Goal: Task Accomplishment & Management: Manage account settings

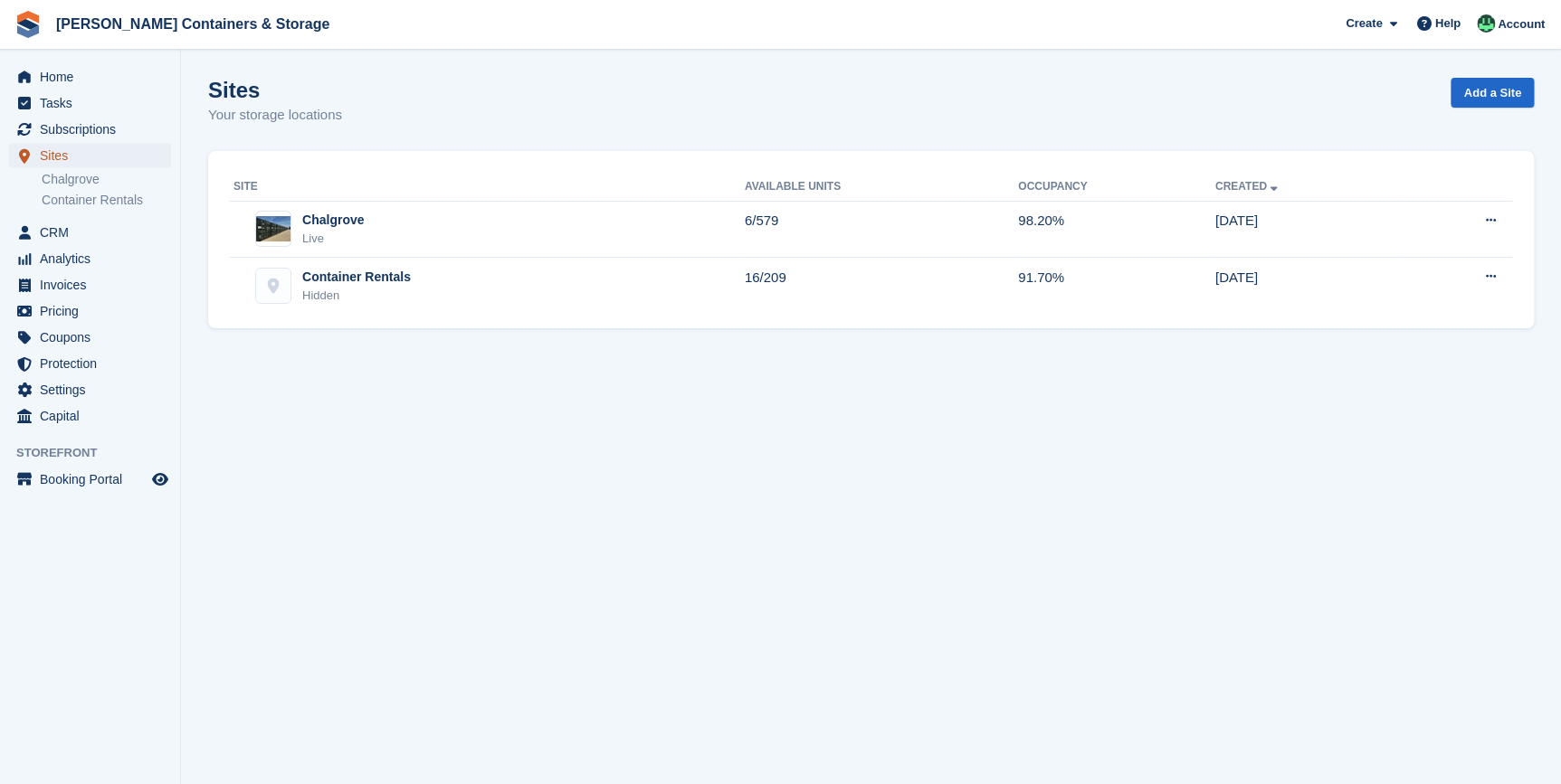
click at [57, 159] on span "Sites" at bounding box center [94, 155] width 109 height 25
click at [79, 154] on span "Sites" at bounding box center [94, 155] width 109 height 25
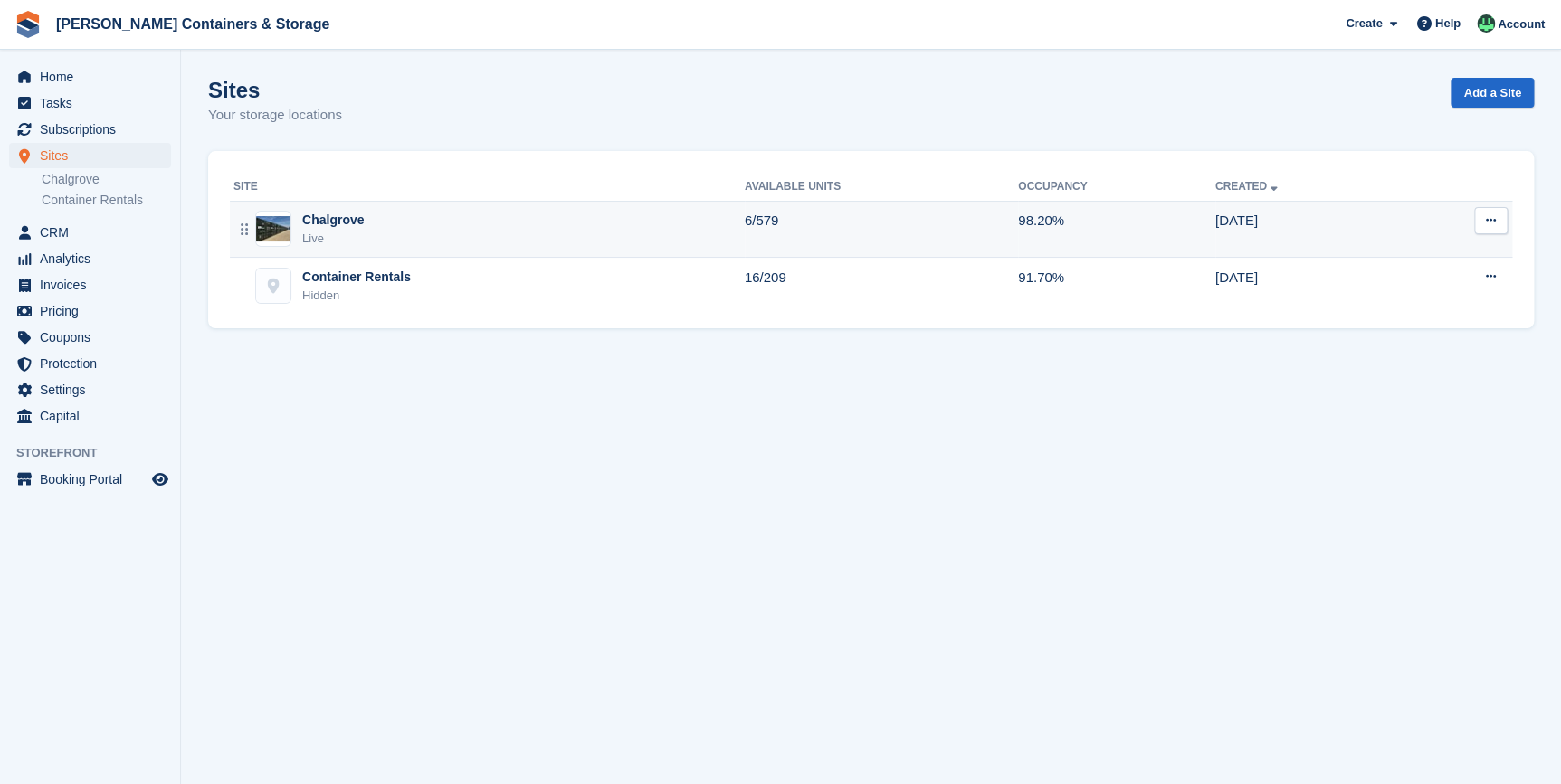
click at [330, 236] on div "Live" at bounding box center [333, 238] width 61 height 18
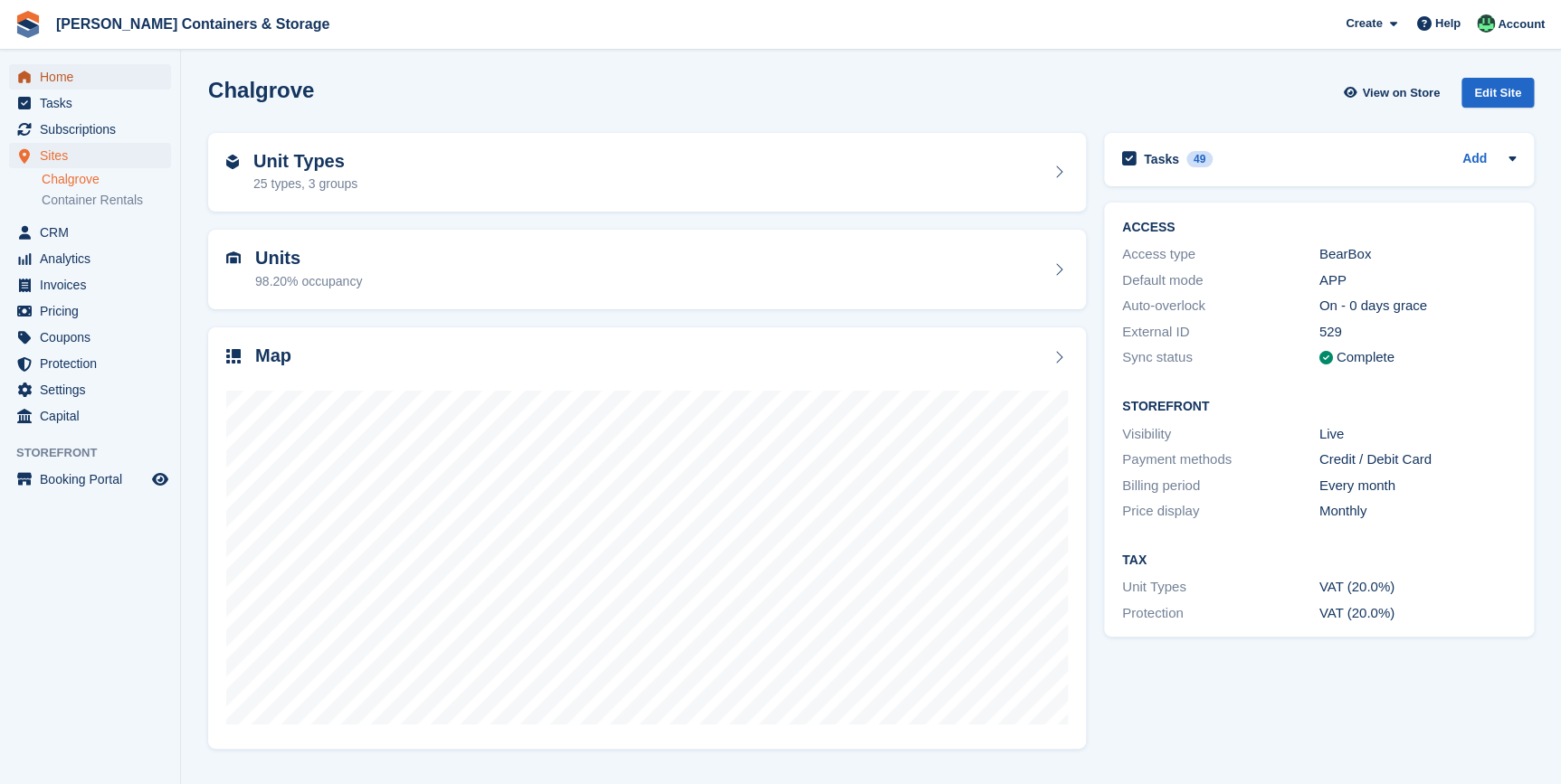
click at [67, 69] on span "Home" at bounding box center [94, 76] width 109 height 25
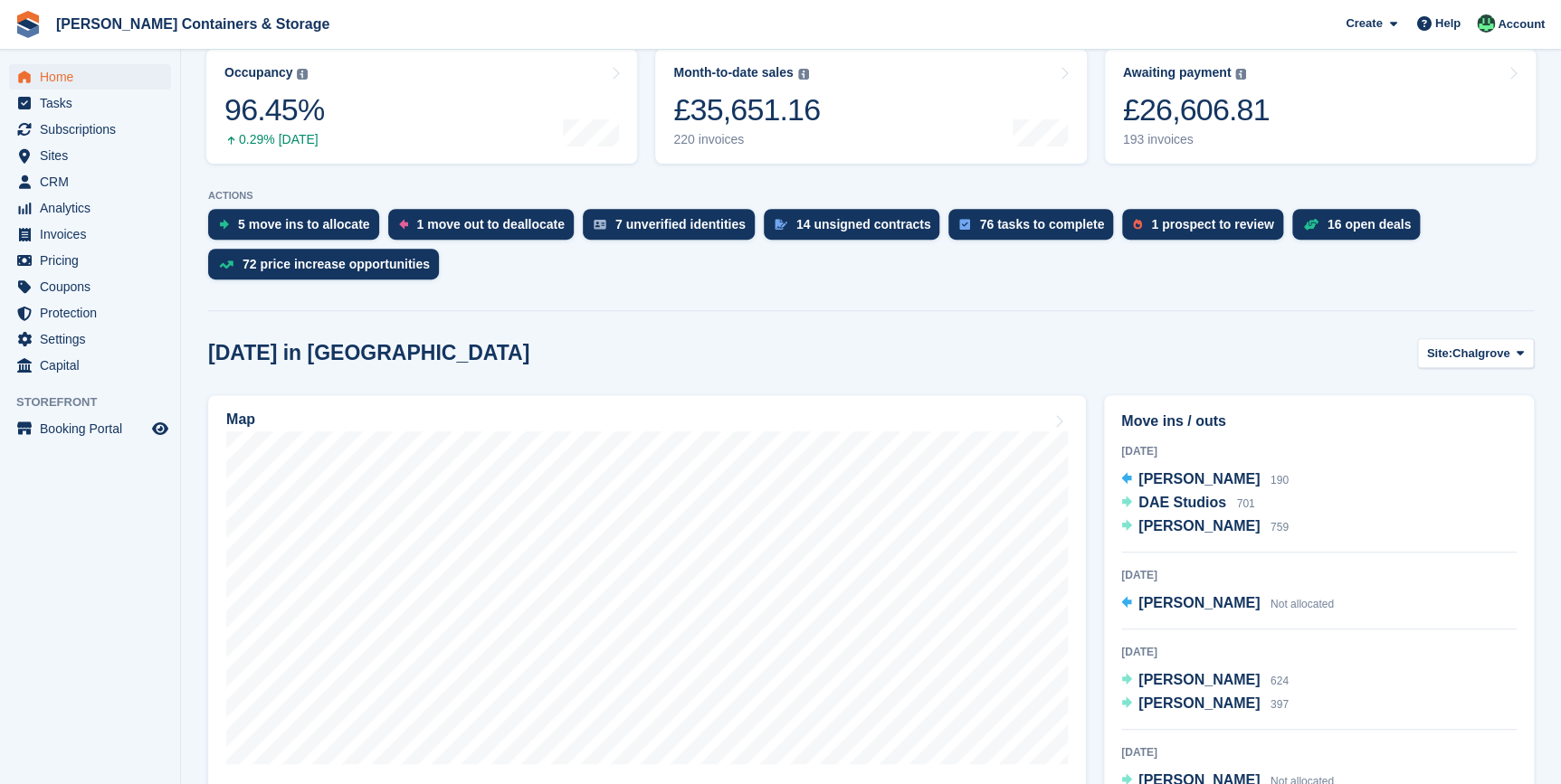
scroll to position [246, 0]
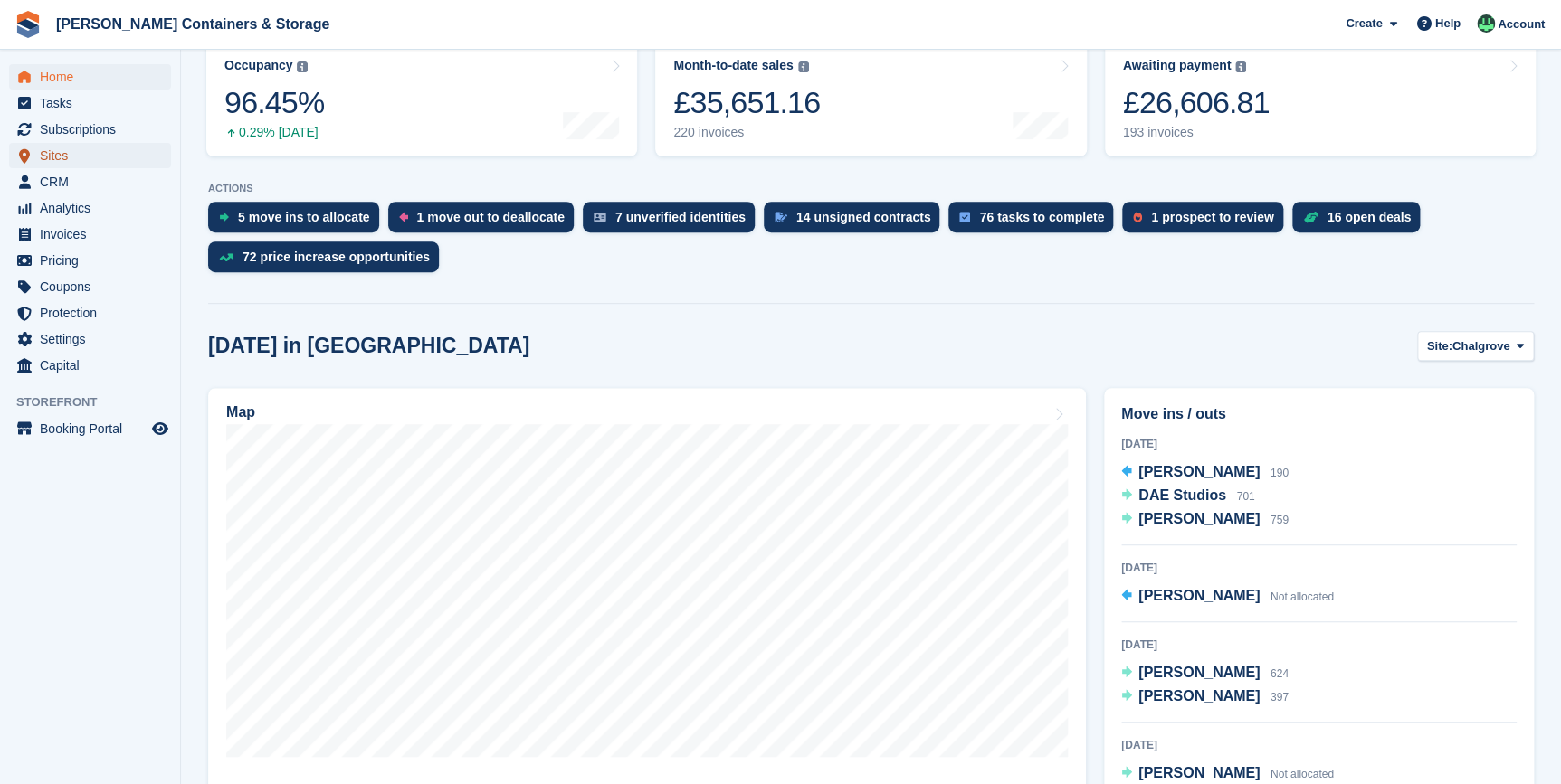
click at [63, 150] on span "Sites" at bounding box center [94, 155] width 109 height 25
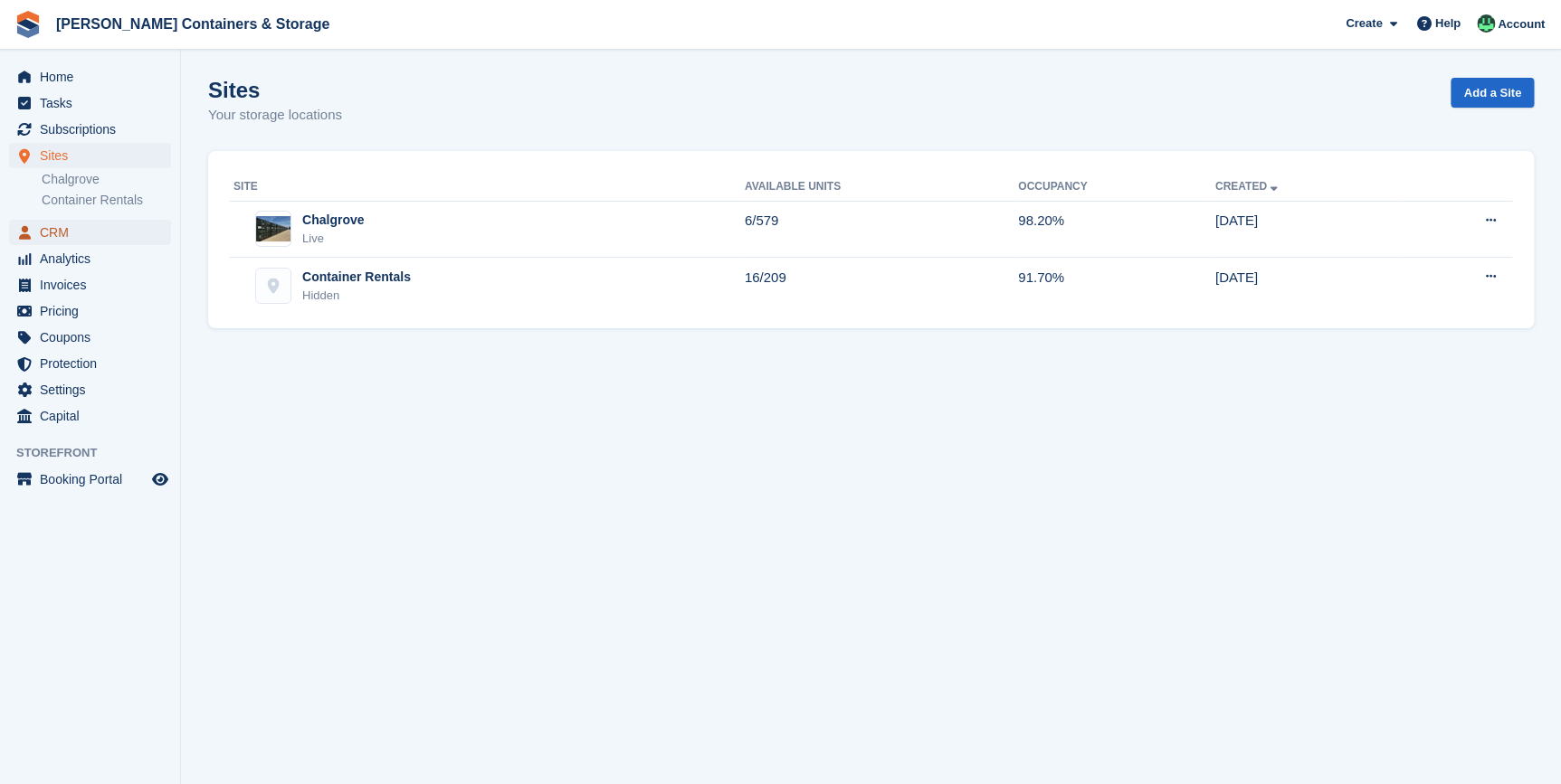
click at [53, 231] on span "CRM" at bounding box center [94, 232] width 109 height 25
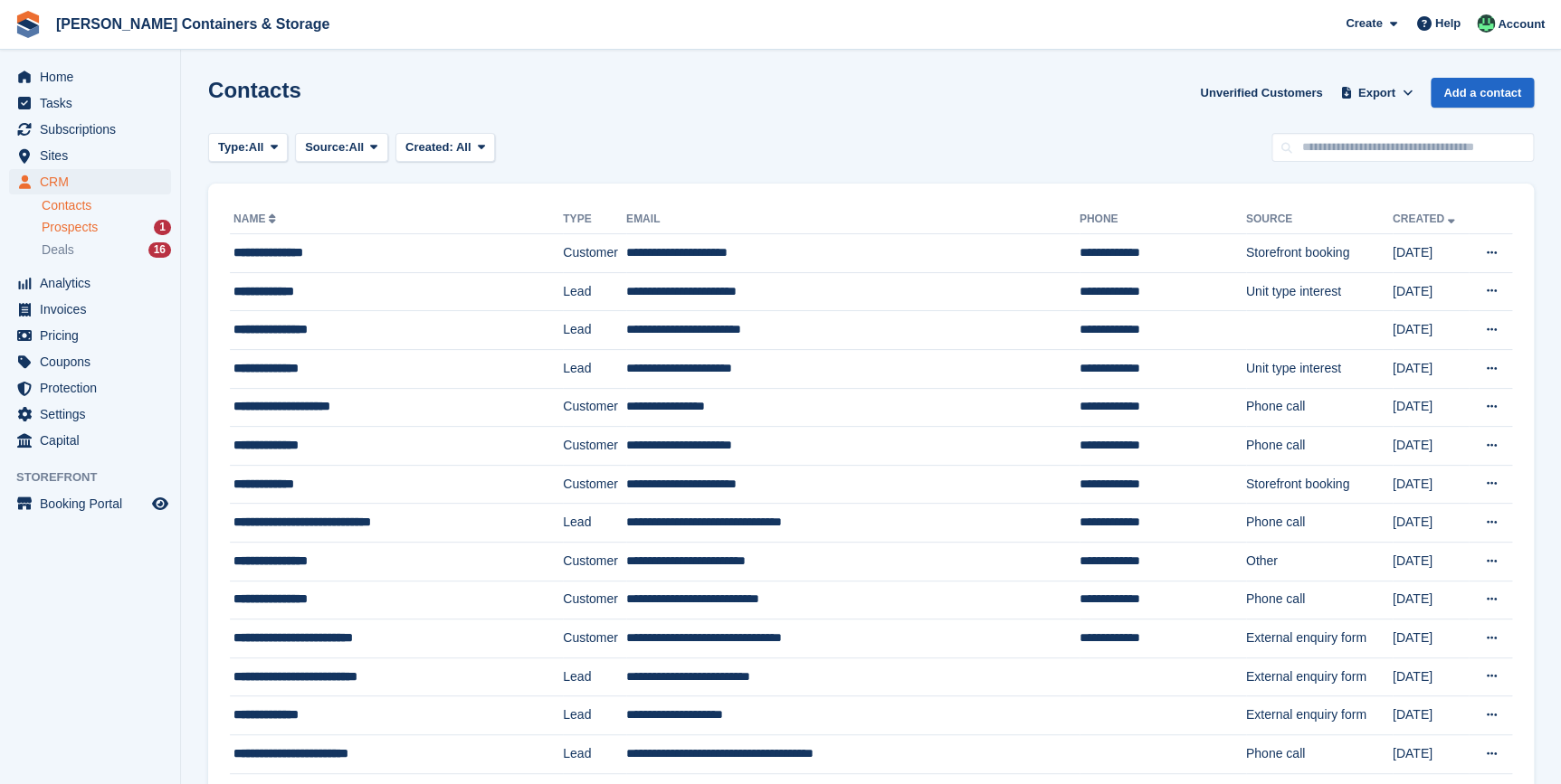
click at [78, 229] on span "Prospects" at bounding box center [70, 228] width 56 height 17
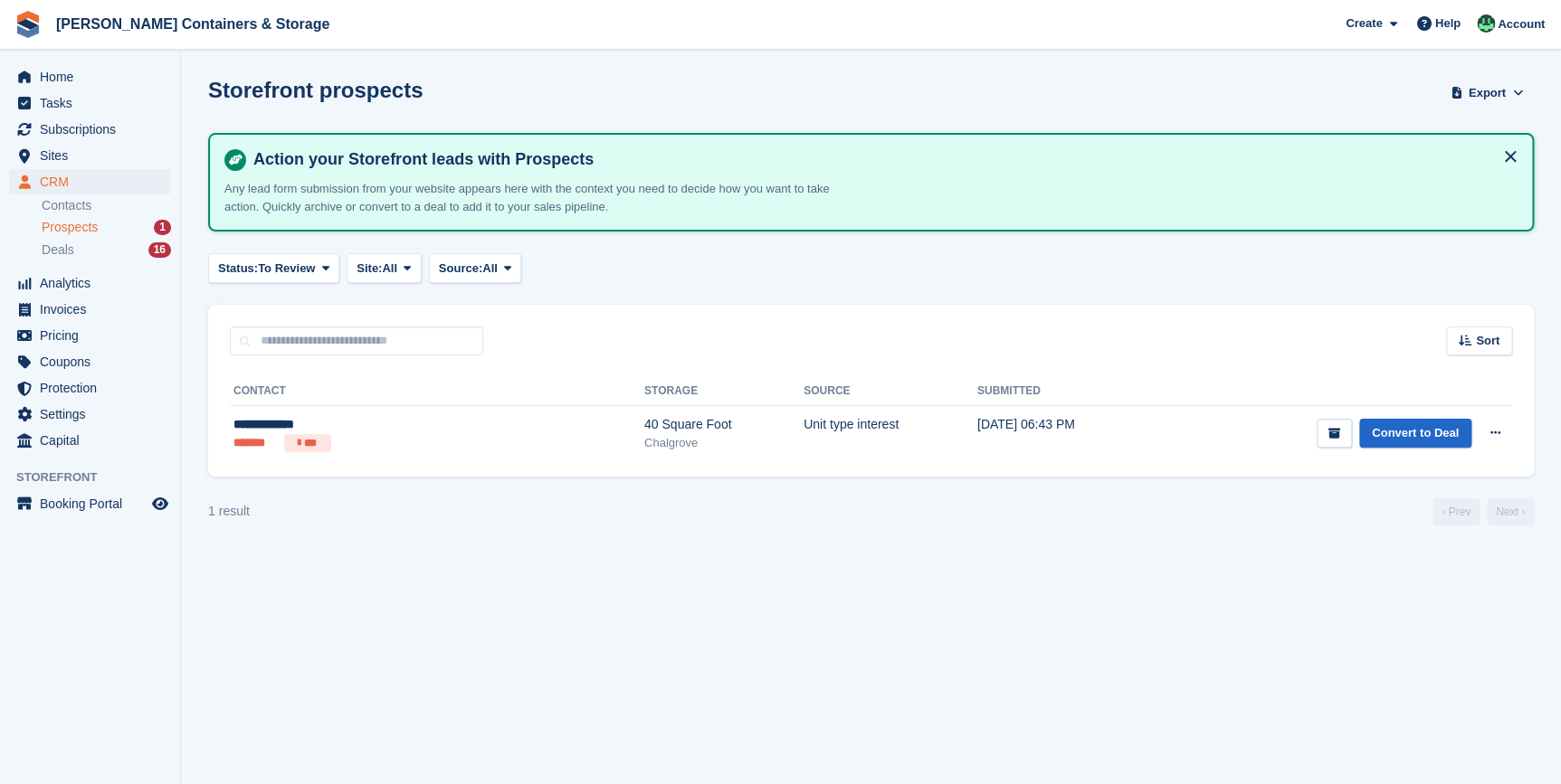
click at [123, 231] on div "Prospects 1" at bounding box center [106, 228] width 129 height 17
click at [82, 229] on span "Prospects" at bounding box center [70, 228] width 56 height 17
click at [64, 124] on span "Subscriptions" at bounding box center [94, 129] width 109 height 25
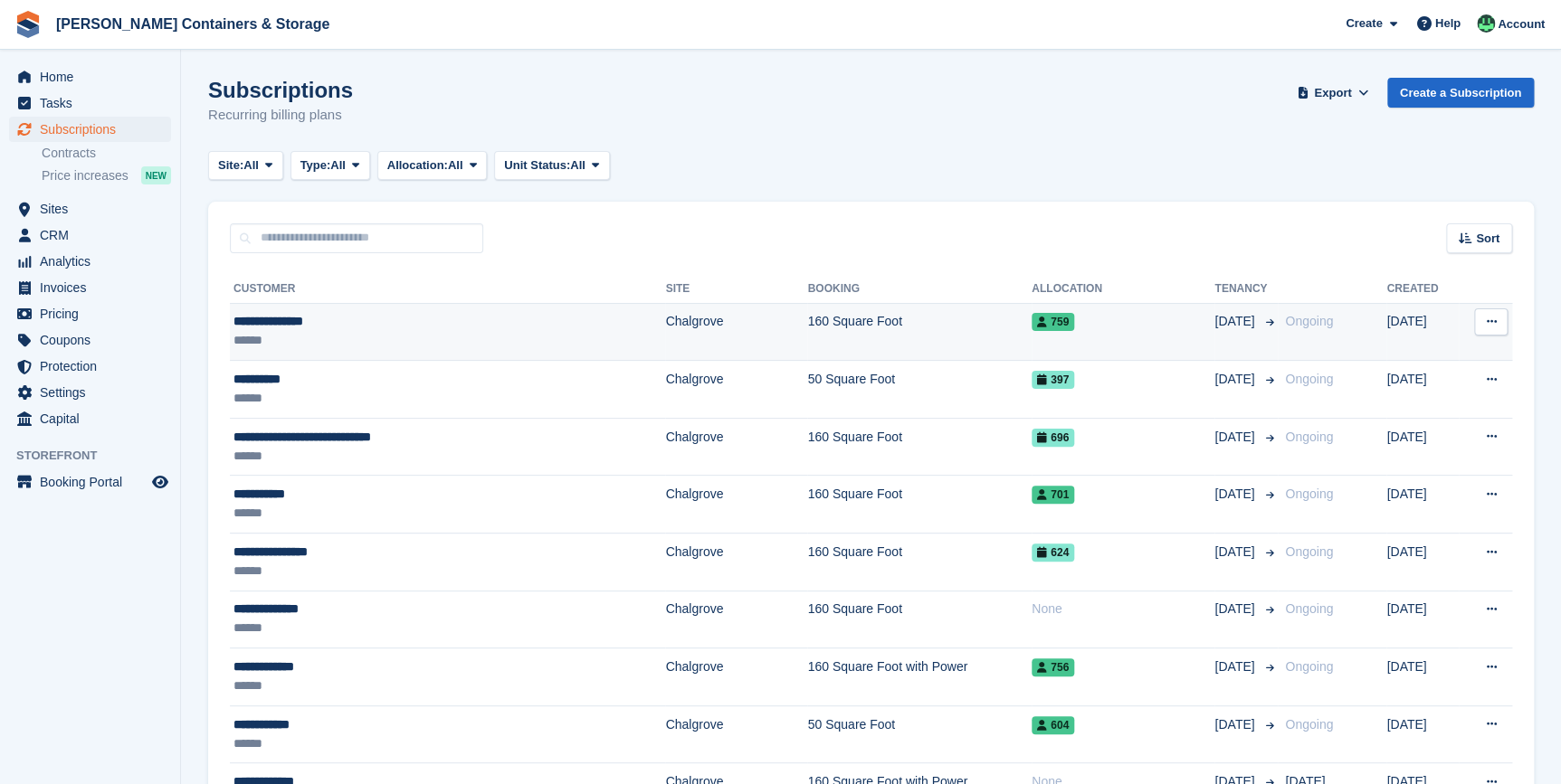
click at [312, 325] on div "**********" at bounding box center [387, 321] width 308 height 19
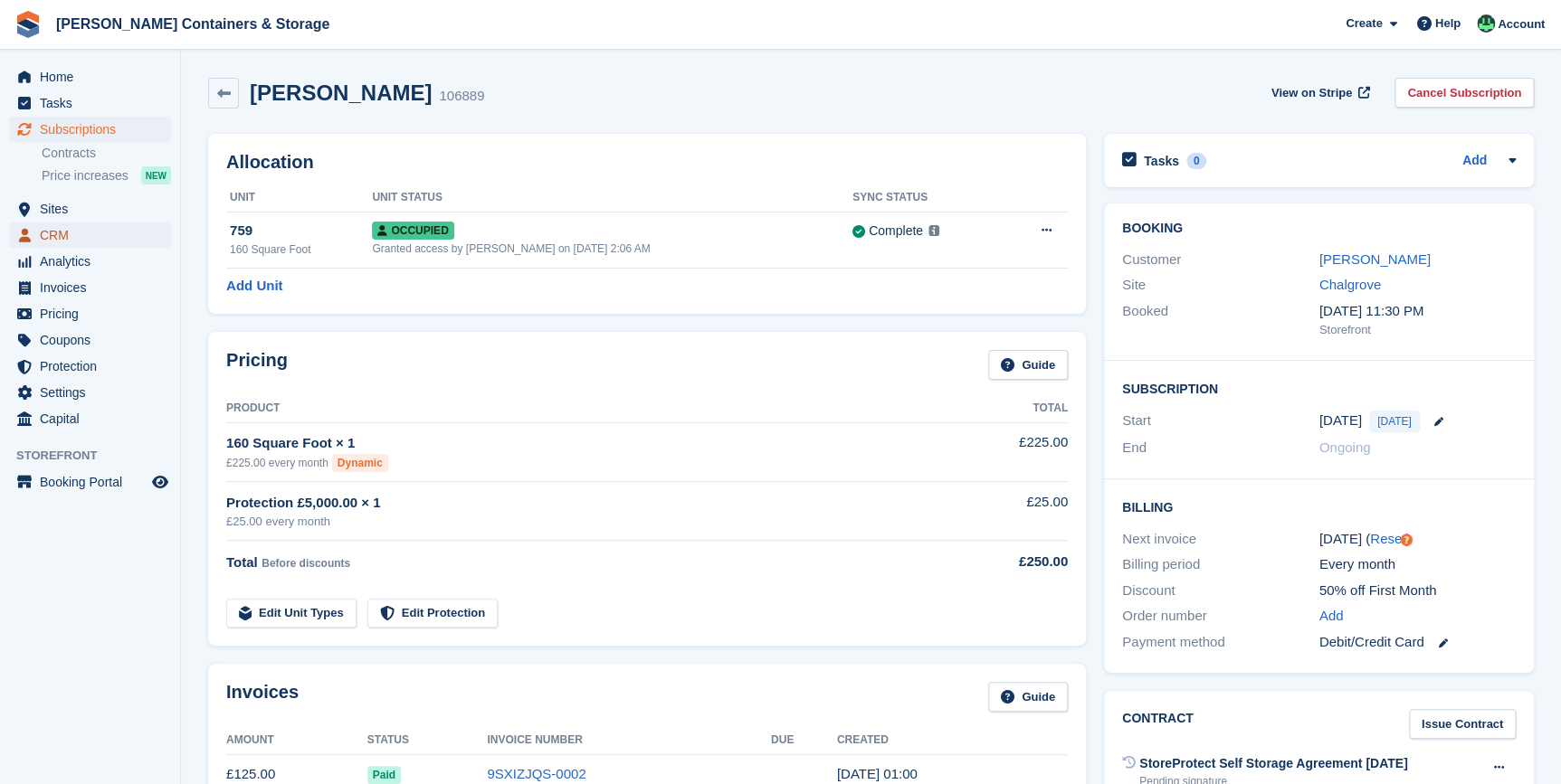
click at [49, 236] on span "CRM" at bounding box center [94, 235] width 109 height 25
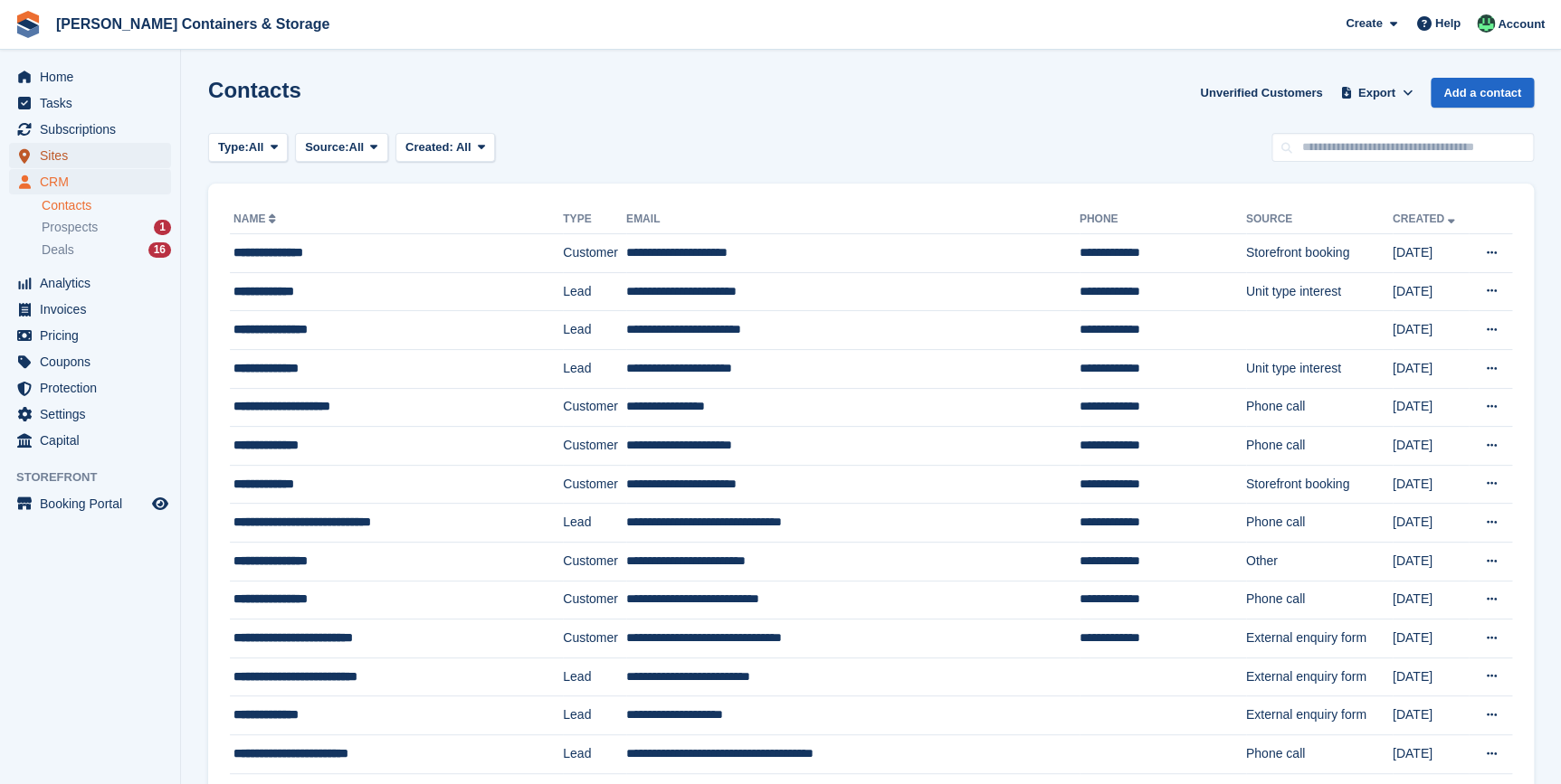
click at [45, 154] on span "Sites" at bounding box center [94, 155] width 109 height 25
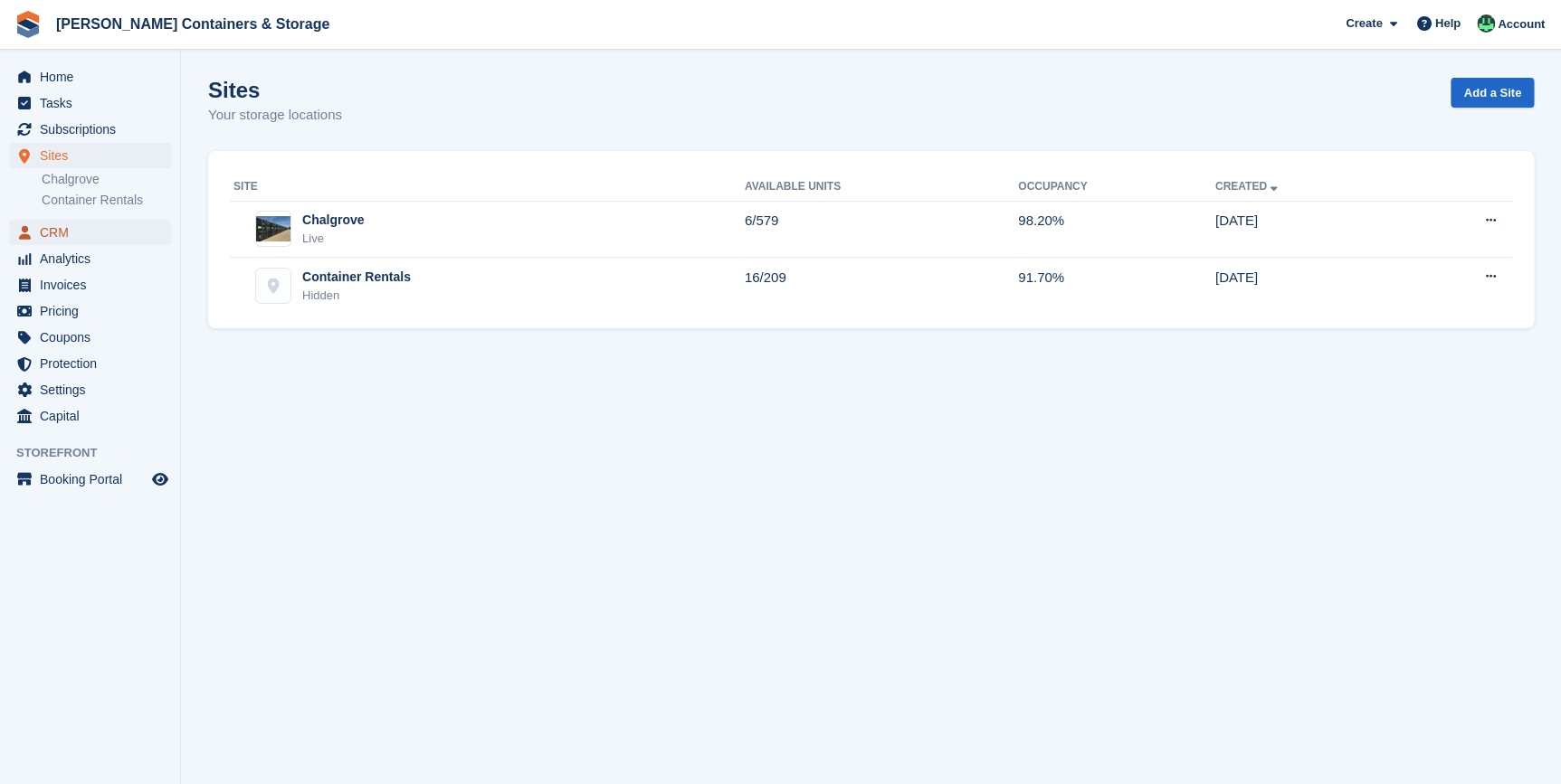
click at [84, 223] on span "CRM" at bounding box center [94, 232] width 109 height 25
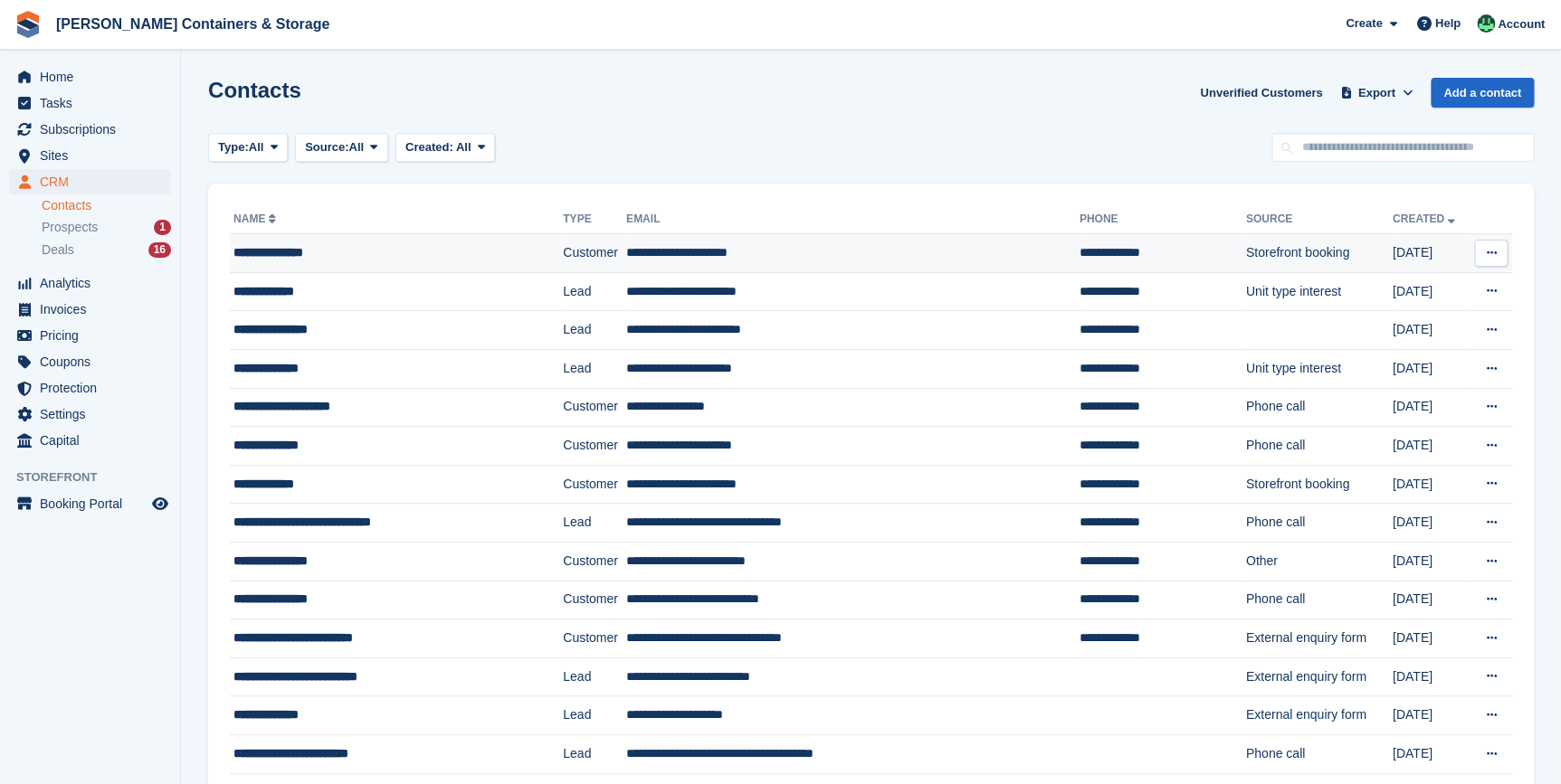
click at [311, 256] on div "**********" at bounding box center [376, 253] width 286 height 19
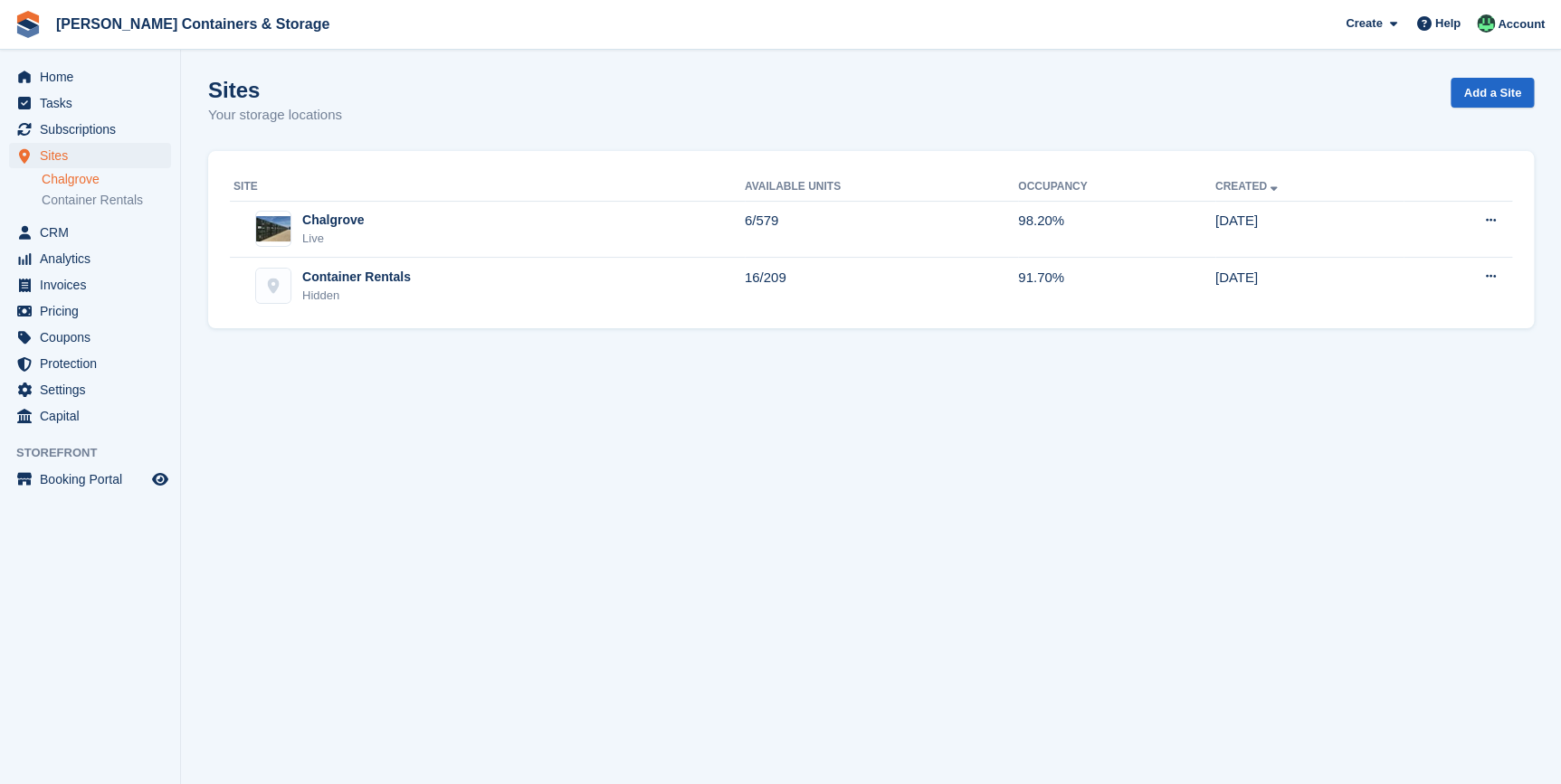
click at [105, 185] on link "Chalgrove" at bounding box center [106, 179] width 129 height 17
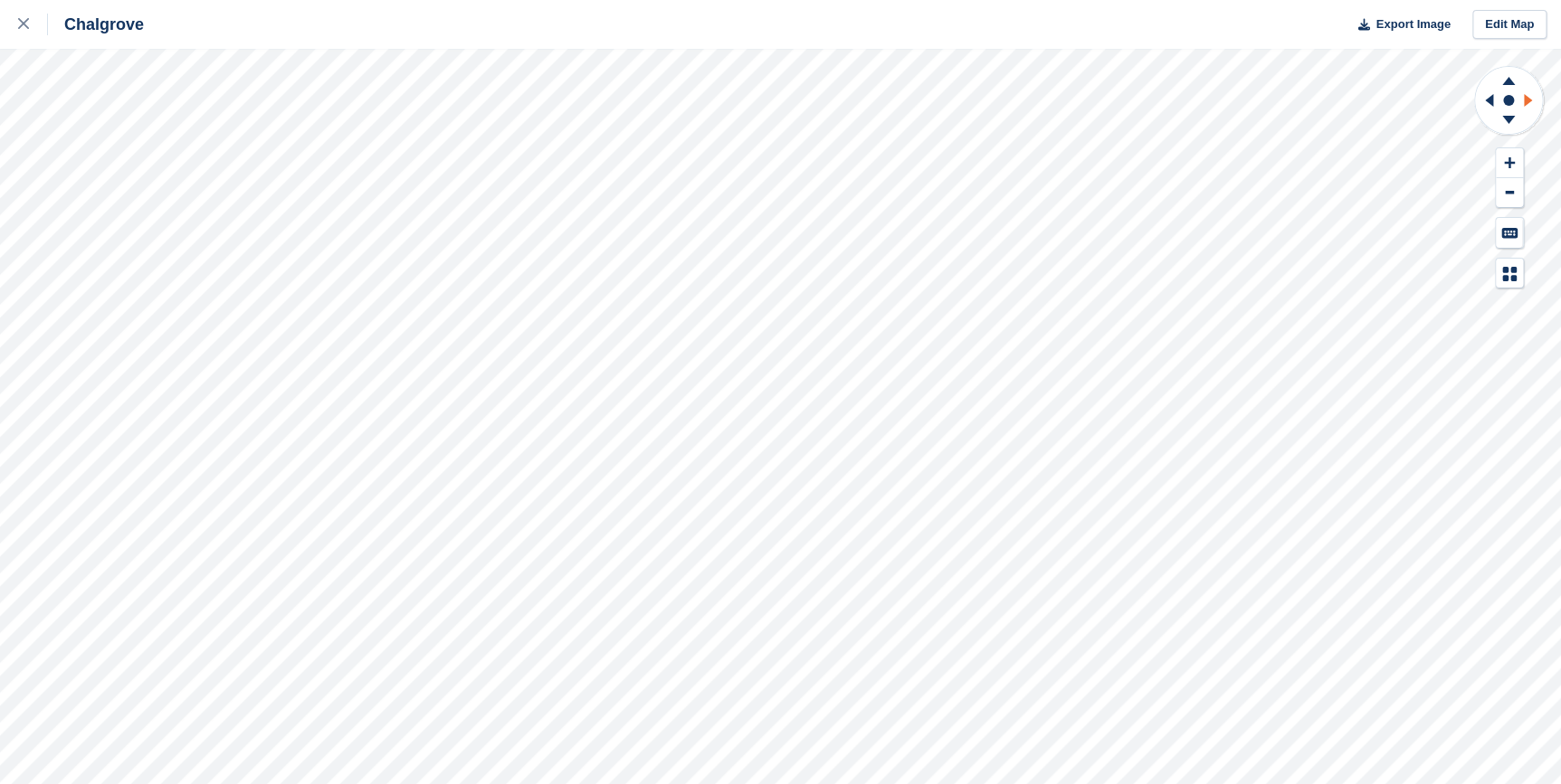
click at [1528, 101] on icon at bounding box center [1528, 100] width 8 height 13
click at [1503, 120] on icon at bounding box center [1508, 123] width 47 height 22
click at [1511, 86] on icon at bounding box center [1508, 78] width 47 height 22
click at [1510, 85] on icon at bounding box center [1508, 78] width 47 height 22
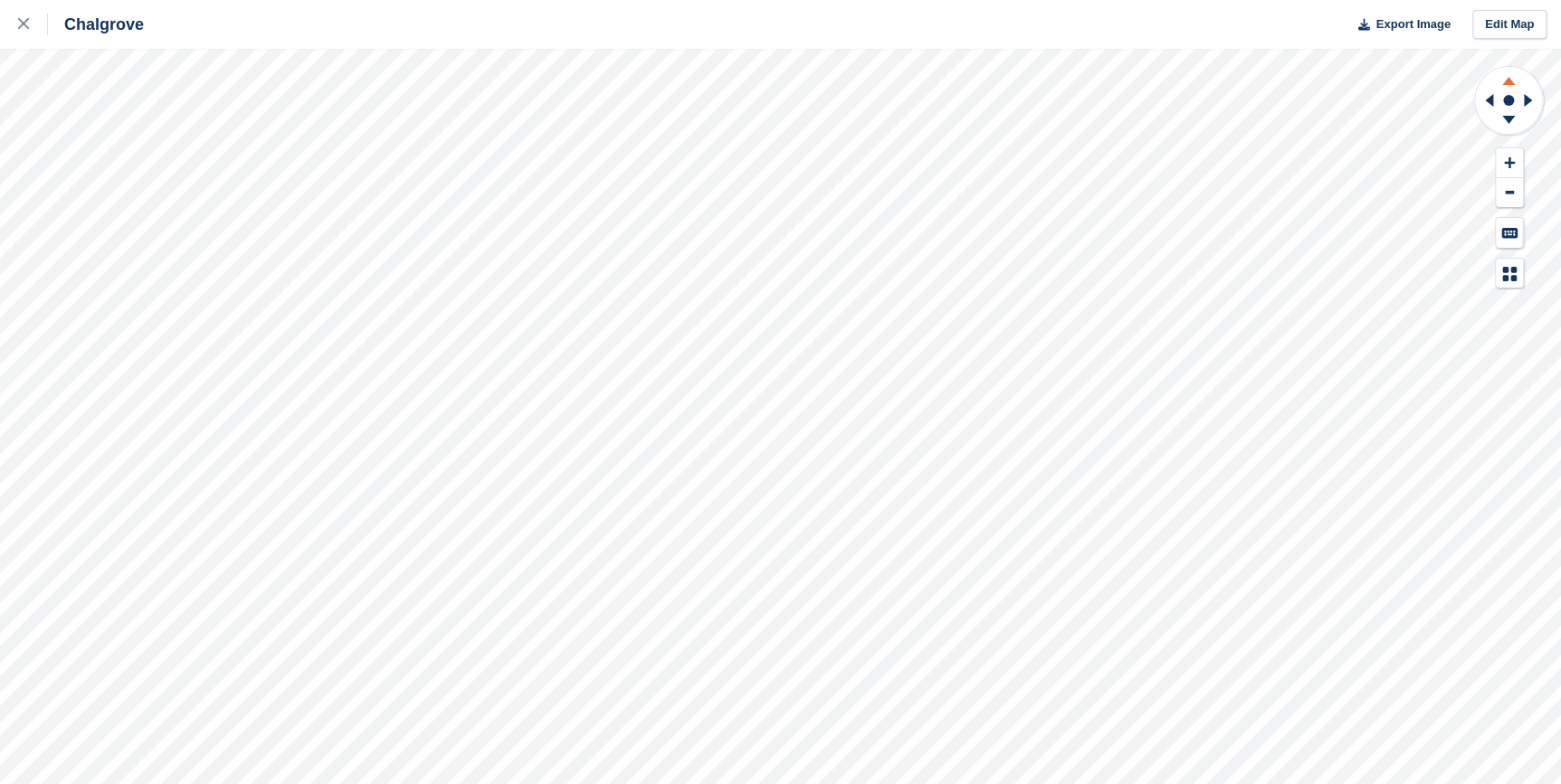
click at [1510, 85] on icon at bounding box center [1508, 78] width 47 height 22
click at [1508, 118] on icon at bounding box center [1508, 120] width 13 height 8
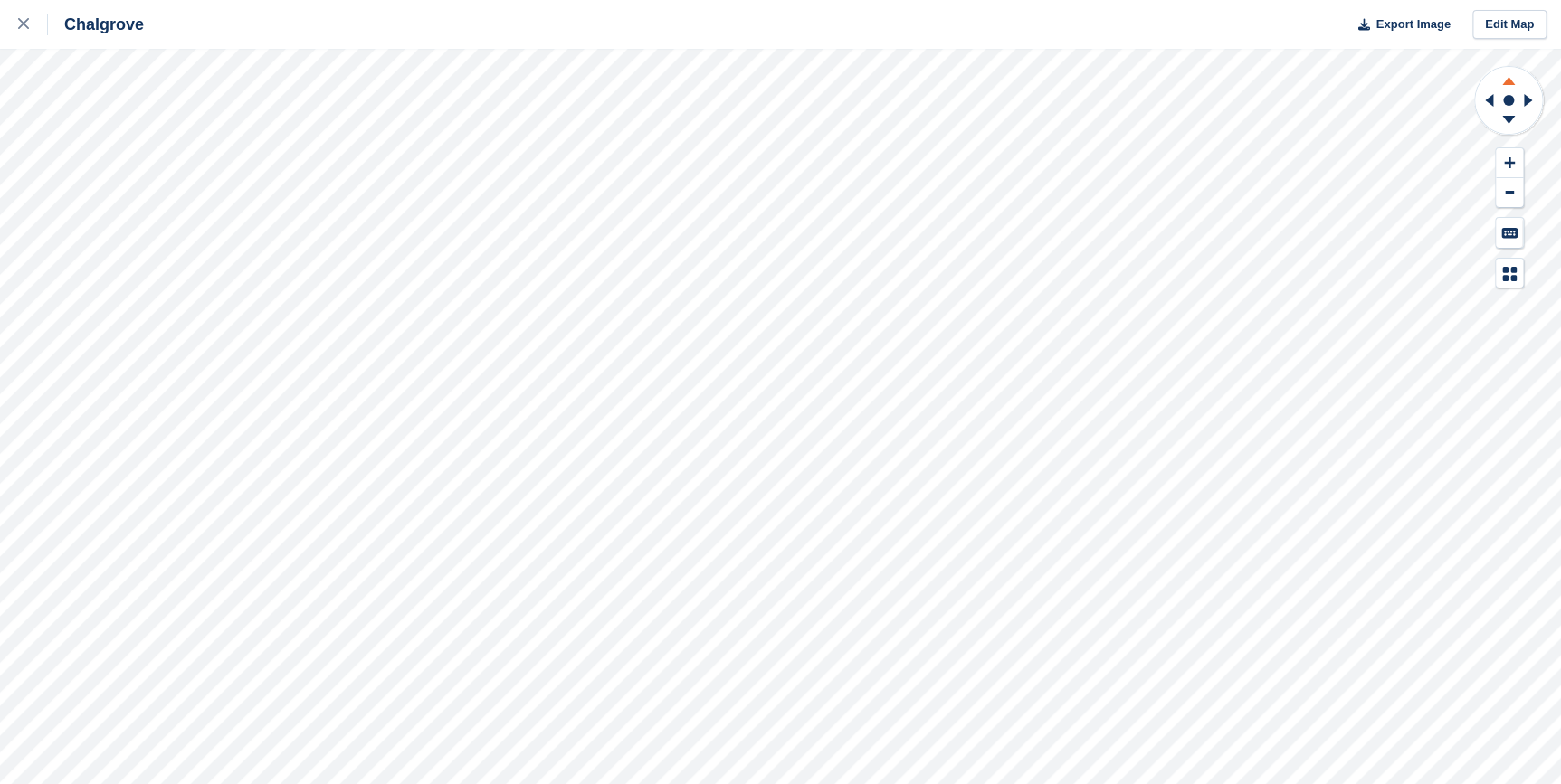
click at [1507, 83] on icon at bounding box center [1508, 81] width 13 height 8
click at [1510, 116] on icon at bounding box center [1508, 120] width 13 height 8
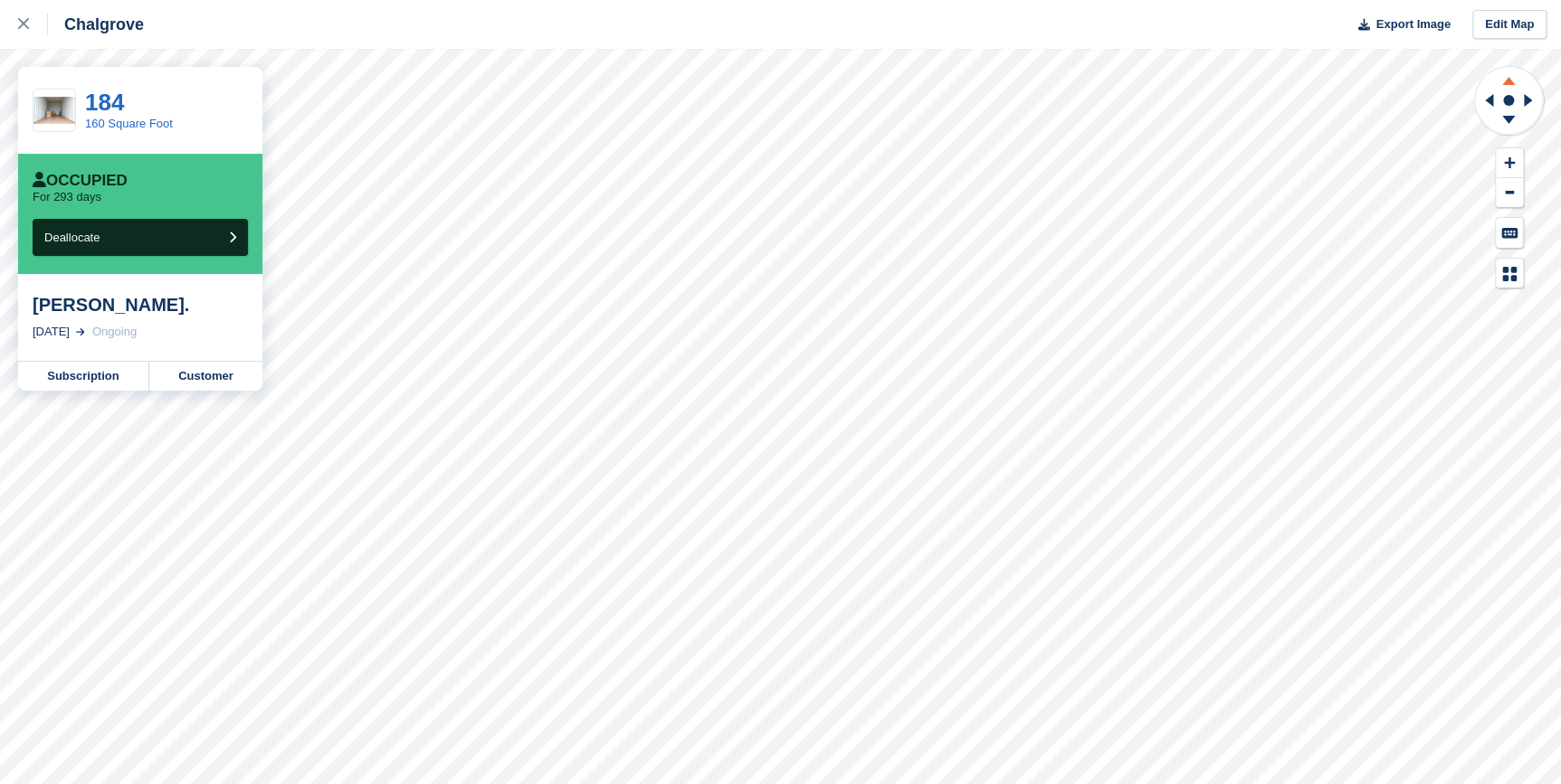
click at [1508, 85] on icon at bounding box center [1508, 78] width 47 height 22
click at [1514, 136] on icon at bounding box center [1508, 101] width 72 height 72
click at [1503, 120] on icon at bounding box center [1508, 123] width 47 height 22
click at [1528, 100] on icon at bounding box center [1528, 100] width 8 height 13
click at [1522, 120] on icon at bounding box center [1508, 123] width 47 height 22
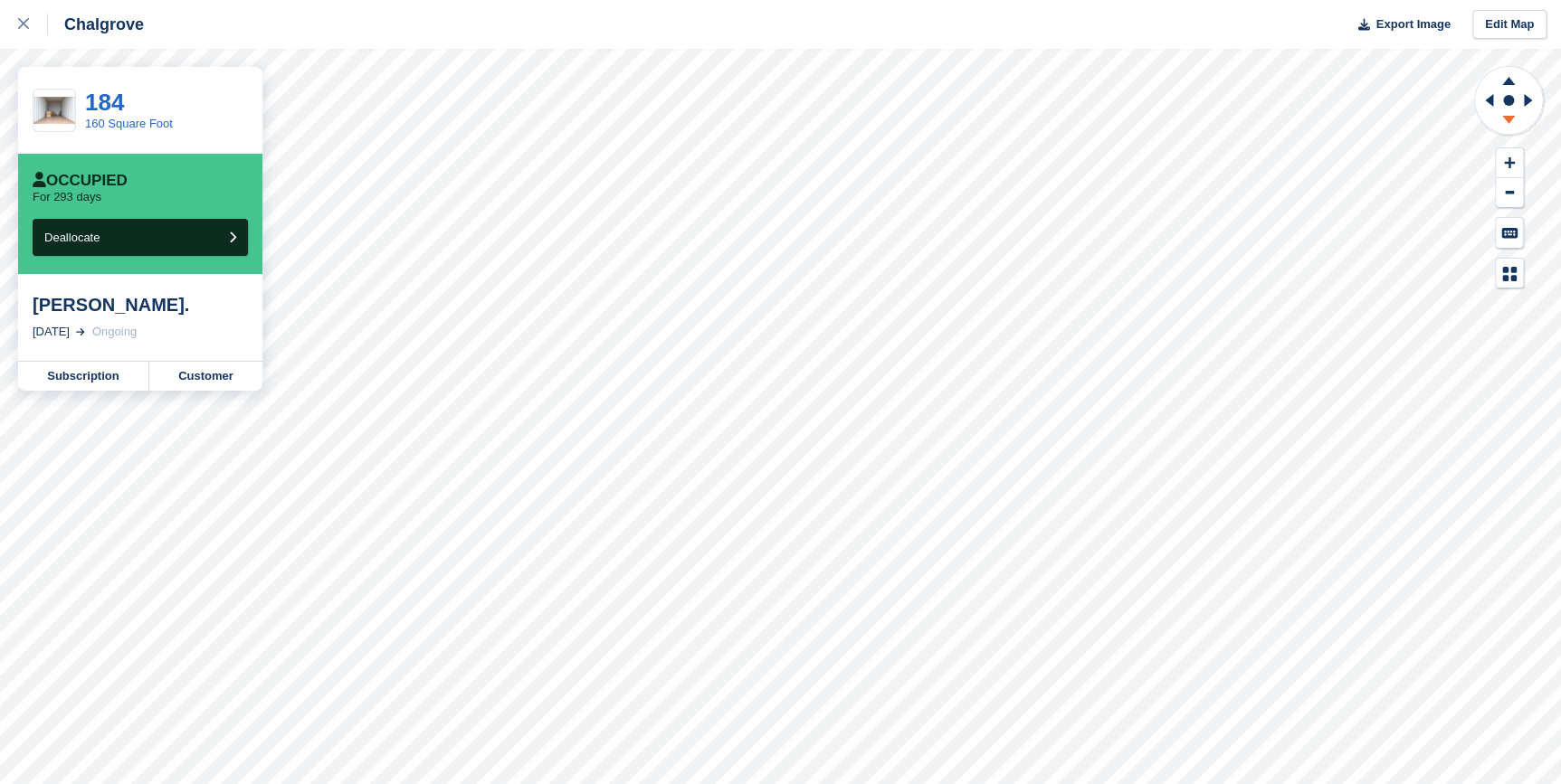
click at [1522, 120] on icon at bounding box center [1508, 123] width 47 height 22
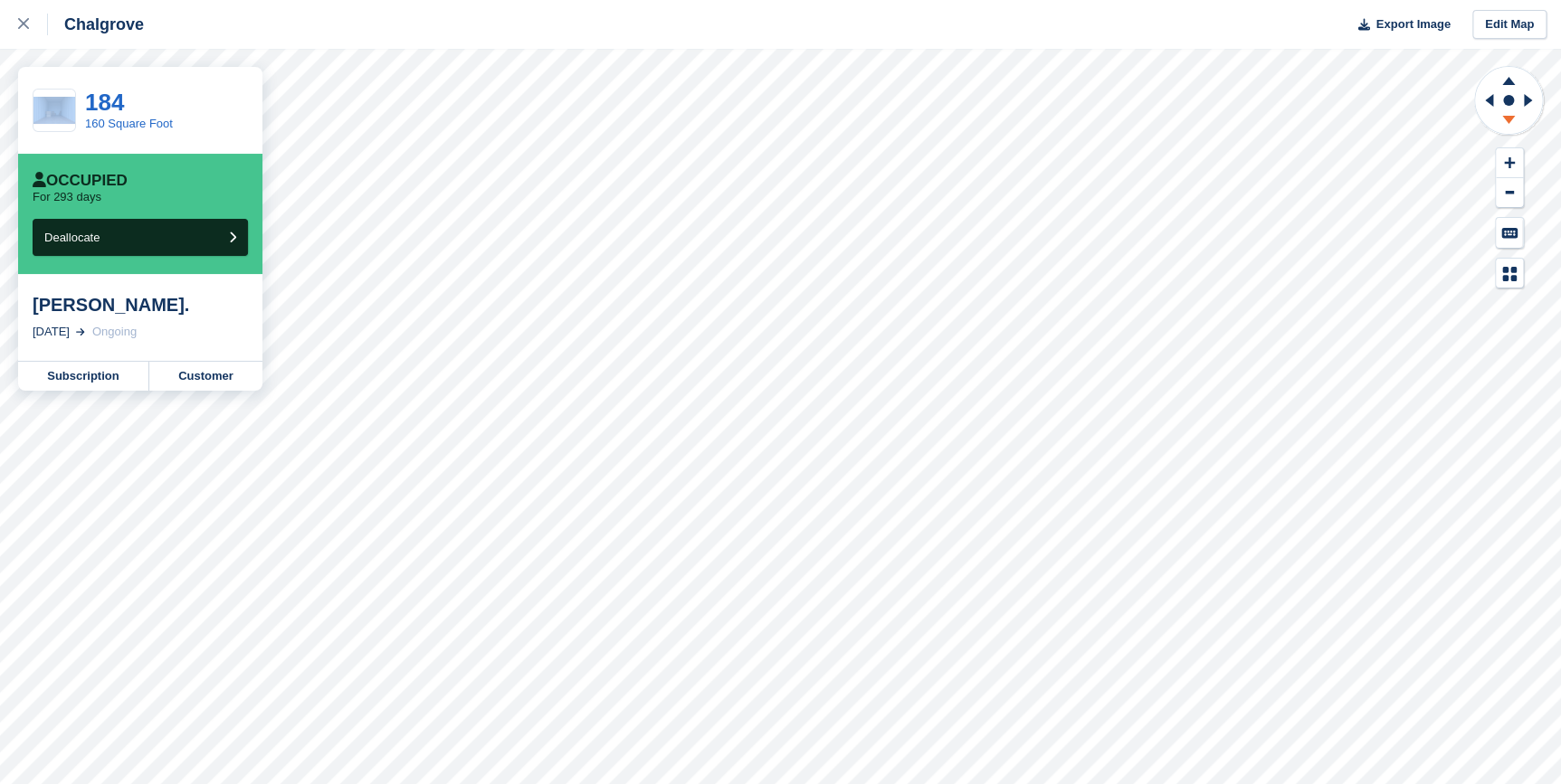
click at [1522, 120] on icon at bounding box center [1508, 123] width 47 height 22
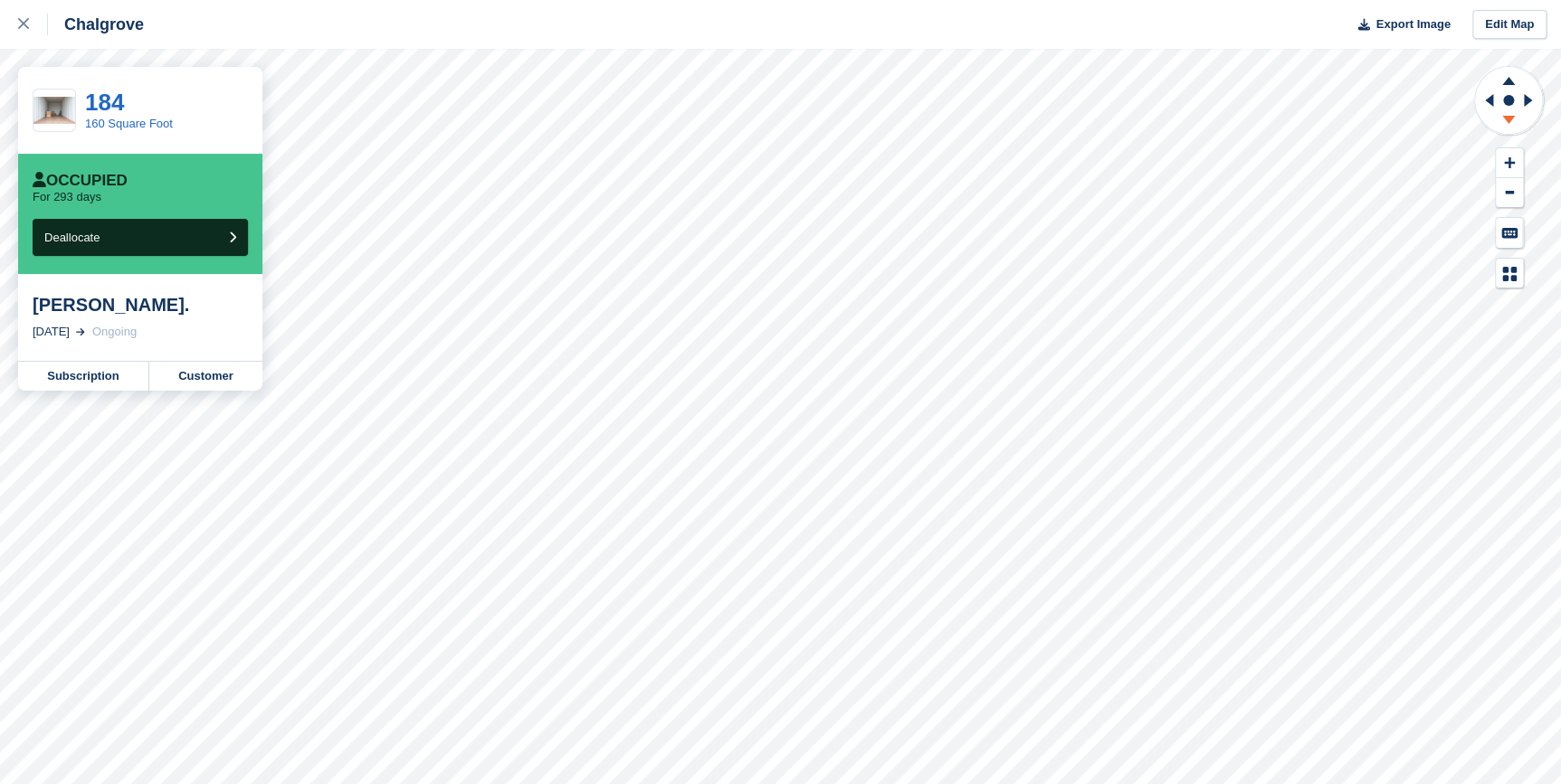
click at [1522, 120] on icon at bounding box center [1508, 123] width 47 height 22
click at [1489, 106] on icon at bounding box center [1486, 100] width 22 height 47
click at [1502, 90] on rect at bounding box center [1507, 99] width 21 height 21
click at [1510, 119] on icon at bounding box center [1508, 120] width 13 height 8
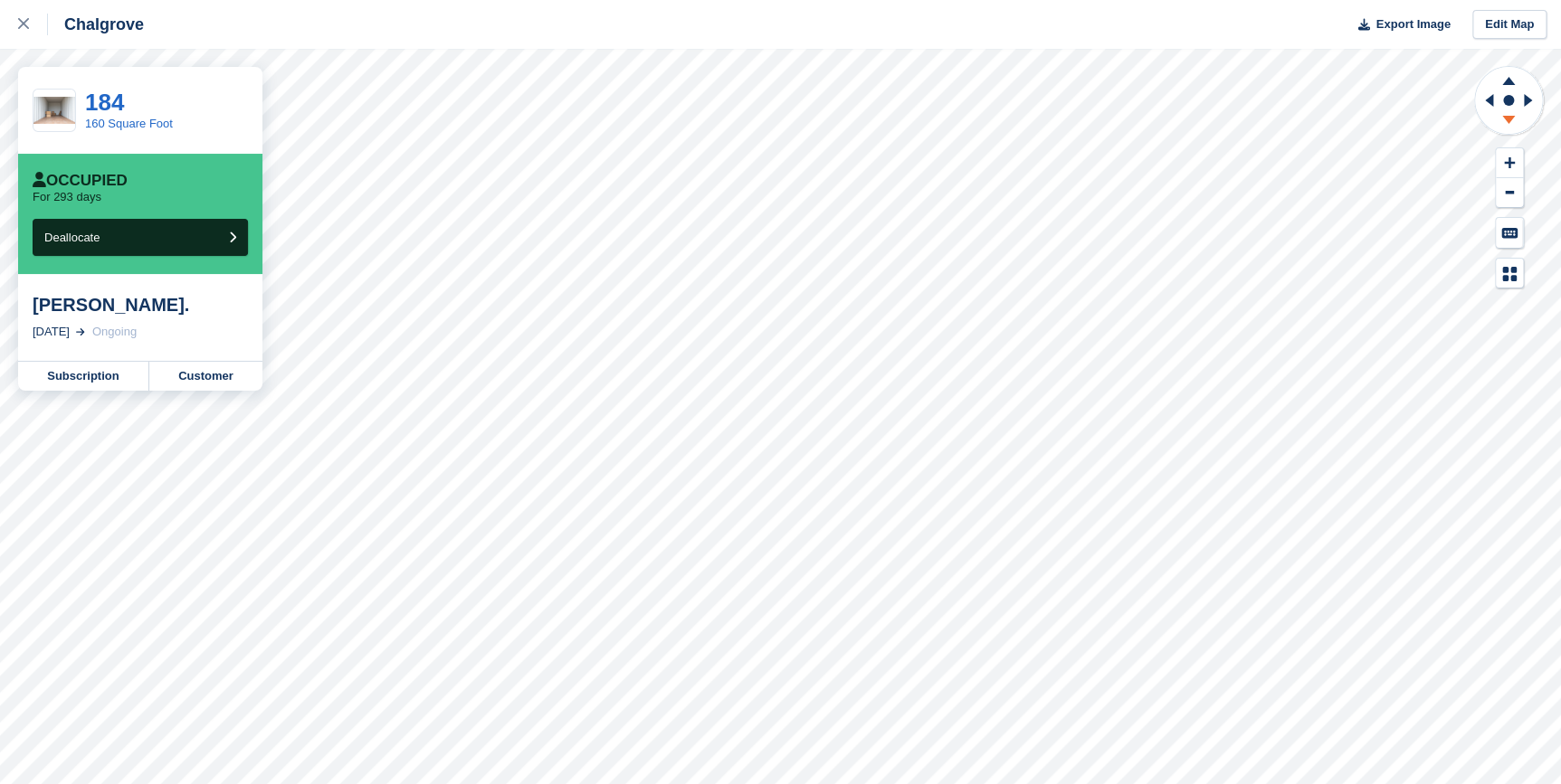
click at [1510, 119] on icon at bounding box center [1508, 120] width 13 height 8
click at [1507, 85] on icon at bounding box center [1508, 81] width 13 height 8
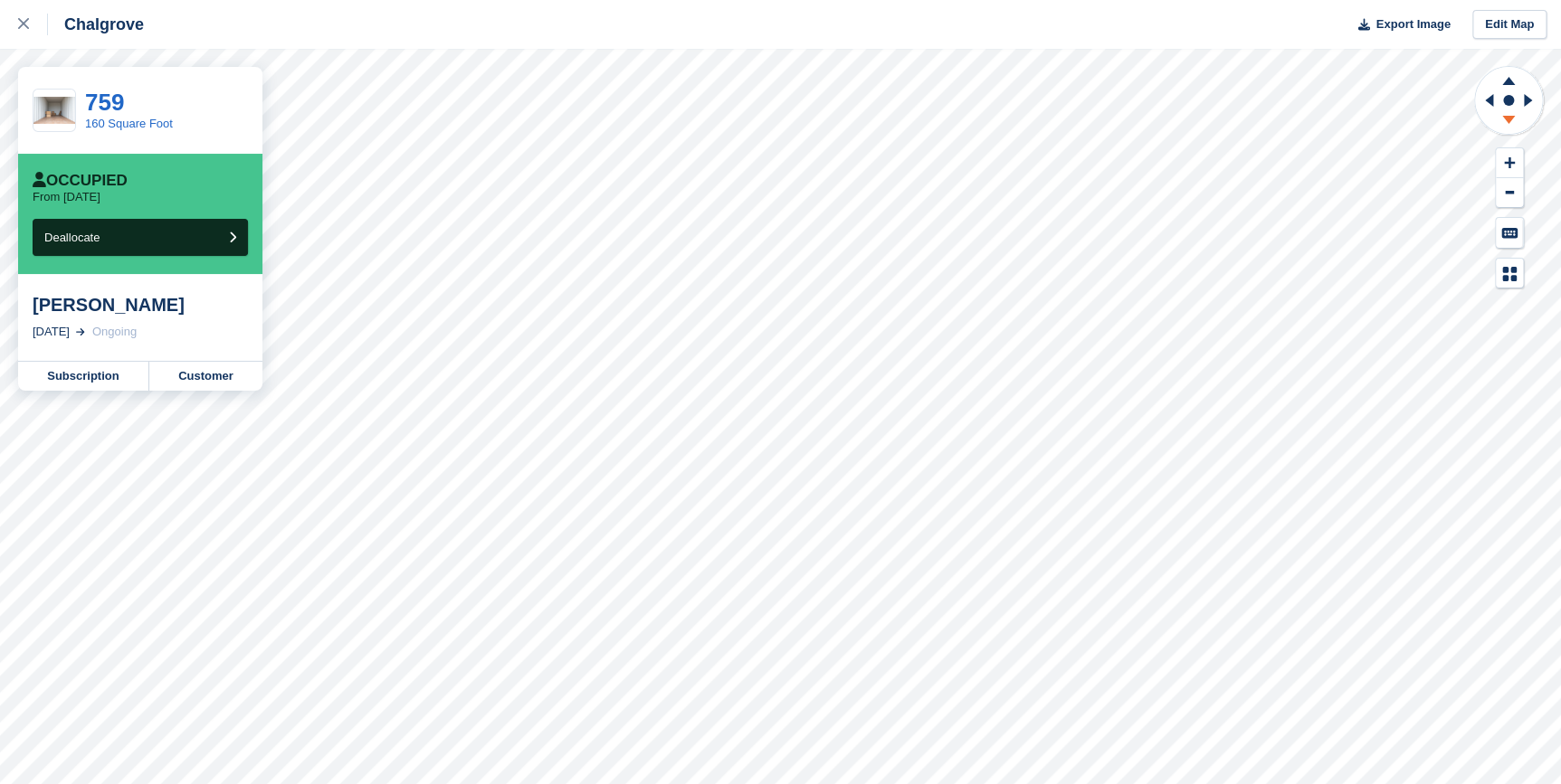
click at [1509, 120] on icon at bounding box center [1508, 120] width 13 height 8
click at [1505, 124] on icon at bounding box center [1508, 123] width 47 height 22
click at [1509, 81] on icon at bounding box center [1508, 81] width 13 height 8
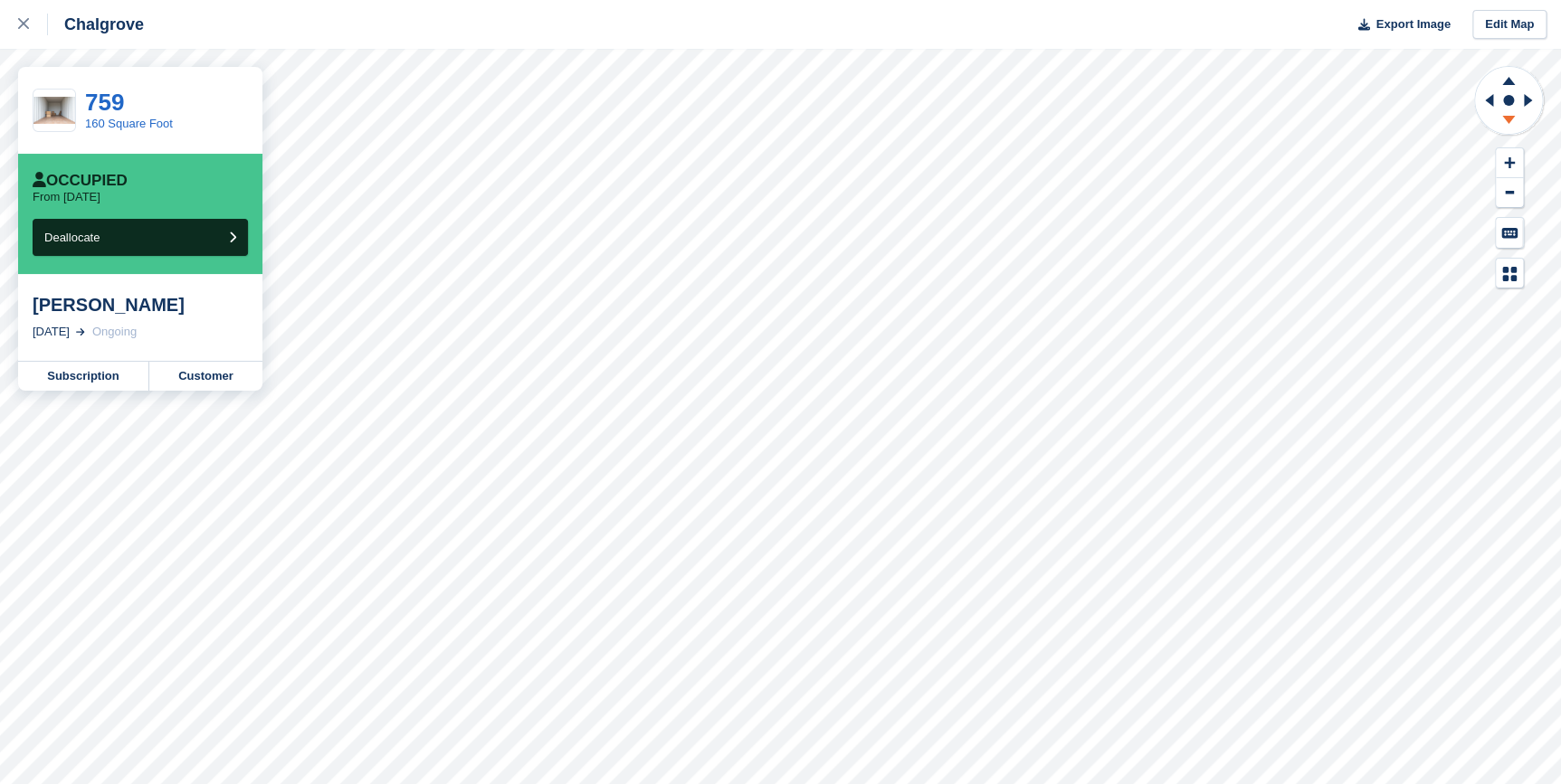
click at [1512, 120] on icon at bounding box center [1508, 123] width 47 height 22
click at [1530, 97] on icon at bounding box center [1530, 100] width 22 height 47
click at [1509, 118] on icon at bounding box center [1508, 120] width 13 height 8
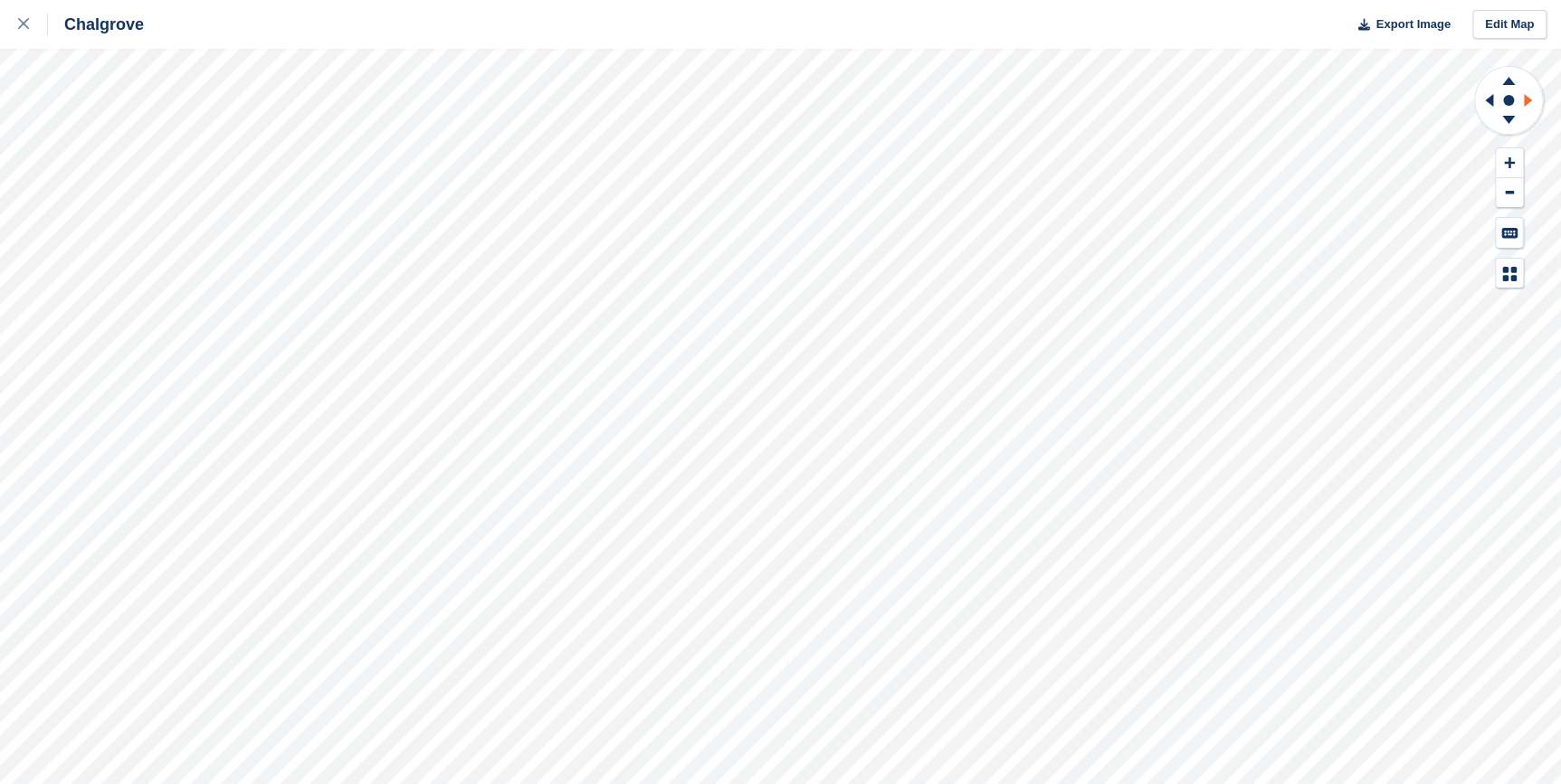
click at [1528, 100] on icon at bounding box center [1528, 100] width 8 height 13
click at [1513, 119] on icon at bounding box center [1508, 123] width 47 height 22
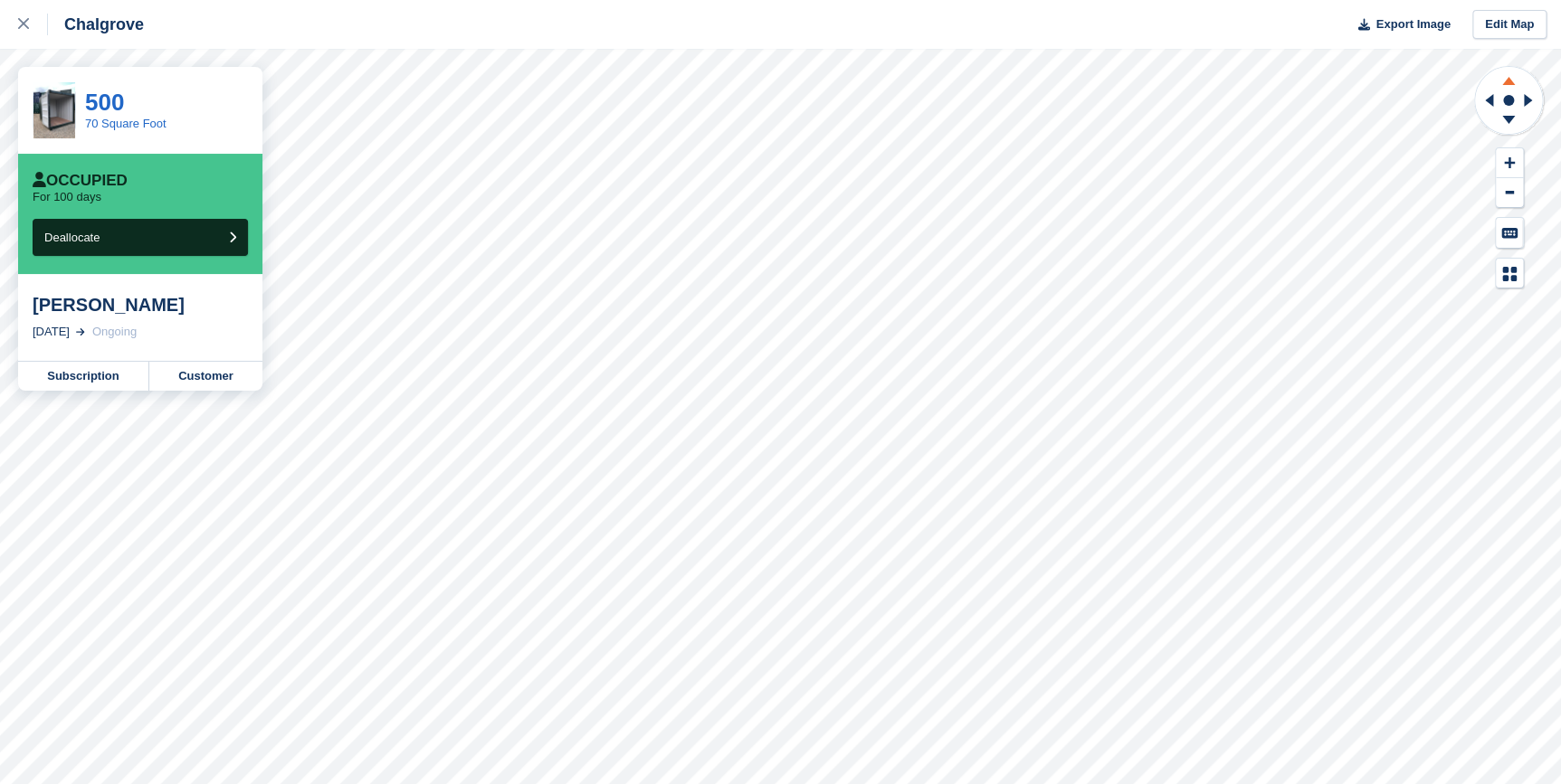
click at [1504, 77] on icon at bounding box center [1508, 78] width 47 height 22
click at [1484, 95] on icon at bounding box center [1486, 100] width 22 height 47
click at [1501, 86] on icon at bounding box center [1508, 78] width 47 height 22
click at [1484, 98] on icon at bounding box center [1486, 100] width 22 height 47
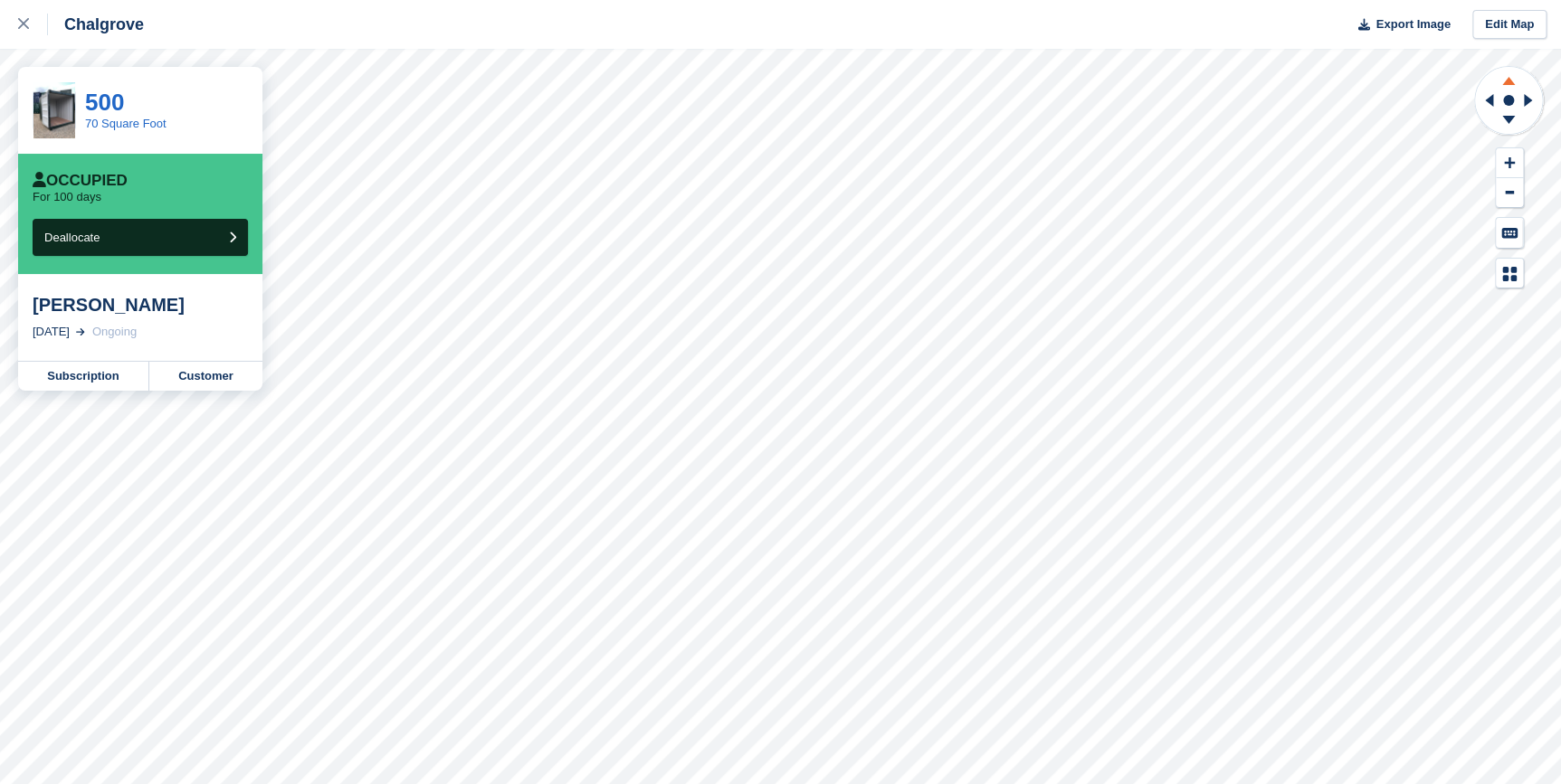
click at [1500, 88] on icon at bounding box center [1508, 78] width 47 height 22
click at [1502, 81] on icon at bounding box center [1508, 78] width 47 height 22
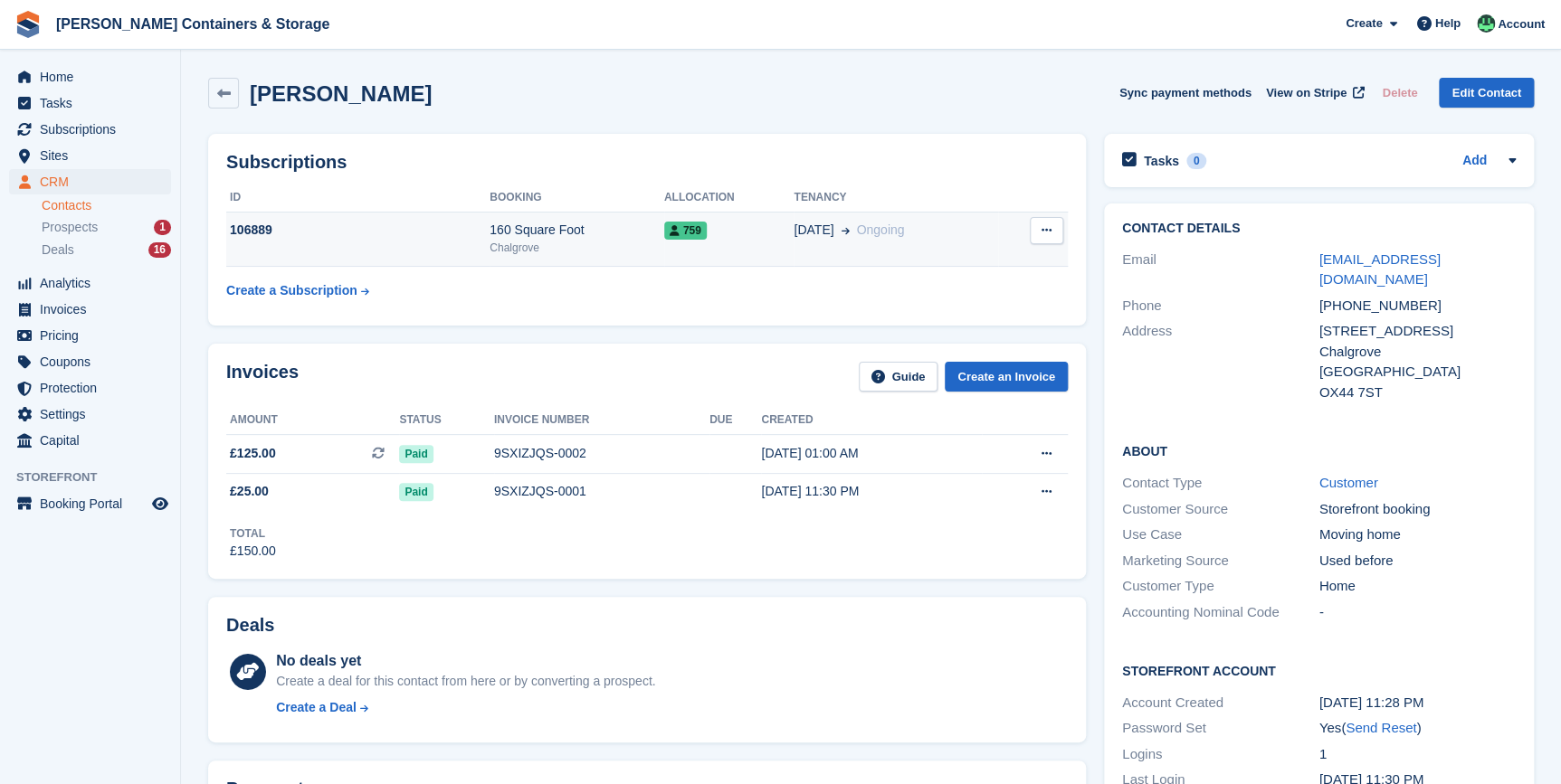
click at [664, 246] on td "759" at bounding box center [729, 239] width 130 height 55
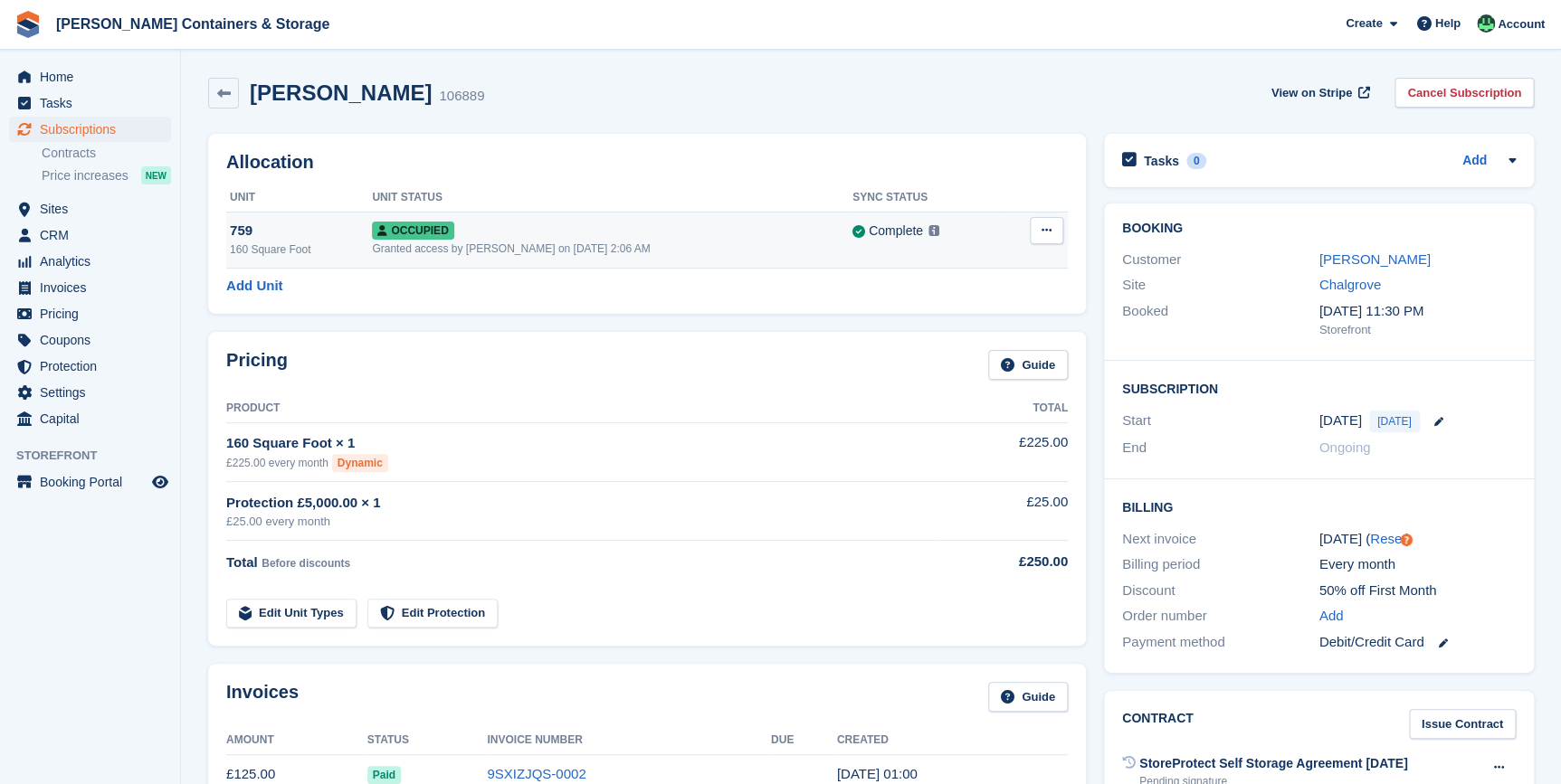
click at [241, 235] on div "759" at bounding box center [300, 231] width 142 height 20
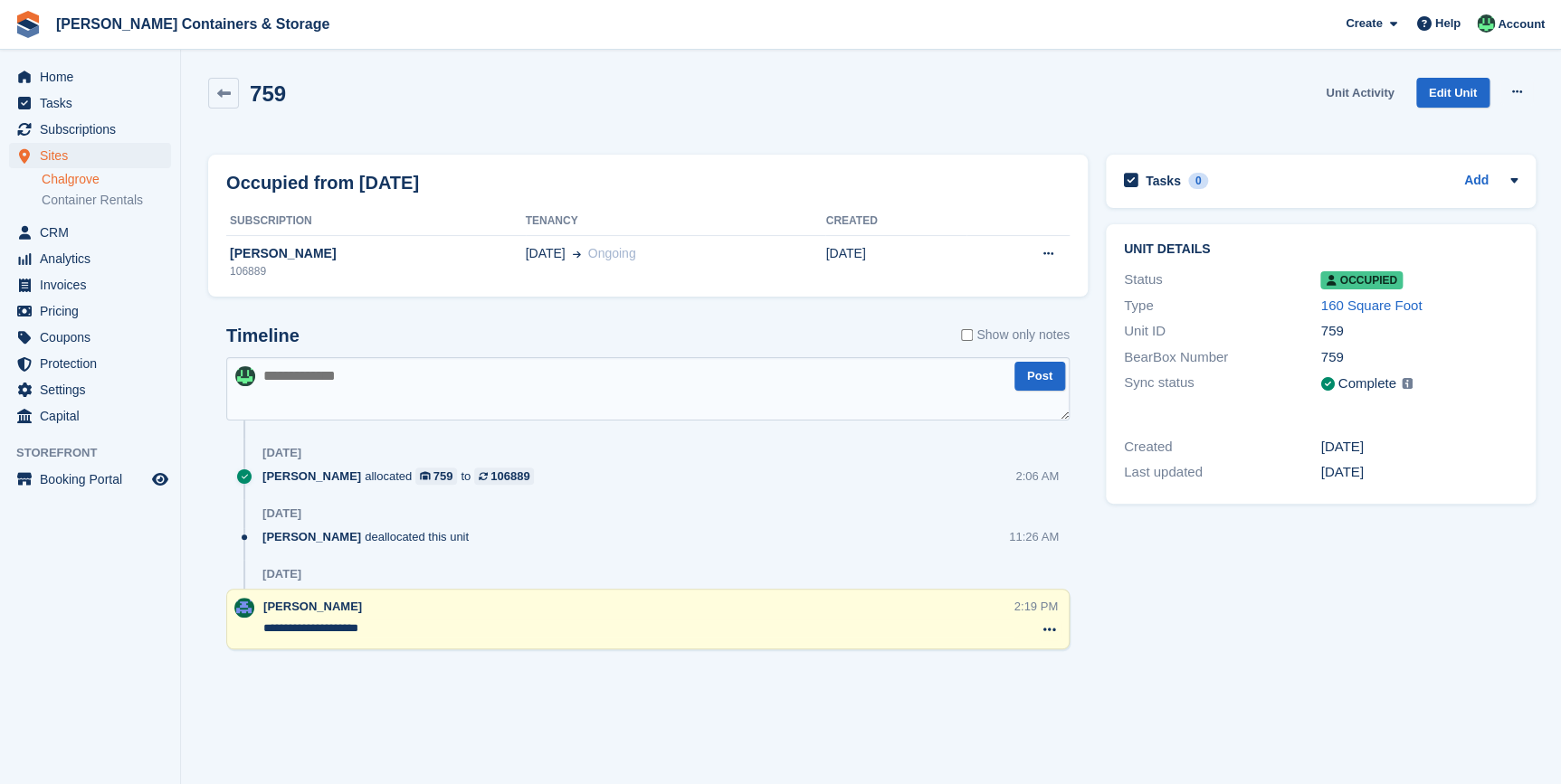
click at [1371, 92] on link "Unit Activity" at bounding box center [1359, 93] width 83 height 30
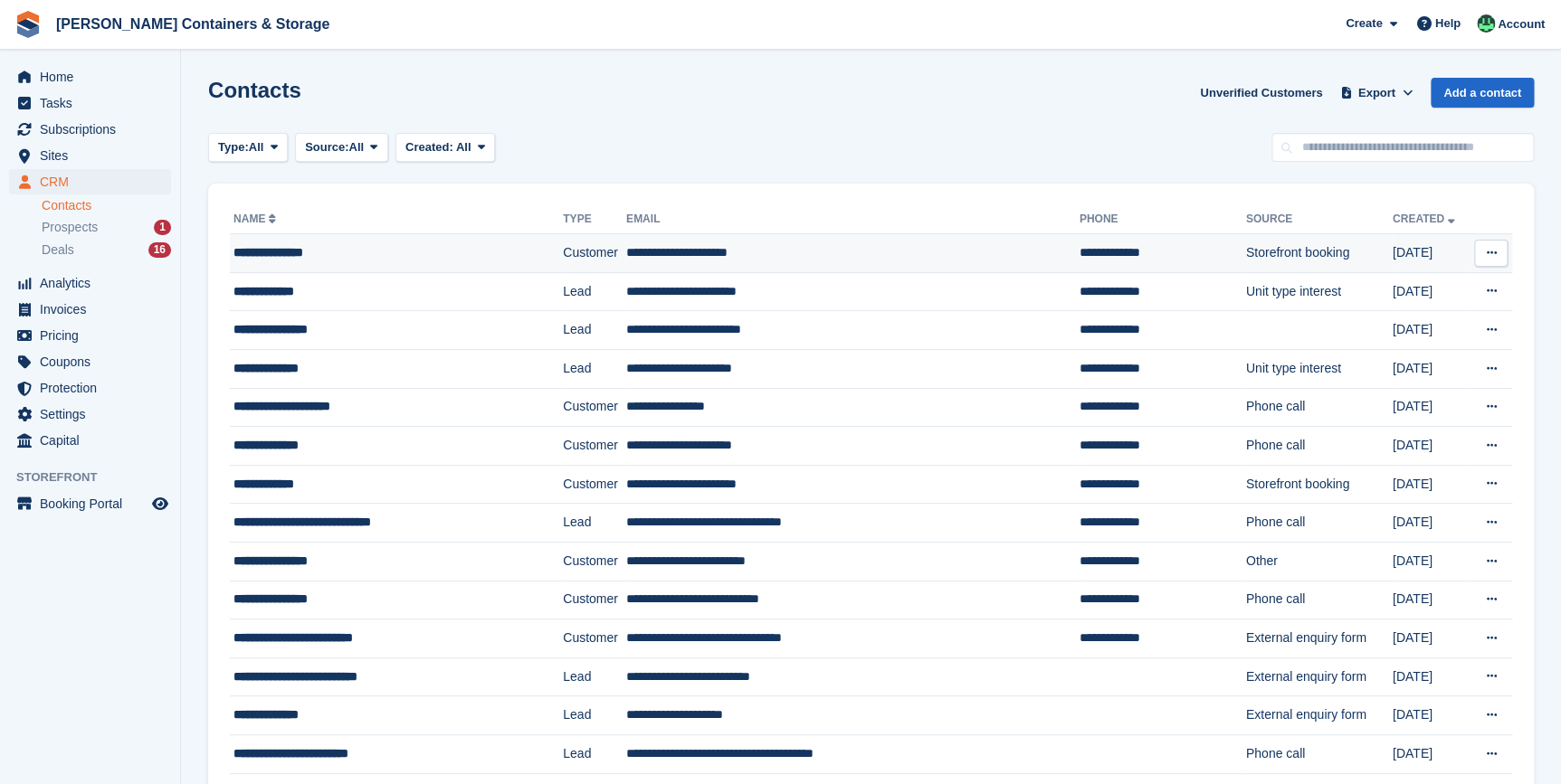
click at [304, 255] on div "**********" at bounding box center [376, 253] width 286 height 19
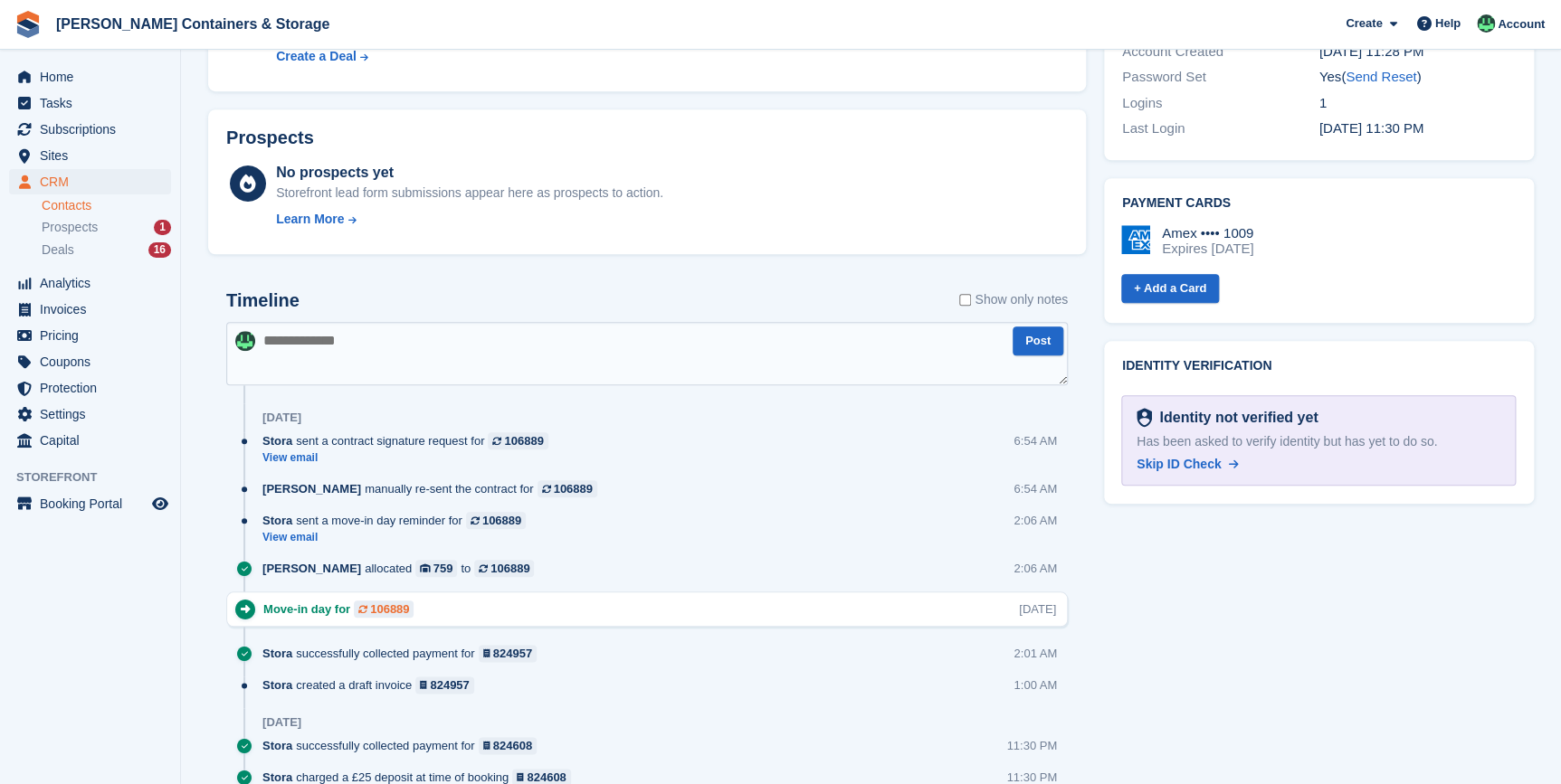
scroll to position [822, 0]
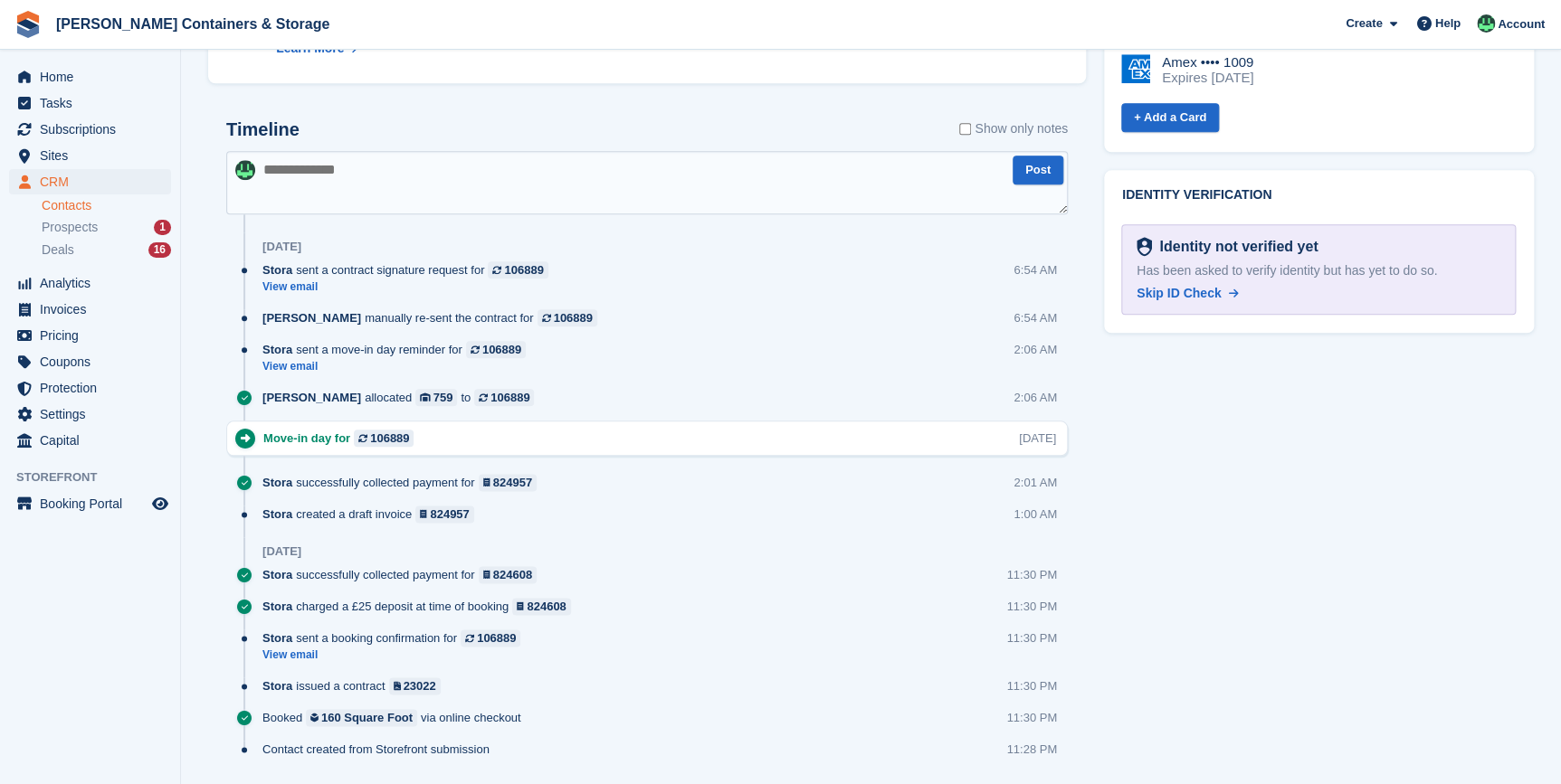
click at [314, 189] on textarea at bounding box center [647, 183] width 842 height 63
type textarea "*"
paste textarea "**********"
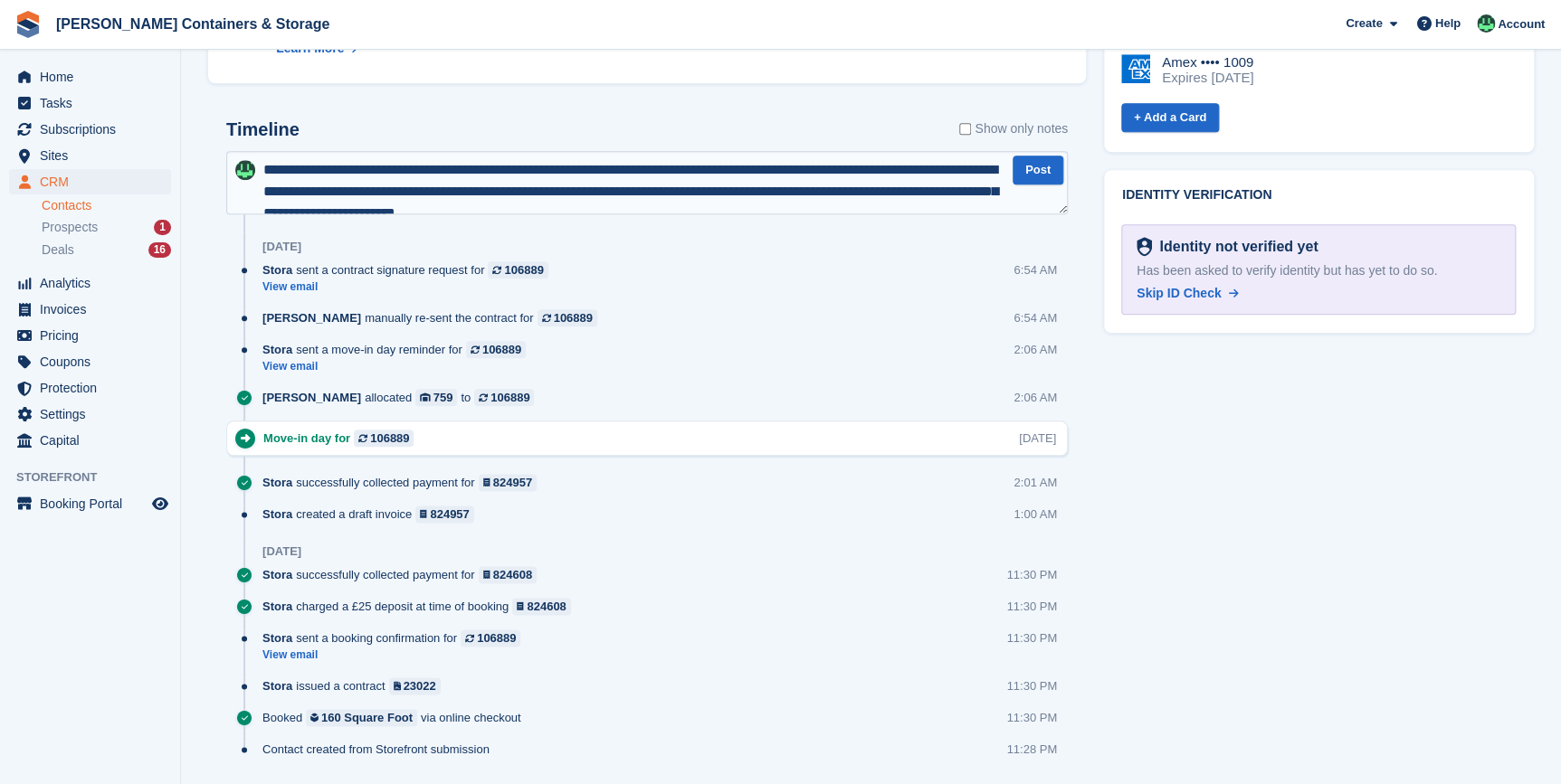
scroll to position [9, 0]
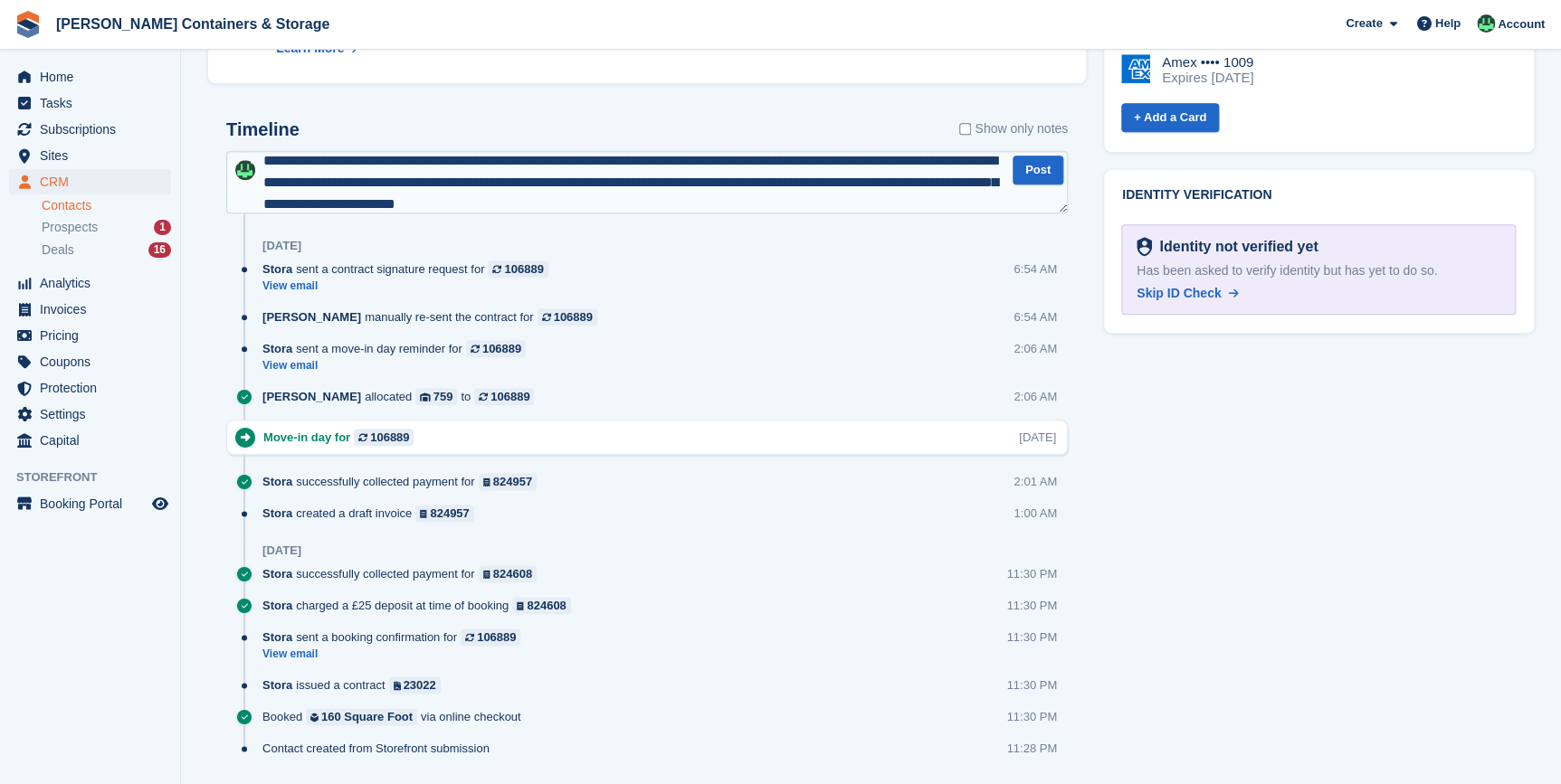
drag, startPoint x: 294, startPoint y: 159, endPoint x: 250, endPoint y: 164, distance: 44.3
click at [250, 164] on div "**********" at bounding box center [647, 183] width 842 height 63
type textarea "**********"
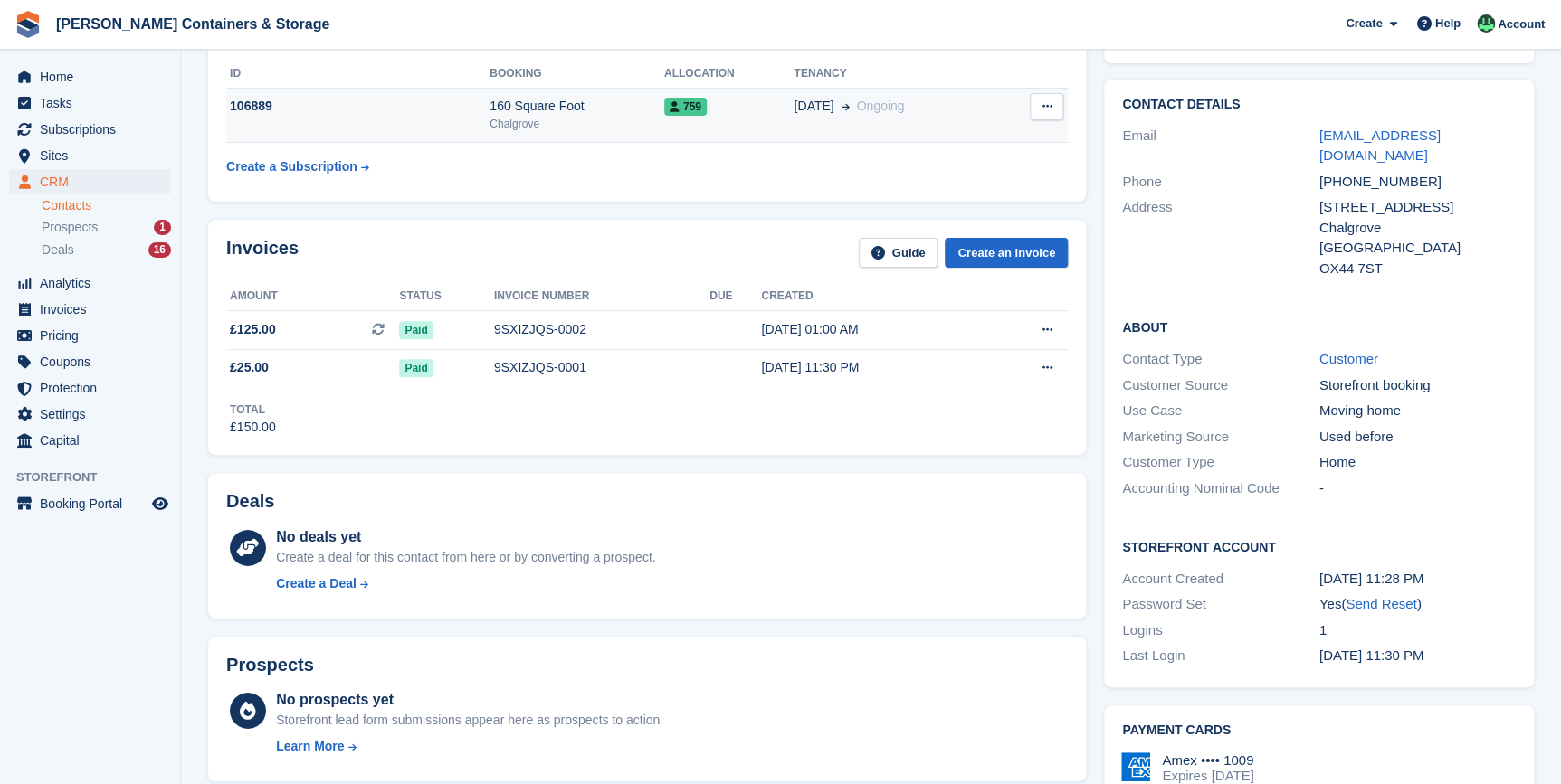
scroll to position [0, 0]
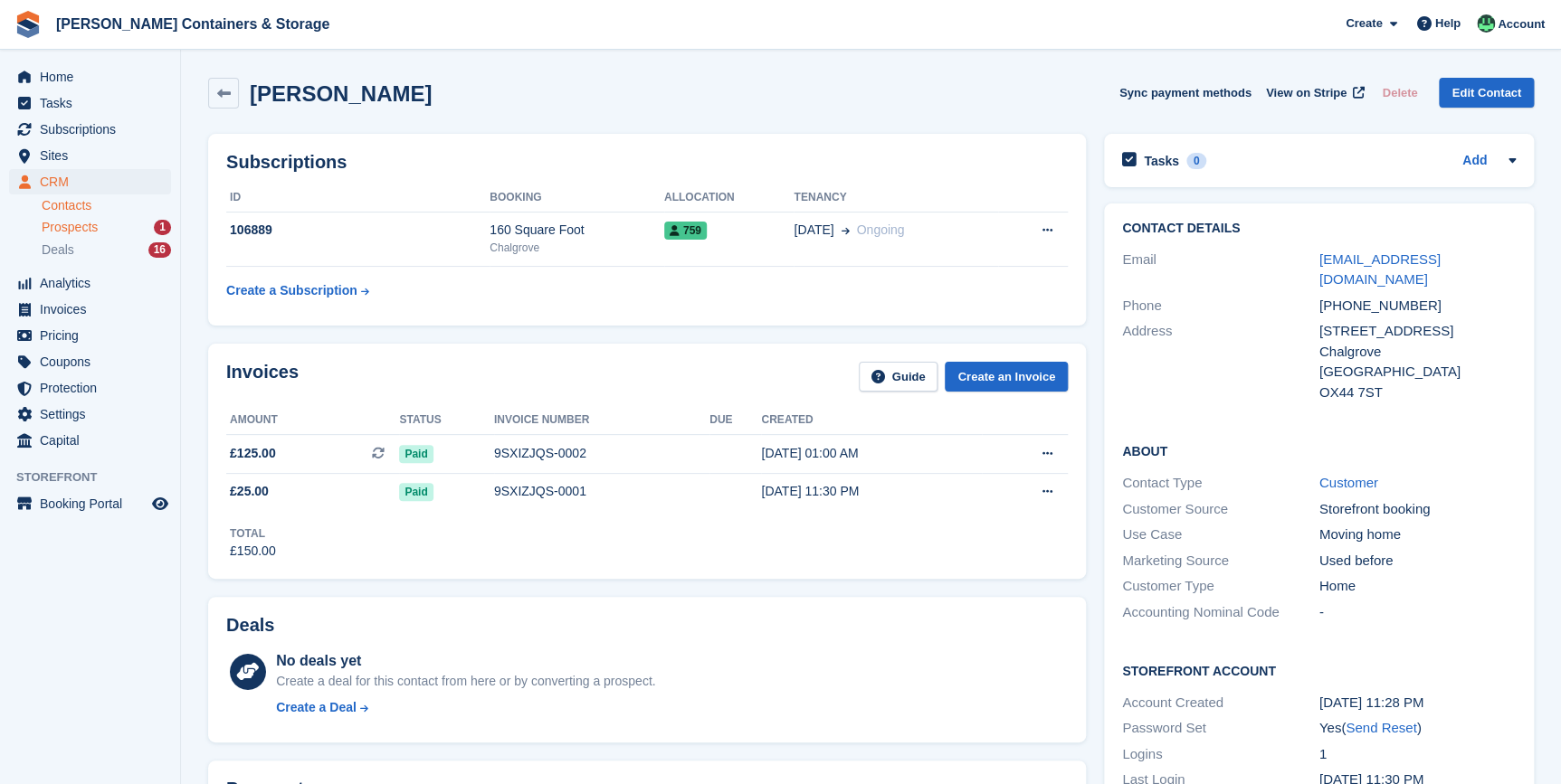
click at [95, 232] on span "Prospects" at bounding box center [70, 228] width 56 height 17
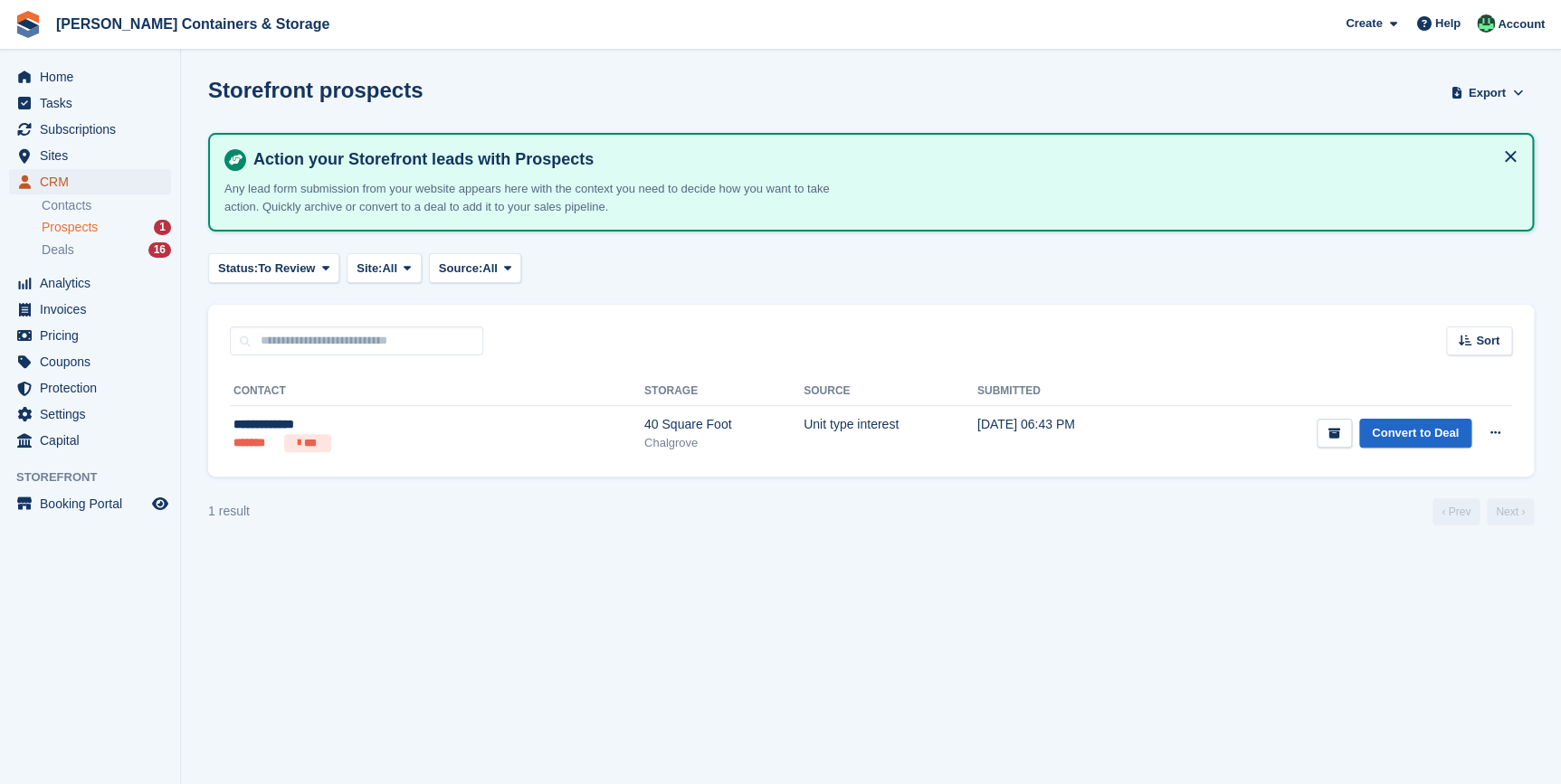
click at [72, 187] on span "CRM" at bounding box center [94, 181] width 109 height 25
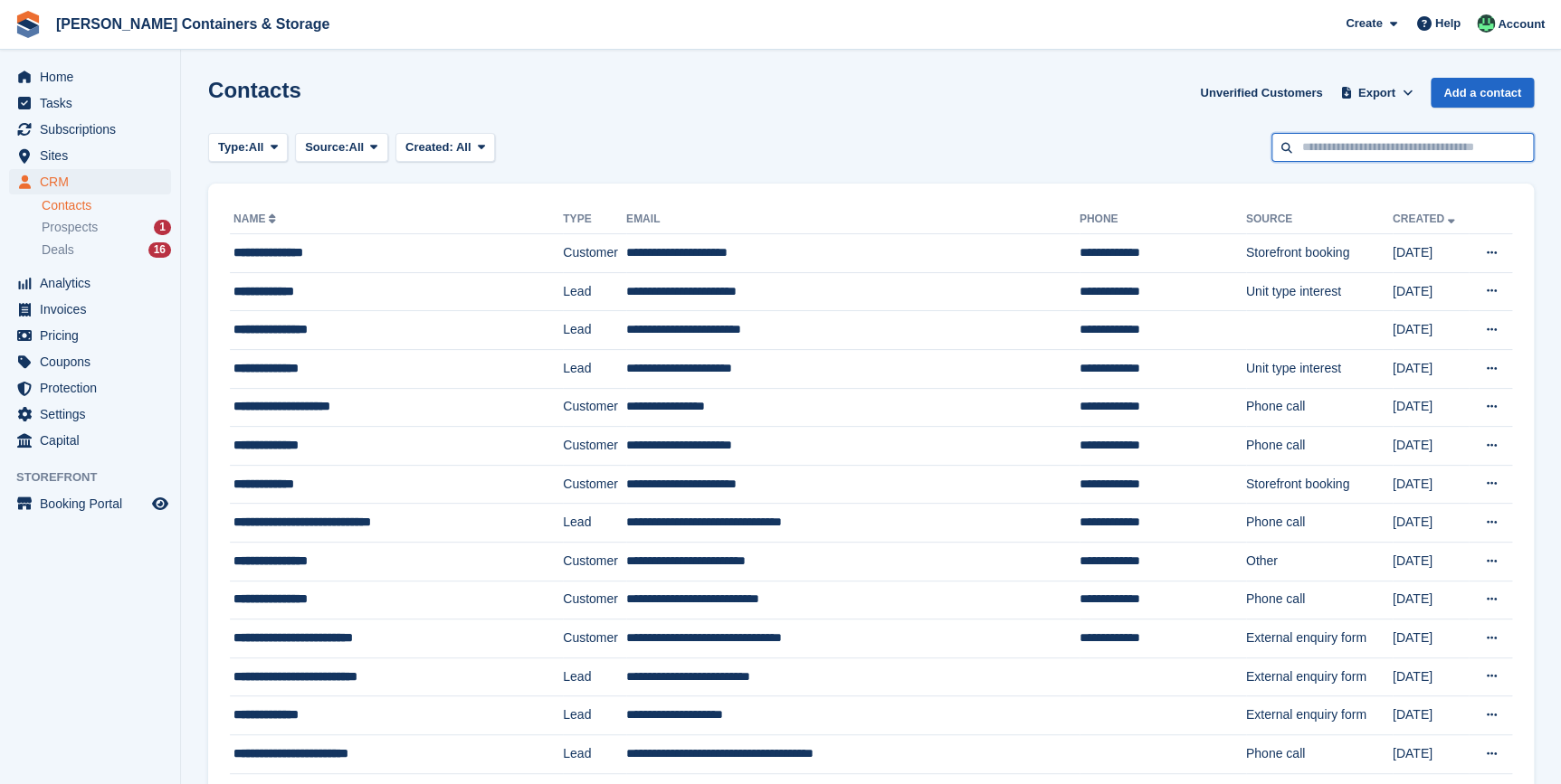
click at [1384, 138] on input "text" at bounding box center [1402, 148] width 262 height 30
type input "**********"
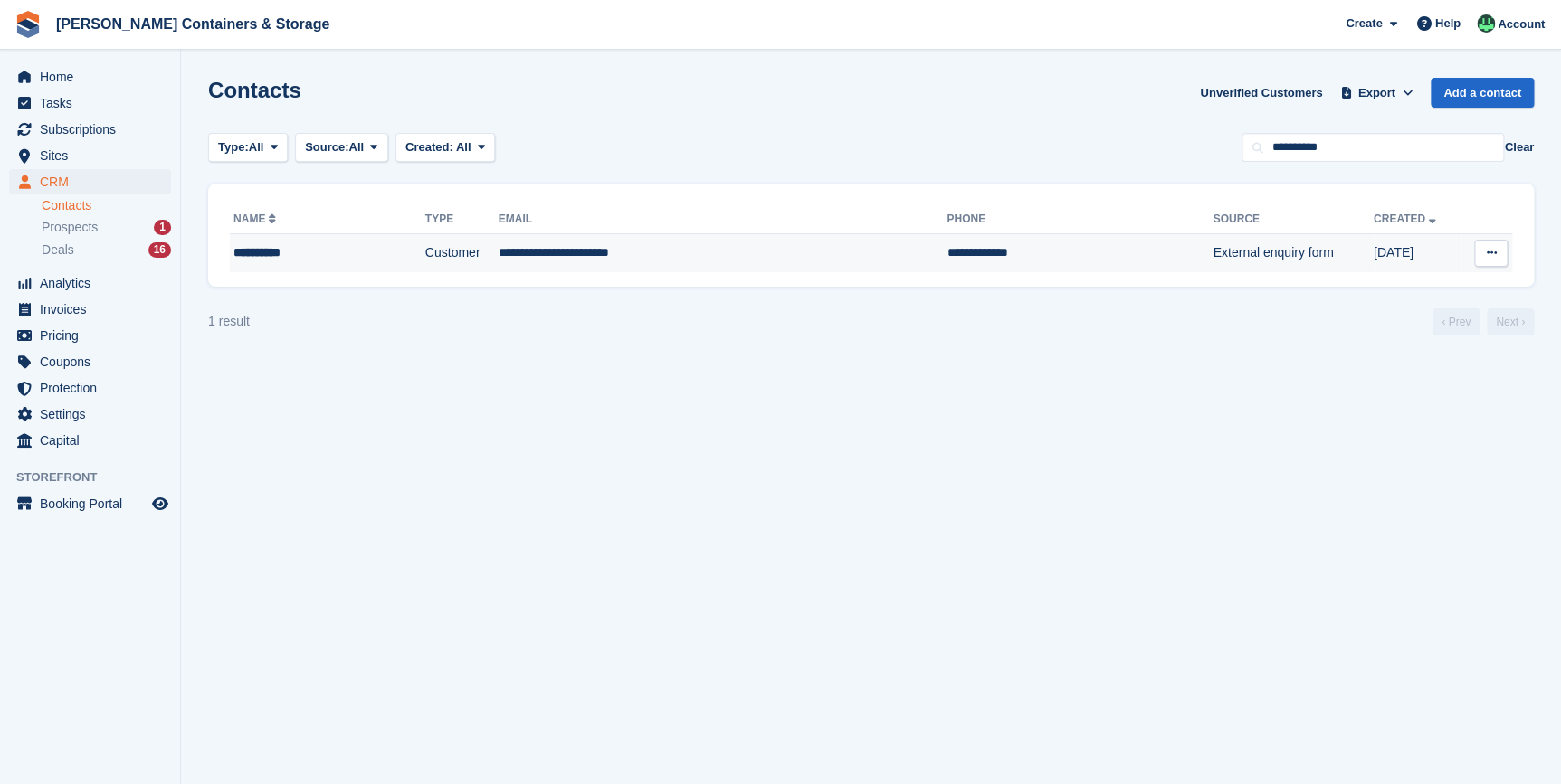
click at [426, 255] on td "Customer" at bounding box center [462, 253] width 73 height 38
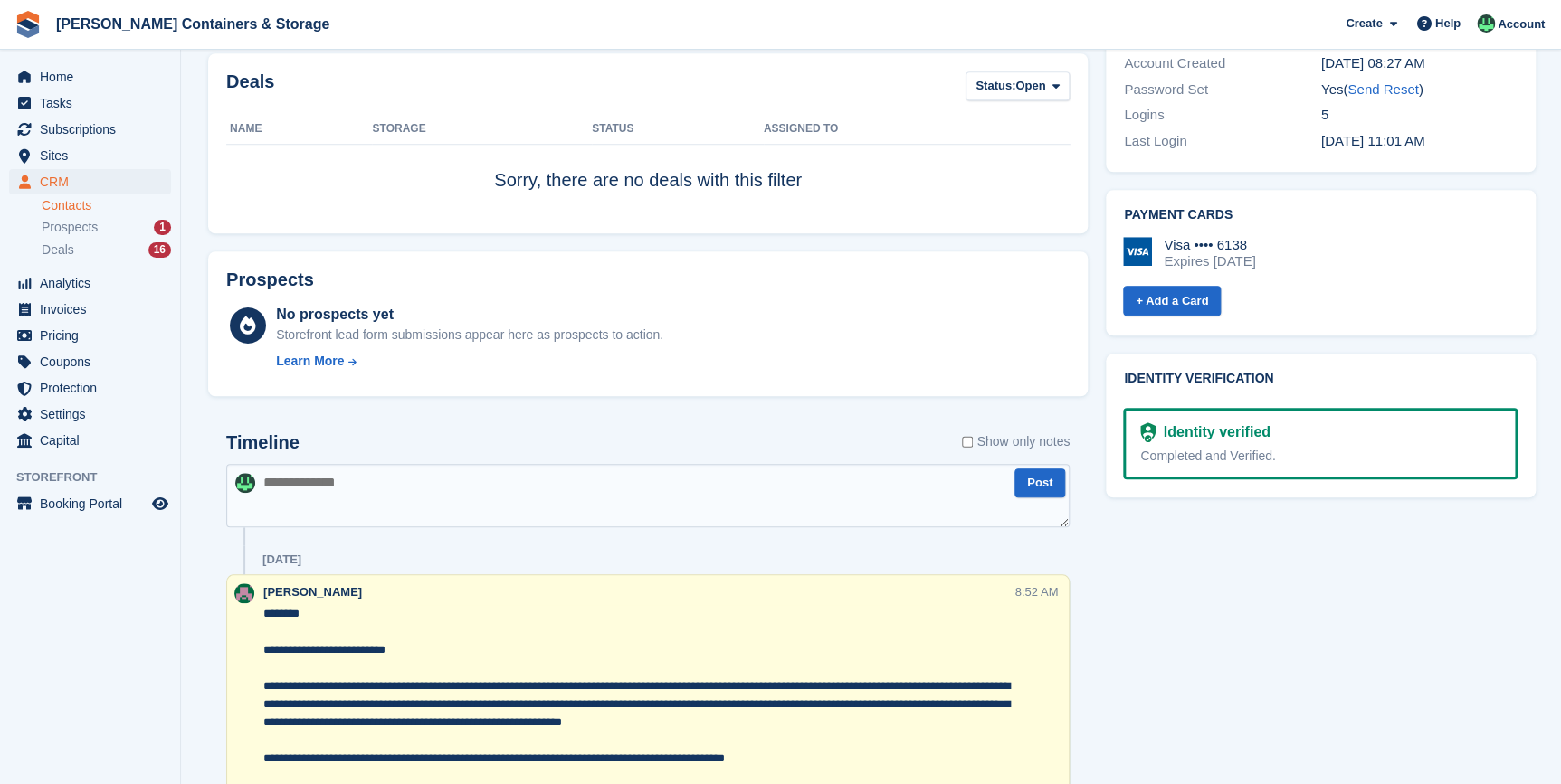
scroll to position [658, 0]
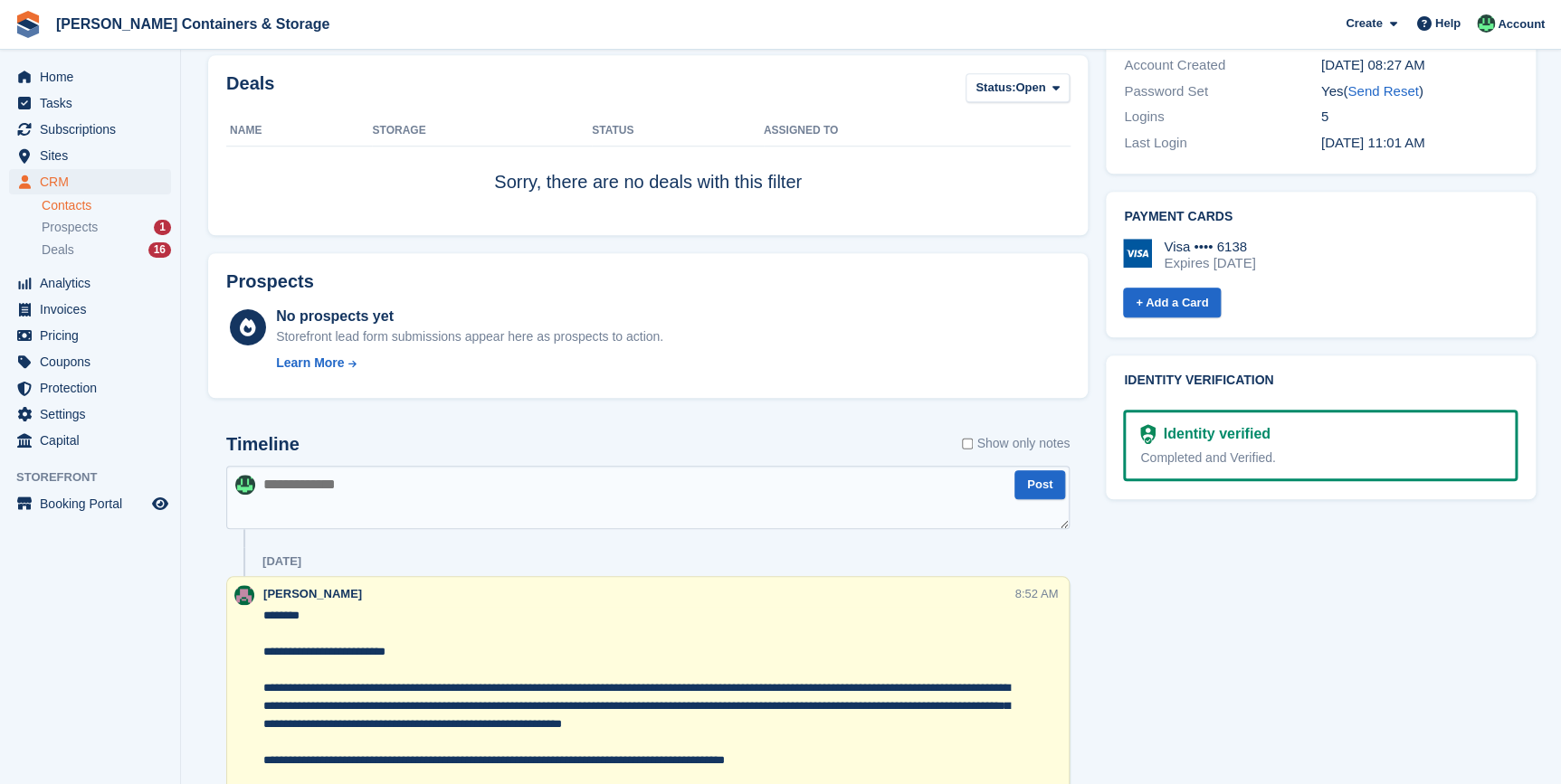
click at [448, 490] on textarea at bounding box center [647, 497] width 843 height 63
click at [295, 489] on textarea at bounding box center [647, 497] width 843 height 63
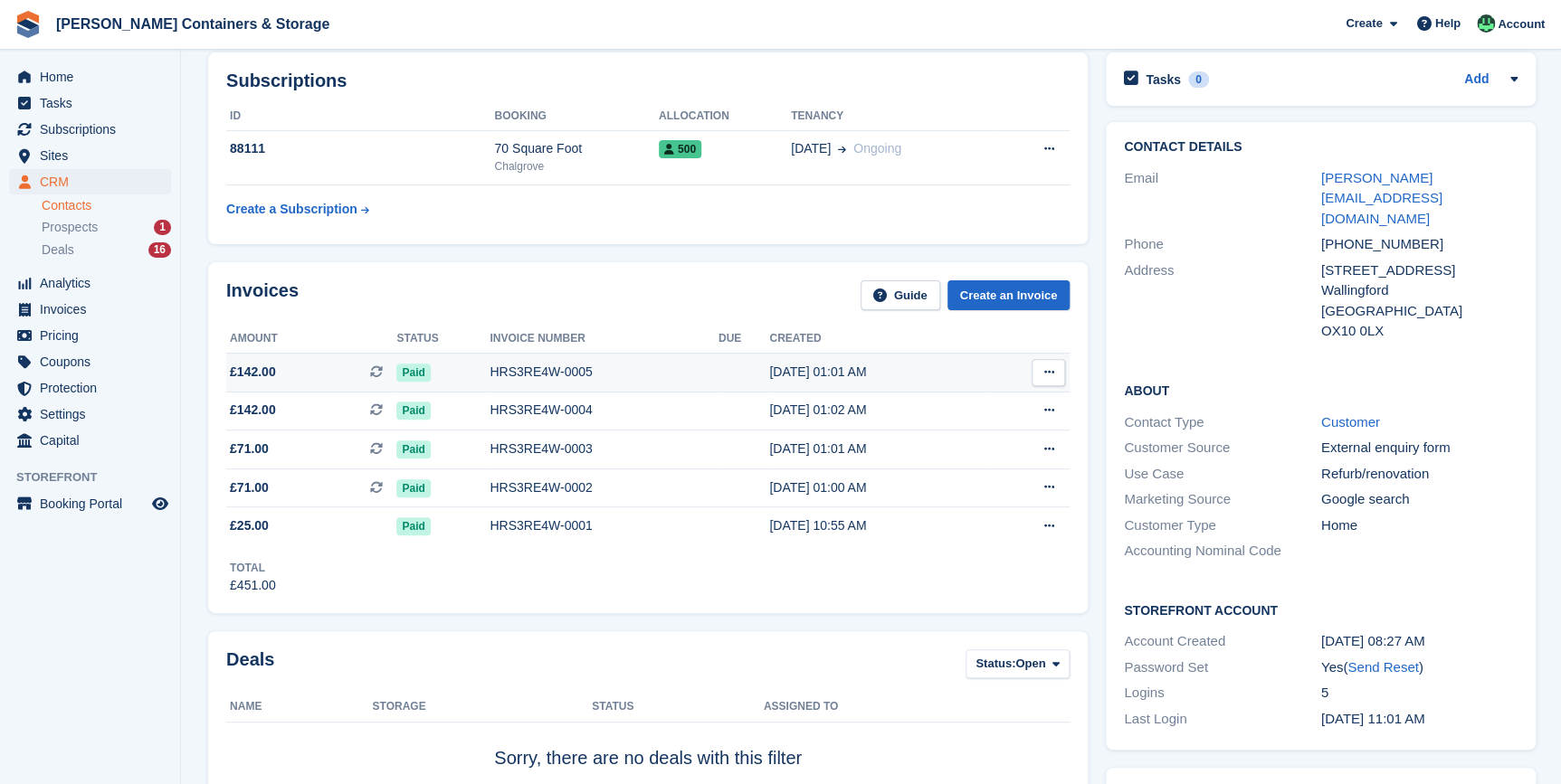
scroll to position [0, 0]
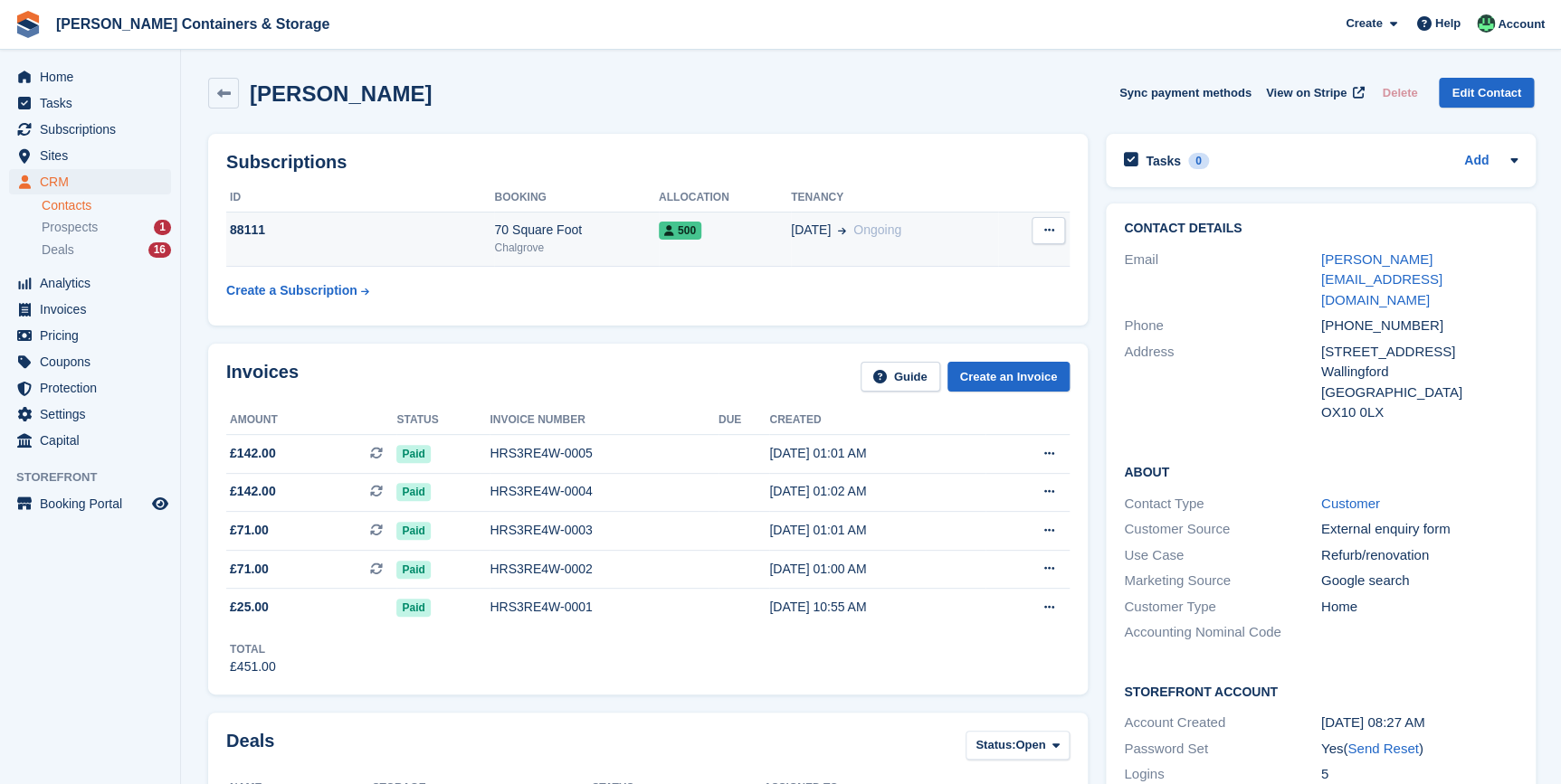
click at [1043, 225] on icon at bounding box center [1048, 229] width 10 height 12
click at [946, 268] on p "Cancel subscription" at bounding box center [977, 266] width 157 height 23
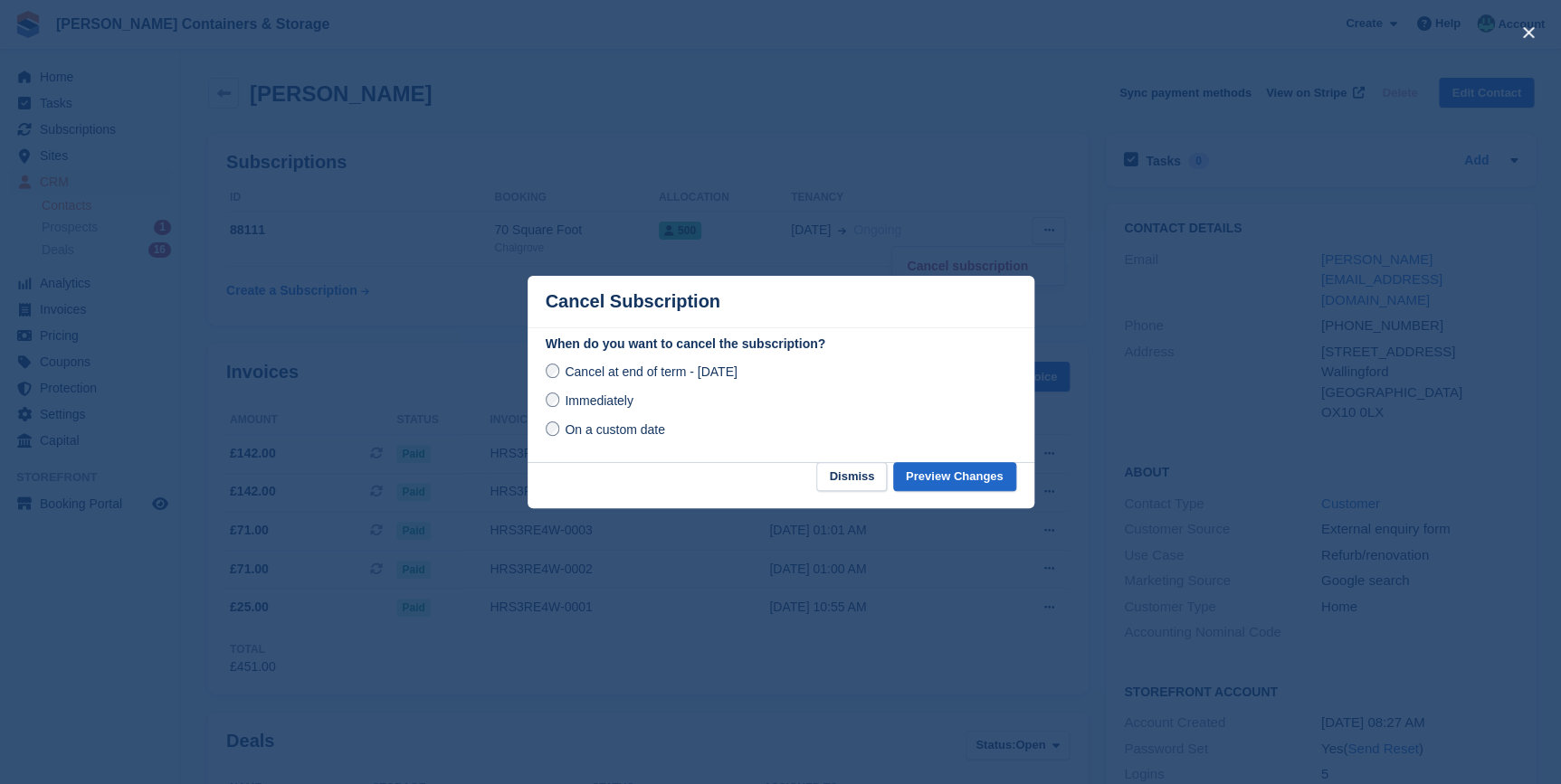
click at [571, 402] on span "Immediately" at bounding box center [598, 401] width 68 height 15
click at [948, 484] on button "Preview Changes" at bounding box center [954, 477] width 123 height 30
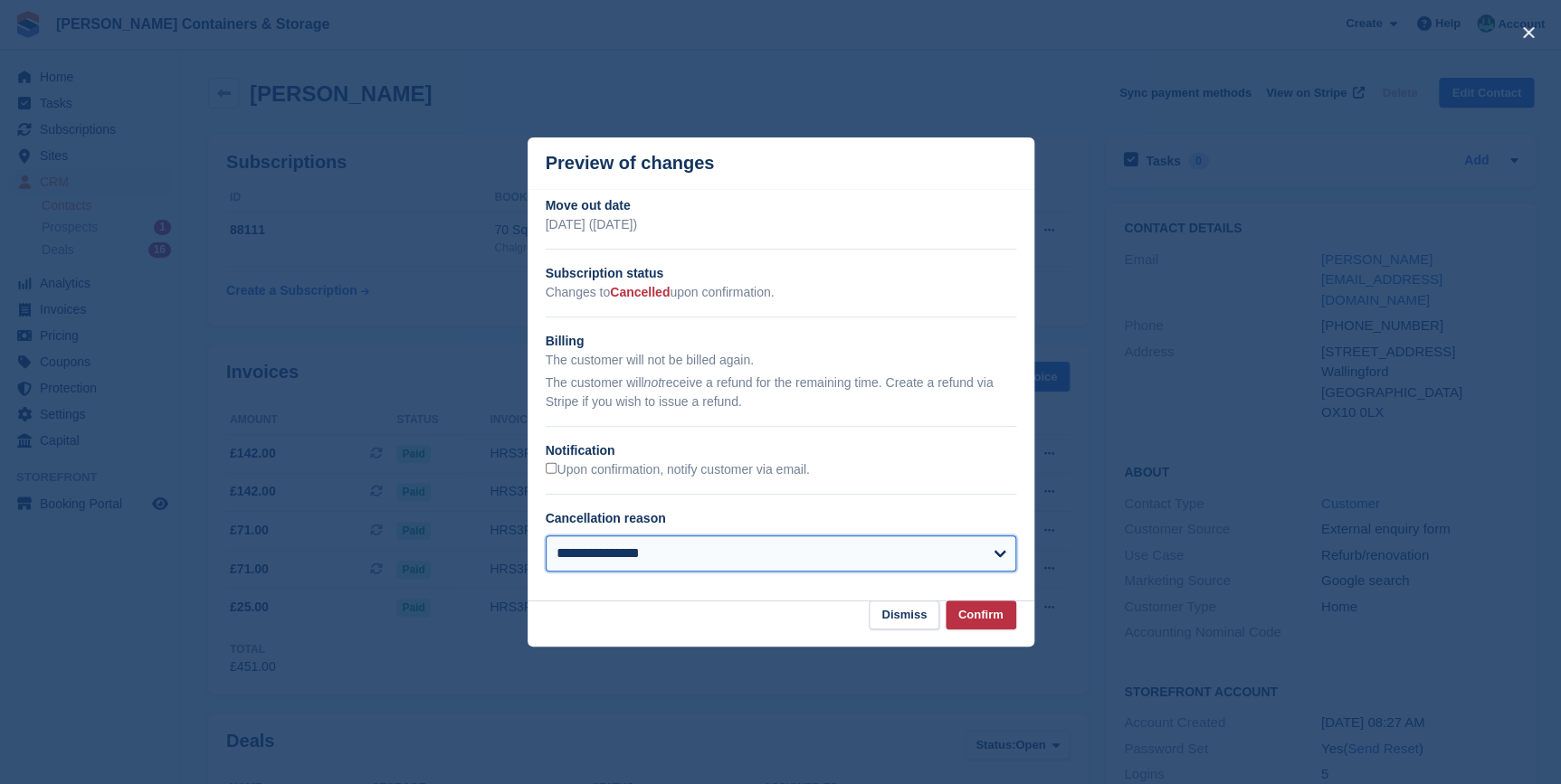
click at [646, 561] on select "**********" at bounding box center [780, 553] width 470 height 36
select select "**********"
click at [545, 537] on select "**********" at bounding box center [780, 553] width 470 height 36
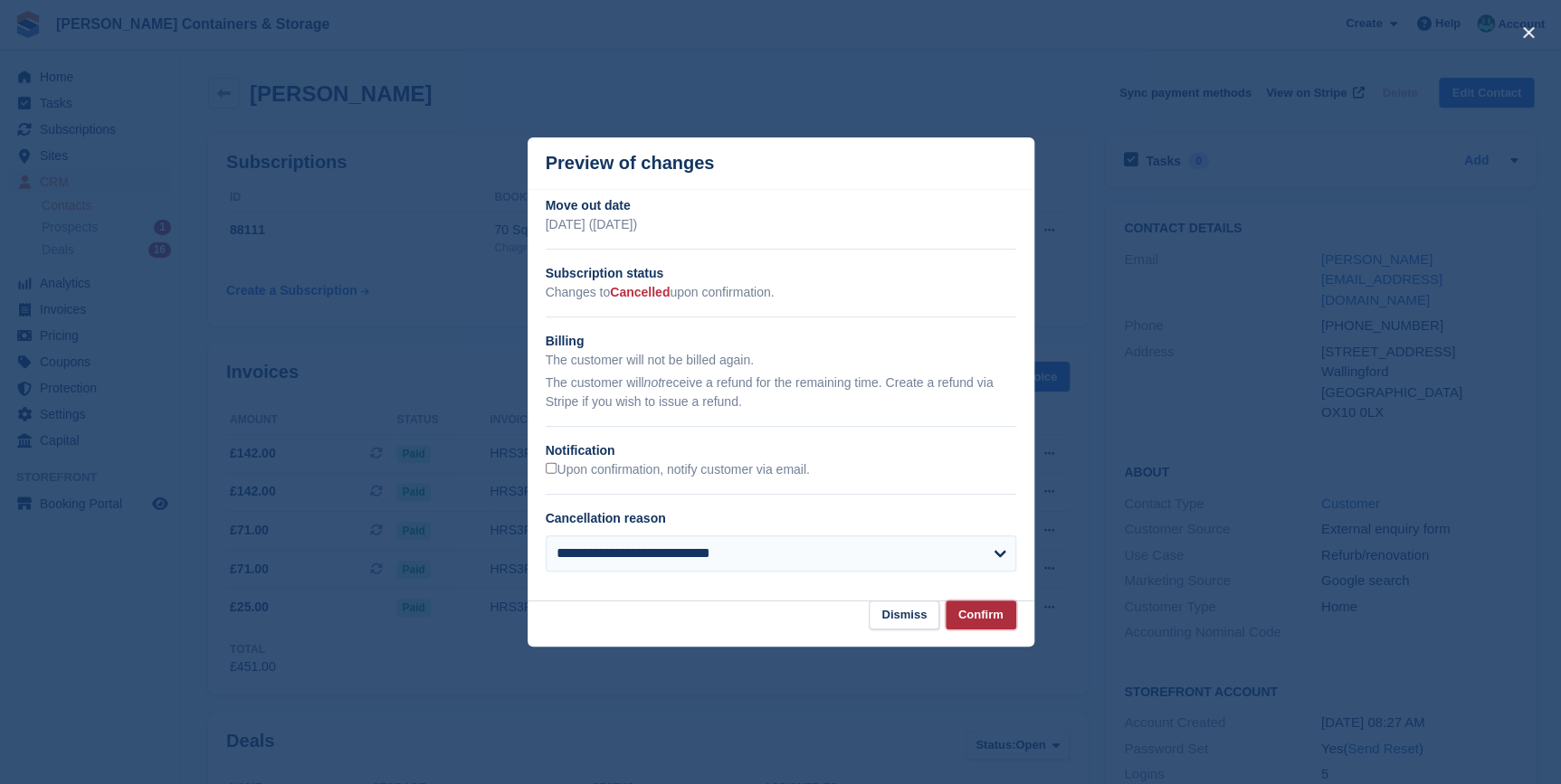
click at [977, 623] on button "Confirm" at bounding box center [980, 616] width 71 height 30
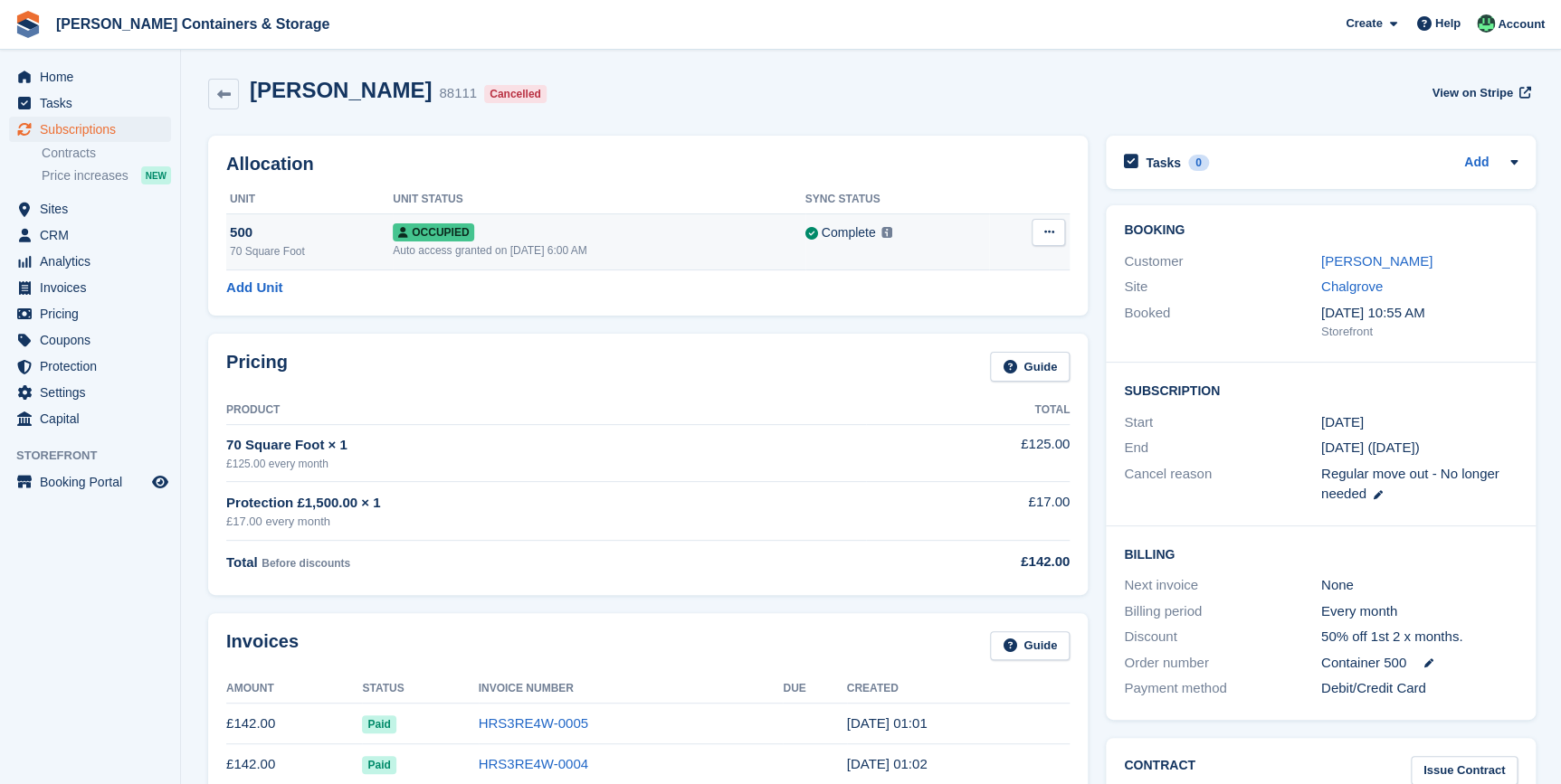
click at [1052, 237] on button at bounding box center [1048, 232] width 33 height 27
click at [958, 304] on p "Deallocate" at bounding box center [977, 306] width 157 height 23
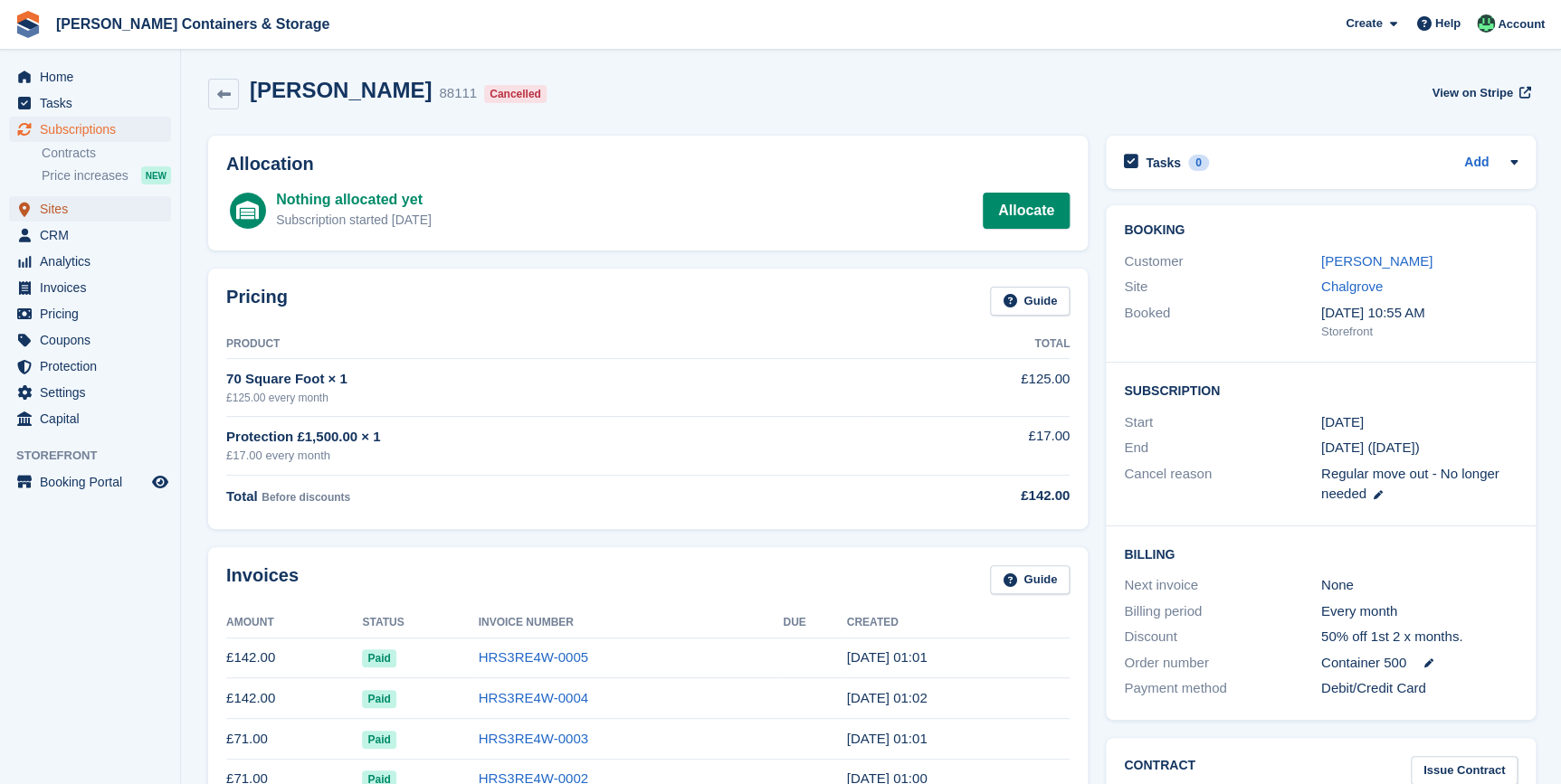
click at [51, 217] on span "Sites" at bounding box center [94, 208] width 109 height 25
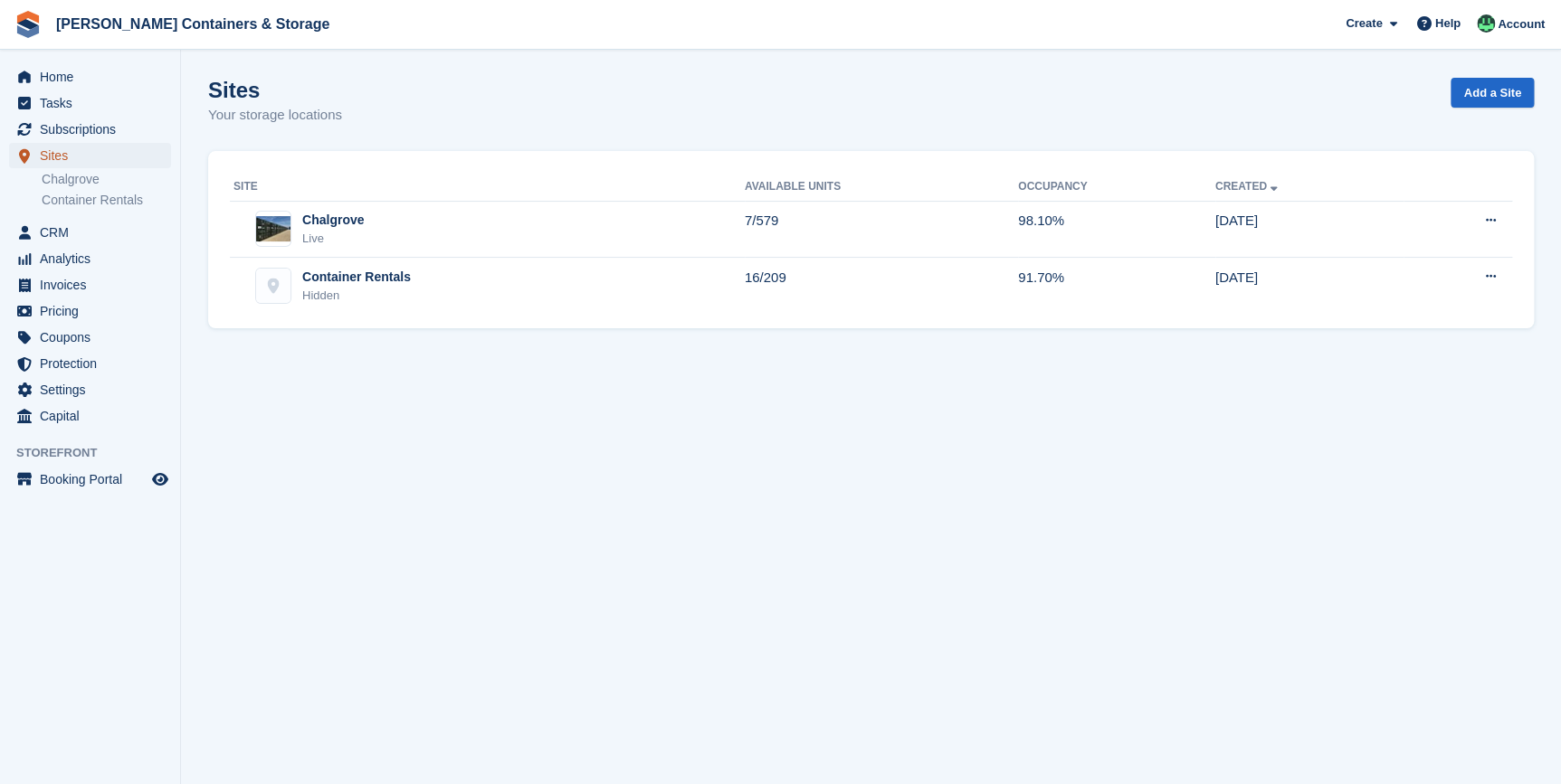
click at [66, 158] on span "Sites" at bounding box center [94, 155] width 109 height 25
click at [41, 224] on span "CRM" at bounding box center [94, 232] width 109 height 25
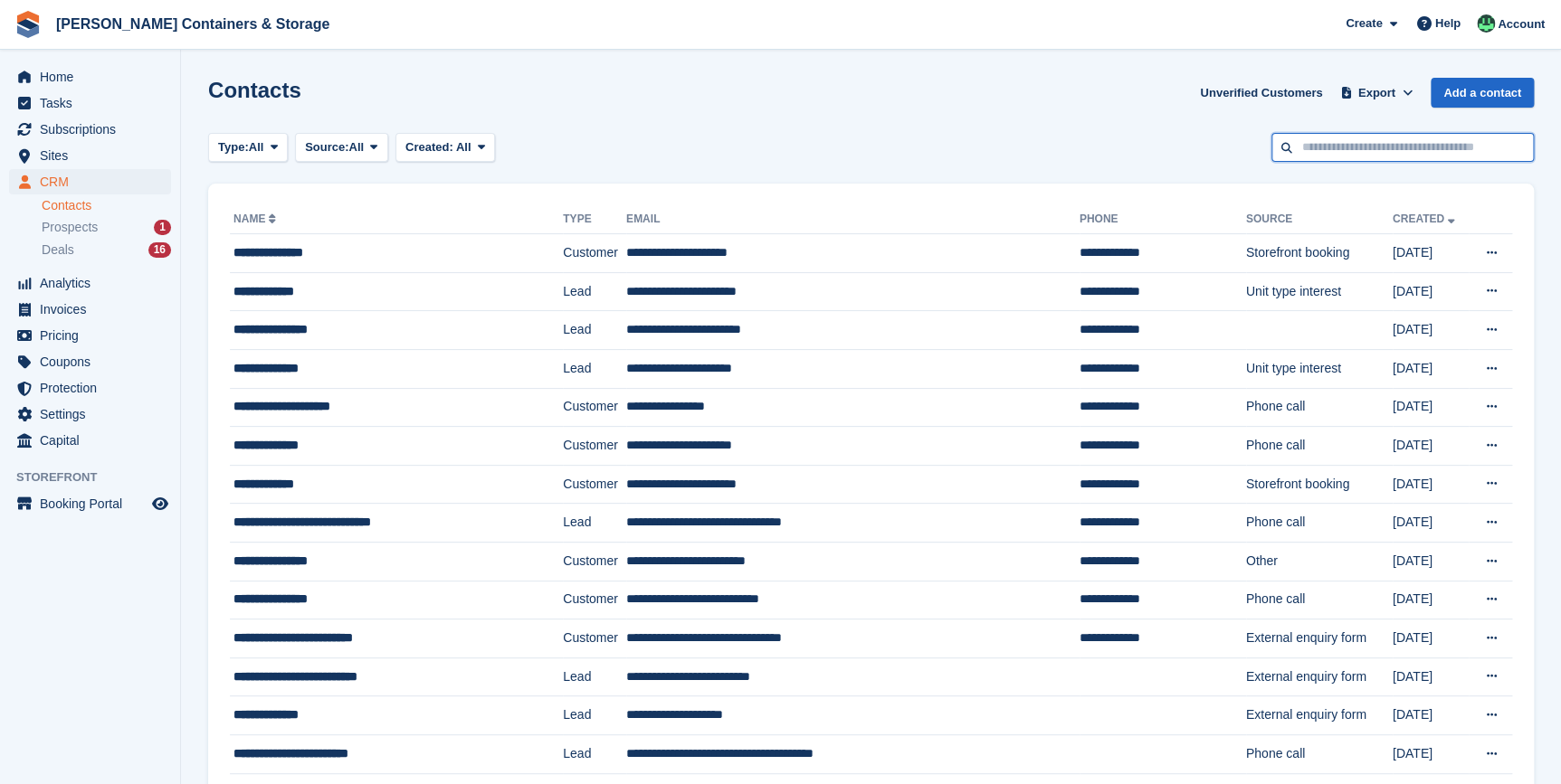
click at [1329, 142] on input "text" at bounding box center [1402, 148] width 262 height 30
type input "******"
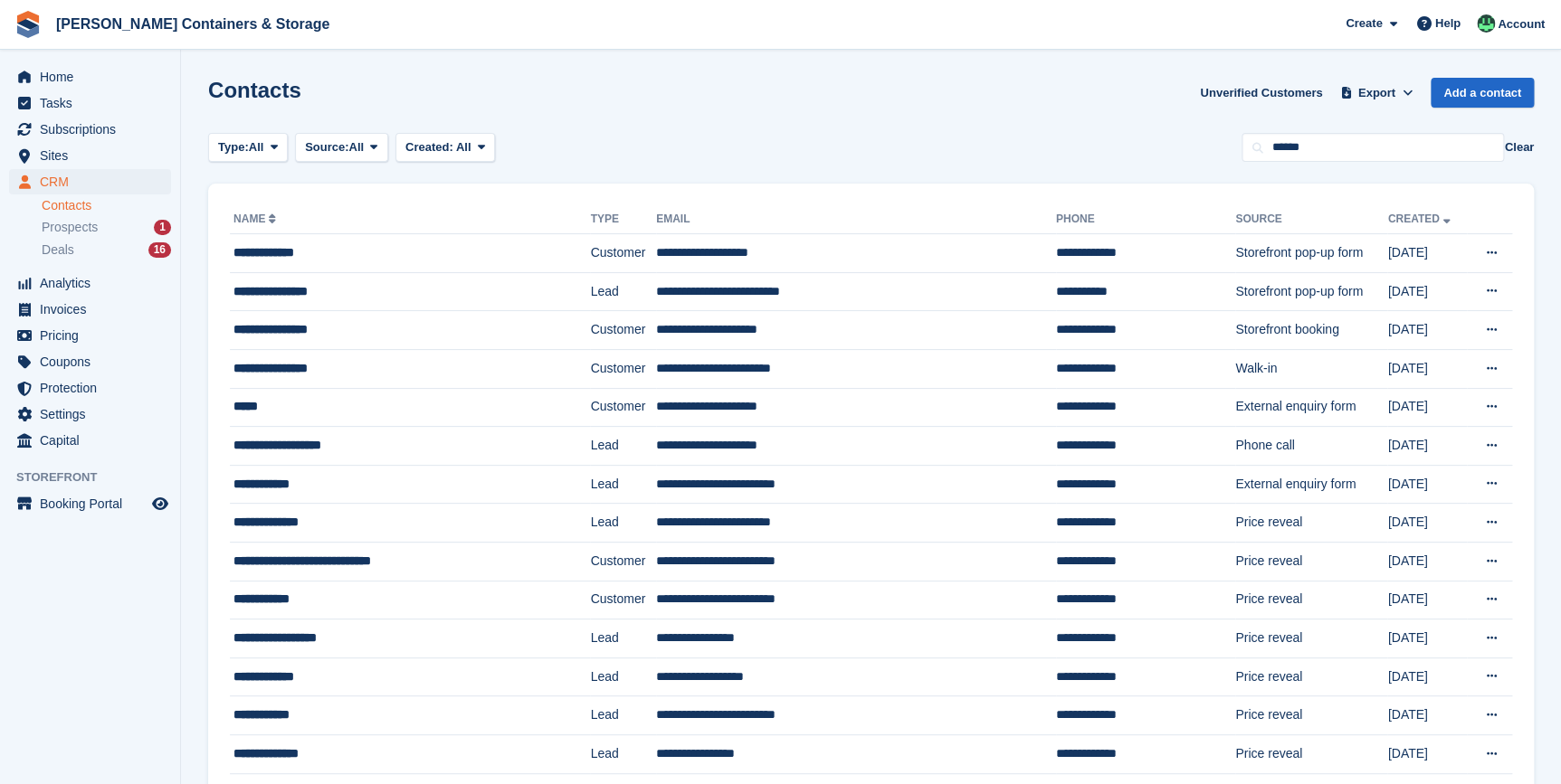
click at [1349, 165] on section "Contacts Unverified Customers Export Export Contacts Export a CSV of all Contac…" at bounding box center [871, 739] width 1380 height 1480
click at [1346, 153] on input "******" at bounding box center [1372, 148] width 262 height 30
type input "**********"
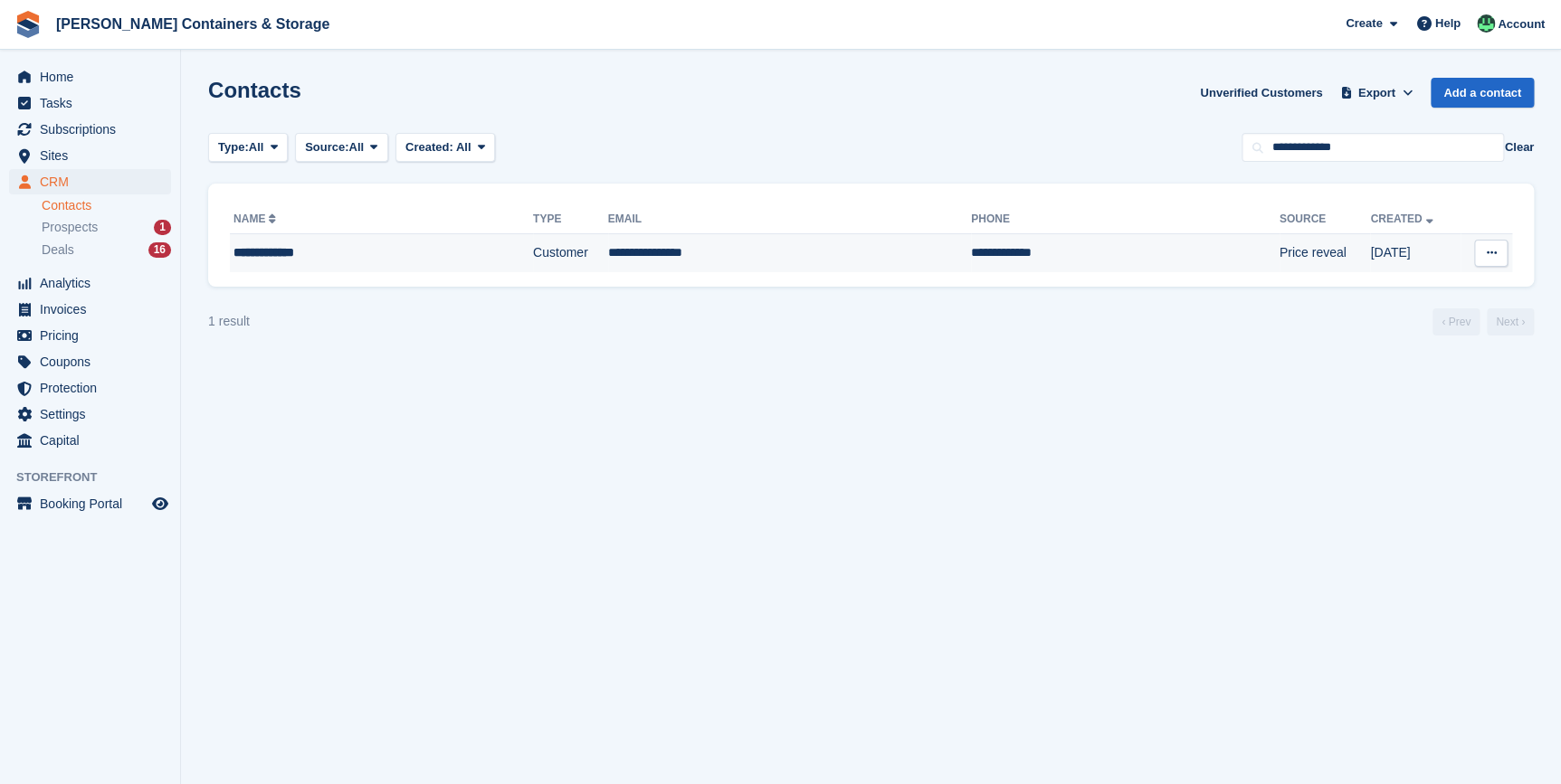
click at [296, 255] on div "**********" at bounding box center [343, 253] width 219 height 19
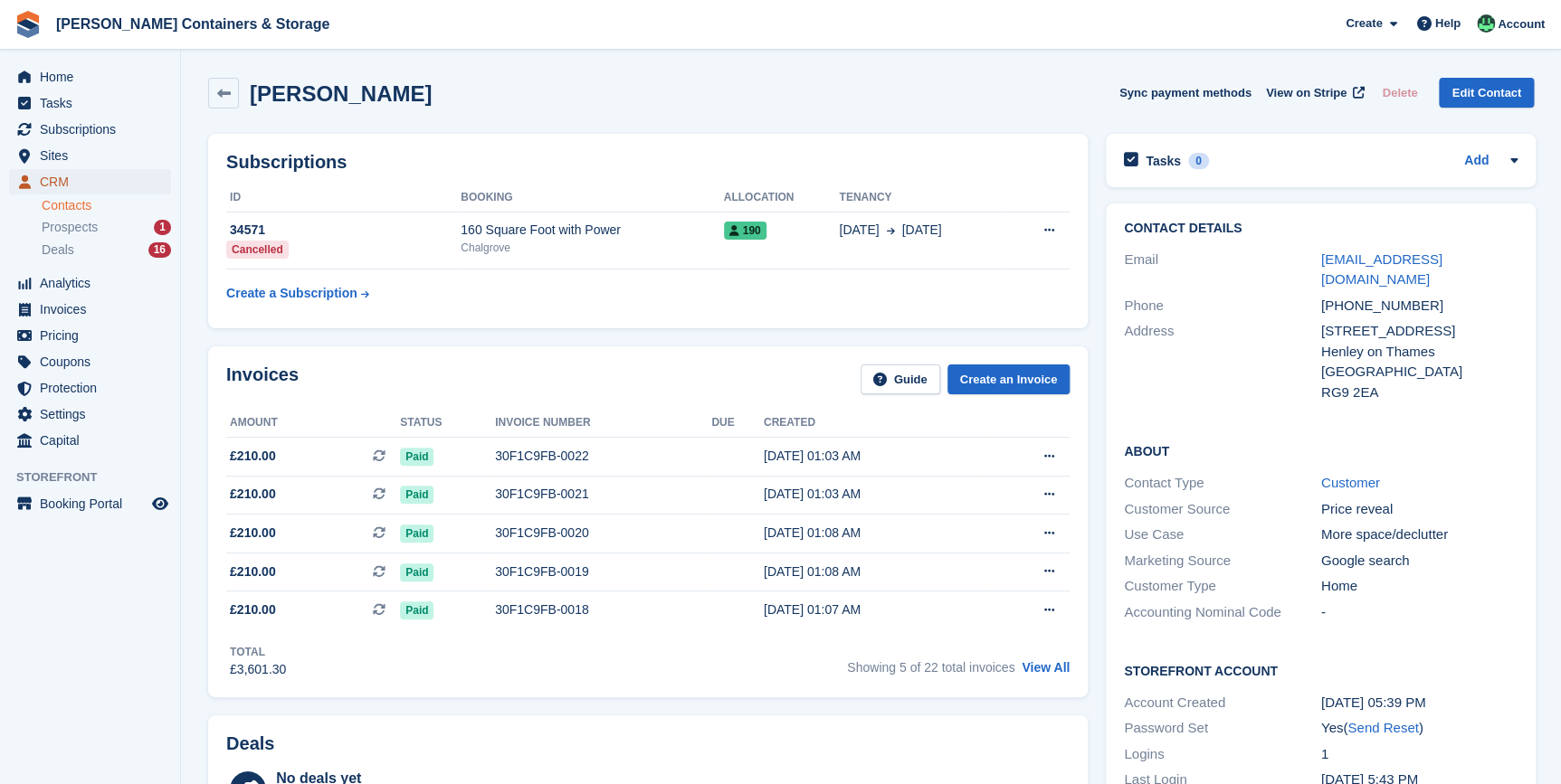
click at [72, 172] on span "CRM" at bounding box center [94, 181] width 109 height 25
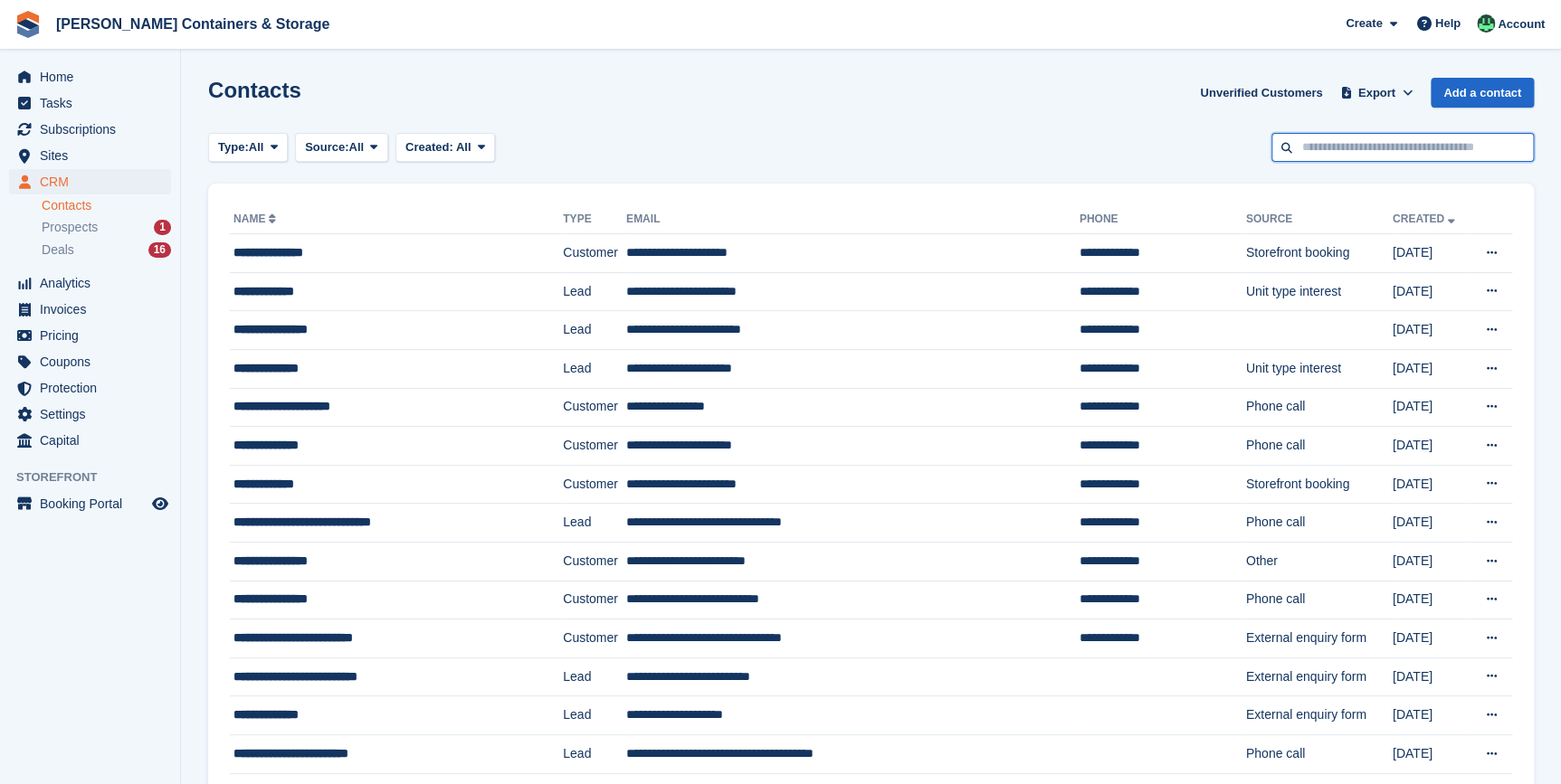
click at [1331, 145] on input "text" at bounding box center [1402, 148] width 262 height 30
type input "****"
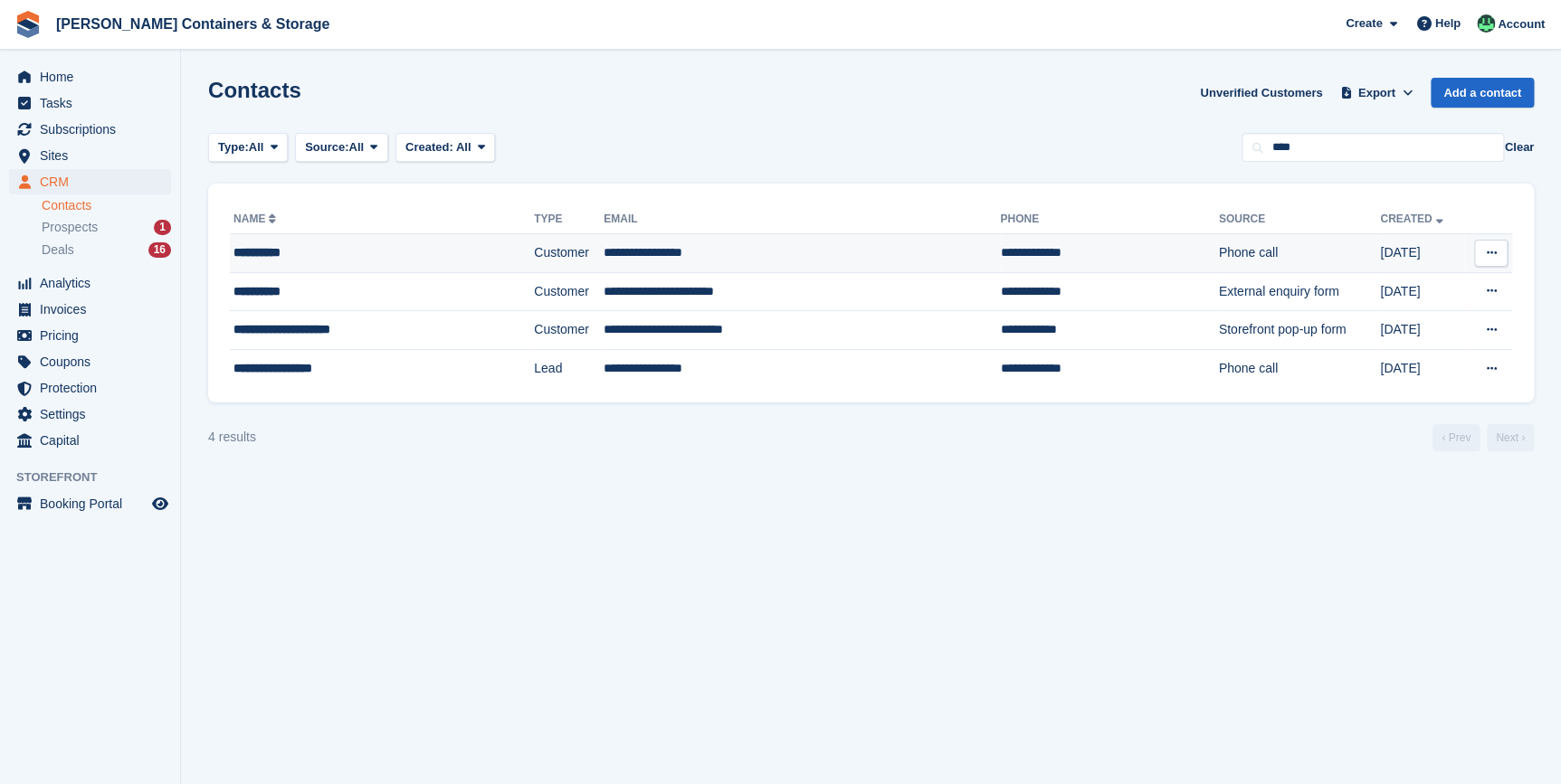
click at [388, 269] on td "**********" at bounding box center [381, 254] width 304 height 39
click at [267, 282] on div "**********" at bounding box center [351, 292] width 236 height 19
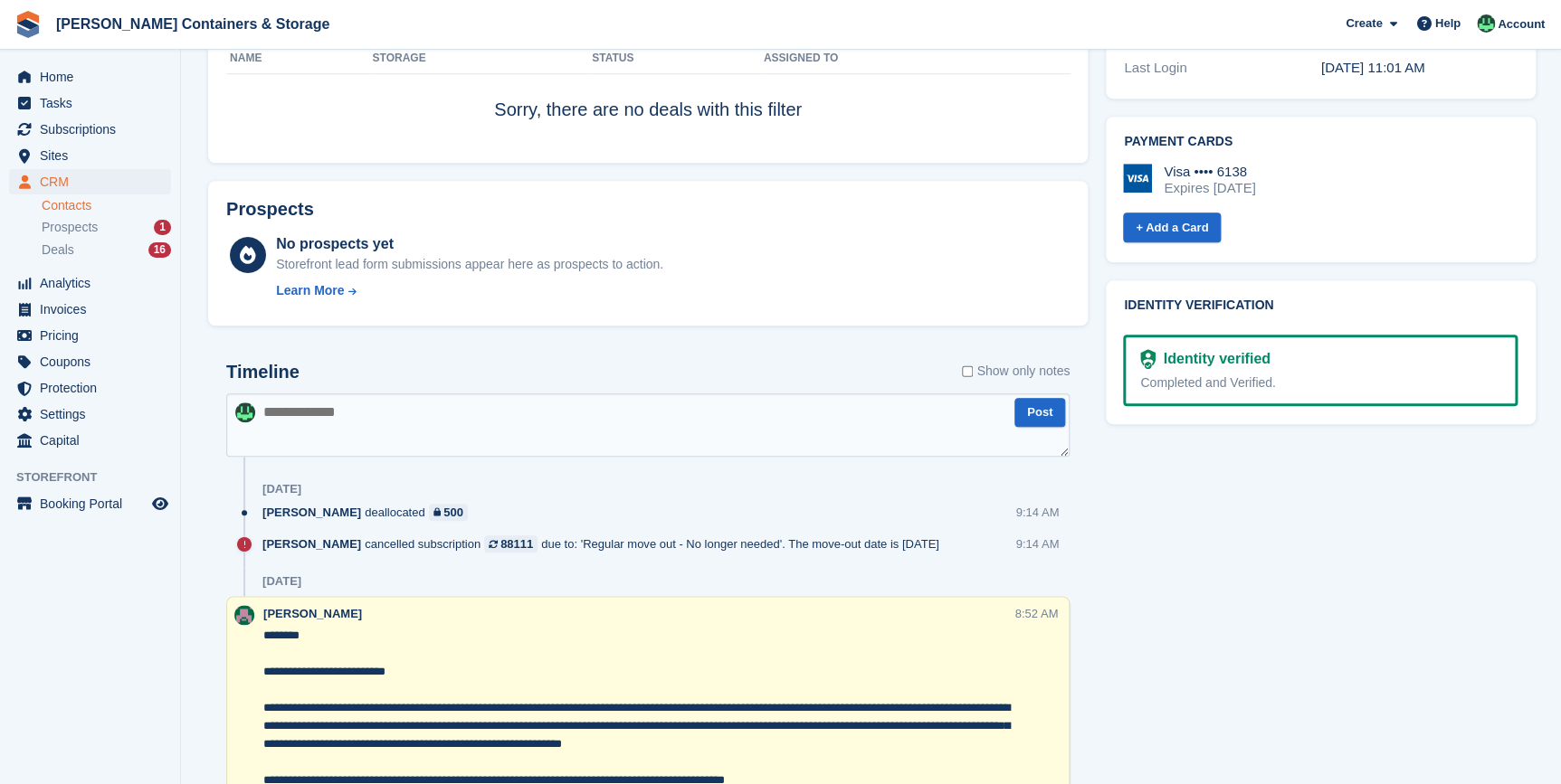
scroll to position [905, 0]
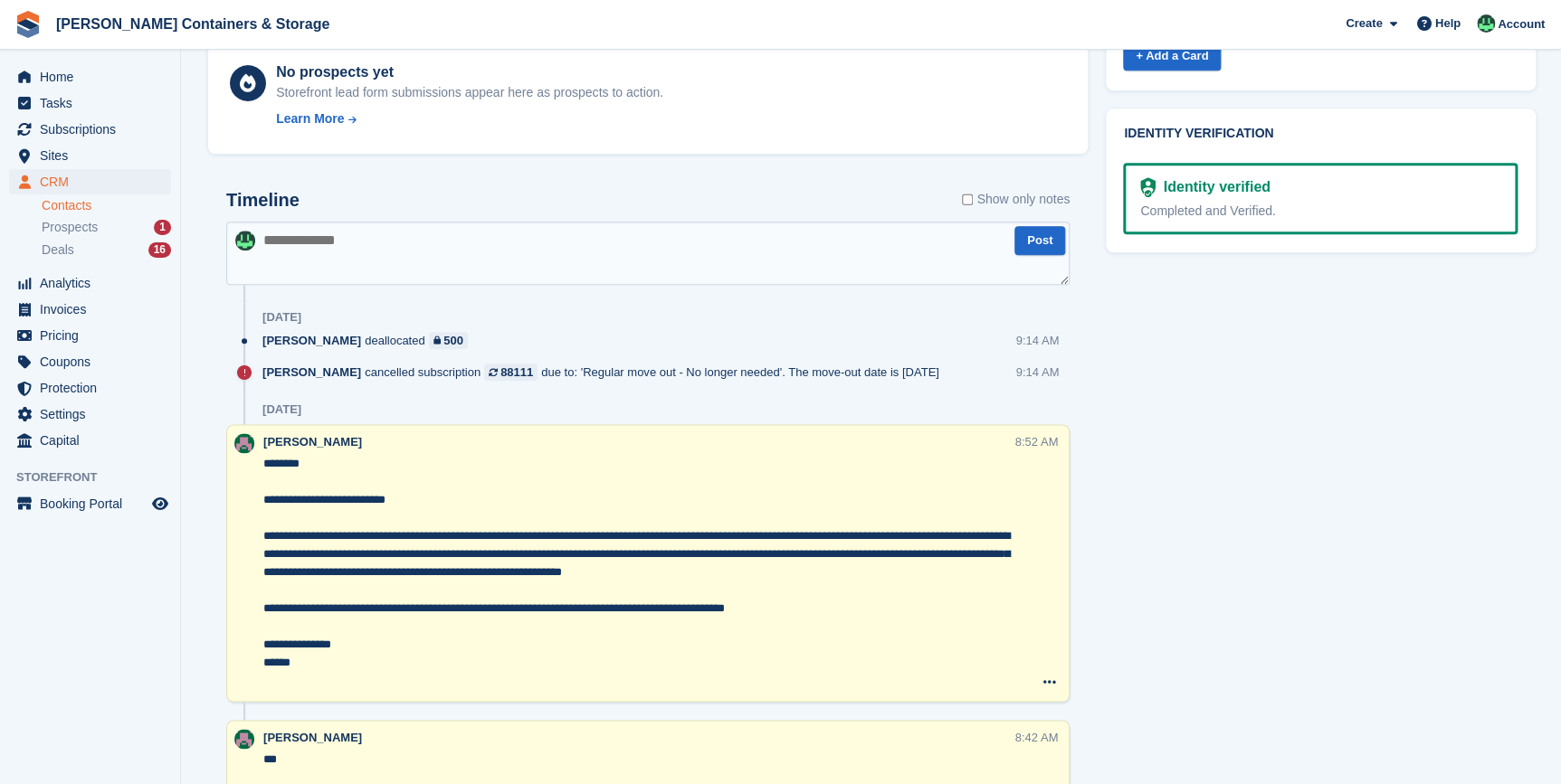
click at [295, 245] on textarea at bounding box center [647, 254] width 843 height 63
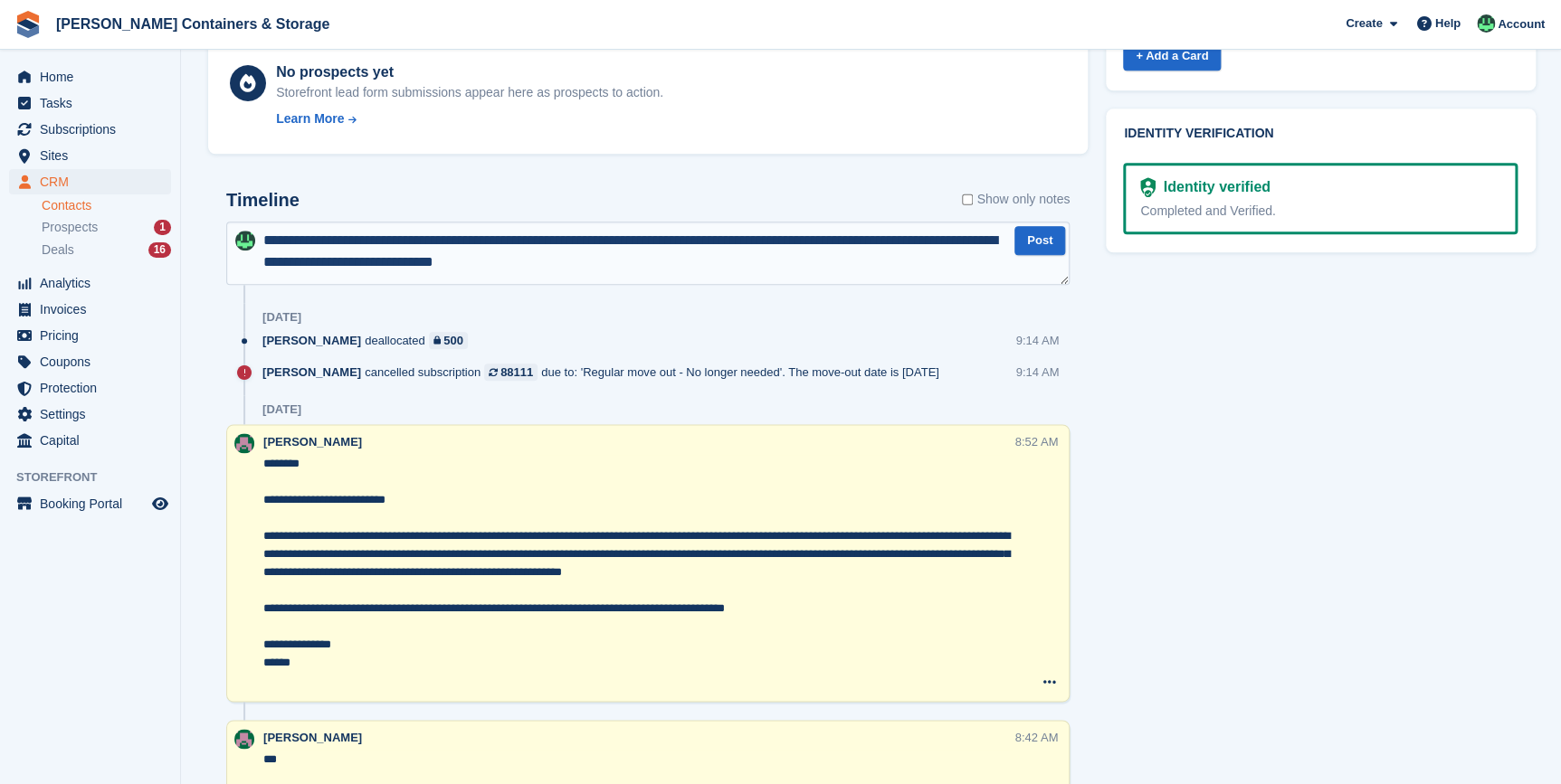
type textarea "**********"
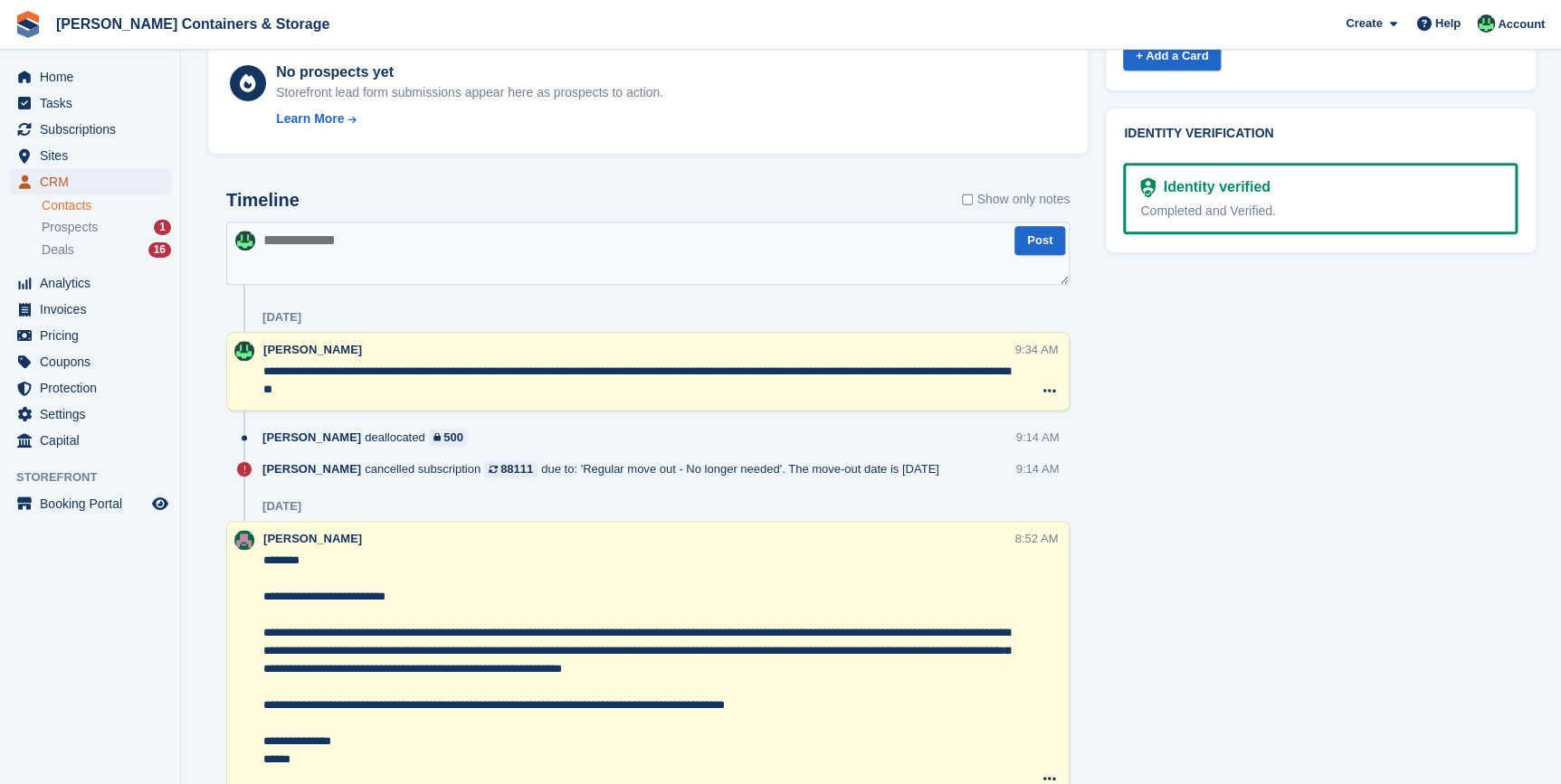
click at [54, 175] on span "CRM" at bounding box center [94, 181] width 109 height 25
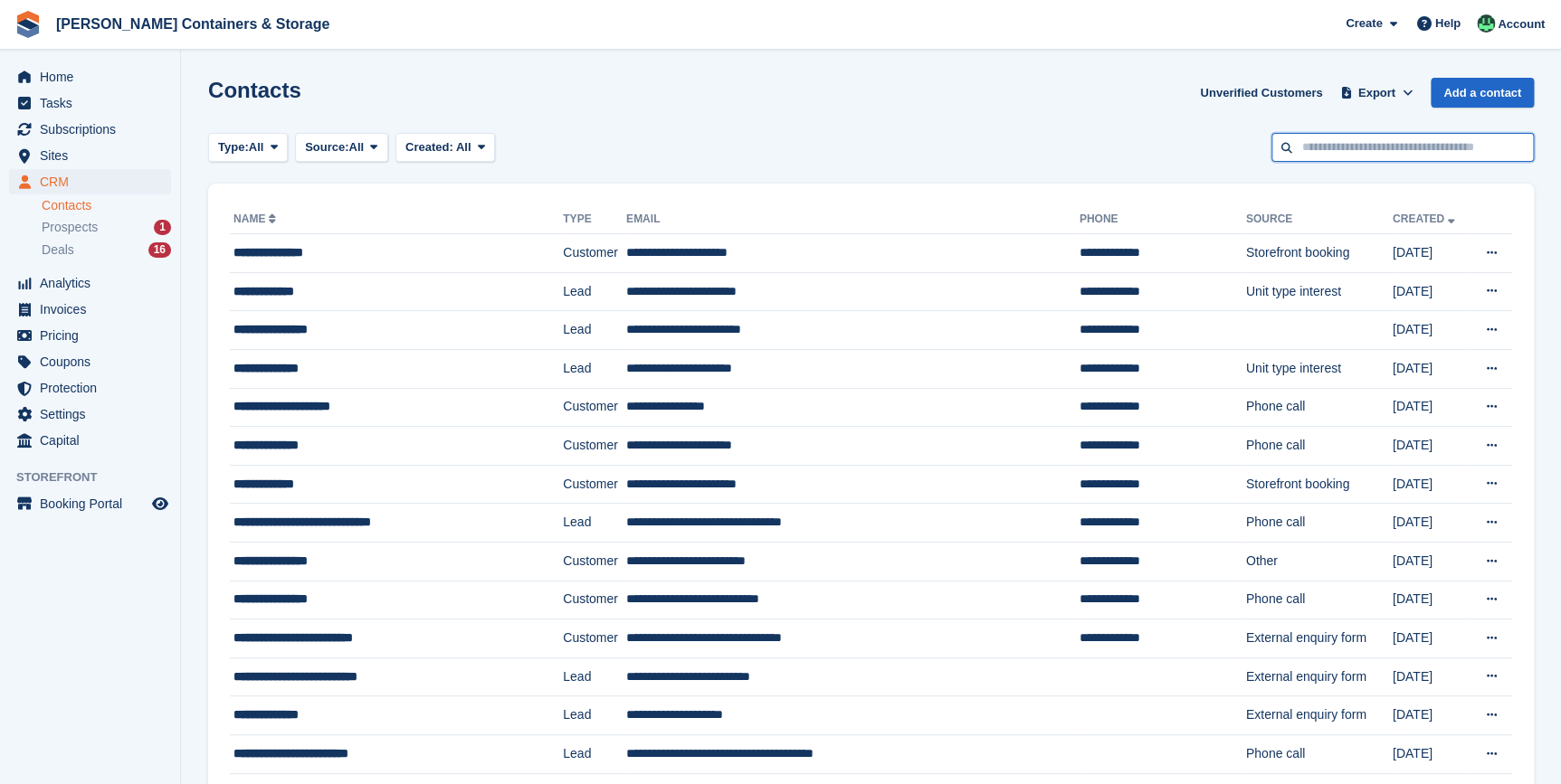
click at [1448, 145] on input "text" at bounding box center [1402, 148] width 262 height 30
type input "**********"
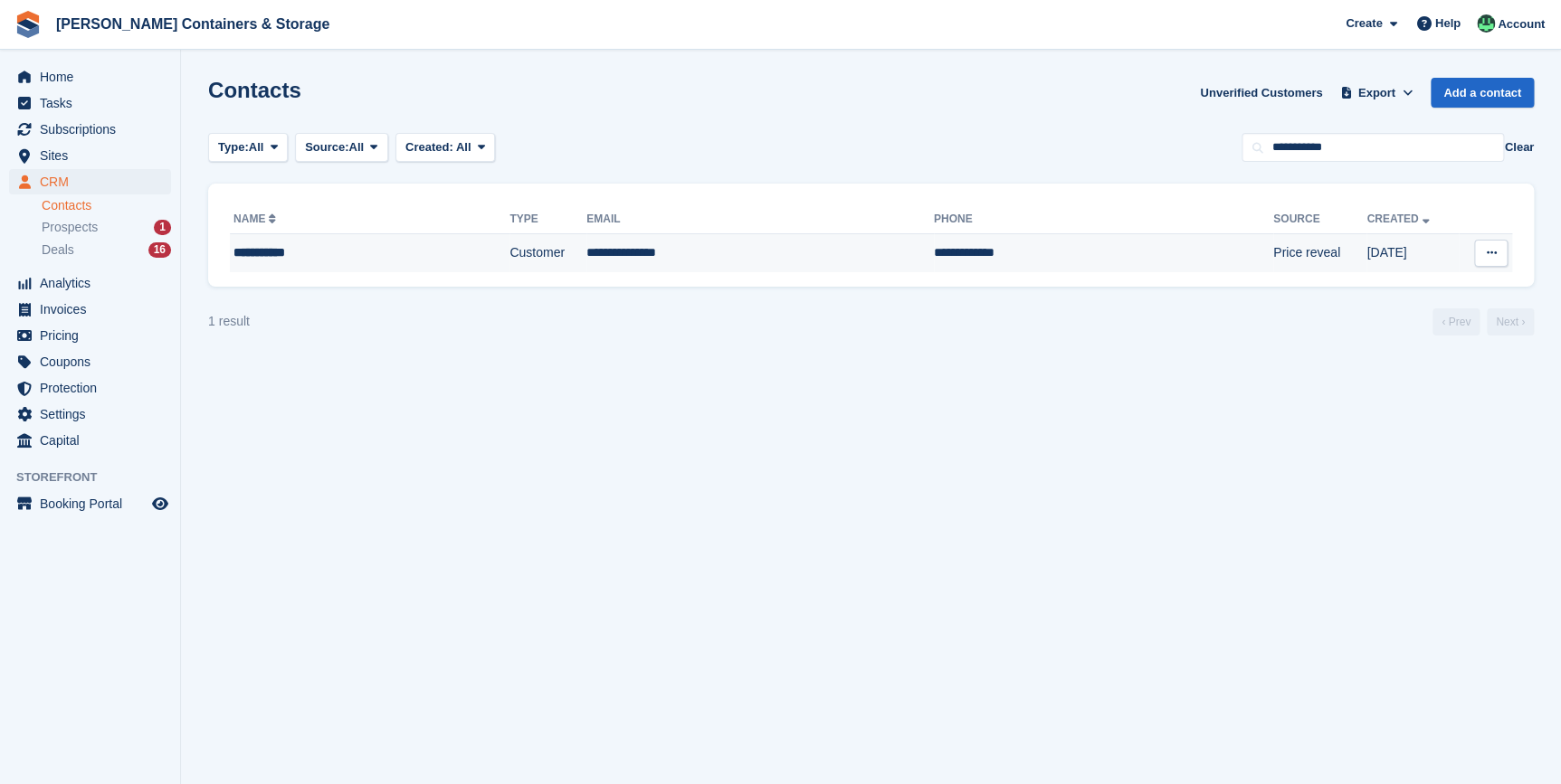
click at [341, 241] on td "**********" at bounding box center [369, 253] width 280 height 38
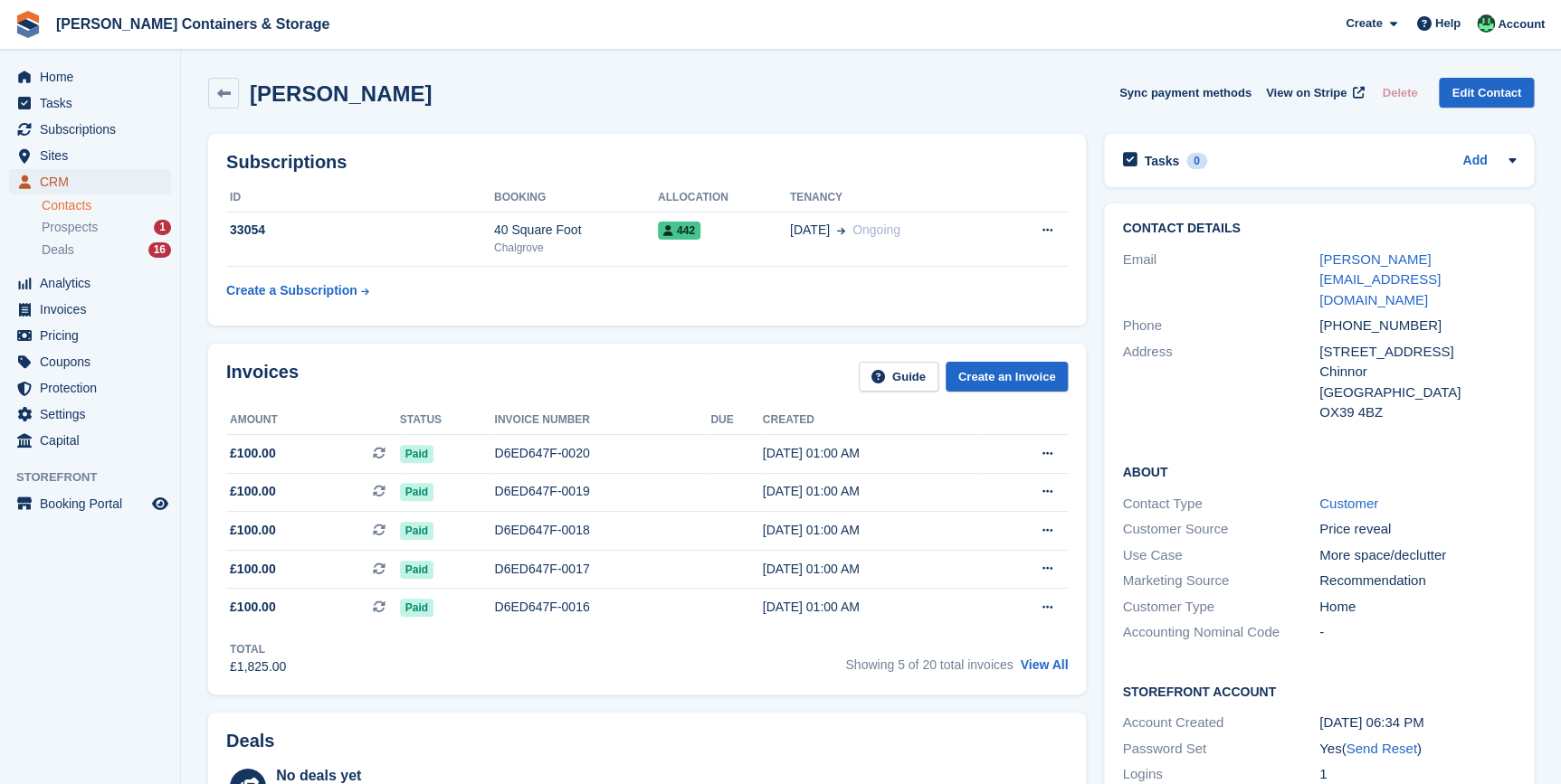
click at [56, 178] on span "CRM" at bounding box center [94, 181] width 109 height 25
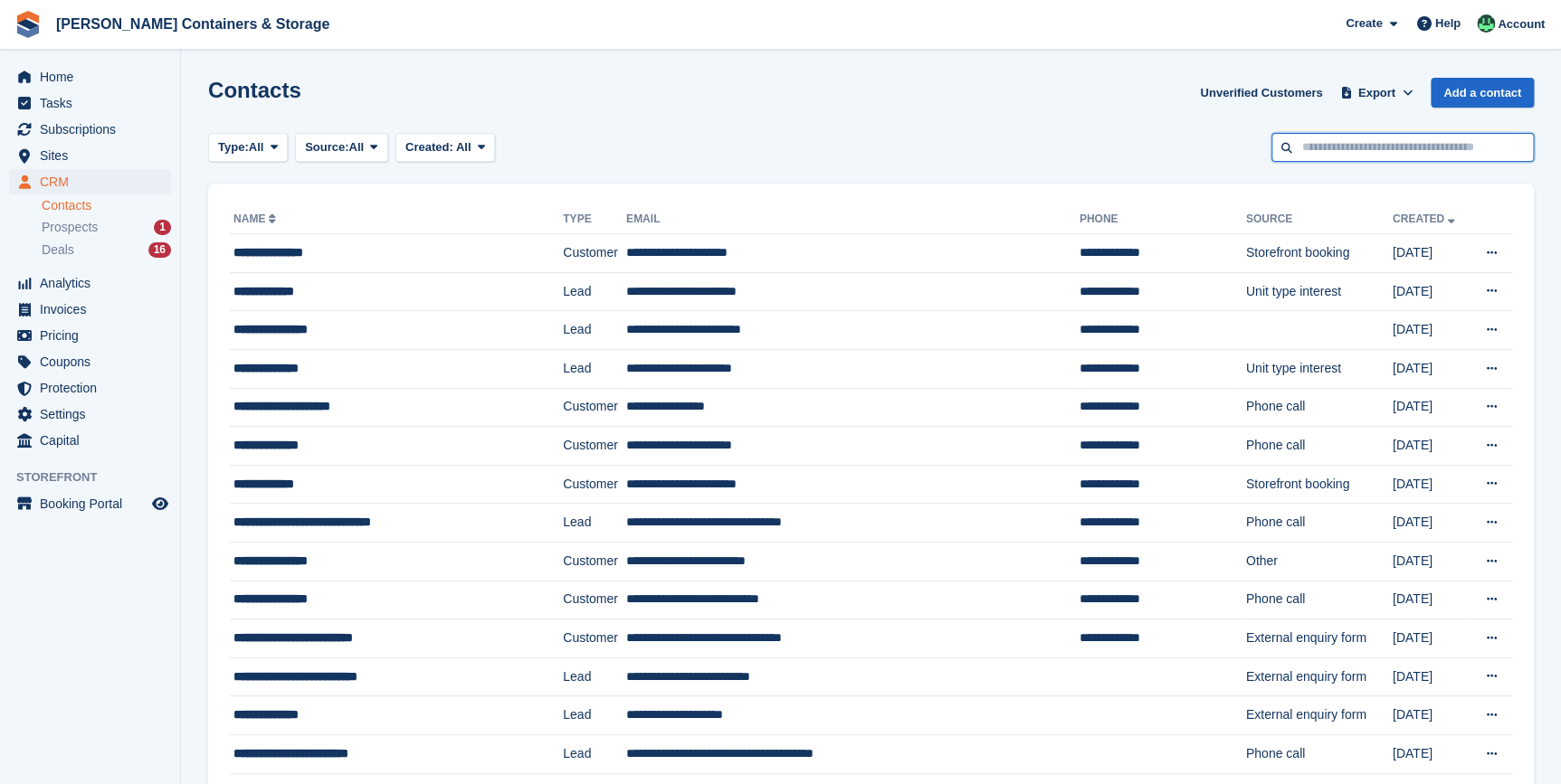
click at [1358, 134] on input "text" at bounding box center [1402, 148] width 262 height 30
type input "**********"
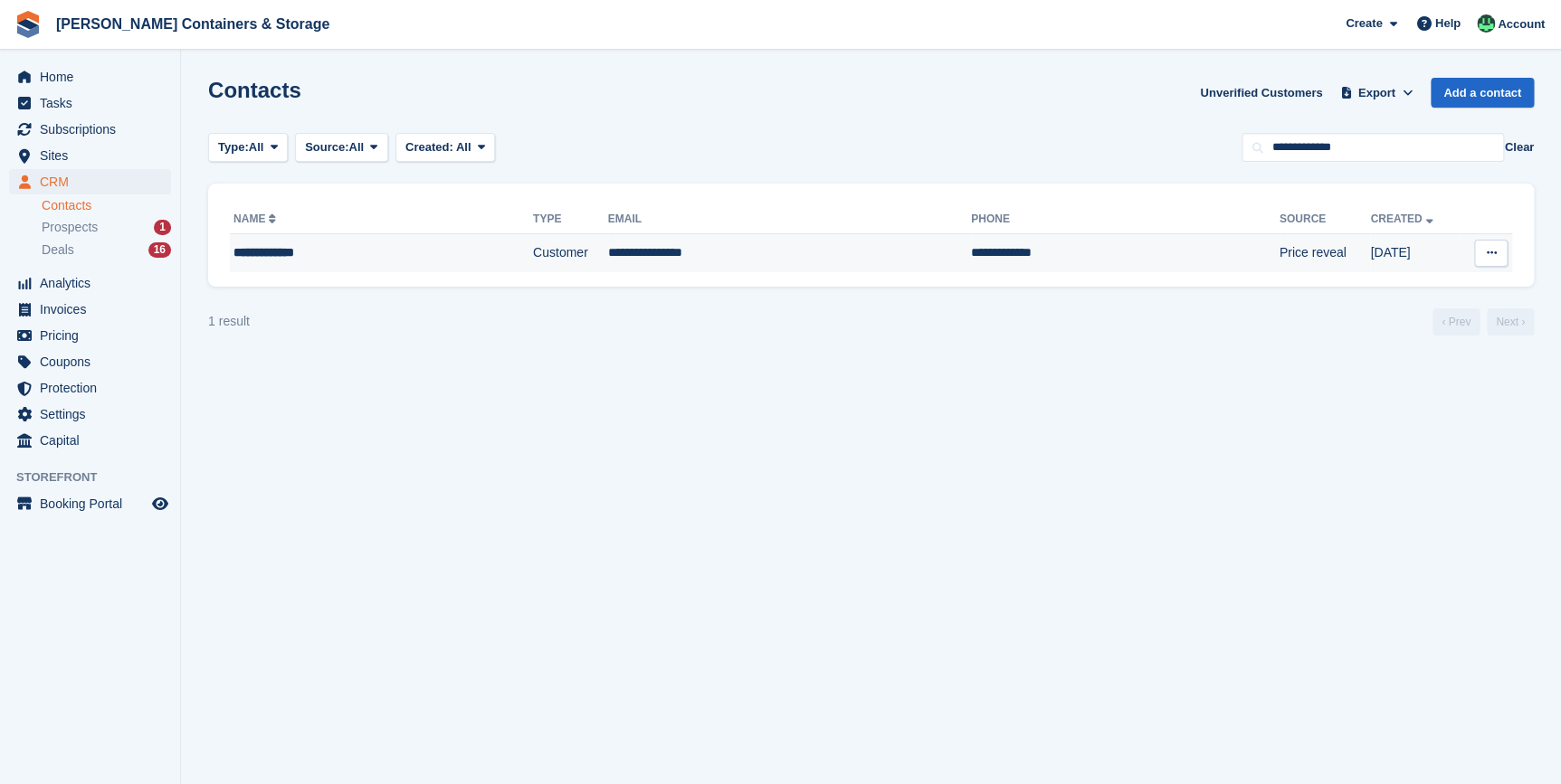
click at [427, 251] on div "**********" at bounding box center [343, 253] width 219 height 19
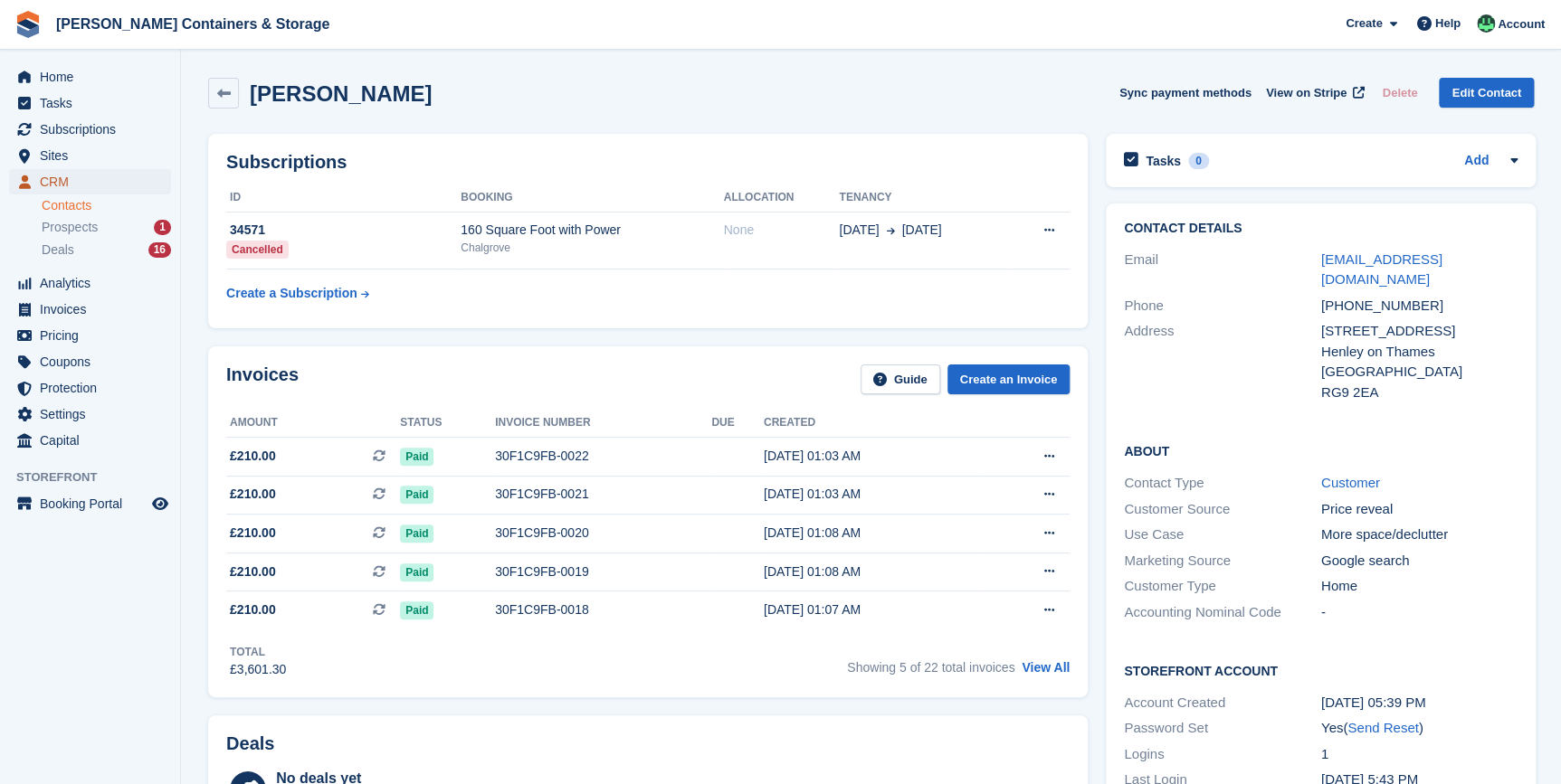
click at [49, 184] on span "CRM" at bounding box center [94, 181] width 109 height 25
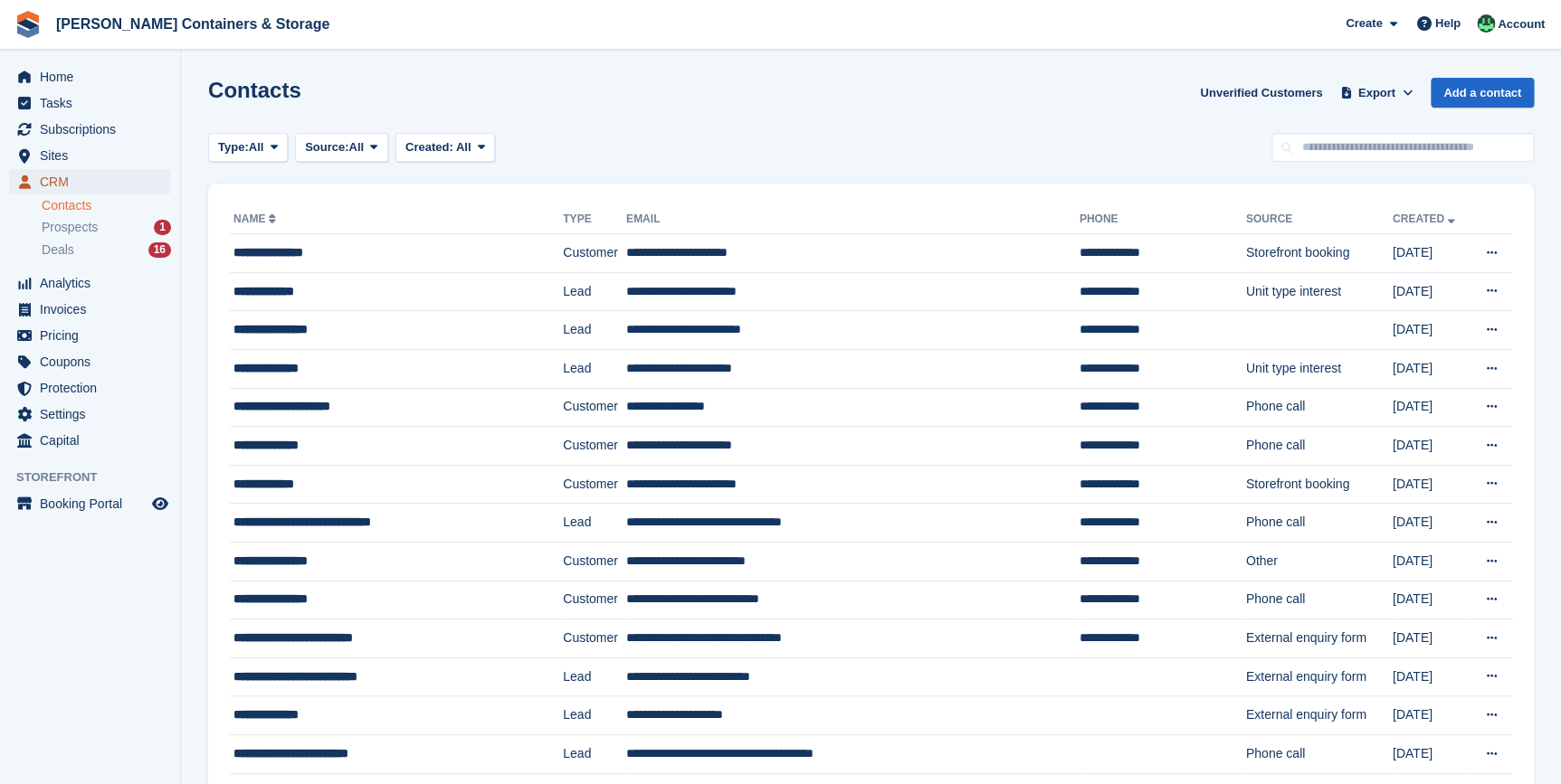
click at [72, 179] on span "CRM" at bounding box center [94, 181] width 109 height 25
click at [1342, 150] on input "text" at bounding box center [1402, 148] width 262 height 30
type input "***"
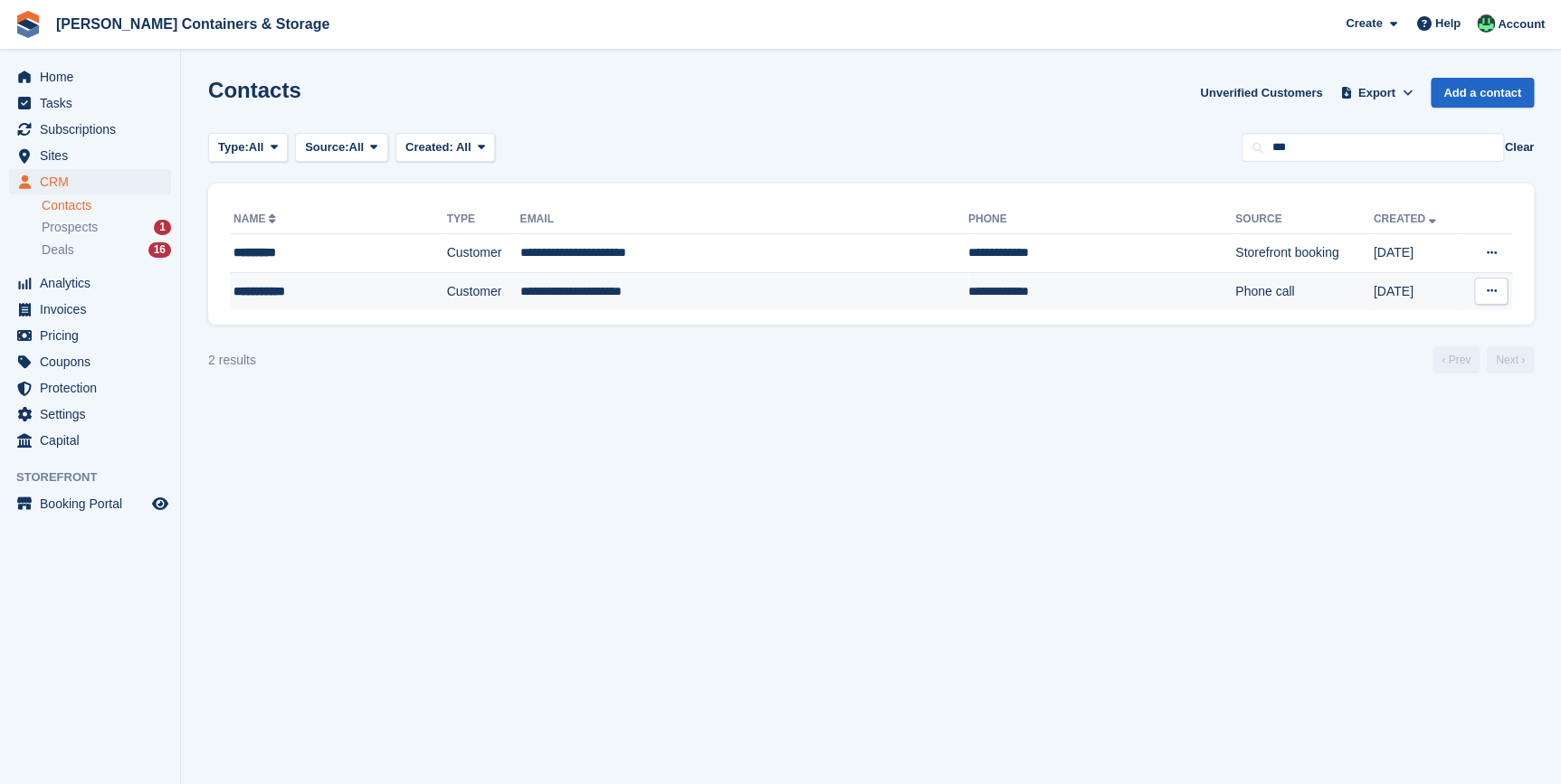
click at [322, 300] on td "**********" at bounding box center [338, 291] width 217 height 38
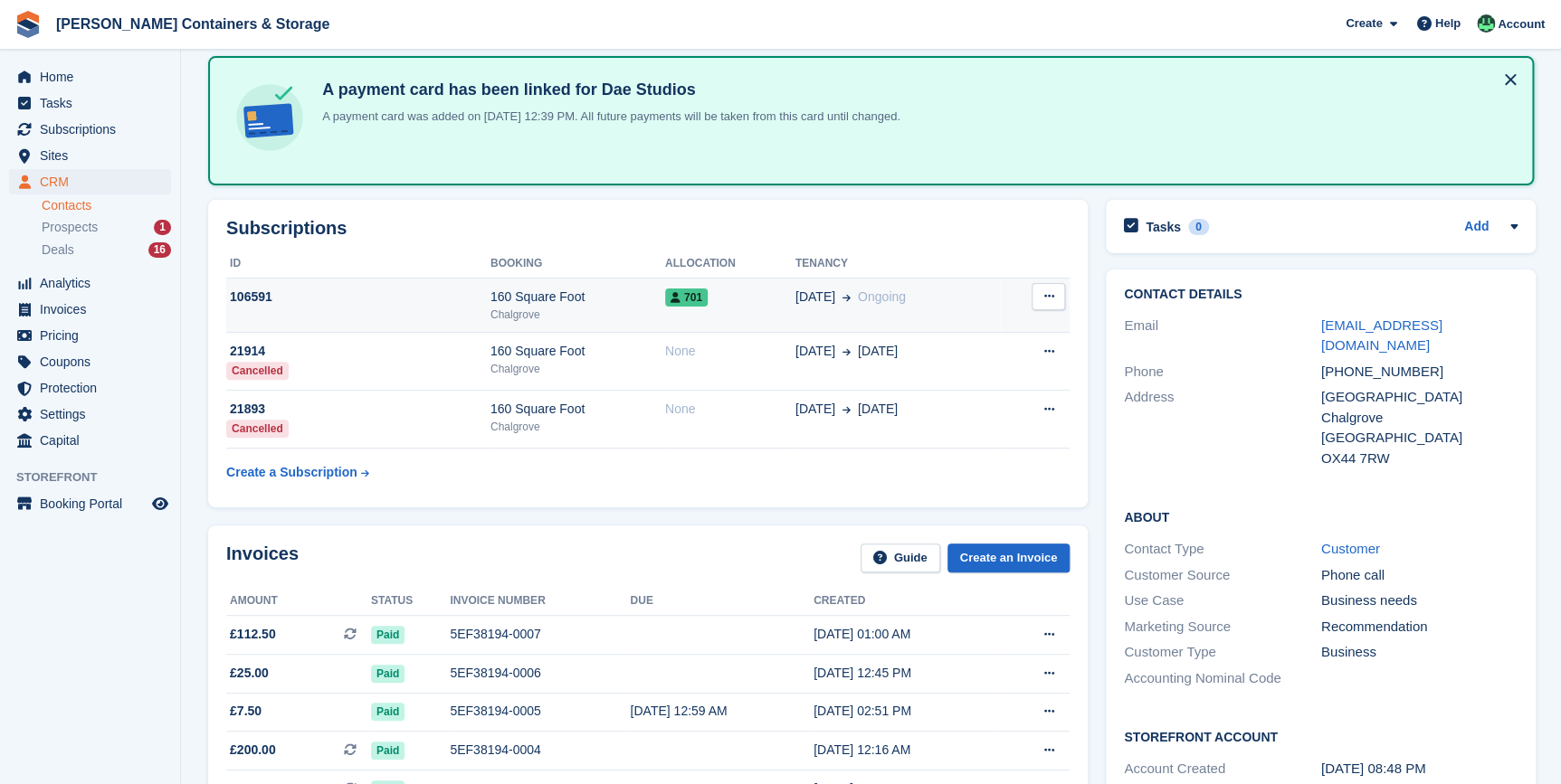
scroll to position [82, 0]
click at [590, 317] on div "Chalgrove" at bounding box center [578, 317] width 175 height 17
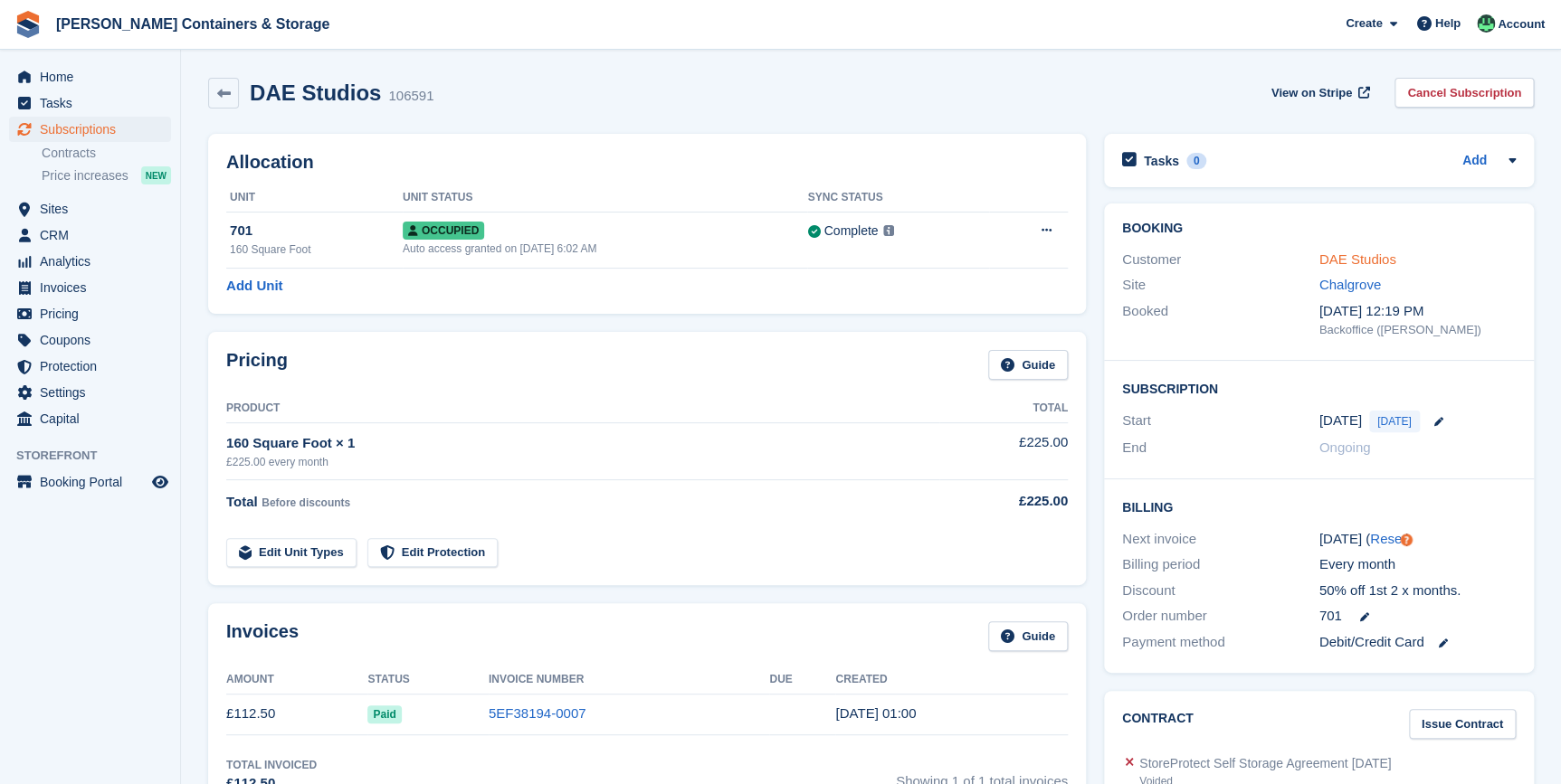
click at [1346, 257] on link "DAE Studios" at bounding box center [1358, 259] width 77 height 16
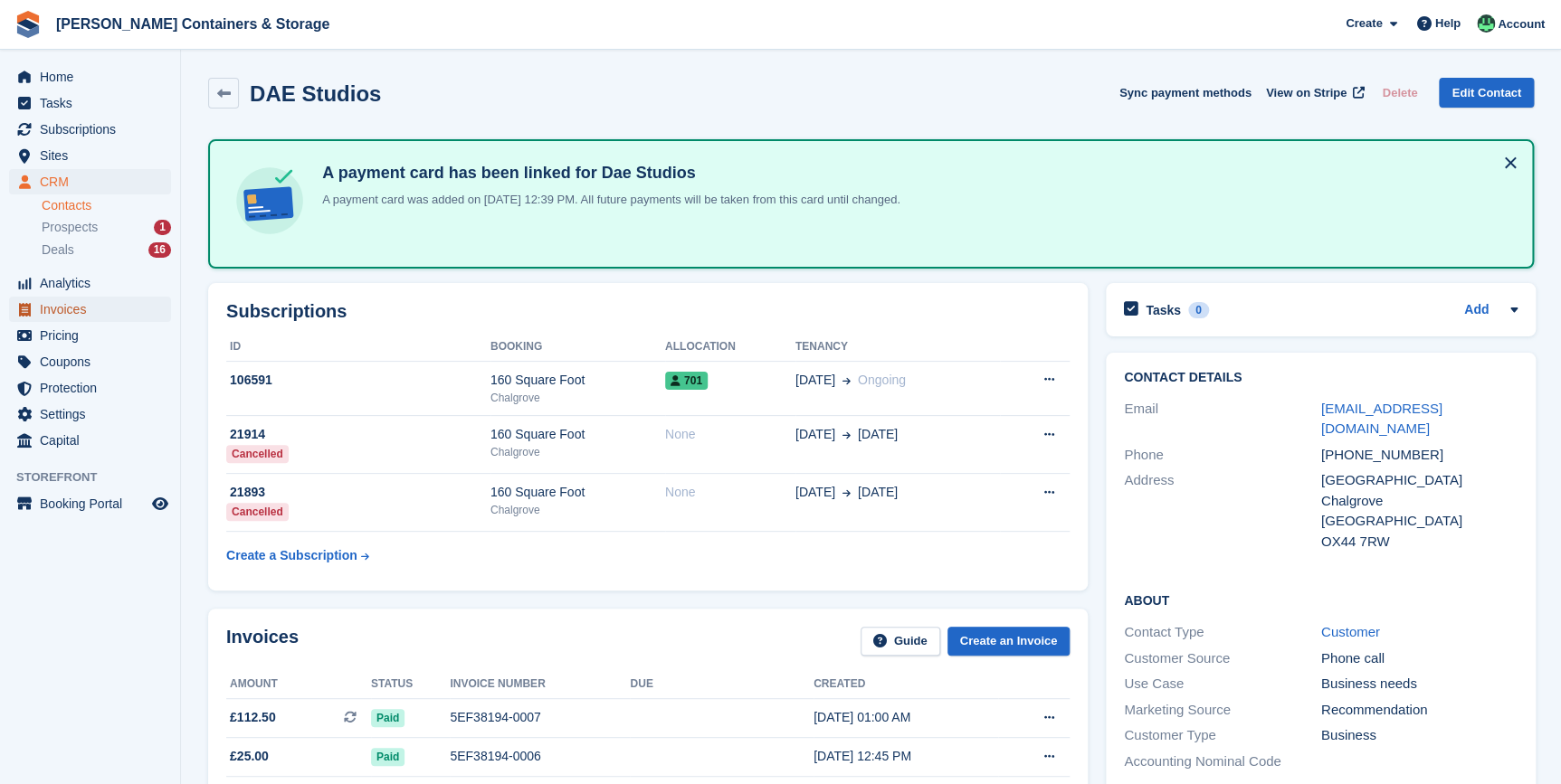
click at [61, 310] on span "Invoices" at bounding box center [94, 308] width 109 height 25
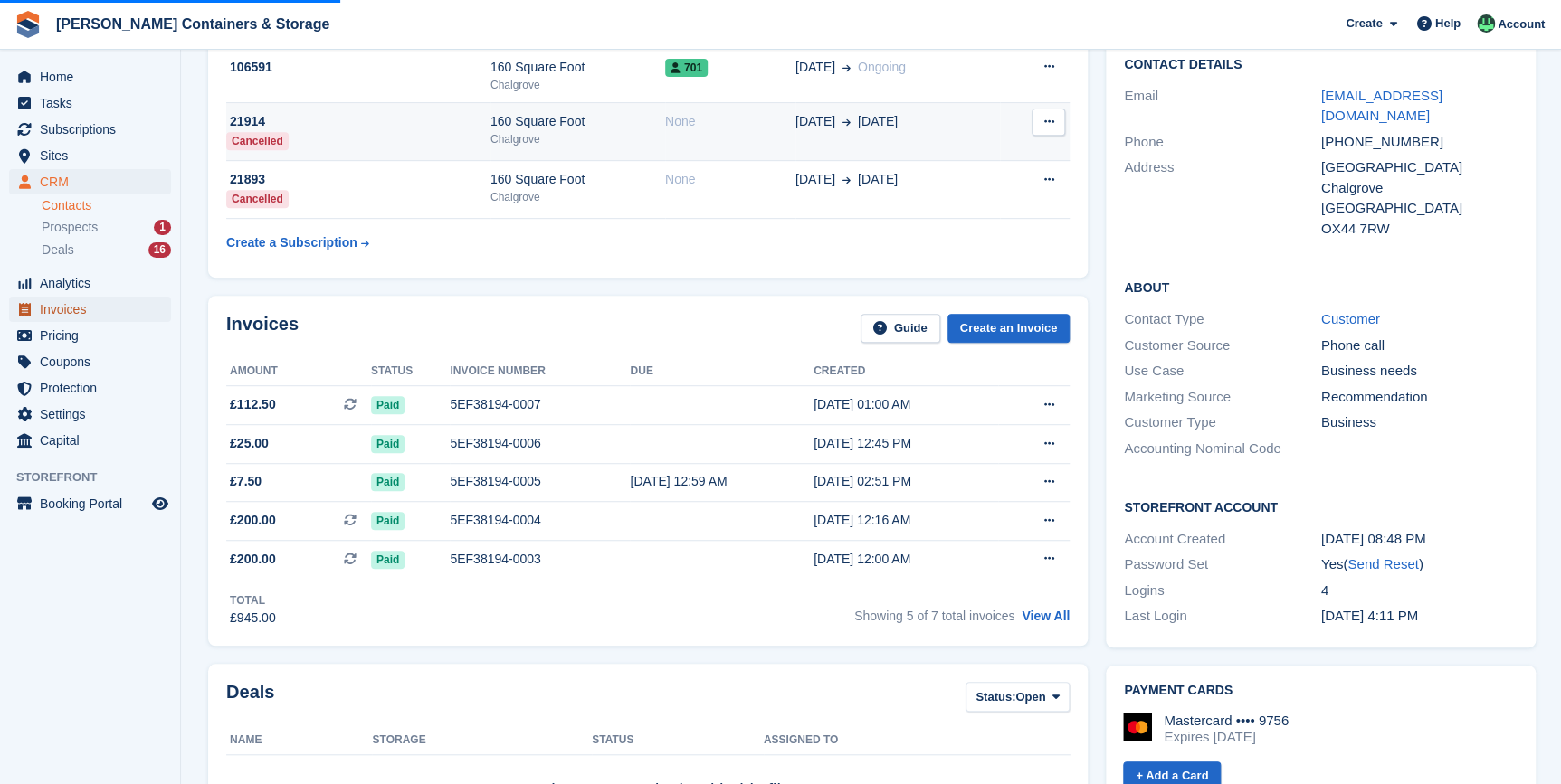
scroll to position [411, 0]
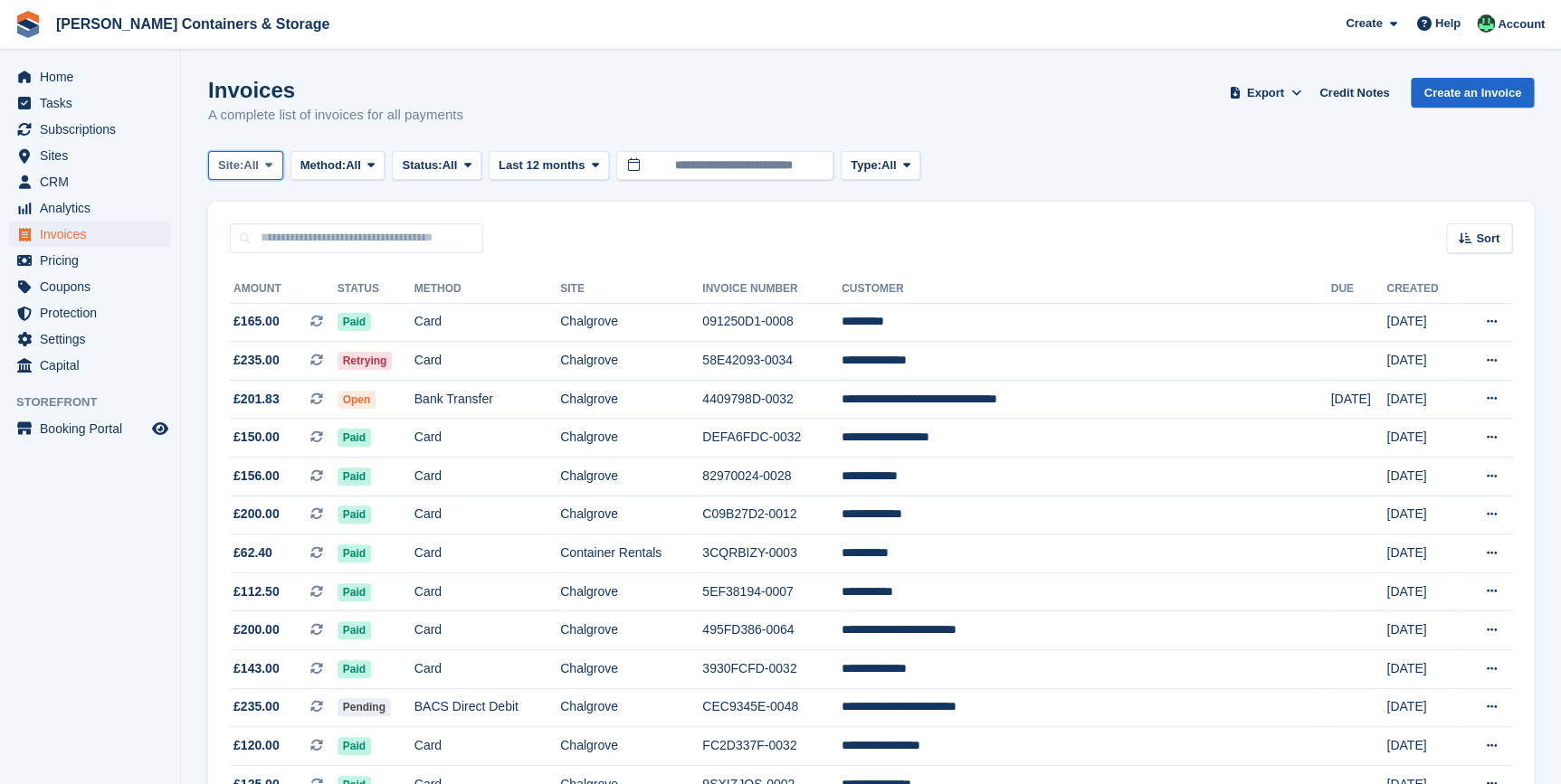
click at [274, 156] on button "Site: All" at bounding box center [245, 166] width 75 height 30
click at [266, 235] on link "Chalgrove" at bounding box center [295, 240] width 157 height 33
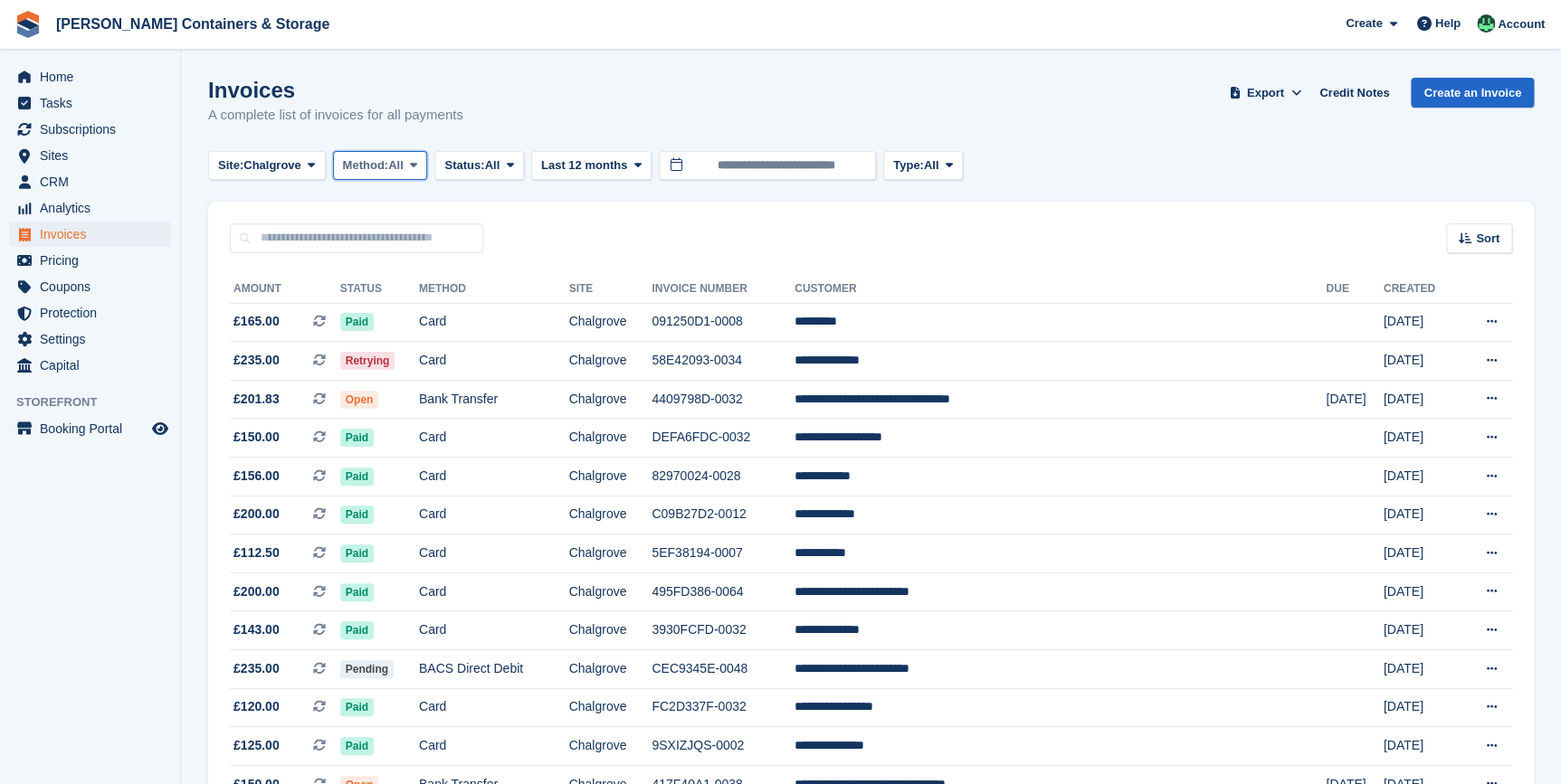
click at [380, 167] on span "Method:" at bounding box center [366, 164] width 46 height 18
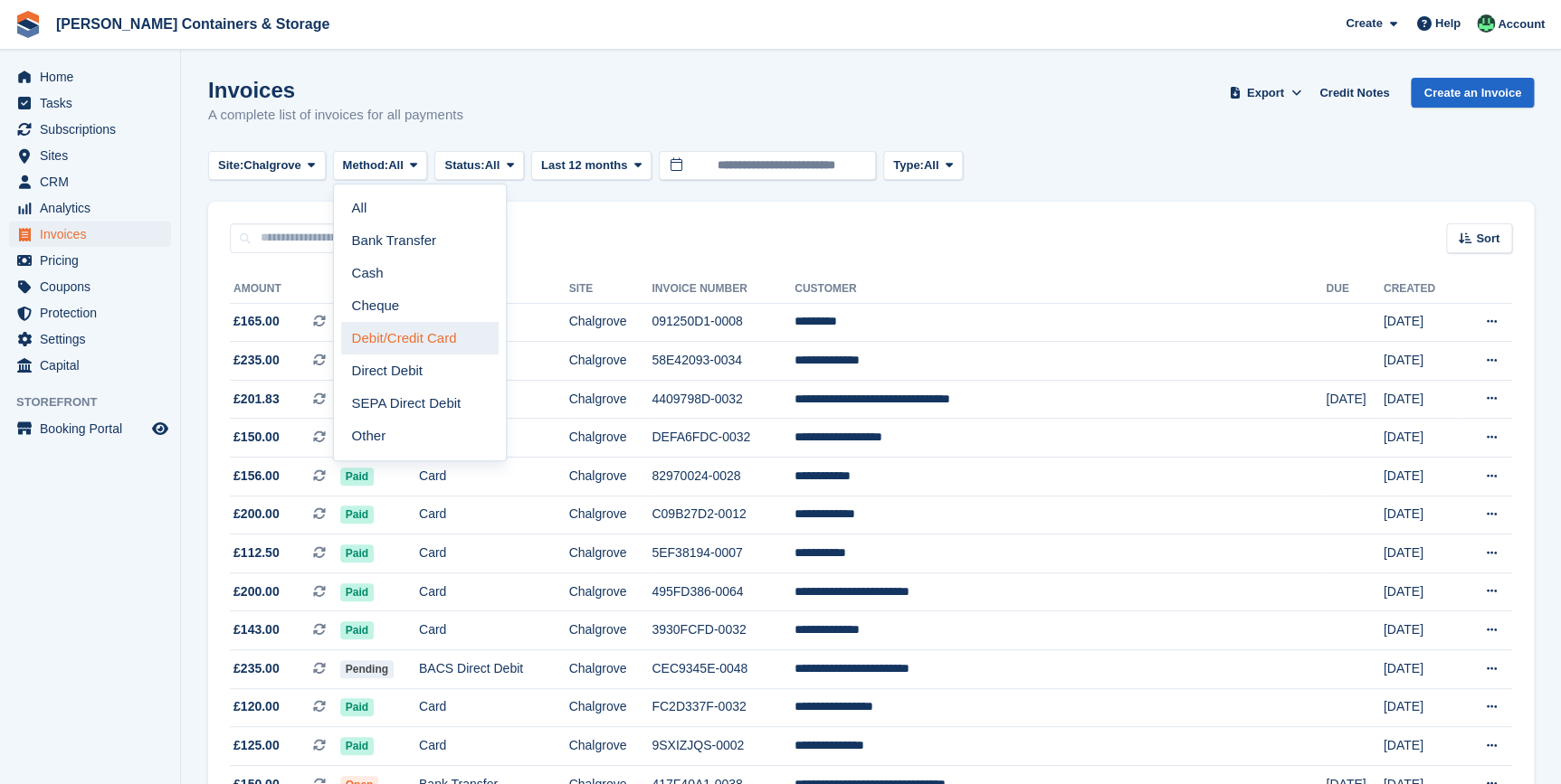
click at [413, 334] on link "Debit/Credit Card" at bounding box center [419, 338] width 157 height 33
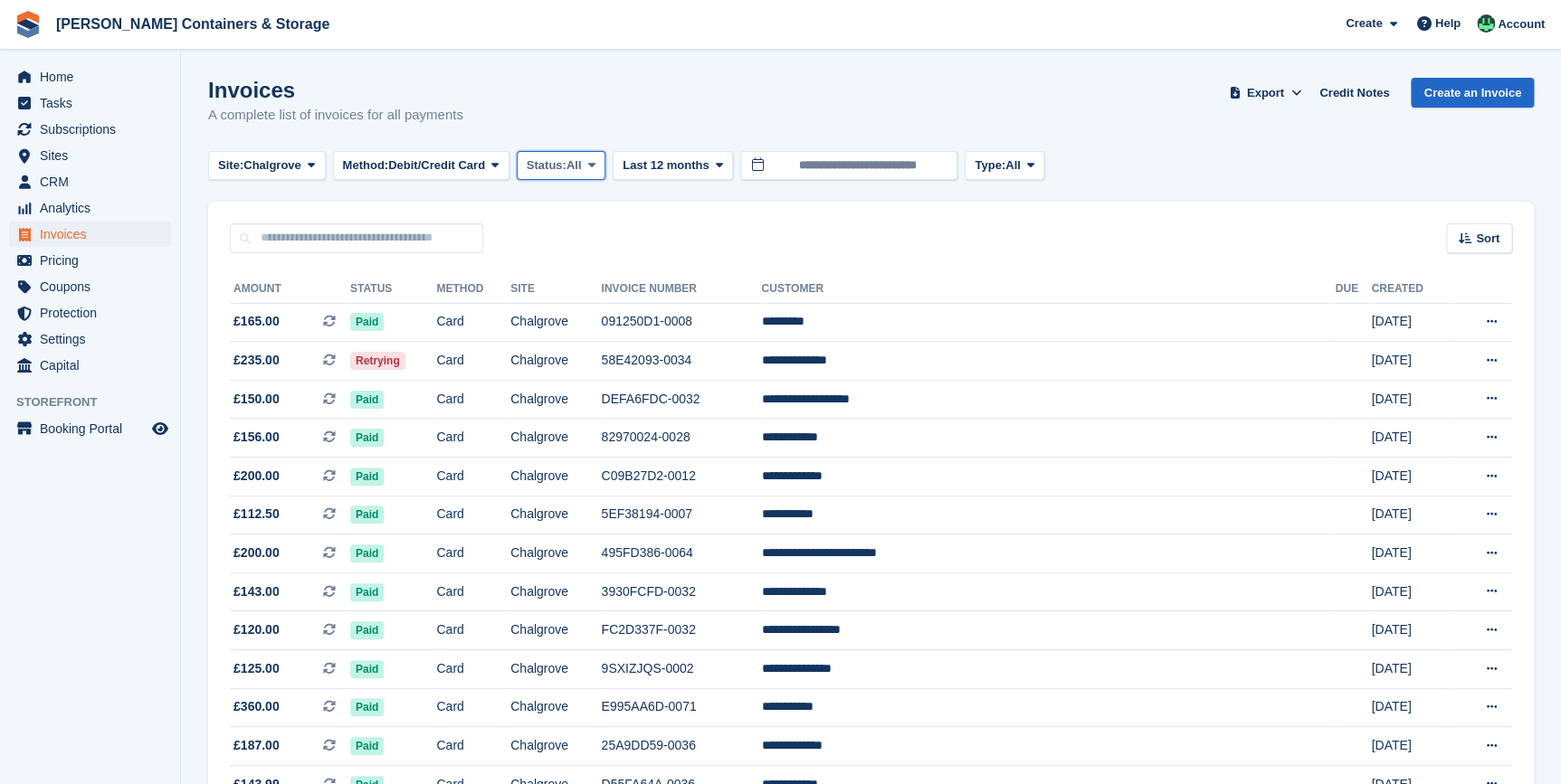
click at [561, 170] on span "Status:" at bounding box center [546, 164] width 40 height 18
click at [561, 310] on link "Open" at bounding box center [603, 306] width 157 height 33
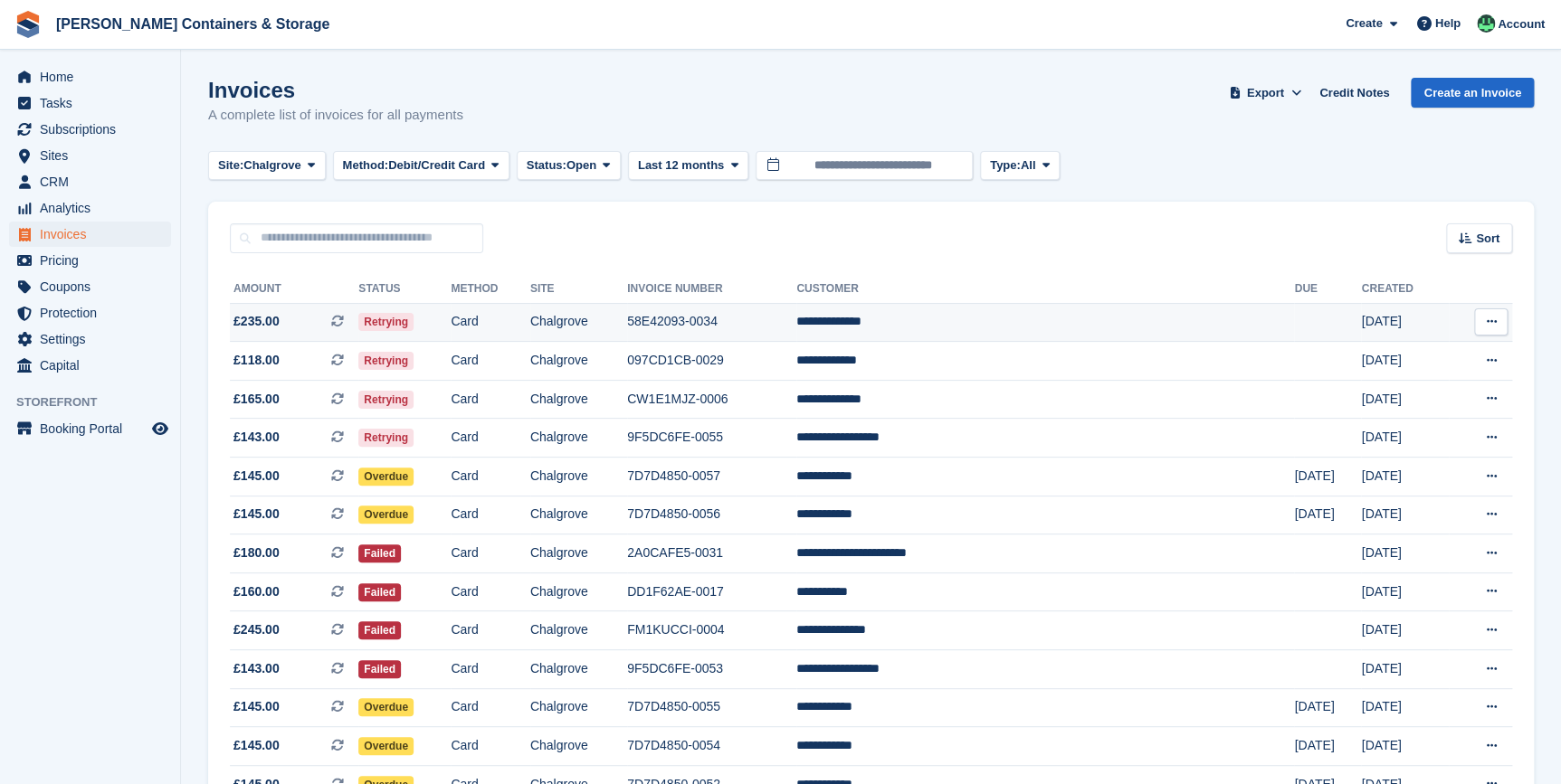
click at [308, 321] on span "£235.00 This is a recurring subscription invoice." at bounding box center [294, 321] width 128 height 19
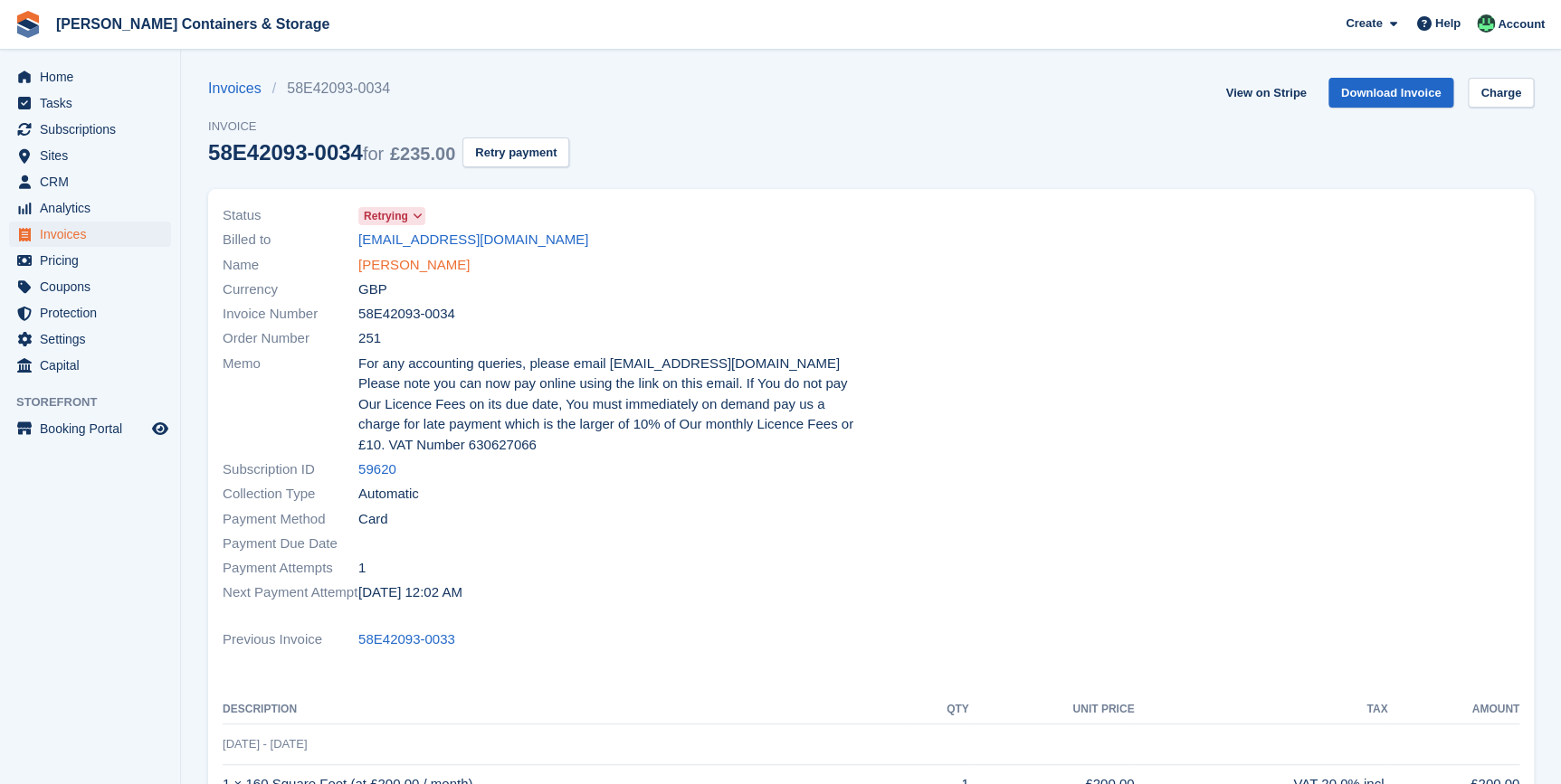
click at [391, 267] on link "[PERSON_NAME]" at bounding box center [414, 266] width 112 height 20
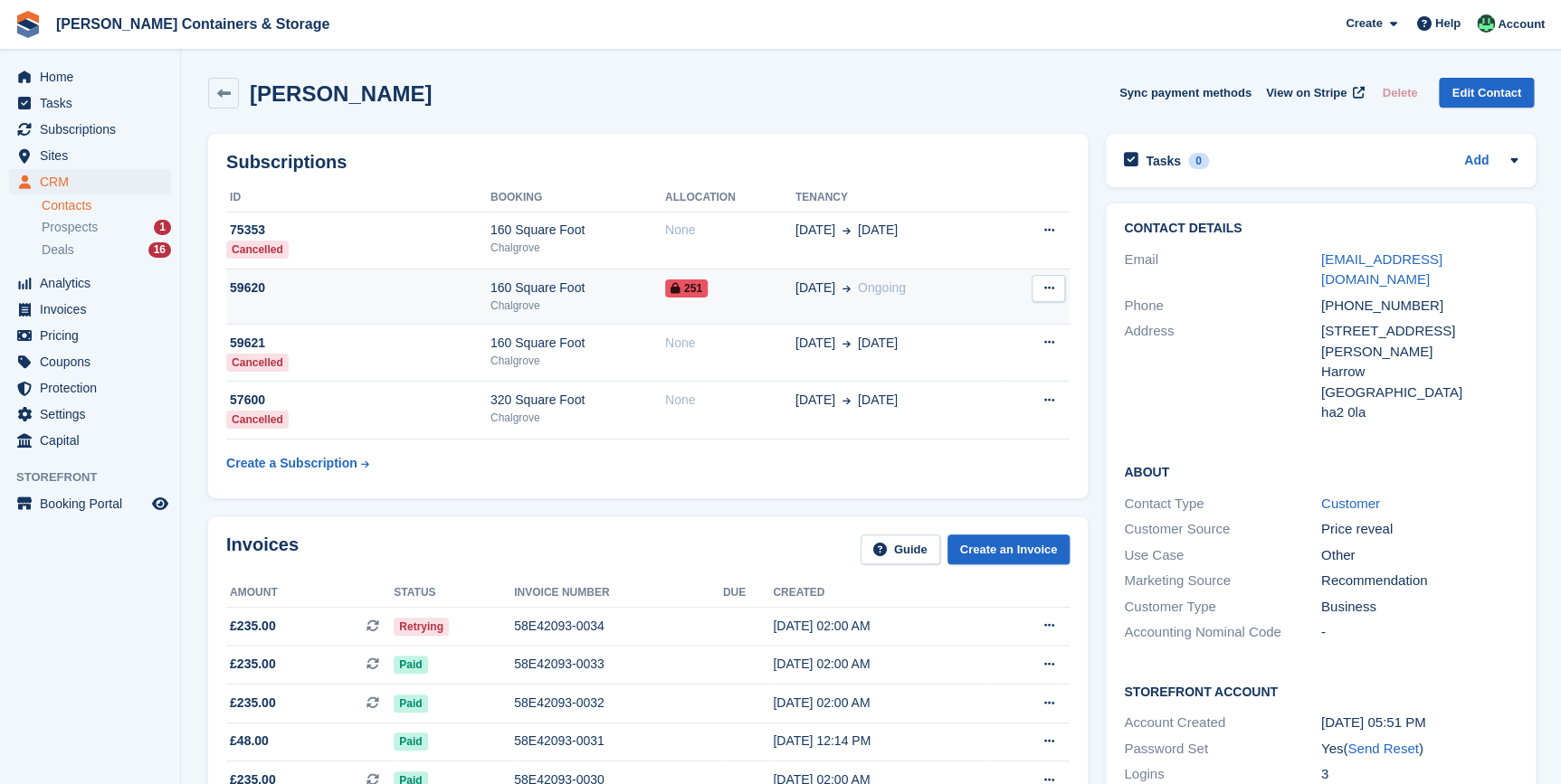
click at [431, 287] on div "59620" at bounding box center [358, 288] width 264 height 19
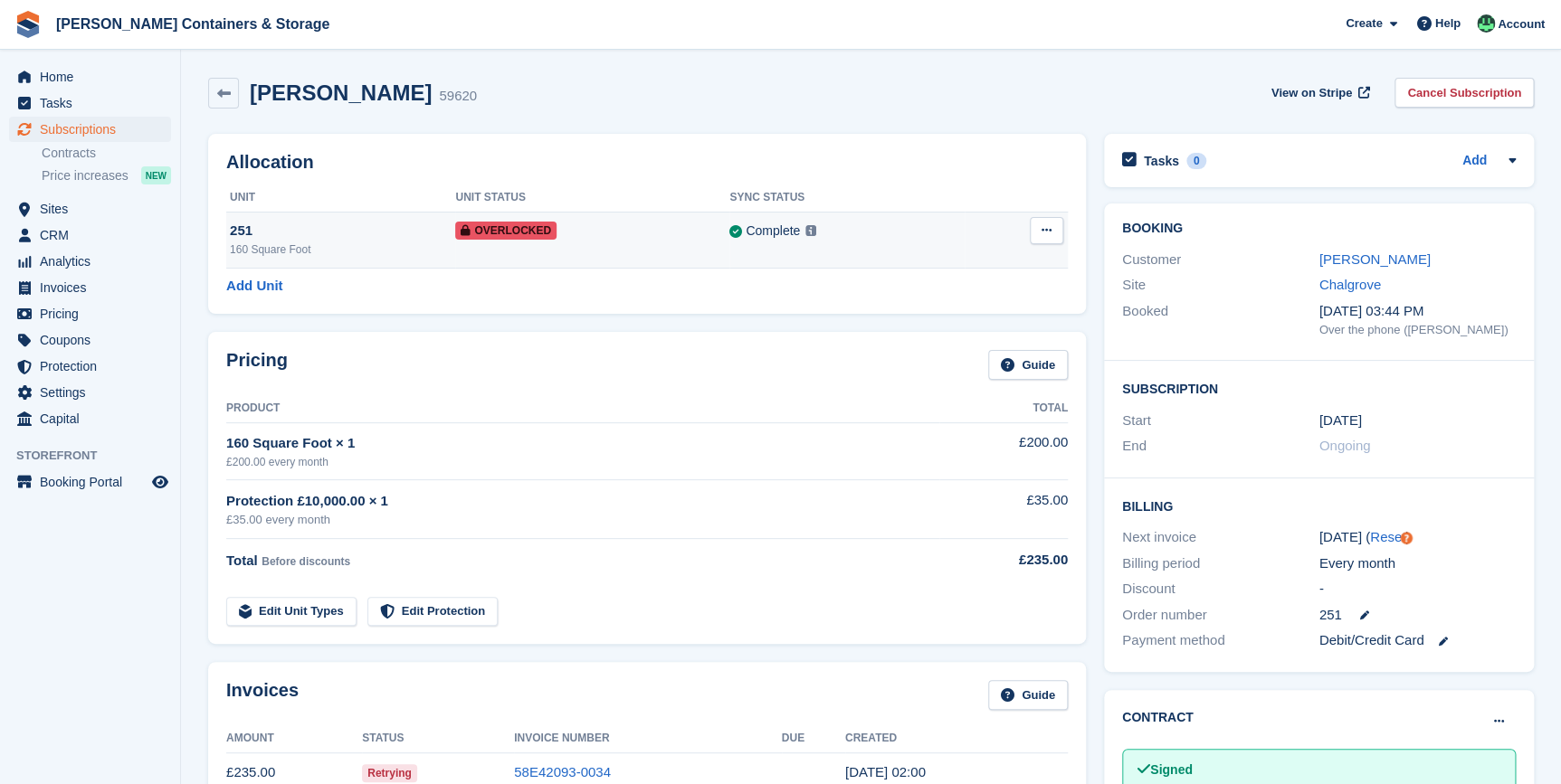
click at [387, 235] on div "251" at bounding box center [342, 231] width 225 height 20
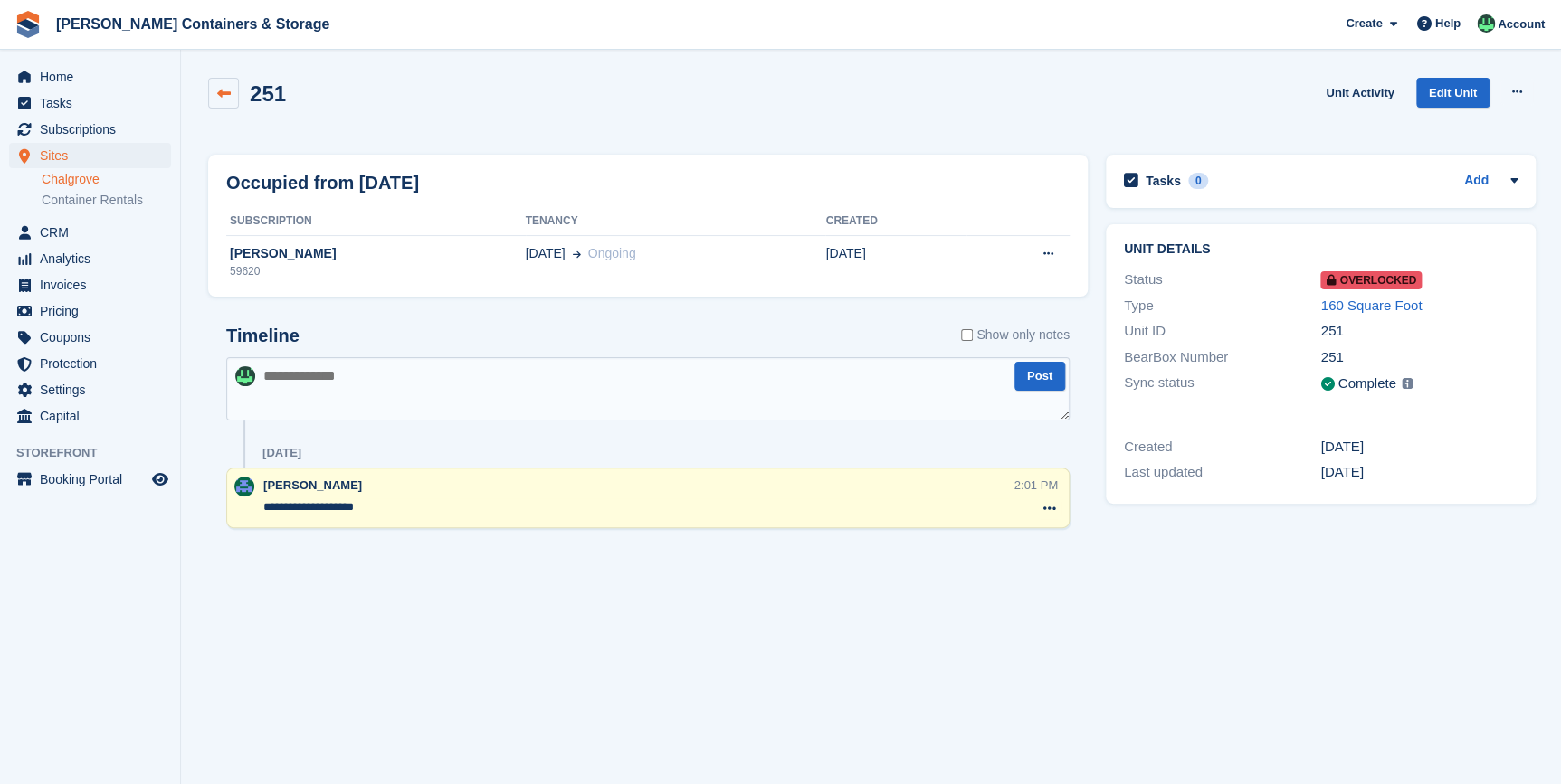
click at [222, 84] on link at bounding box center [223, 93] width 31 height 31
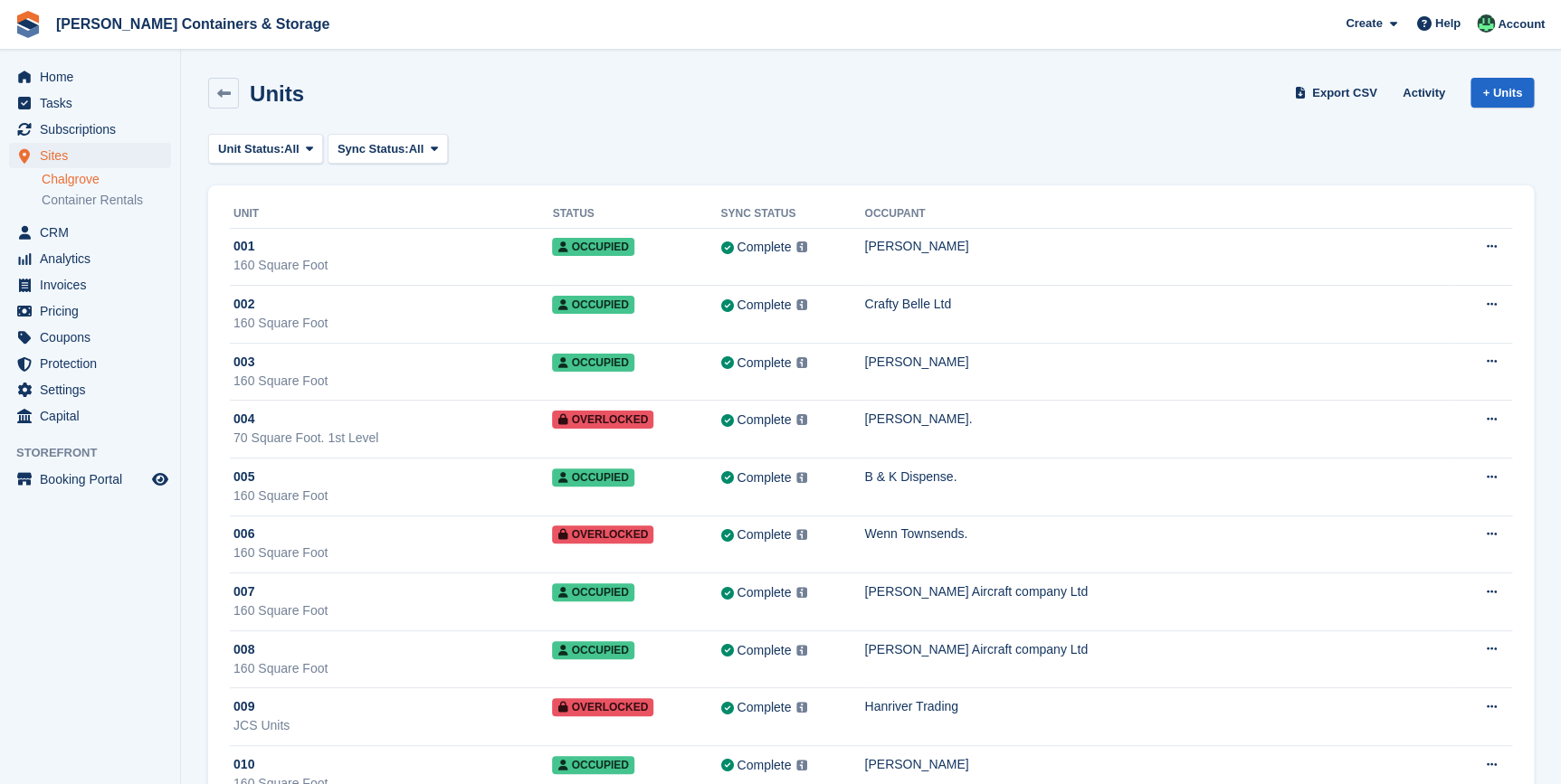
drag, startPoint x: 9, startPoint y: 3, endPoint x: 442, endPoint y: 33, distance: 434.0
click at [443, 33] on span "Jennings Containers & Storage Create Subscription Invoice Contact Deal Discount…" at bounding box center [780, 24] width 1561 height 49
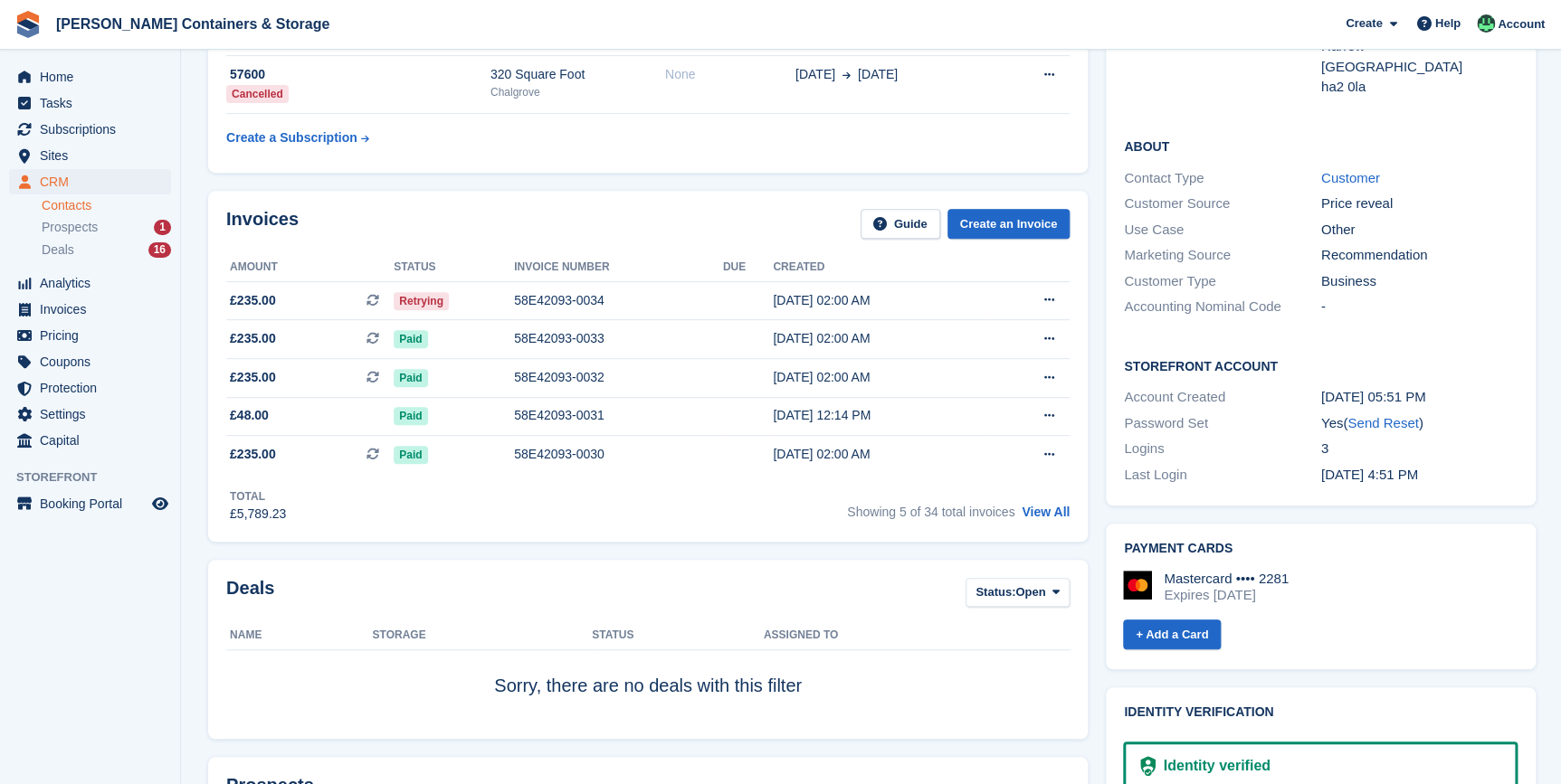
scroll to position [82, 0]
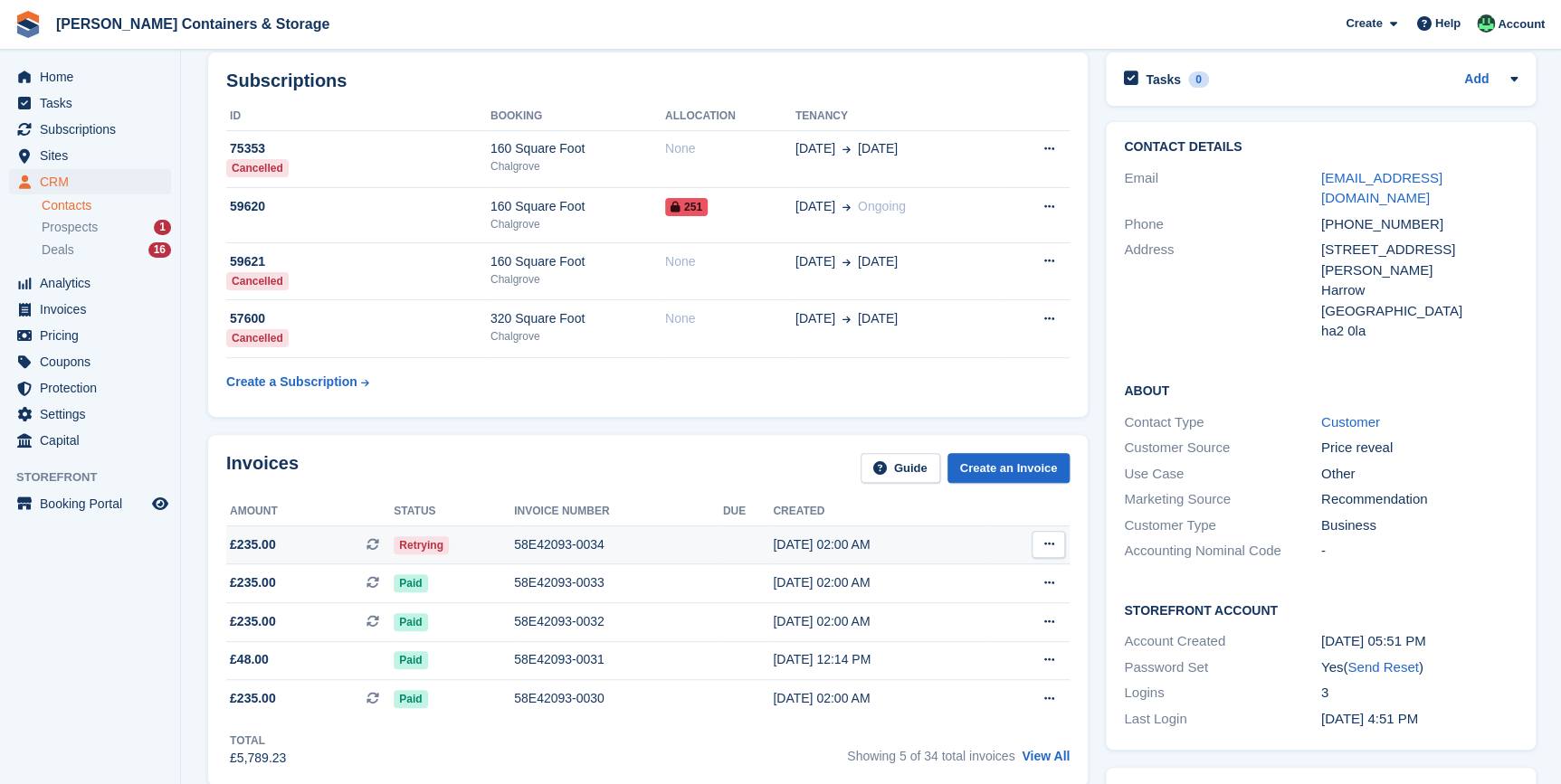
click at [334, 555] on td "£235.00 This is a recurring subscription invoice." at bounding box center [309, 545] width 167 height 39
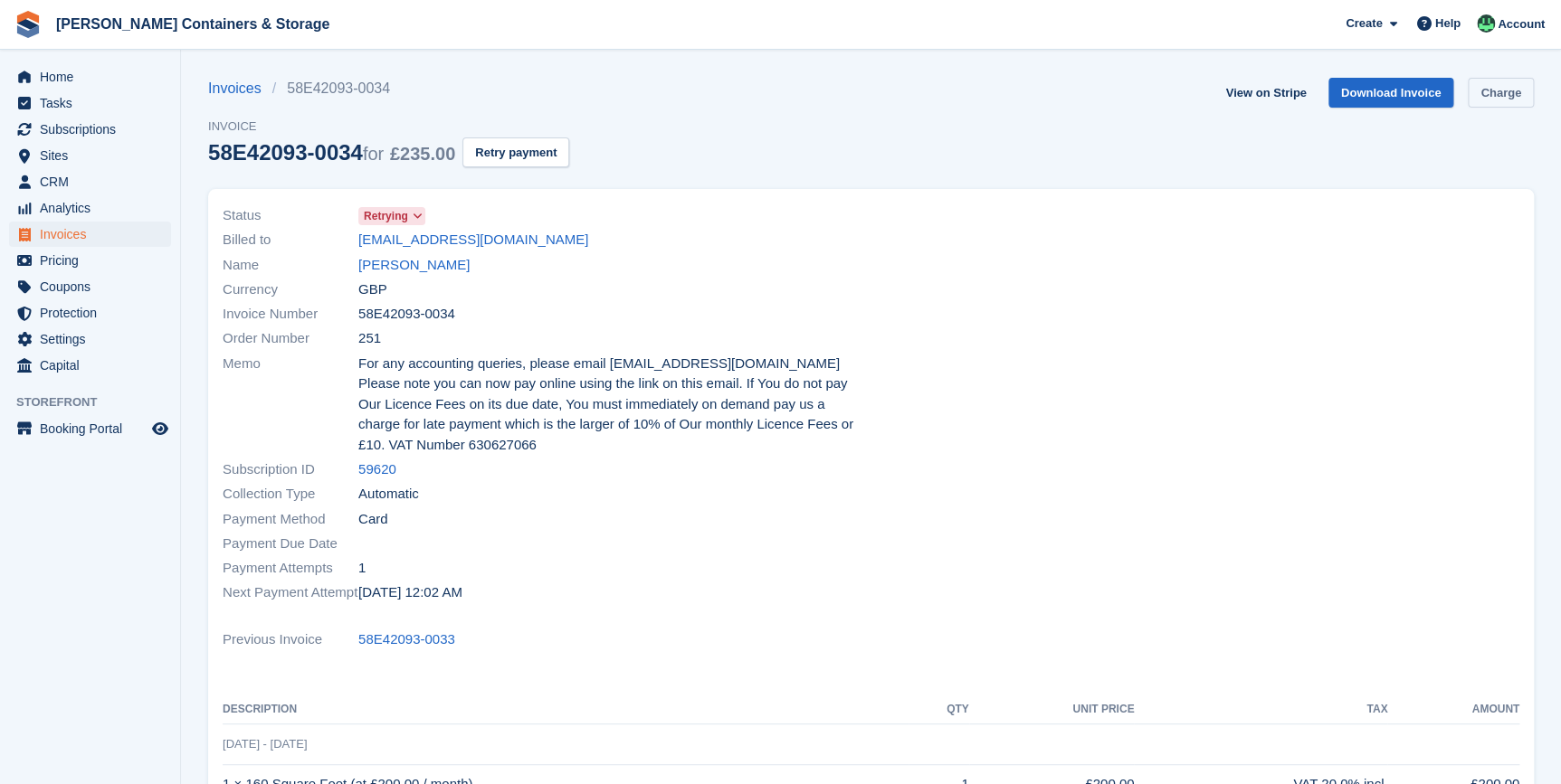
click at [1494, 97] on link "Charge" at bounding box center [1500, 93] width 66 height 30
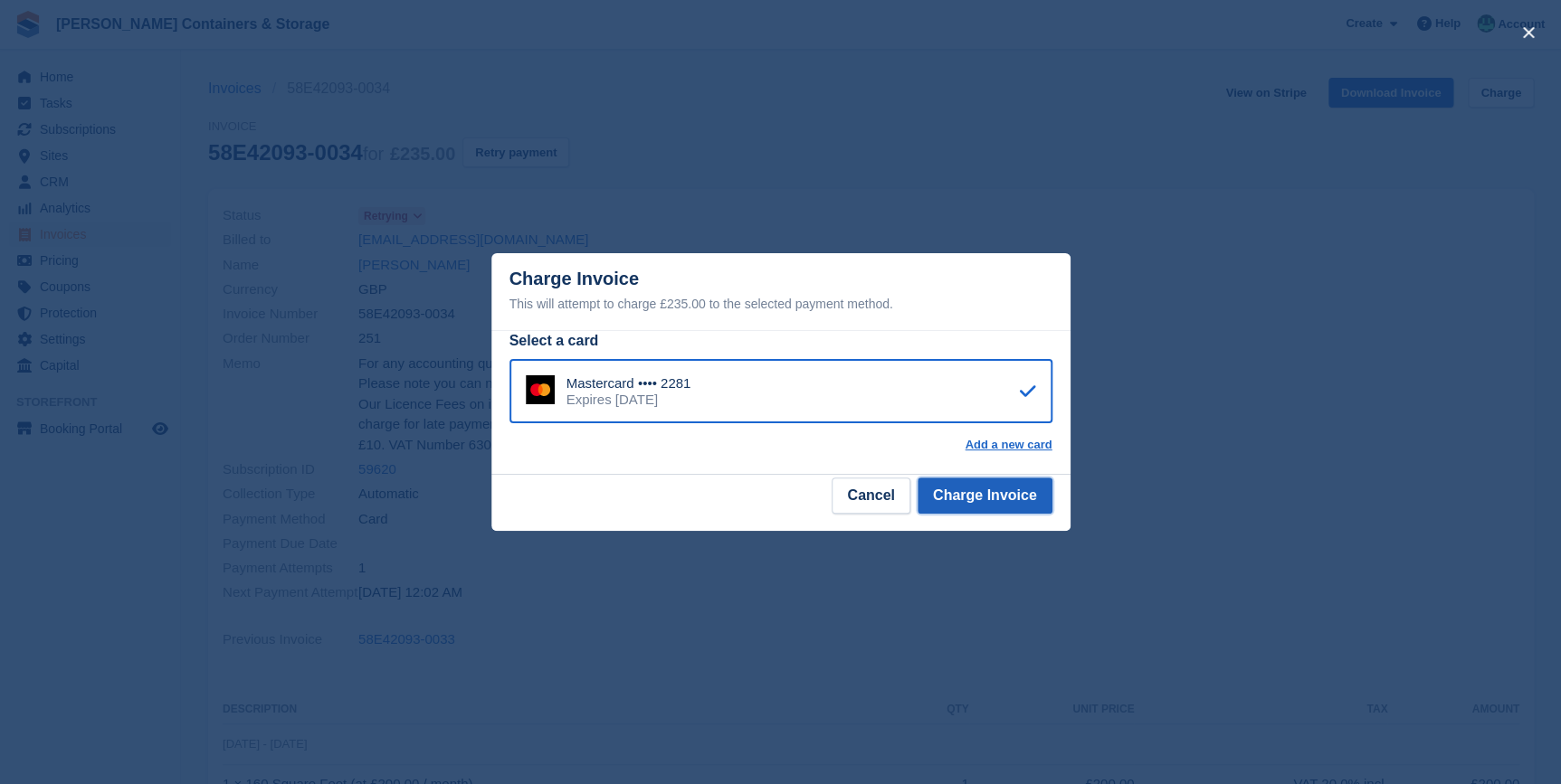
click at [1009, 501] on button "Charge Invoice" at bounding box center [984, 495] width 135 height 36
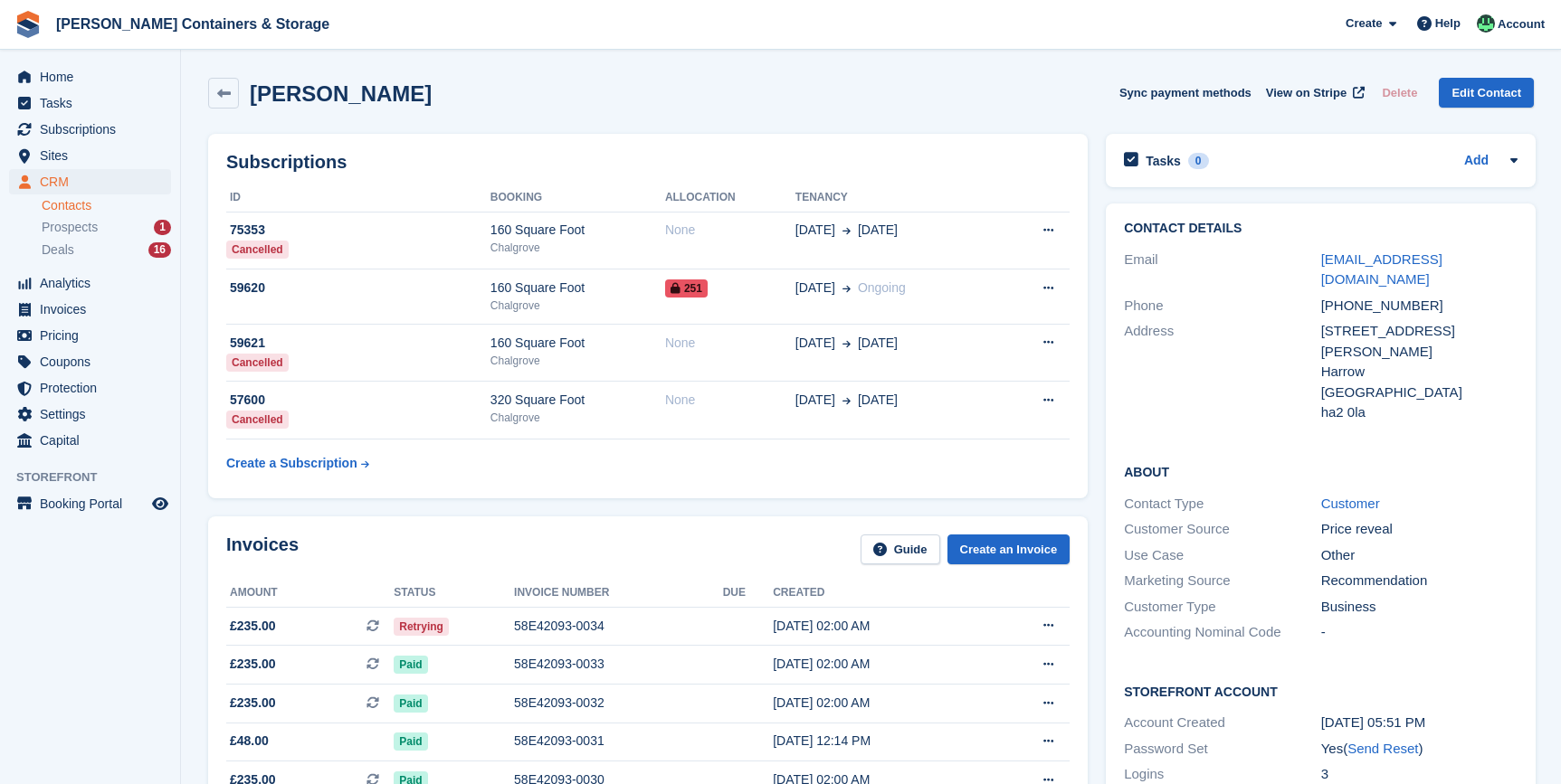
scroll to position [82, 0]
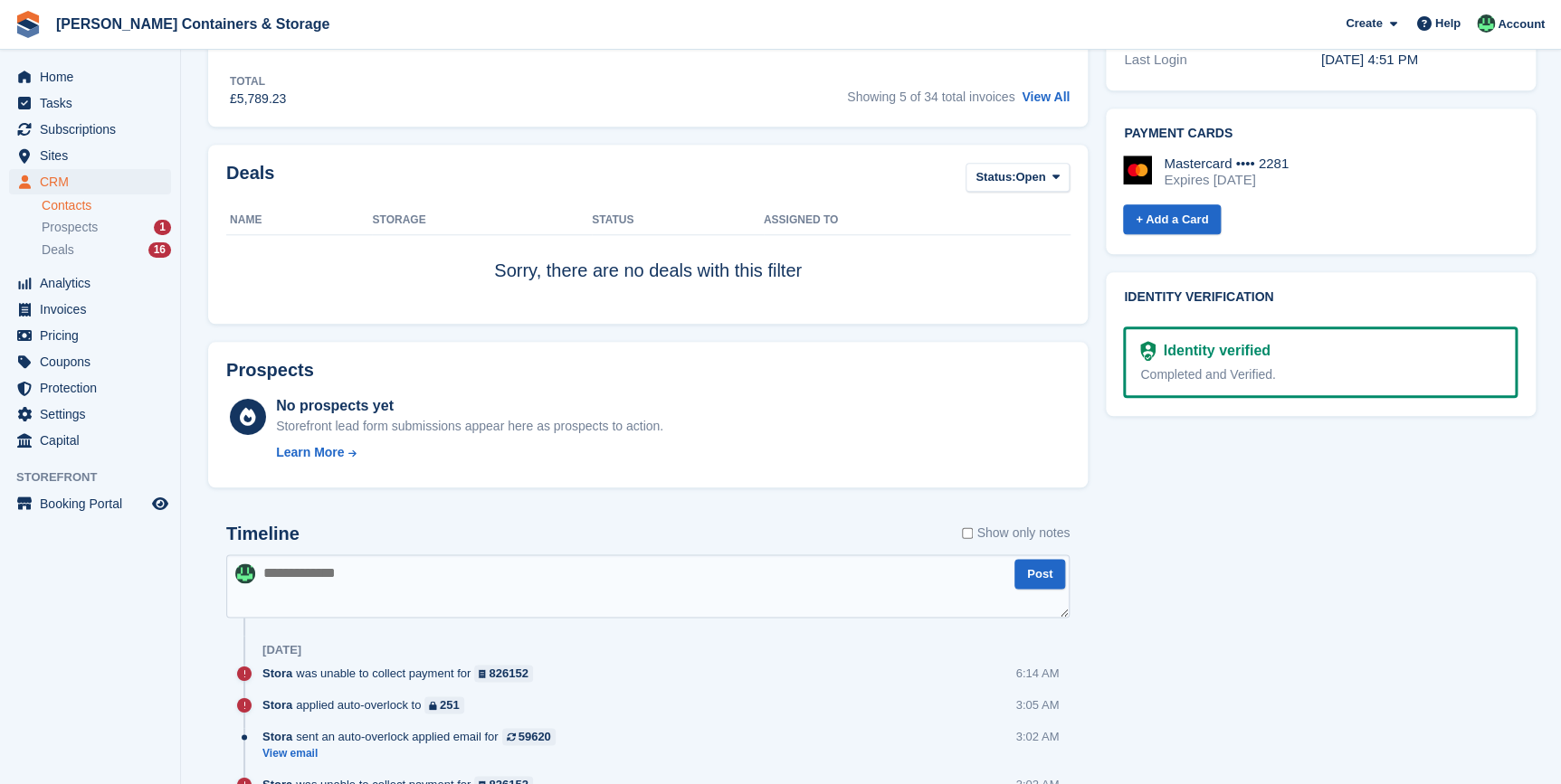
scroll to position [1150, 0]
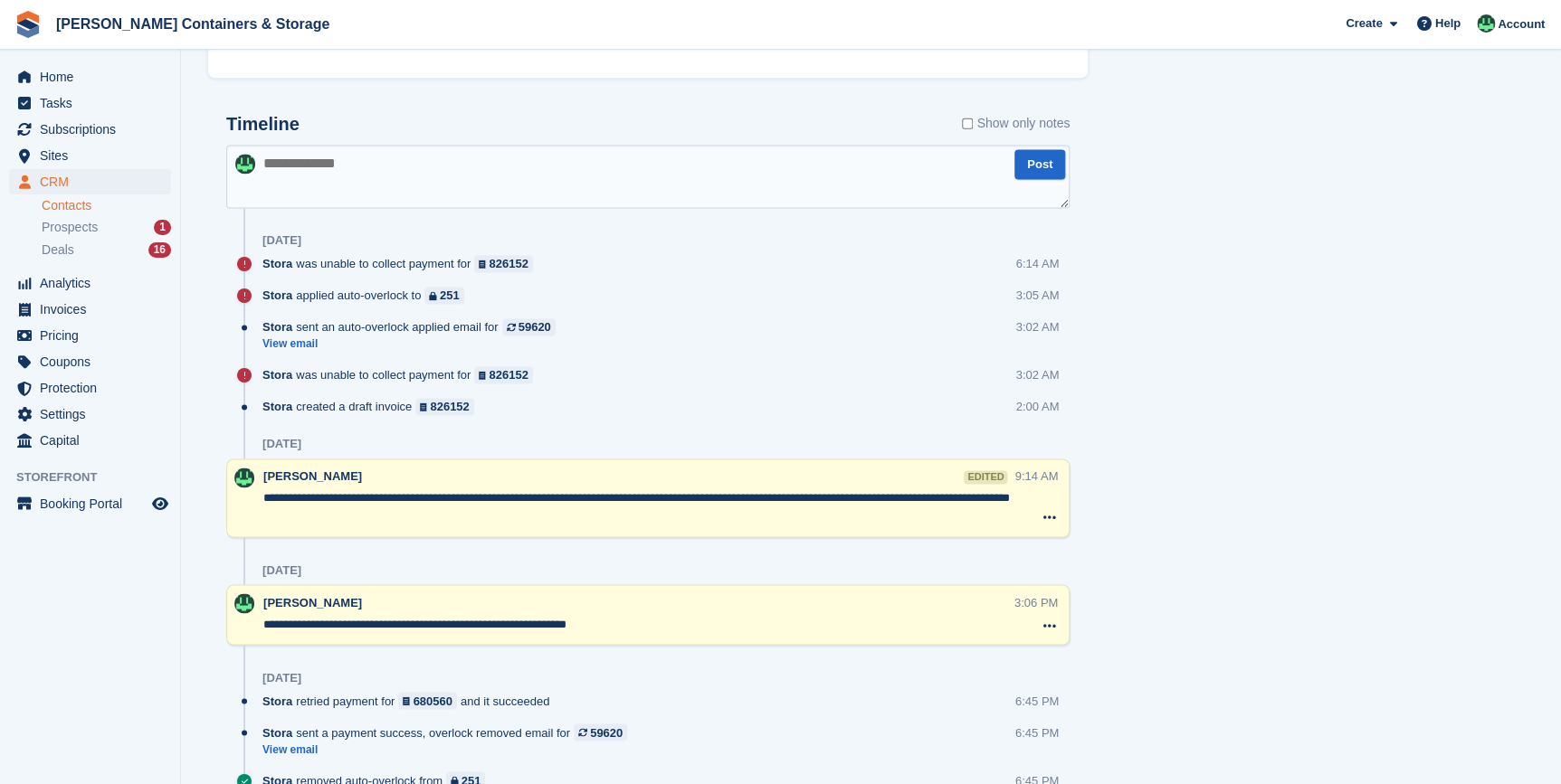
click at [329, 189] on textarea at bounding box center [647, 176] width 843 height 63
type textarea "**********"
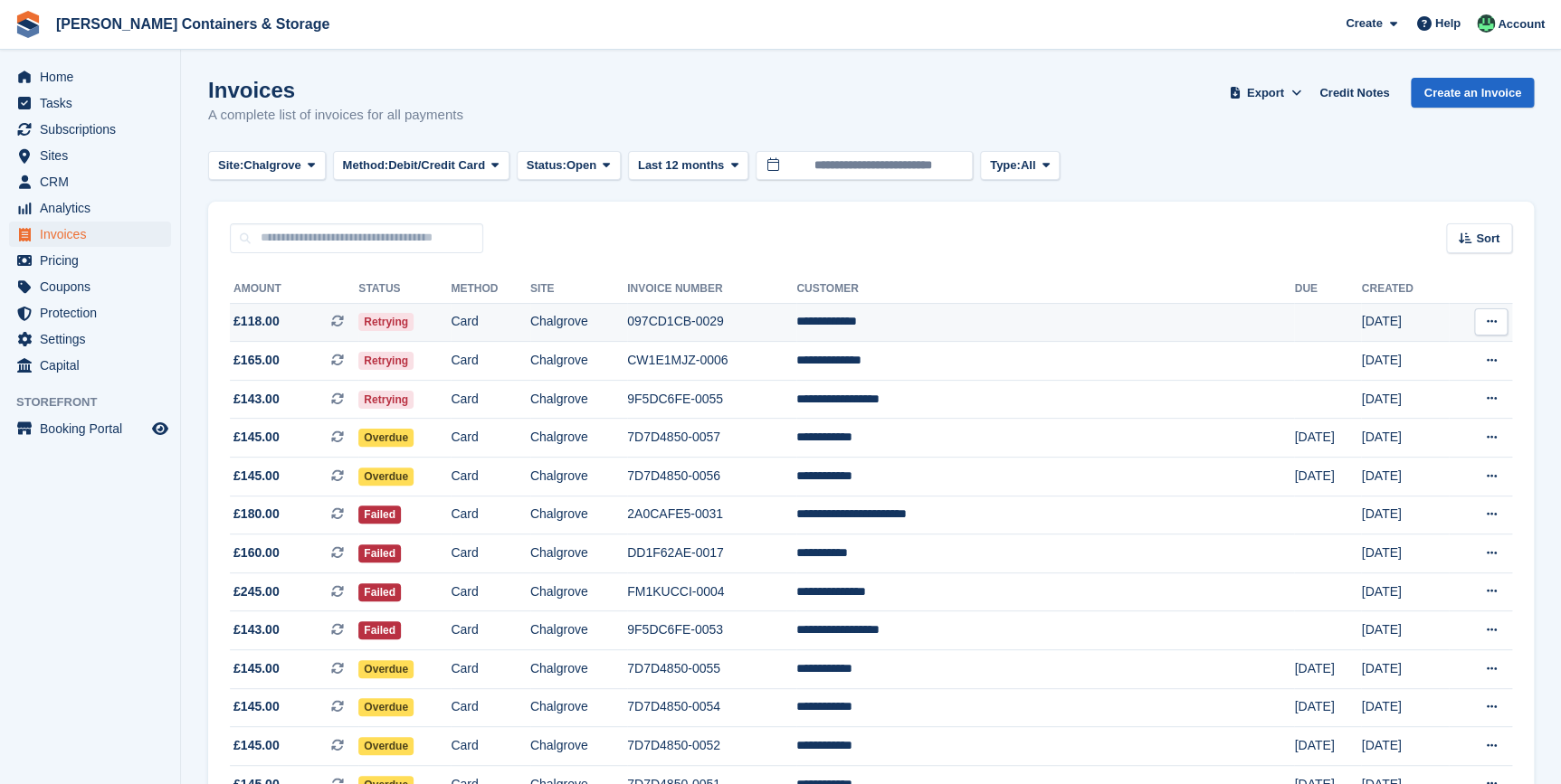
click at [451, 328] on td "Retrying" at bounding box center [404, 322] width 92 height 39
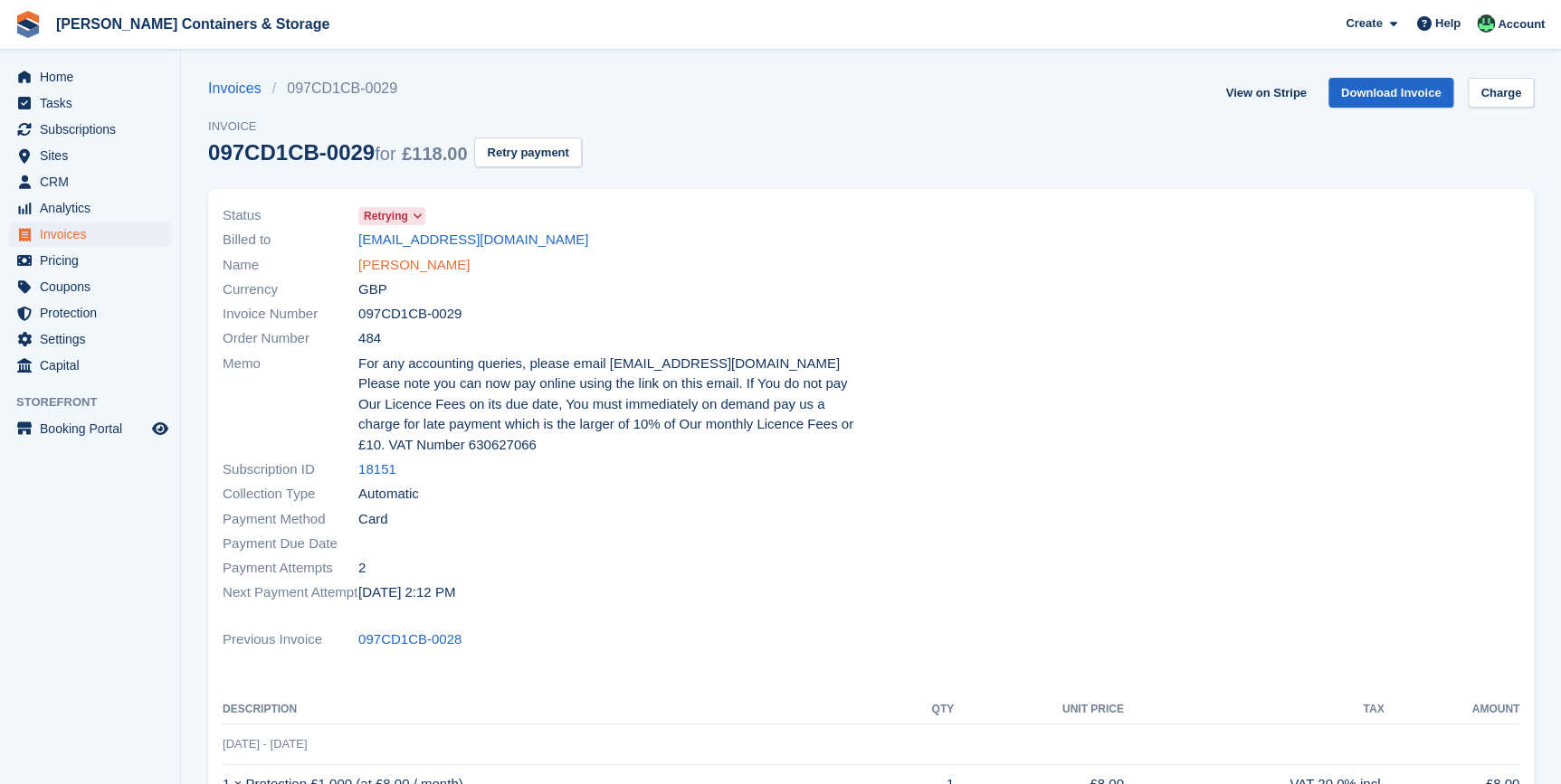
click at [408, 265] on link "Tuuli Ahlholm" at bounding box center [414, 266] width 112 height 20
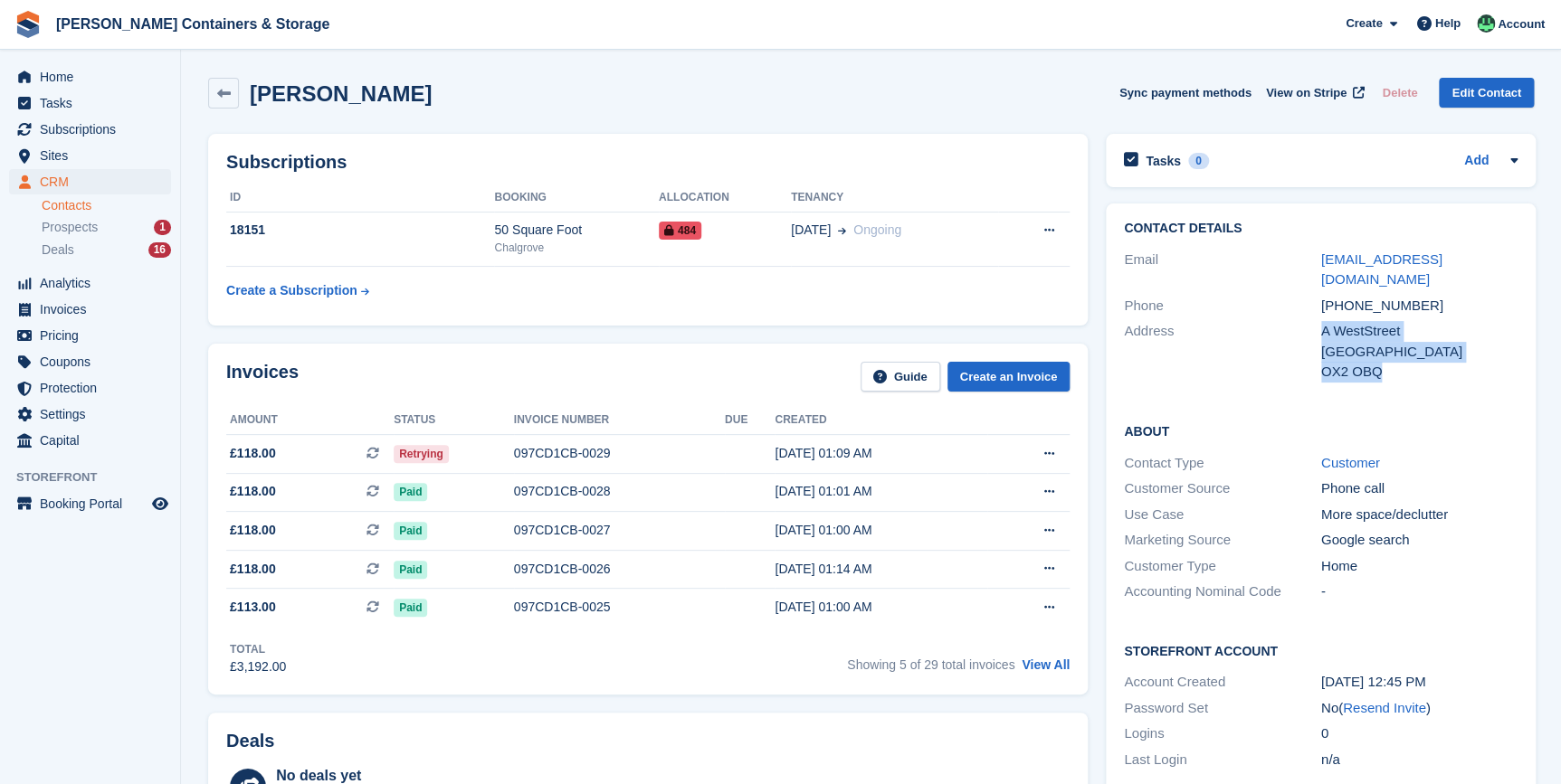
drag, startPoint x: 1311, startPoint y: 312, endPoint x: 1382, endPoint y: 360, distance: 85.7
click at [1382, 360] on div "Address A WestStreet United Kingdom OX2 OBQ" at bounding box center [1320, 352] width 394 height 67
copy div "A WestStreet United Kingdom OX2 OBQ"
click at [80, 129] on span "Subscriptions" at bounding box center [94, 129] width 109 height 25
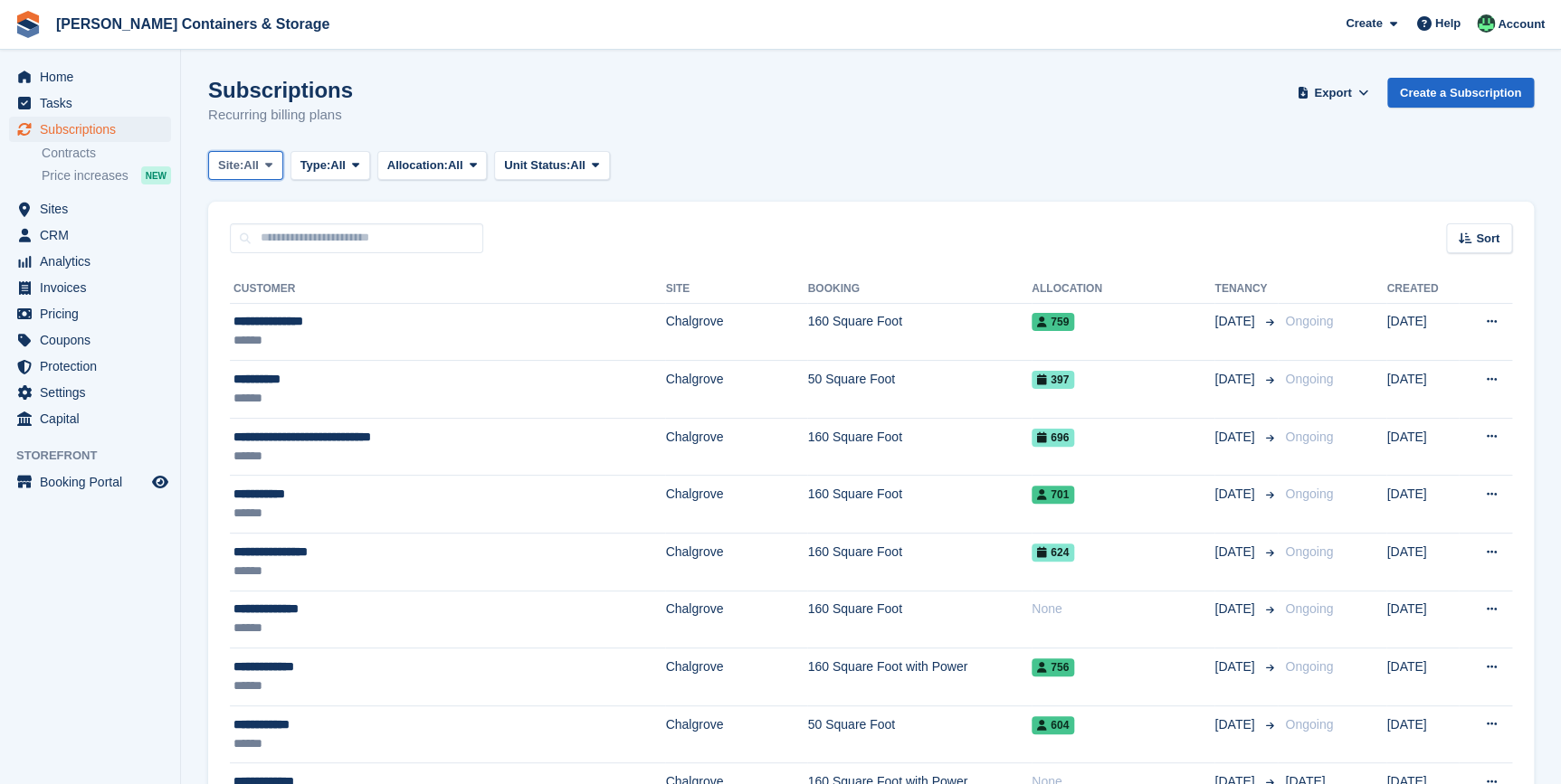
click at [257, 164] on span "All" at bounding box center [251, 164] width 16 height 18
click at [278, 236] on link "Chalgrove" at bounding box center [295, 240] width 157 height 33
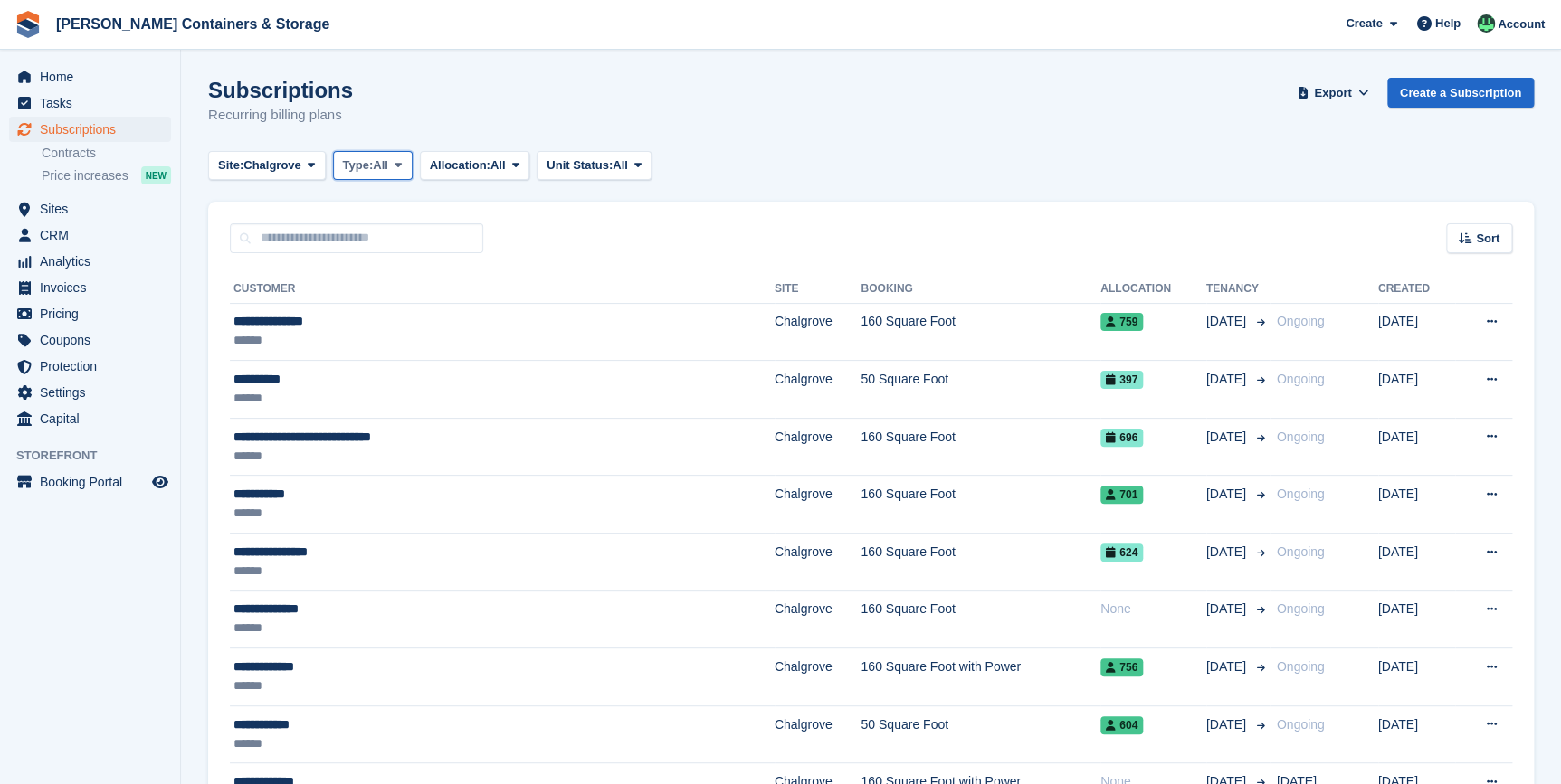
drag, startPoint x: 372, startPoint y: 165, endPoint x: 371, endPoint y: 176, distance: 11.0
click at [372, 164] on span "Type:" at bounding box center [358, 164] width 31 height 18
click at [388, 335] on link "Ending" at bounding box center [419, 338] width 157 height 33
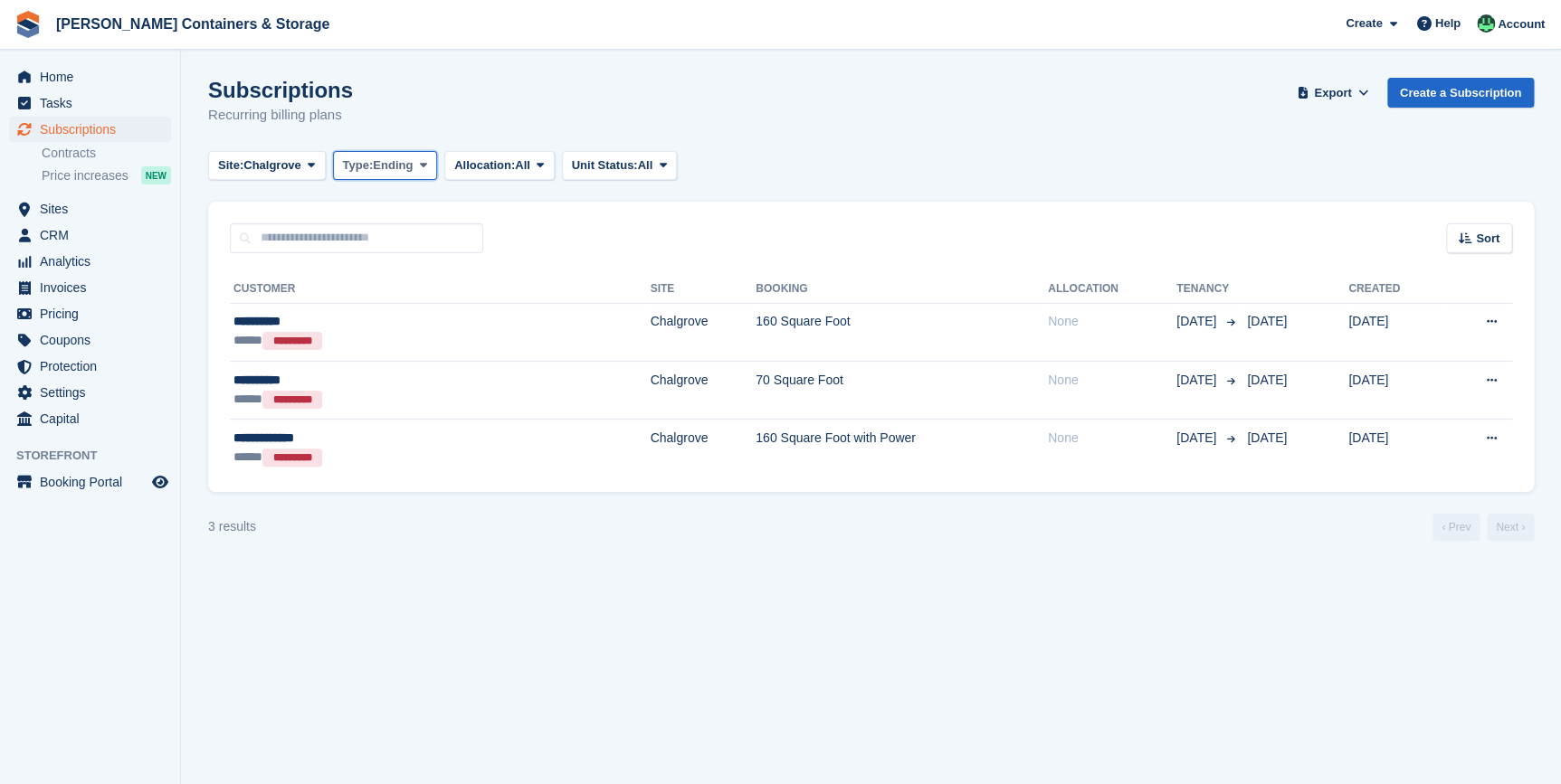
click at [413, 163] on span "Ending" at bounding box center [392, 164] width 40 height 18
click at [376, 215] on link "All" at bounding box center [419, 207] width 157 height 33
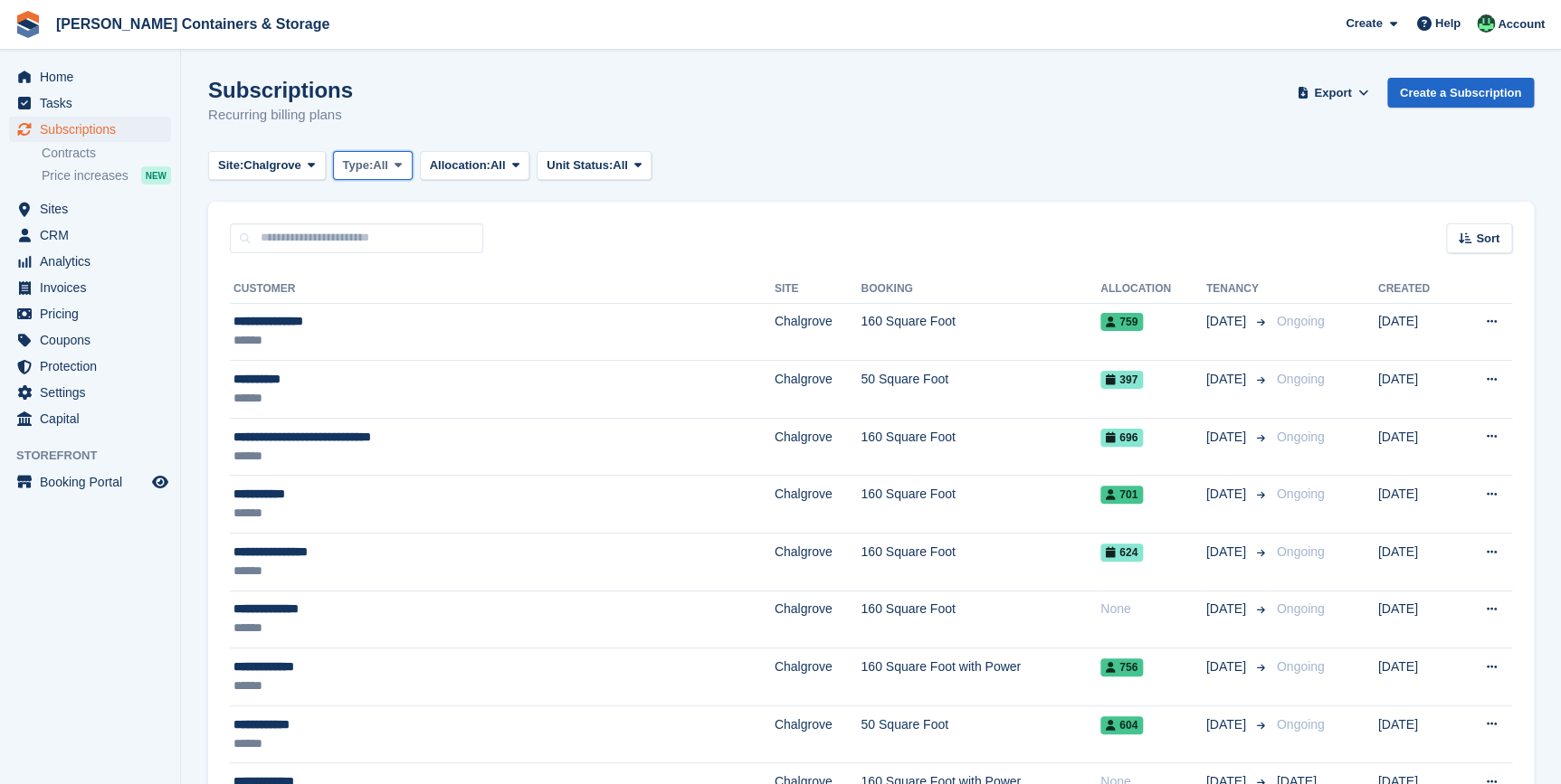
click at [401, 164] on icon at bounding box center [399, 164] width 7 height 12
click at [390, 299] on link "Active" at bounding box center [419, 306] width 157 height 33
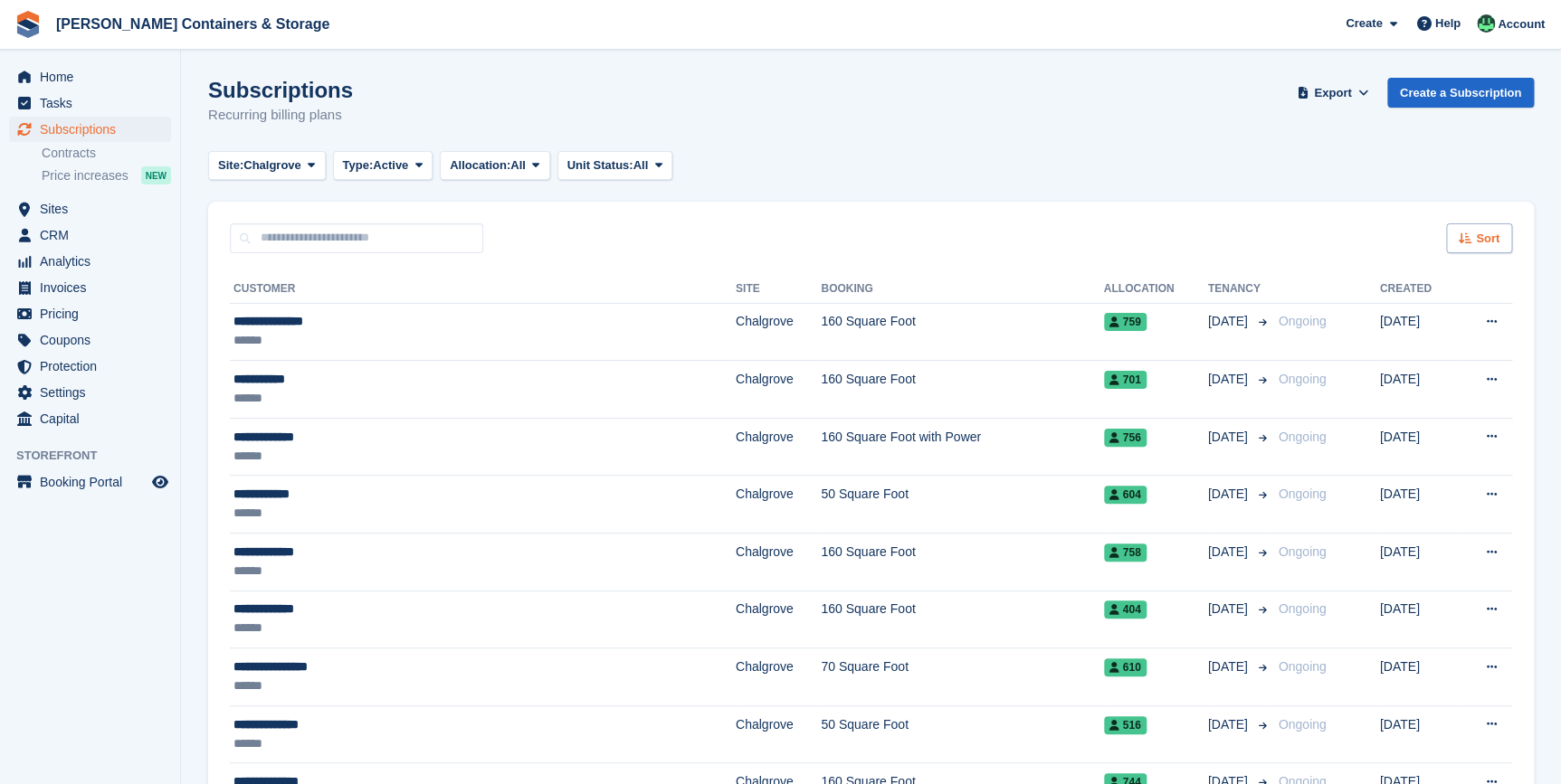
click at [1483, 242] on span "Sort" at bounding box center [1487, 238] width 23 height 18
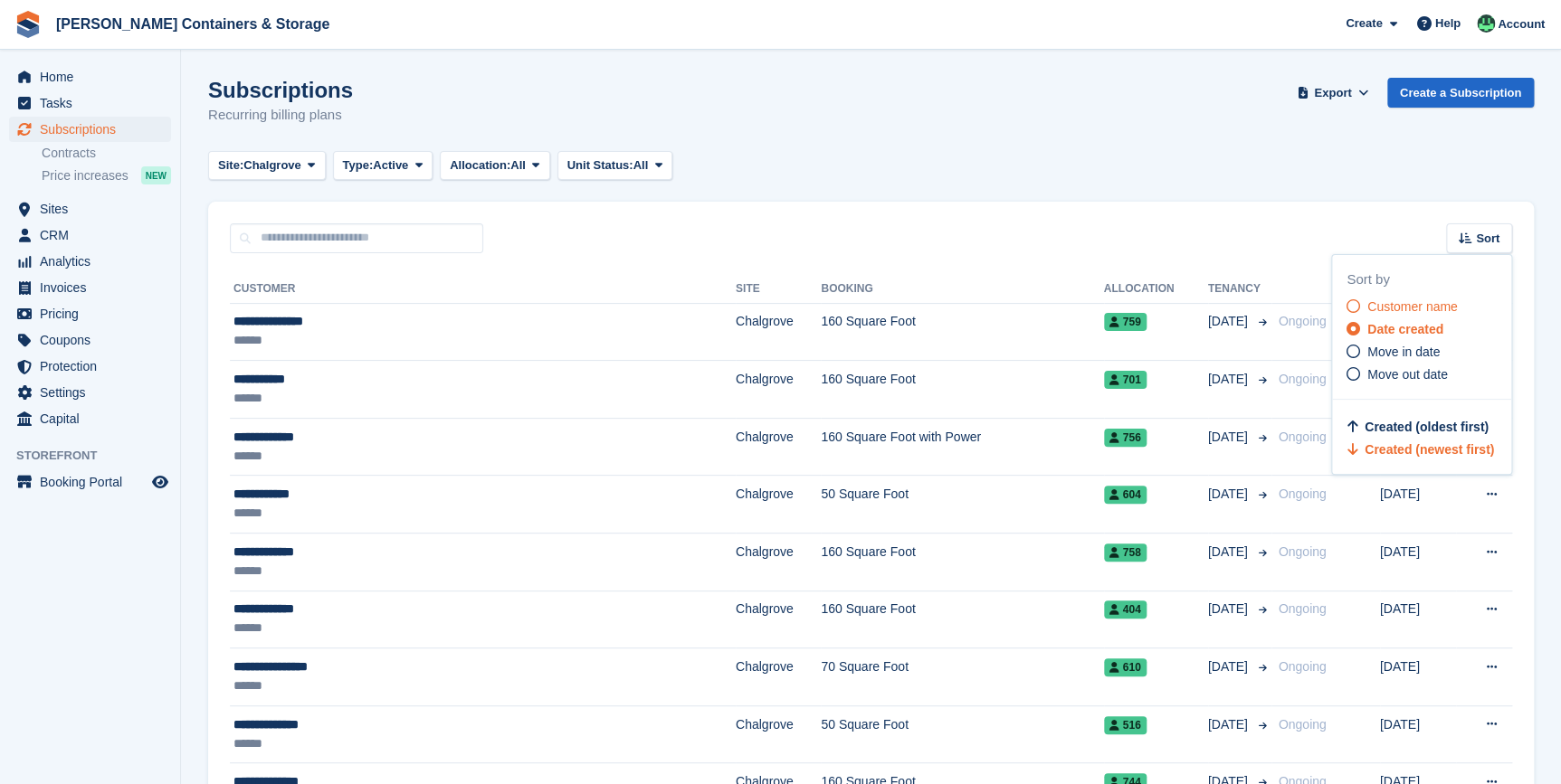
click at [1423, 306] on span "Customer name" at bounding box center [1411, 307] width 90 height 15
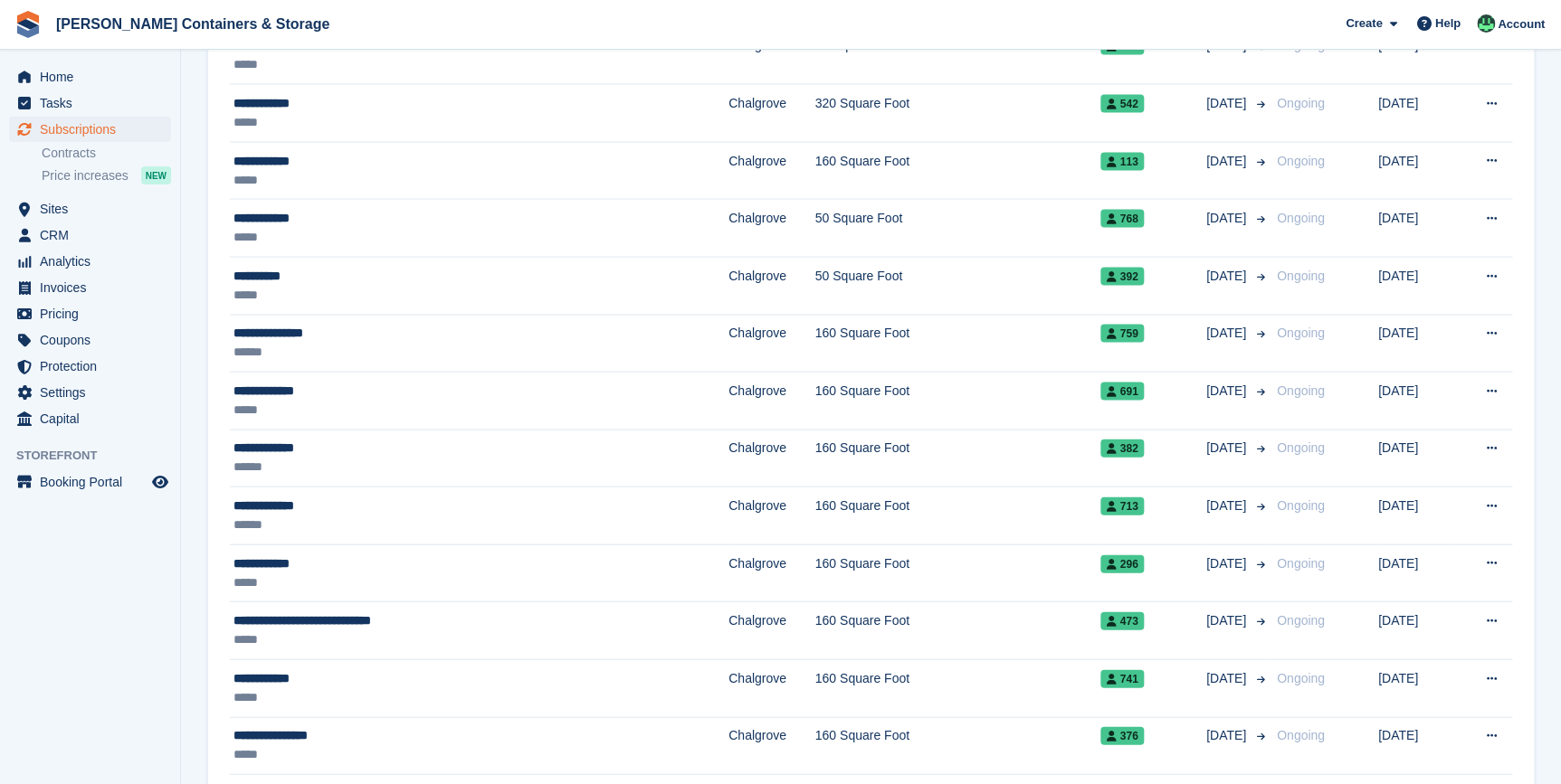
scroll to position [2480, 0]
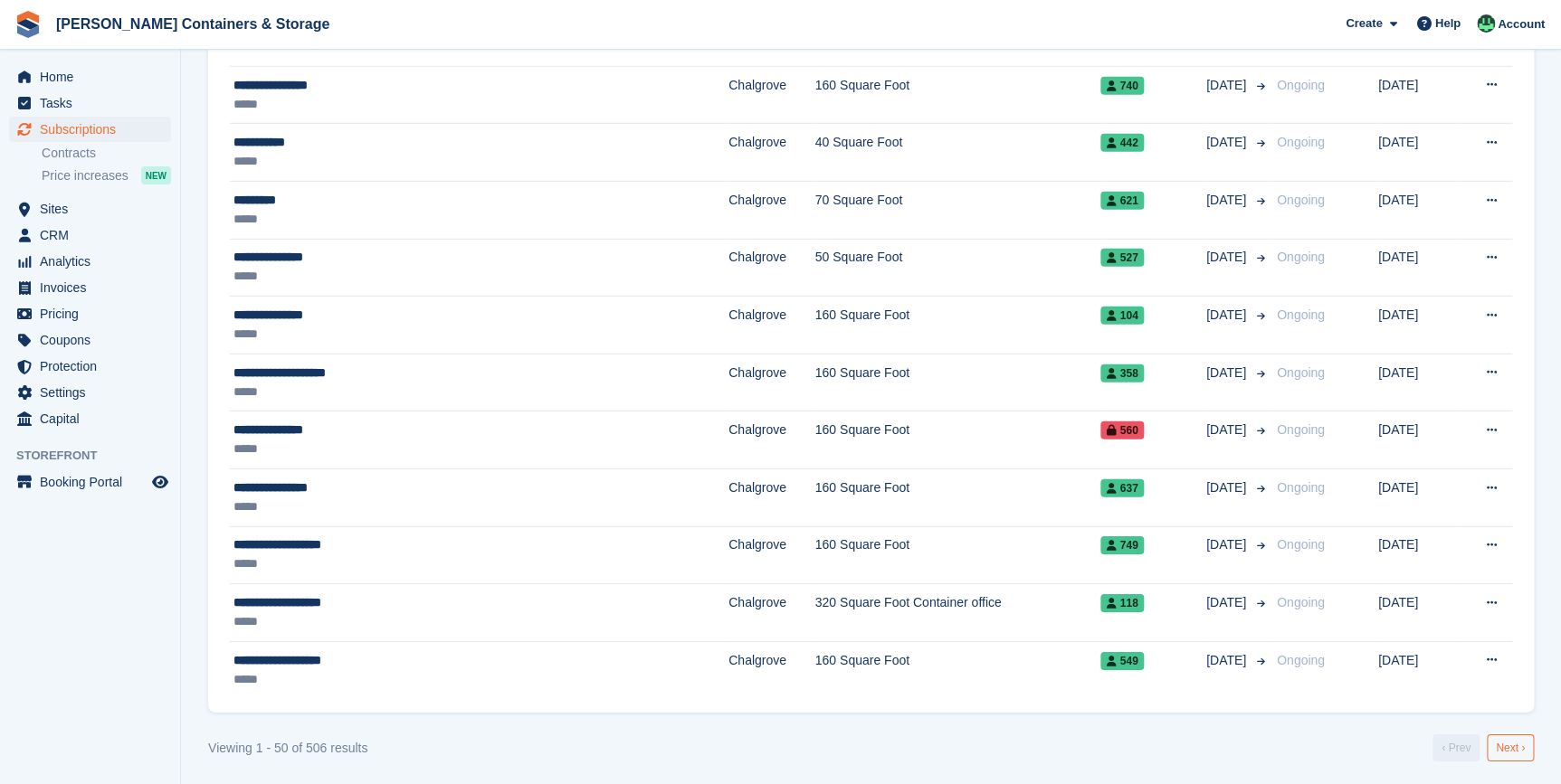
click at [1502, 749] on link "Next ›" at bounding box center [1510, 748] width 47 height 27
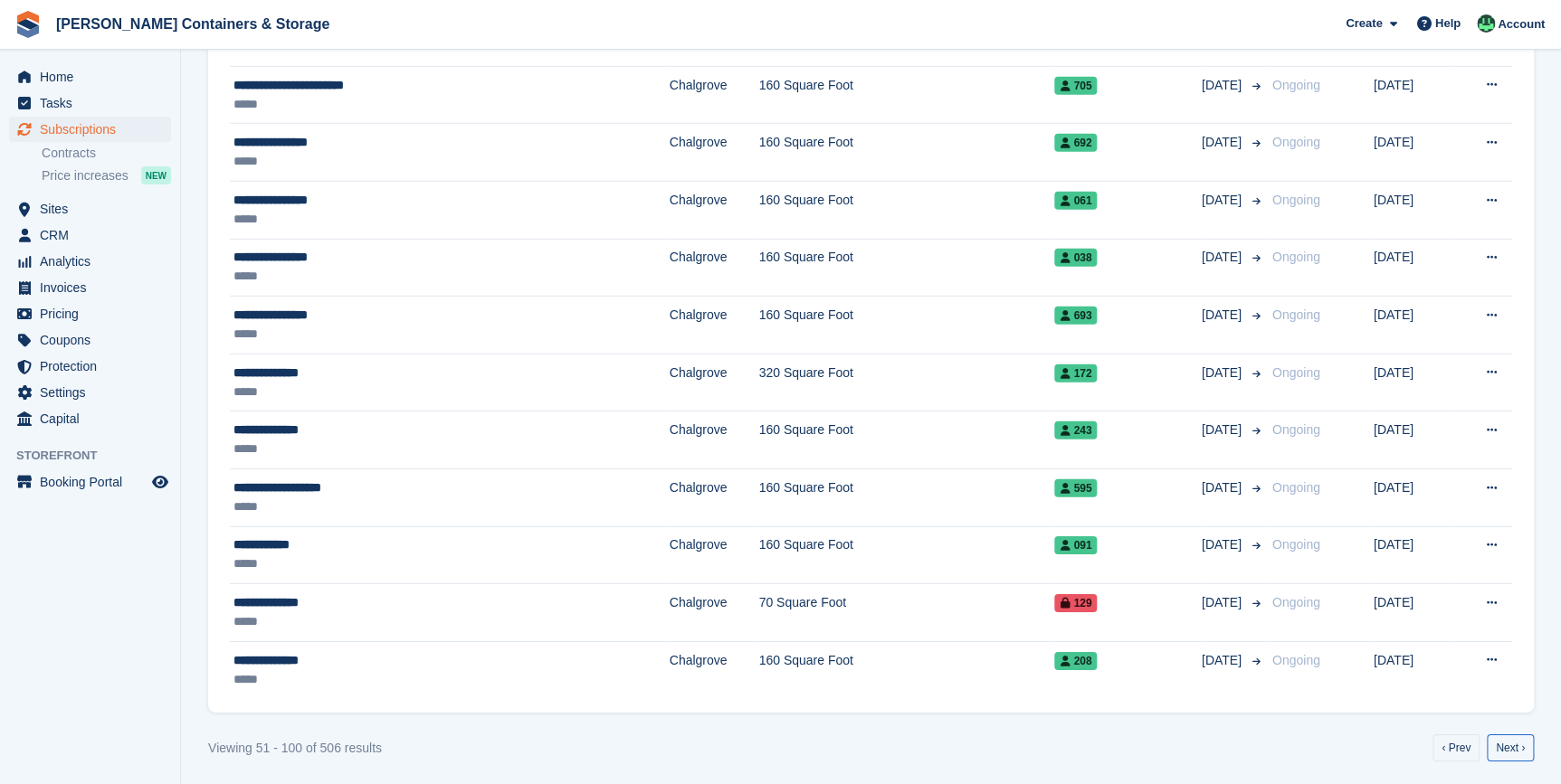
click at [1502, 749] on link "Next ›" at bounding box center [1510, 748] width 47 height 27
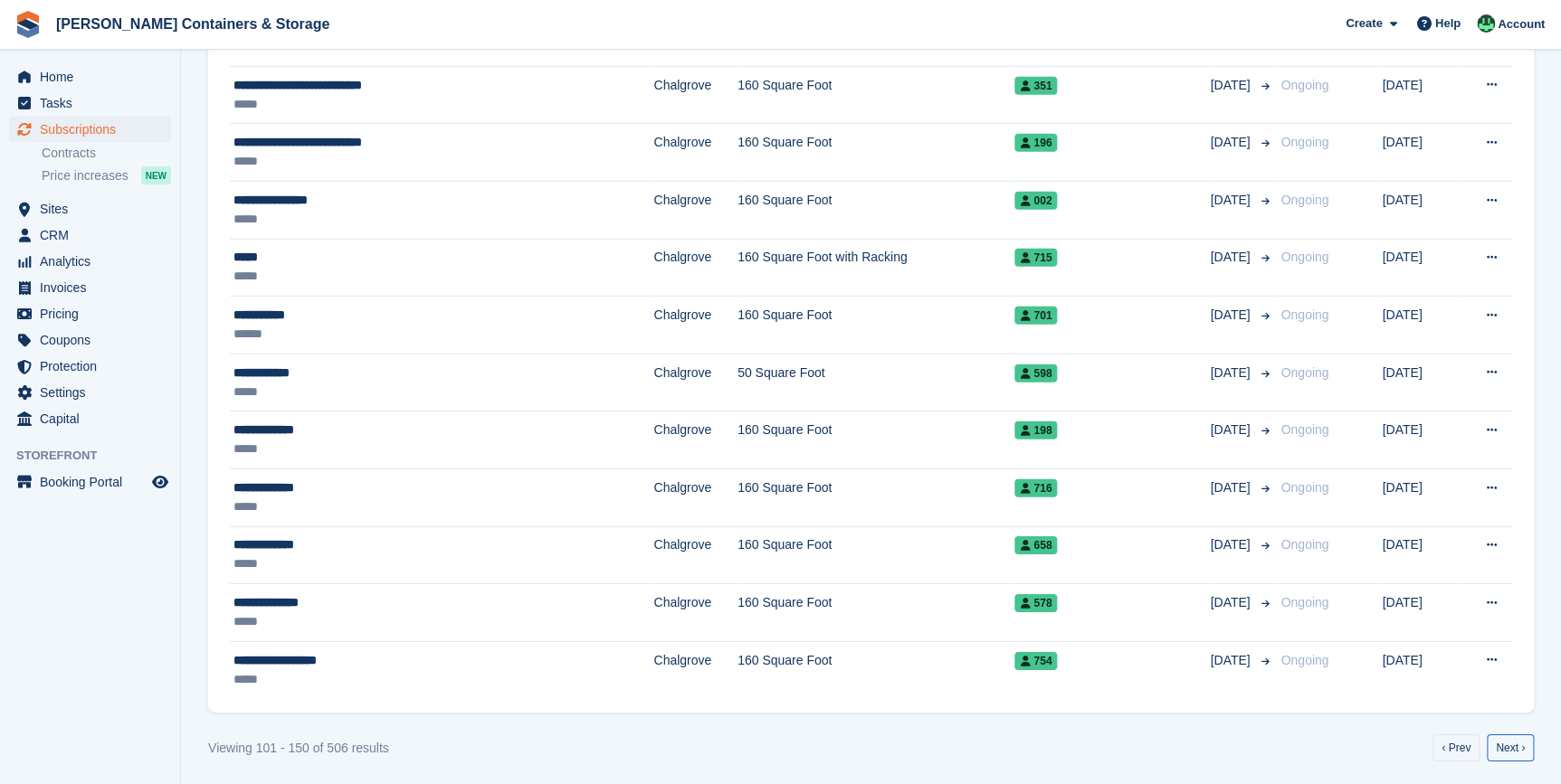
click at [1502, 749] on link "Next ›" at bounding box center [1510, 748] width 47 height 27
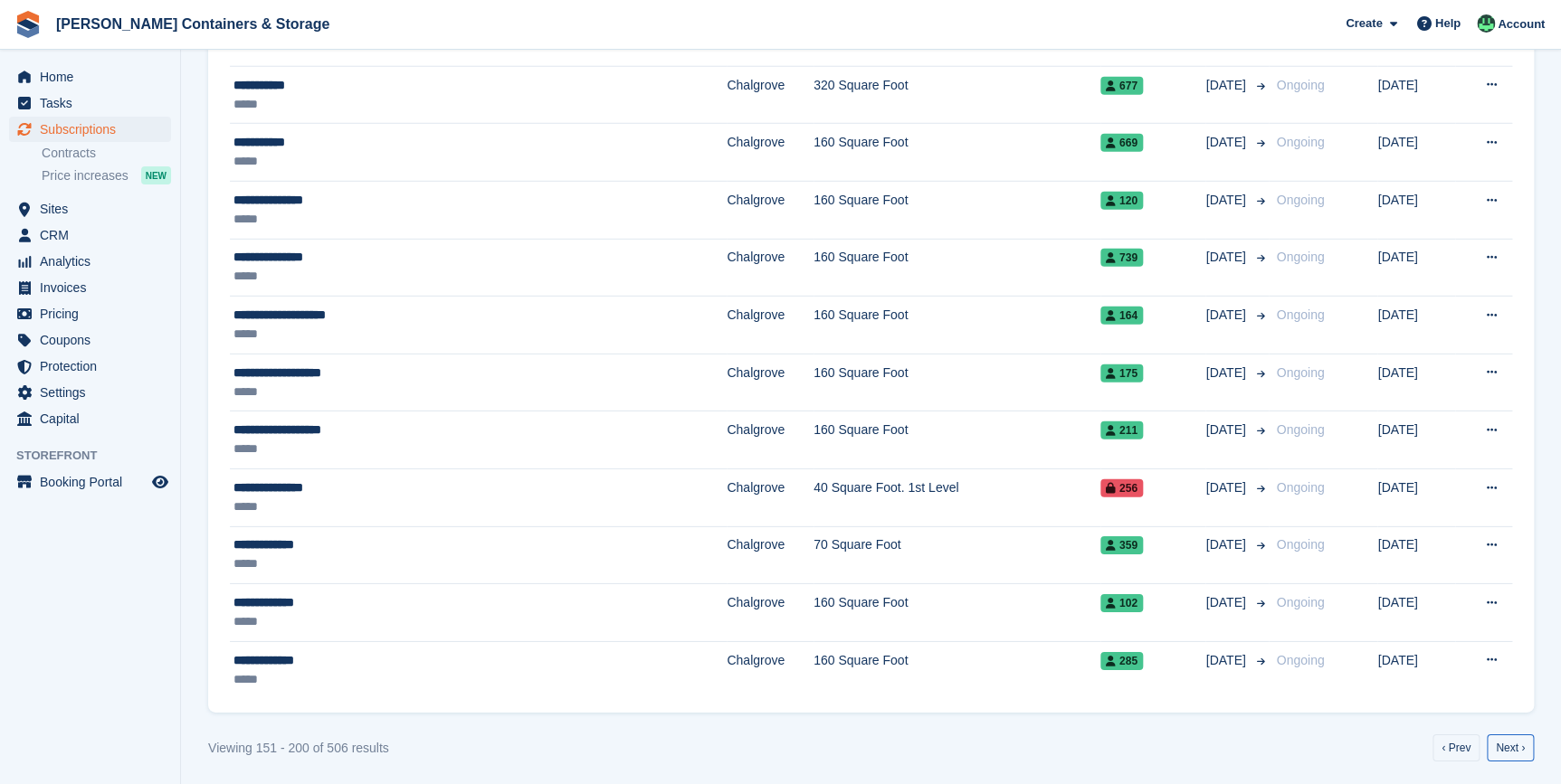
click at [1502, 749] on link "Next ›" at bounding box center [1510, 748] width 47 height 27
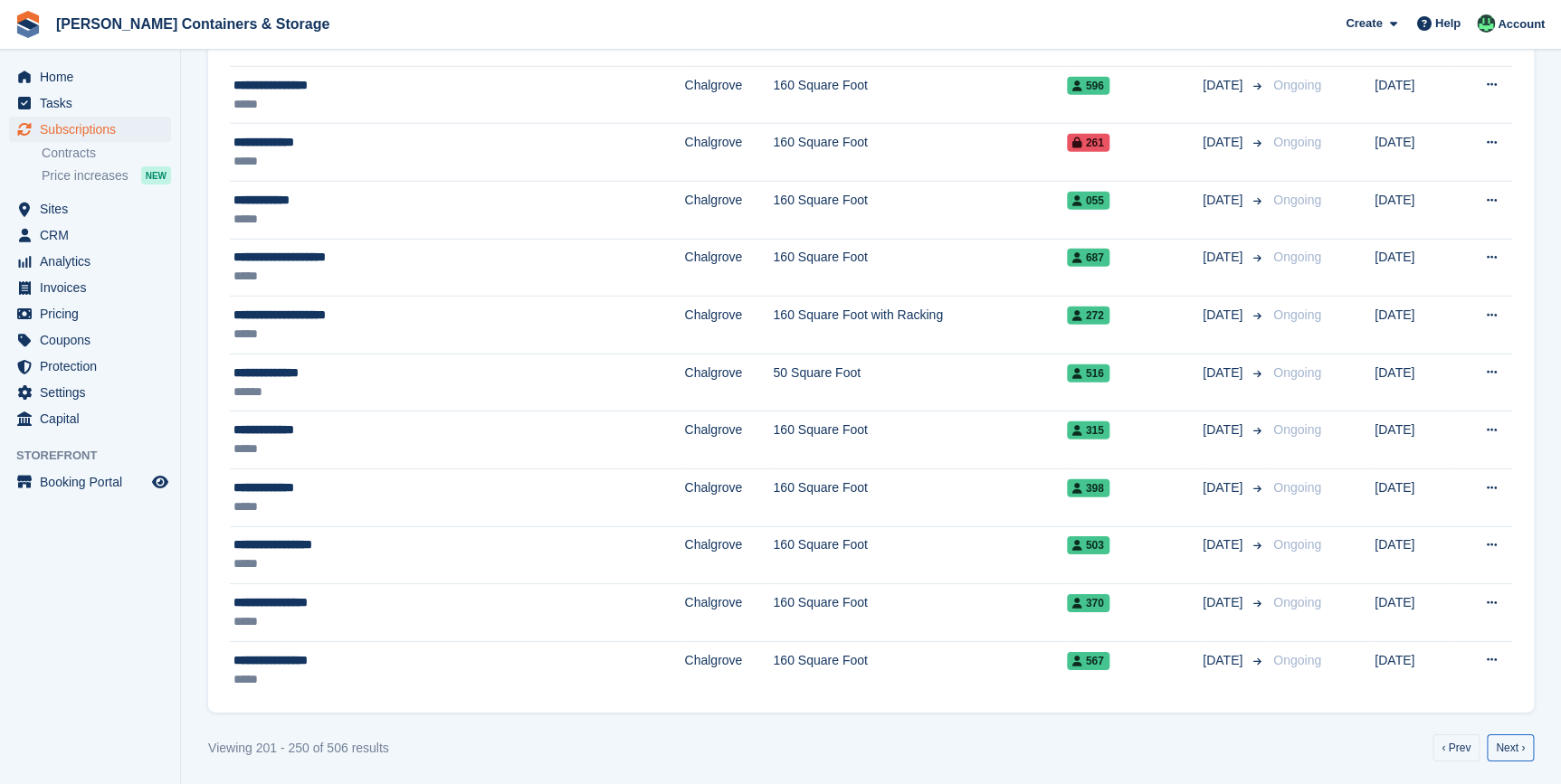
click at [1502, 749] on link "Next ›" at bounding box center [1510, 748] width 47 height 27
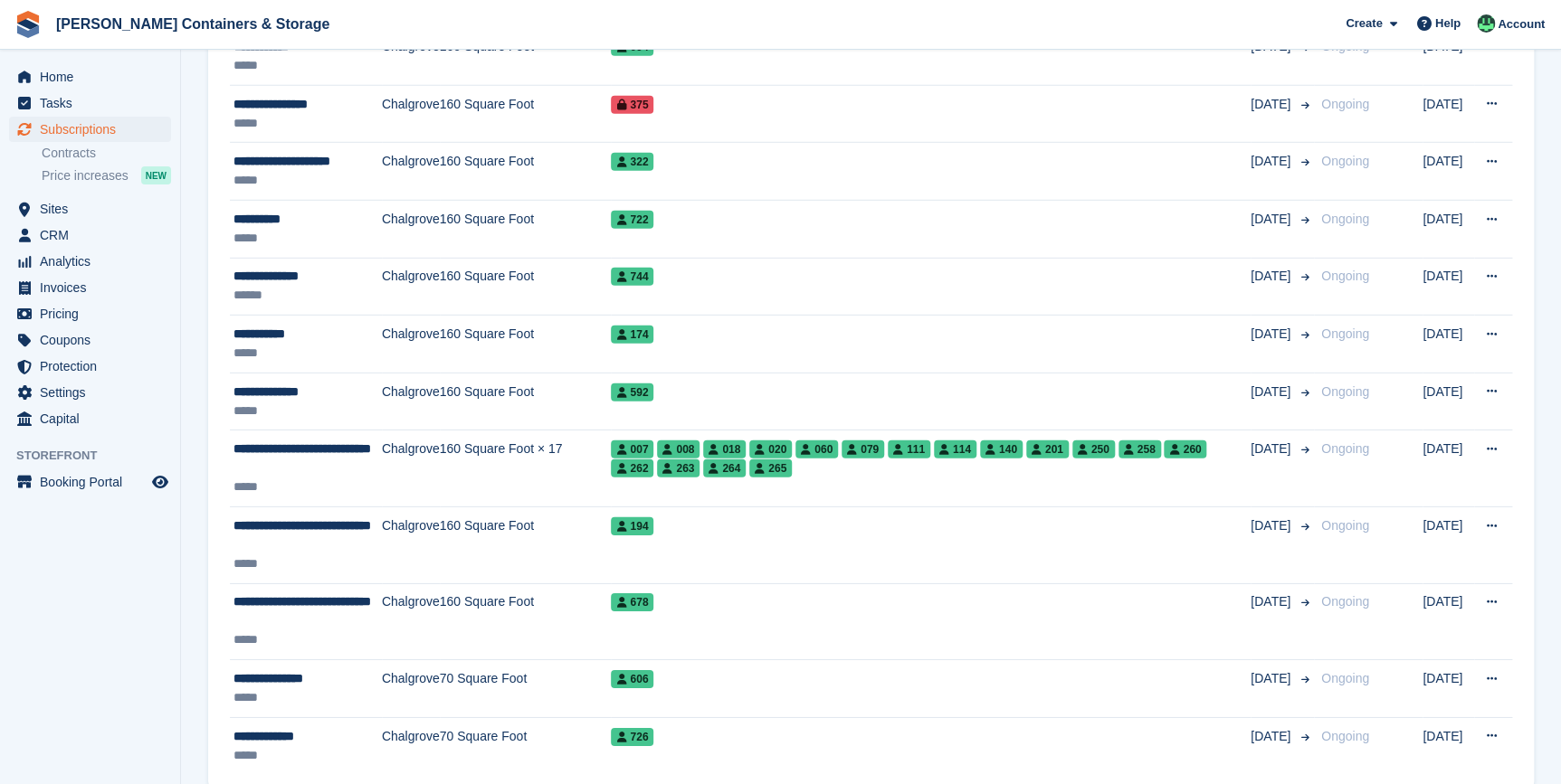
click at [1502, 749] on td "View customer Cancel subscription" at bounding box center [1492, 745] width 38 height 57
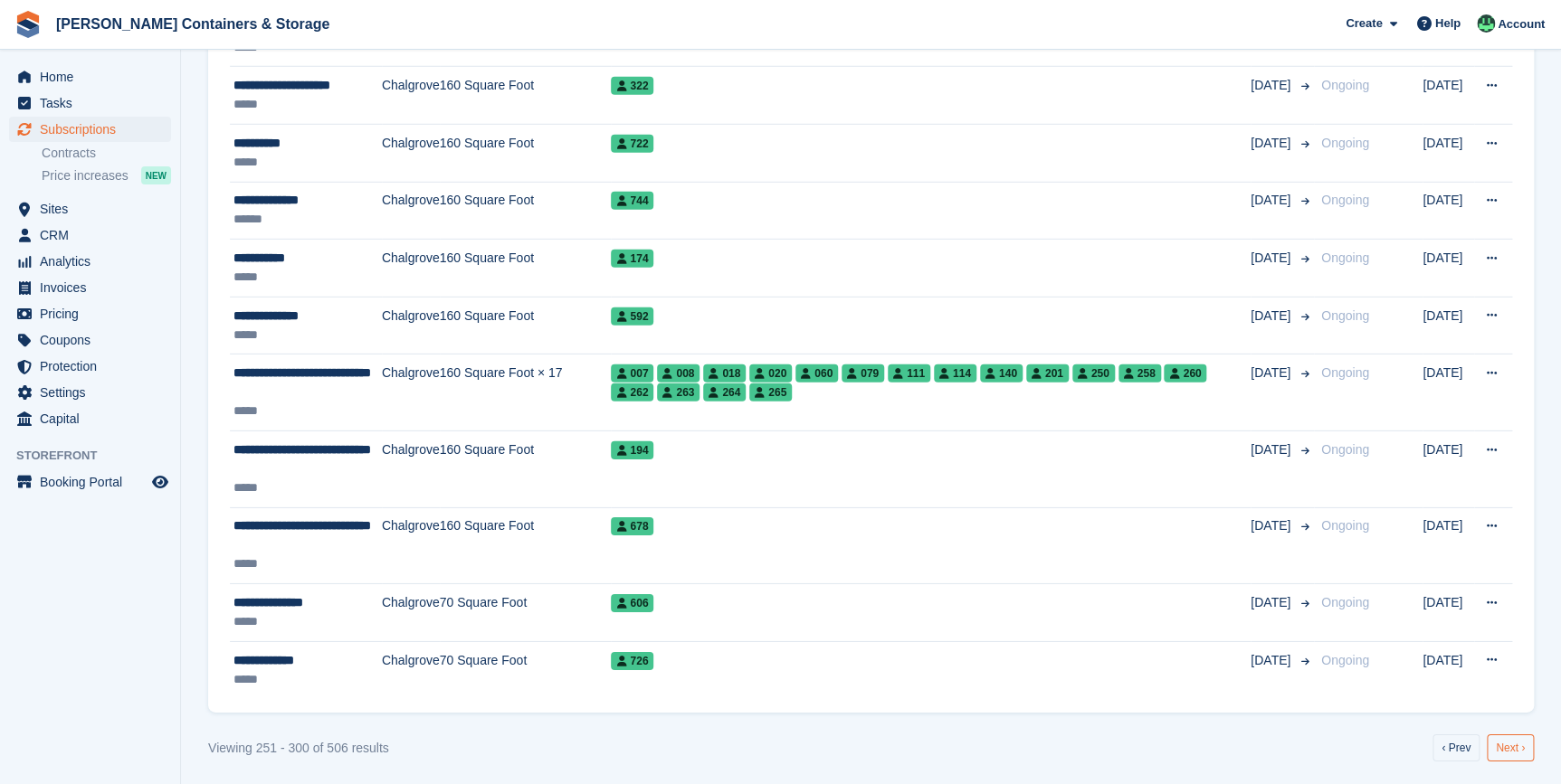
click at [1511, 739] on link "Next ›" at bounding box center [1510, 748] width 47 height 27
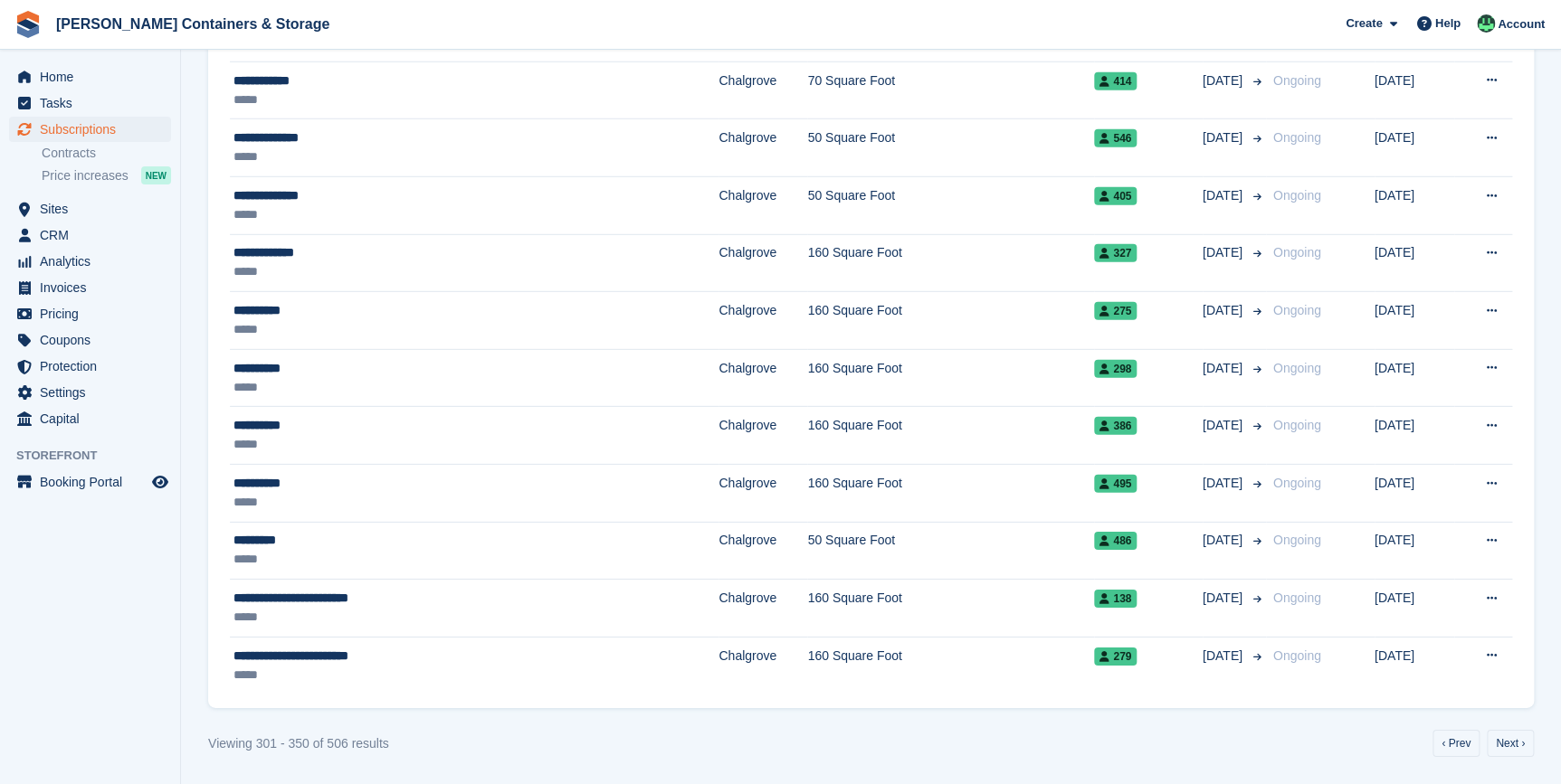
scroll to position [2480, 0]
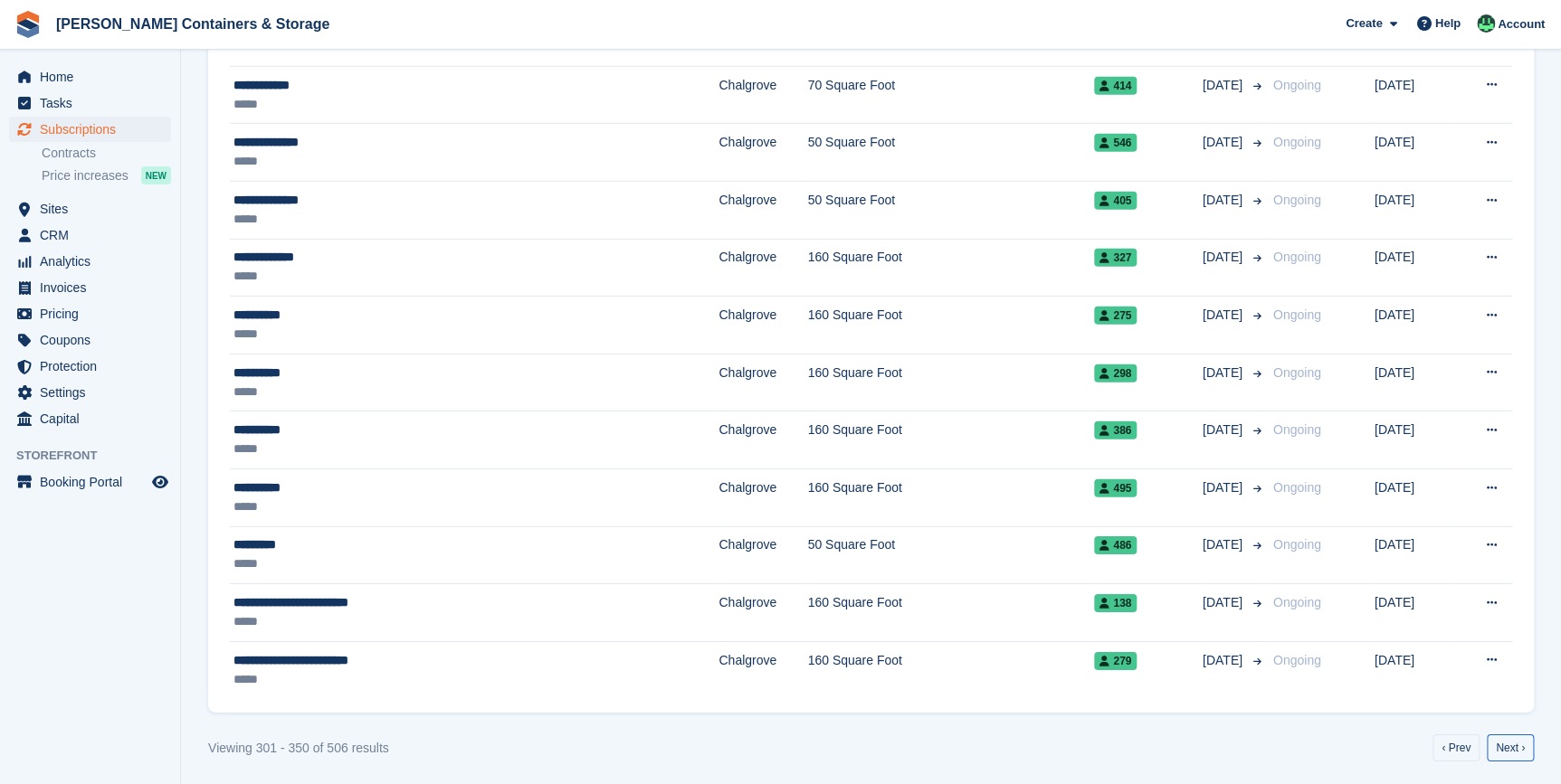
click at [1511, 739] on link "Next ›" at bounding box center [1510, 748] width 47 height 27
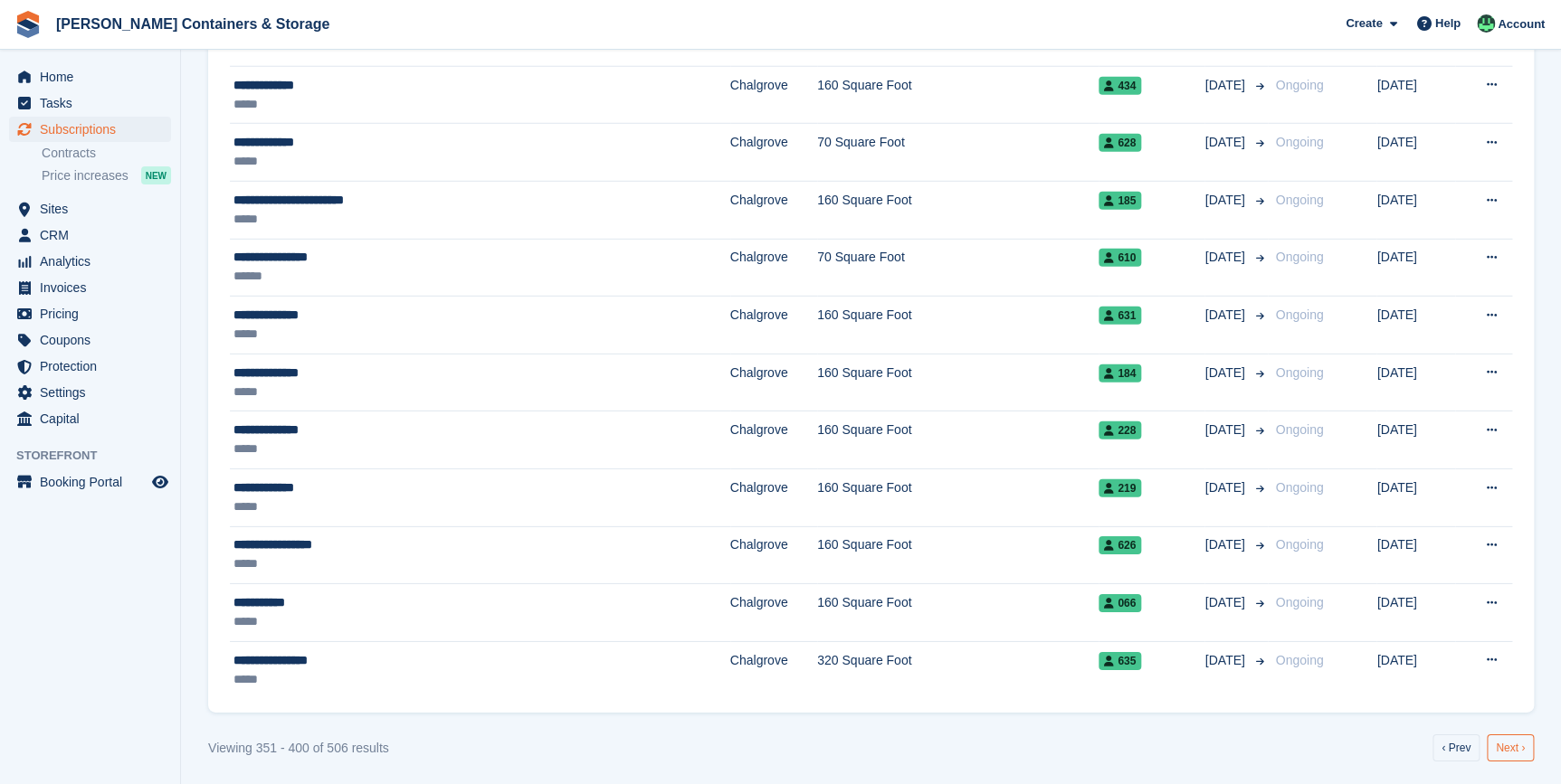
click at [1515, 749] on link "Next ›" at bounding box center [1510, 748] width 47 height 27
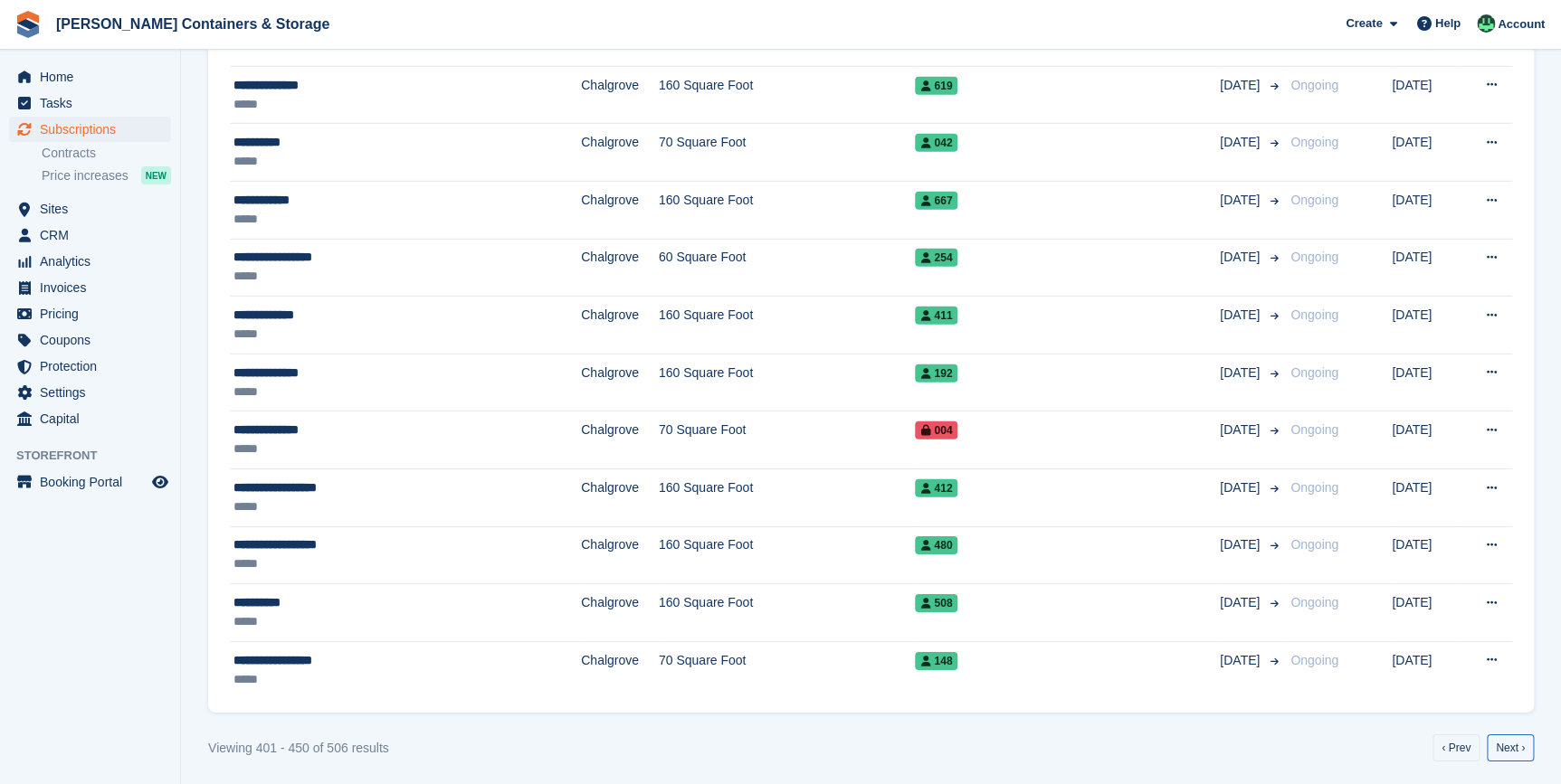
click at [1515, 749] on link "Next ›" at bounding box center [1510, 748] width 47 height 27
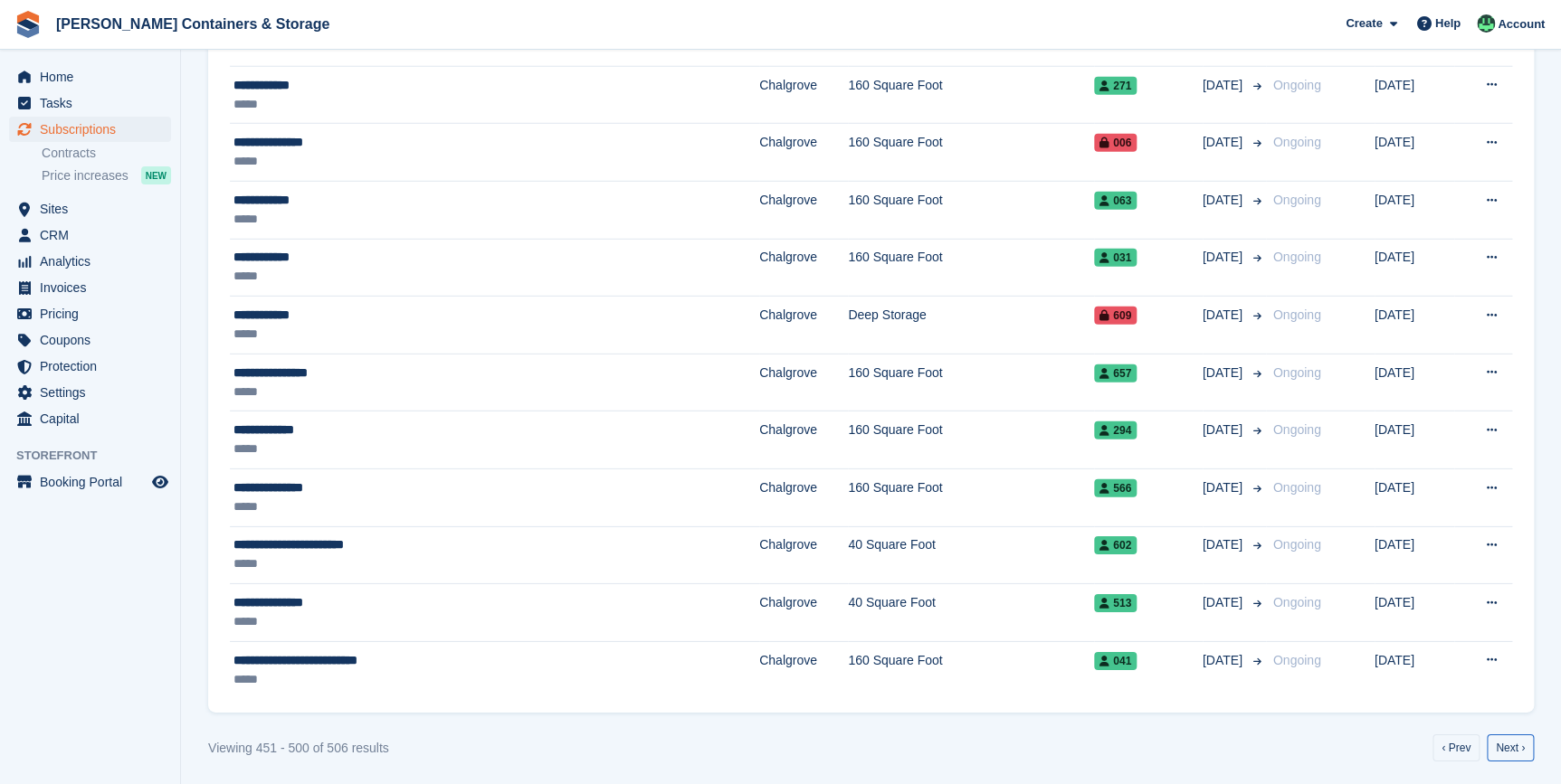
click at [1516, 749] on link "Next ›" at bounding box center [1510, 748] width 47 height 27
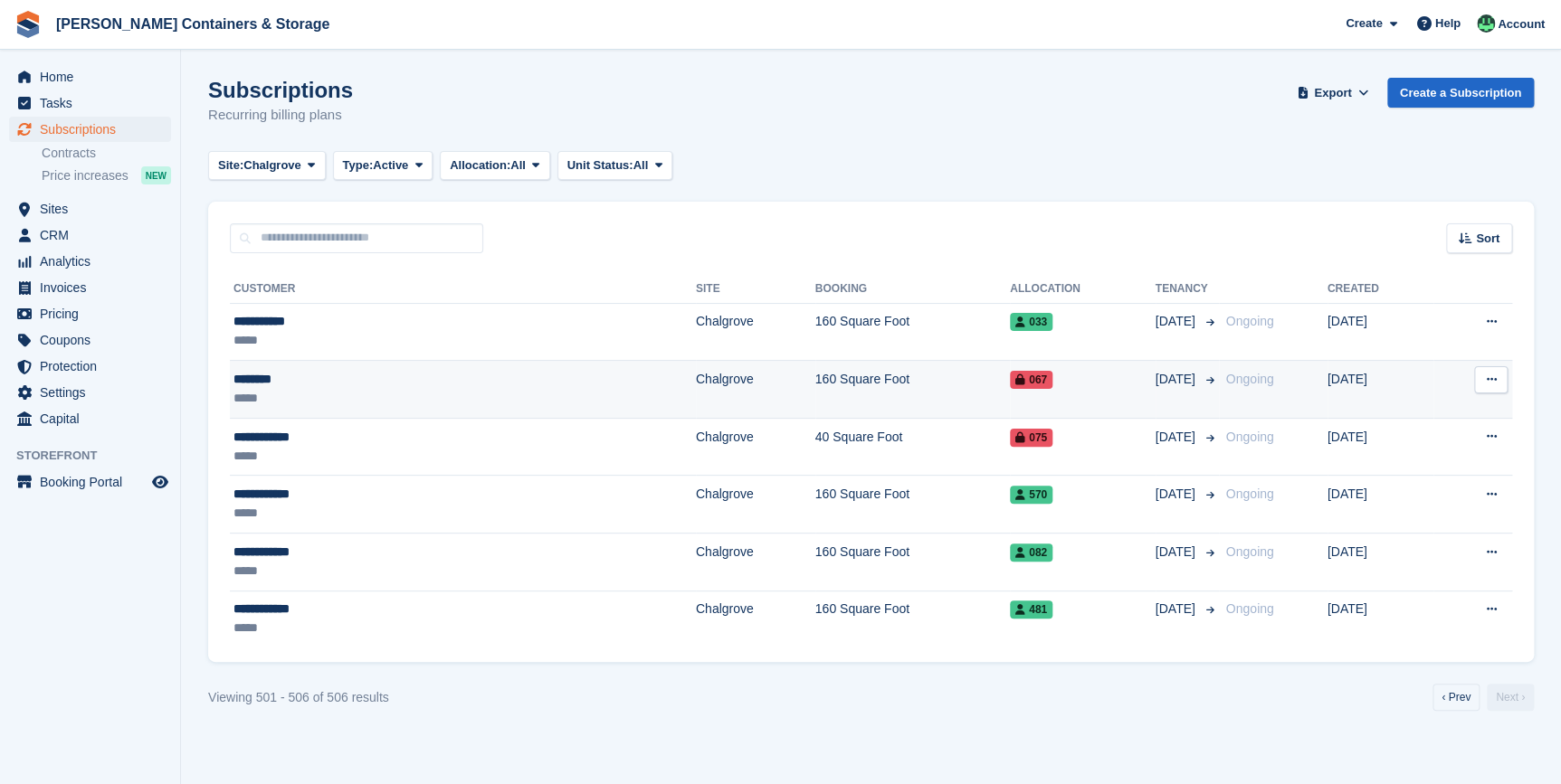
click at [271, 392] on div "*****" at bounding box center [344, 399] width 222 height 19
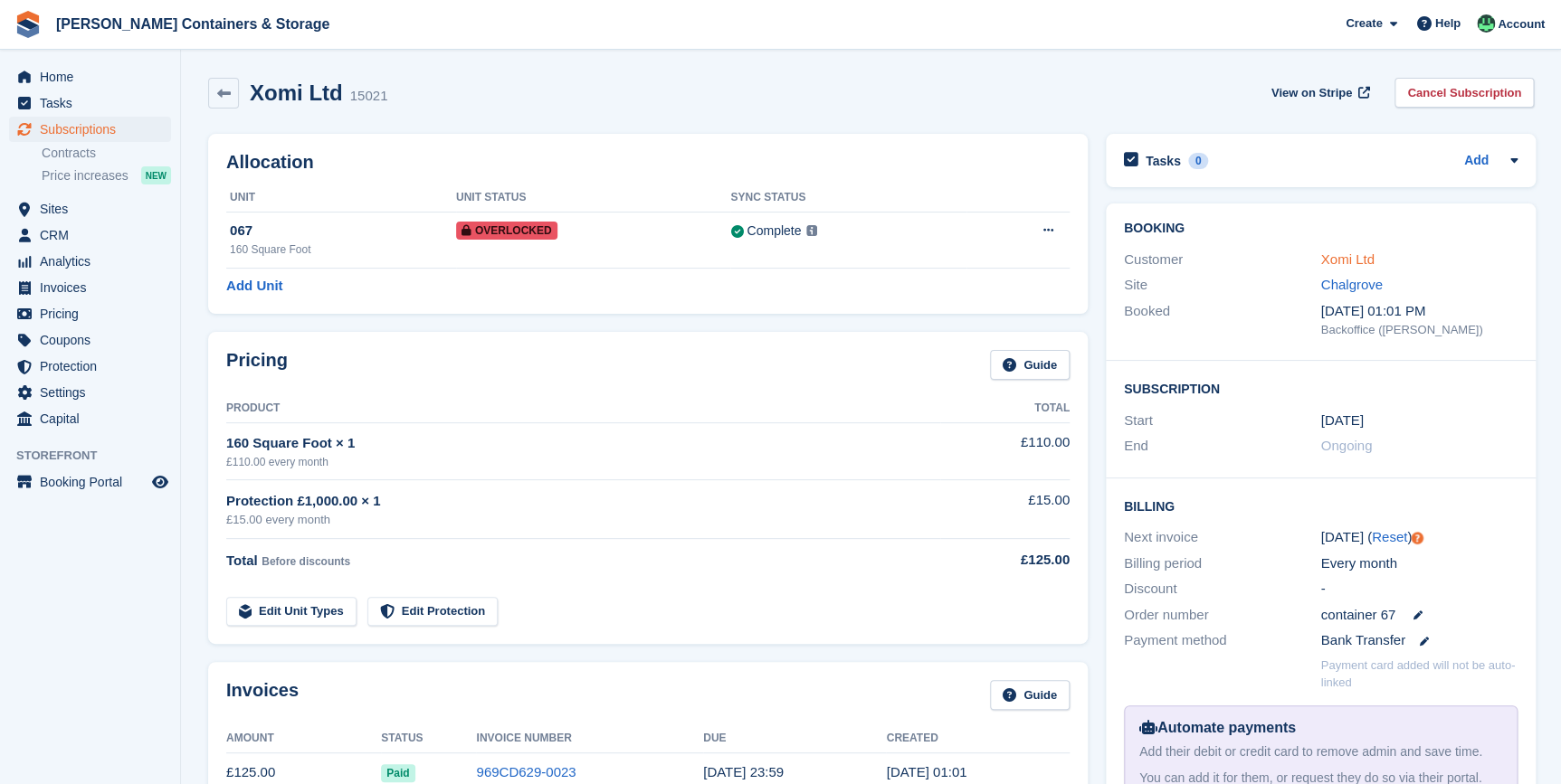
click at [1346, 264] on link "Xomi Ltd" at bounding box center [1346, 259] width 53 height 16
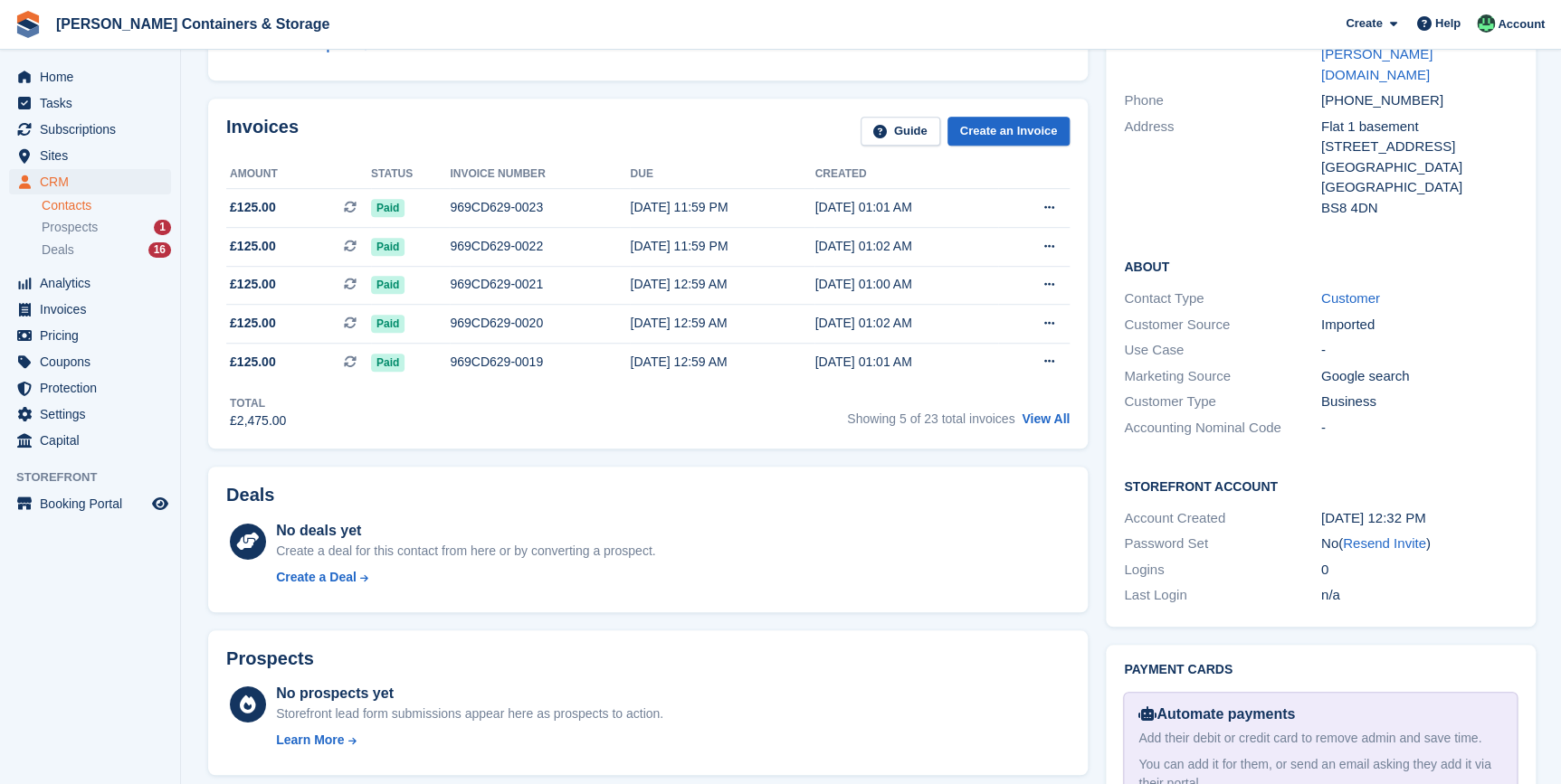
scroll to position [411, 0]
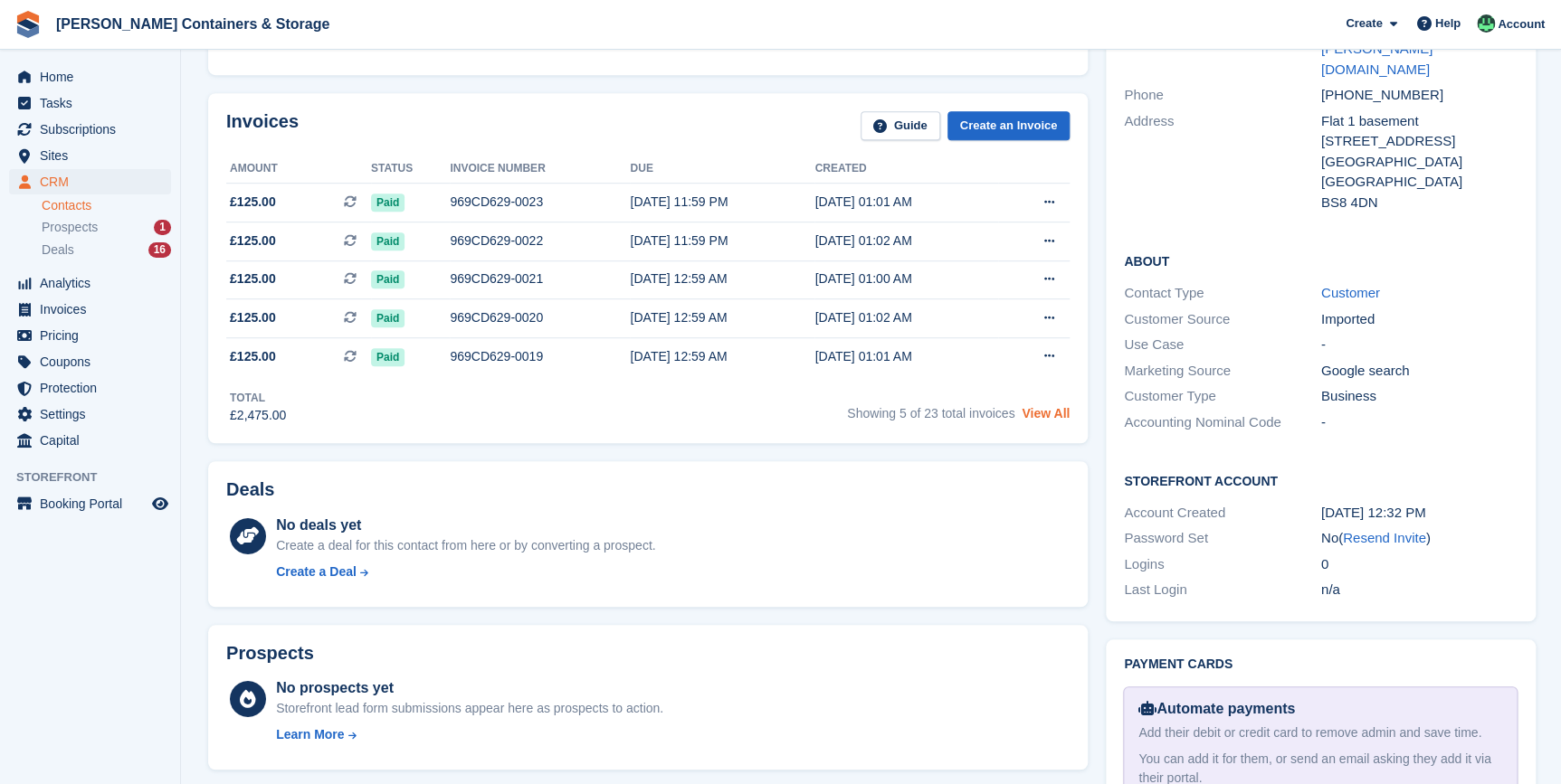
click at [1048, 415] on link "View All" at bounding box center [1045, 413] width 48 height 15
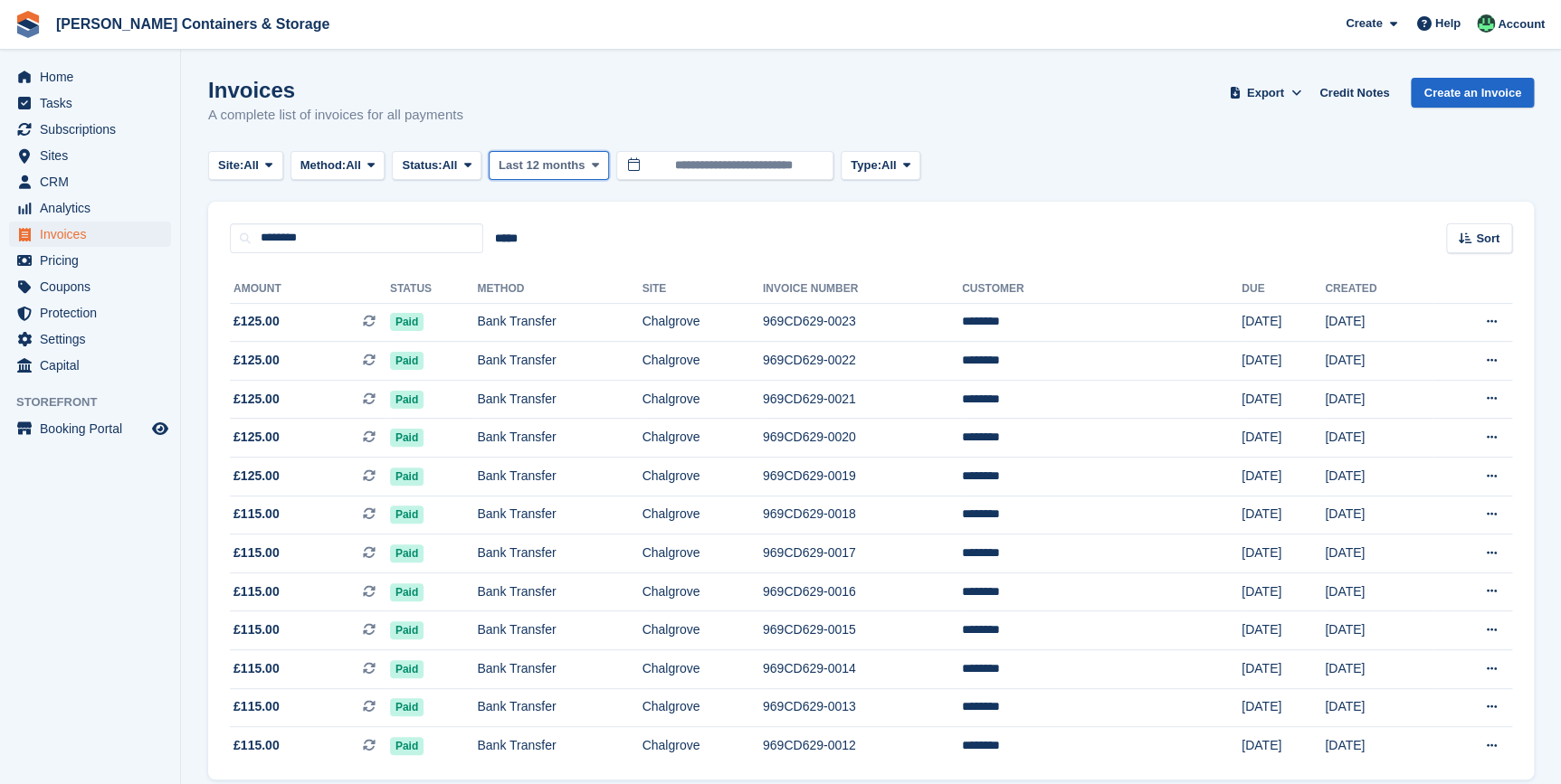
click at [553, 163] on span "Last 12 months" at bounding box center [541, 164] width 85 height 18
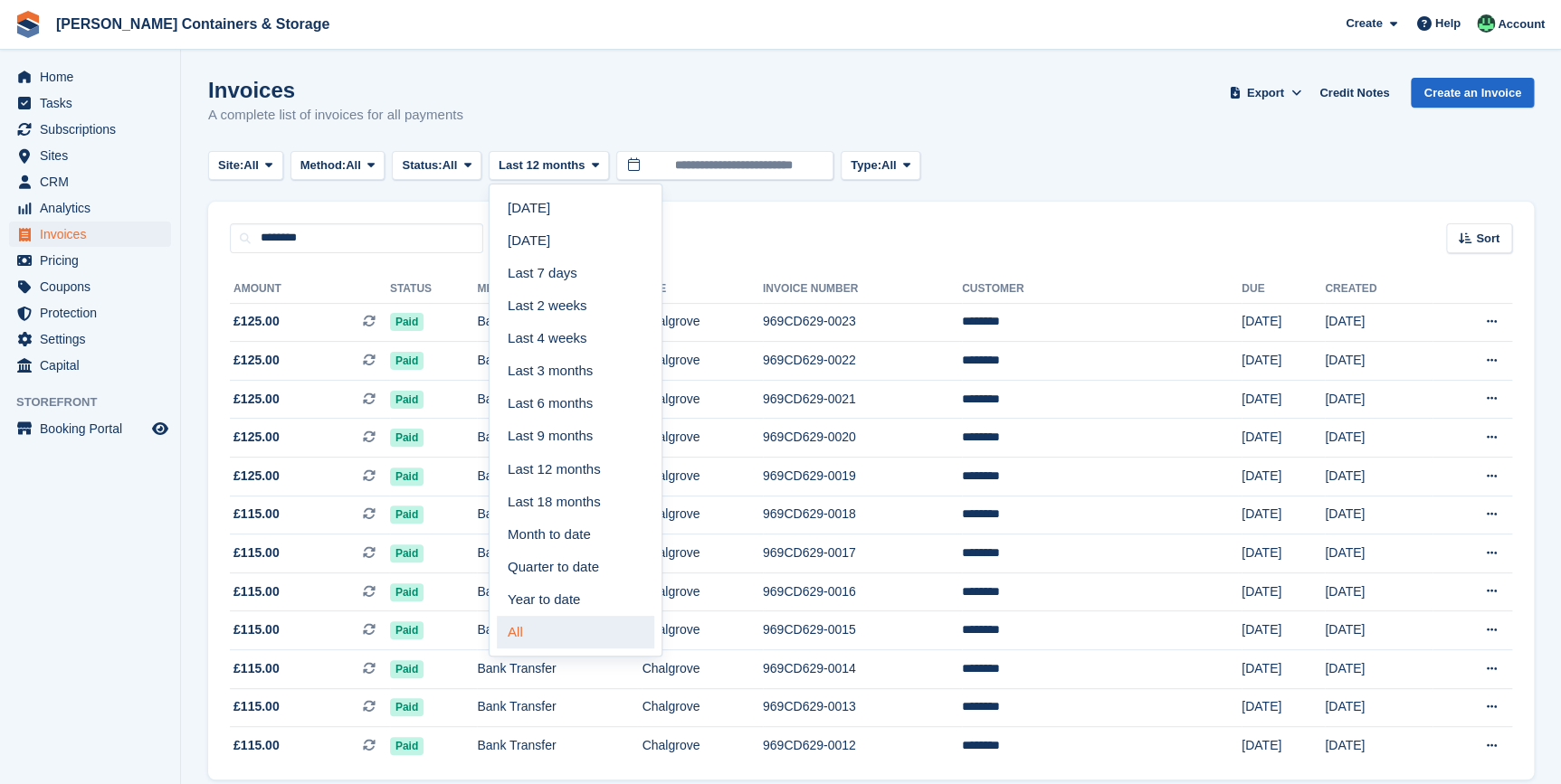
click at [537, 639] on link "All" at bounding box center [575, 632] width 157 height 33
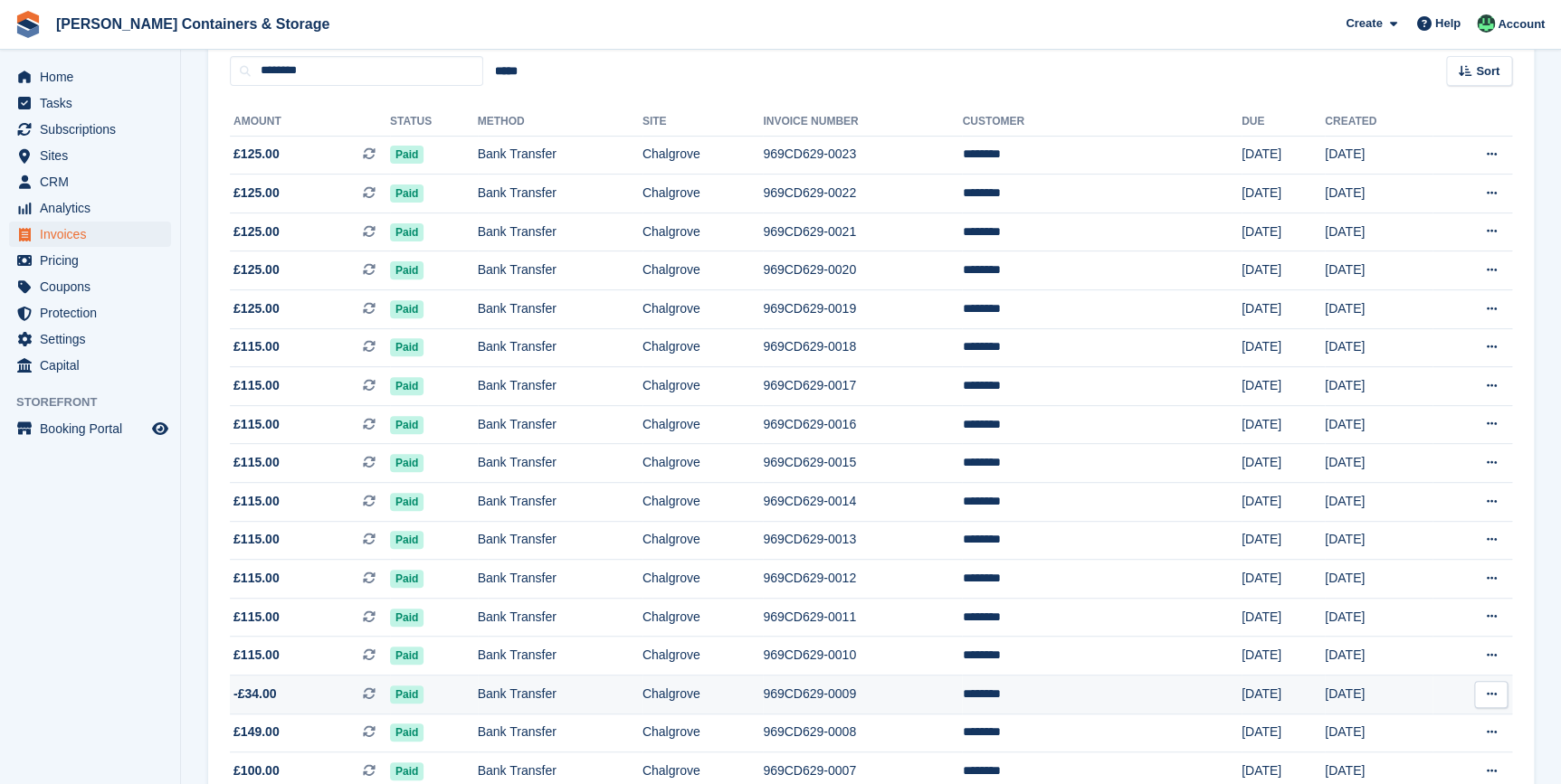
scroll to position [506, 0]
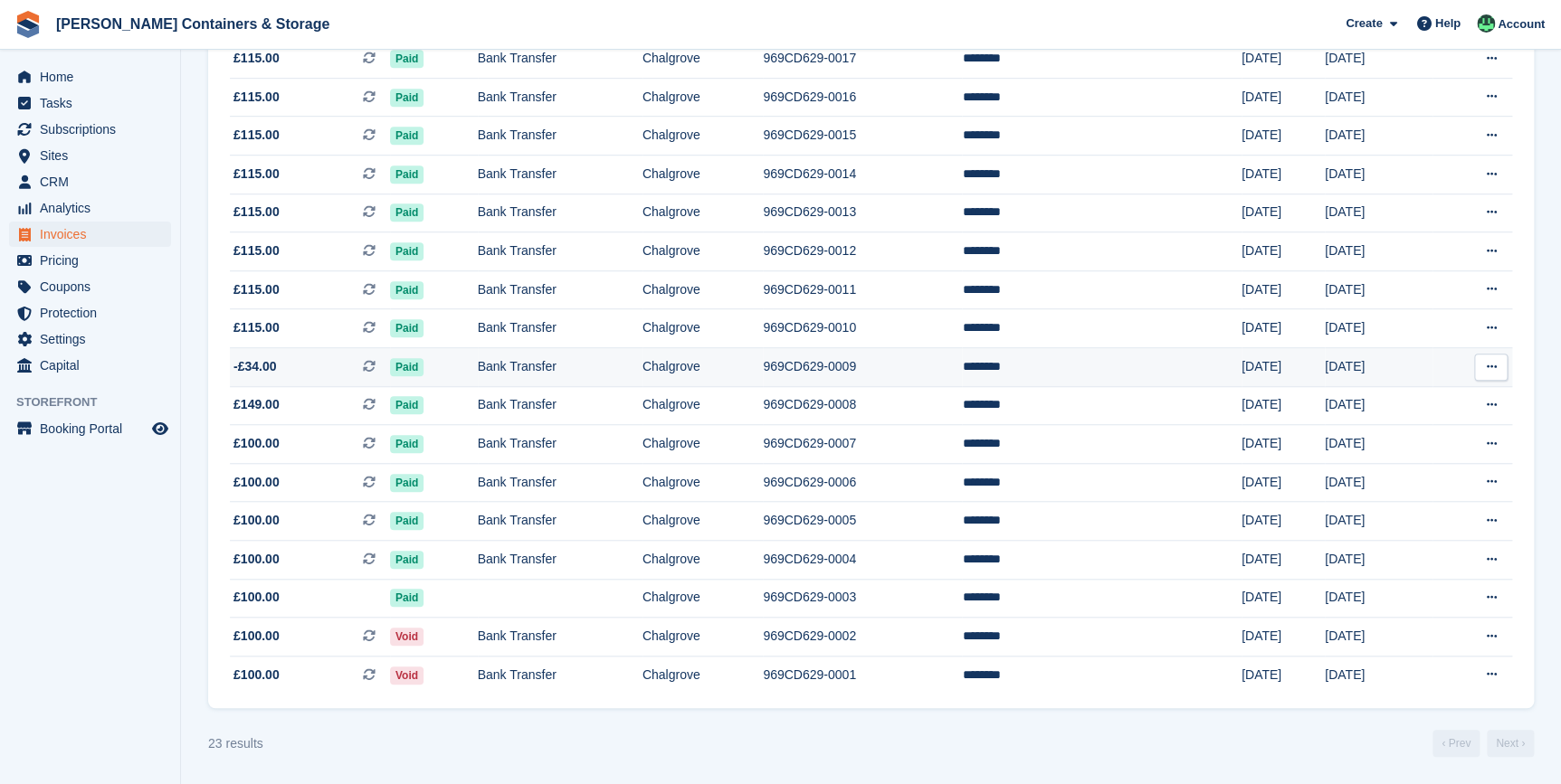
click at [291, 361] on span "-£34.00 This is a recurring subscription invoice." at bounding box center [309, 367] width 160 height 19
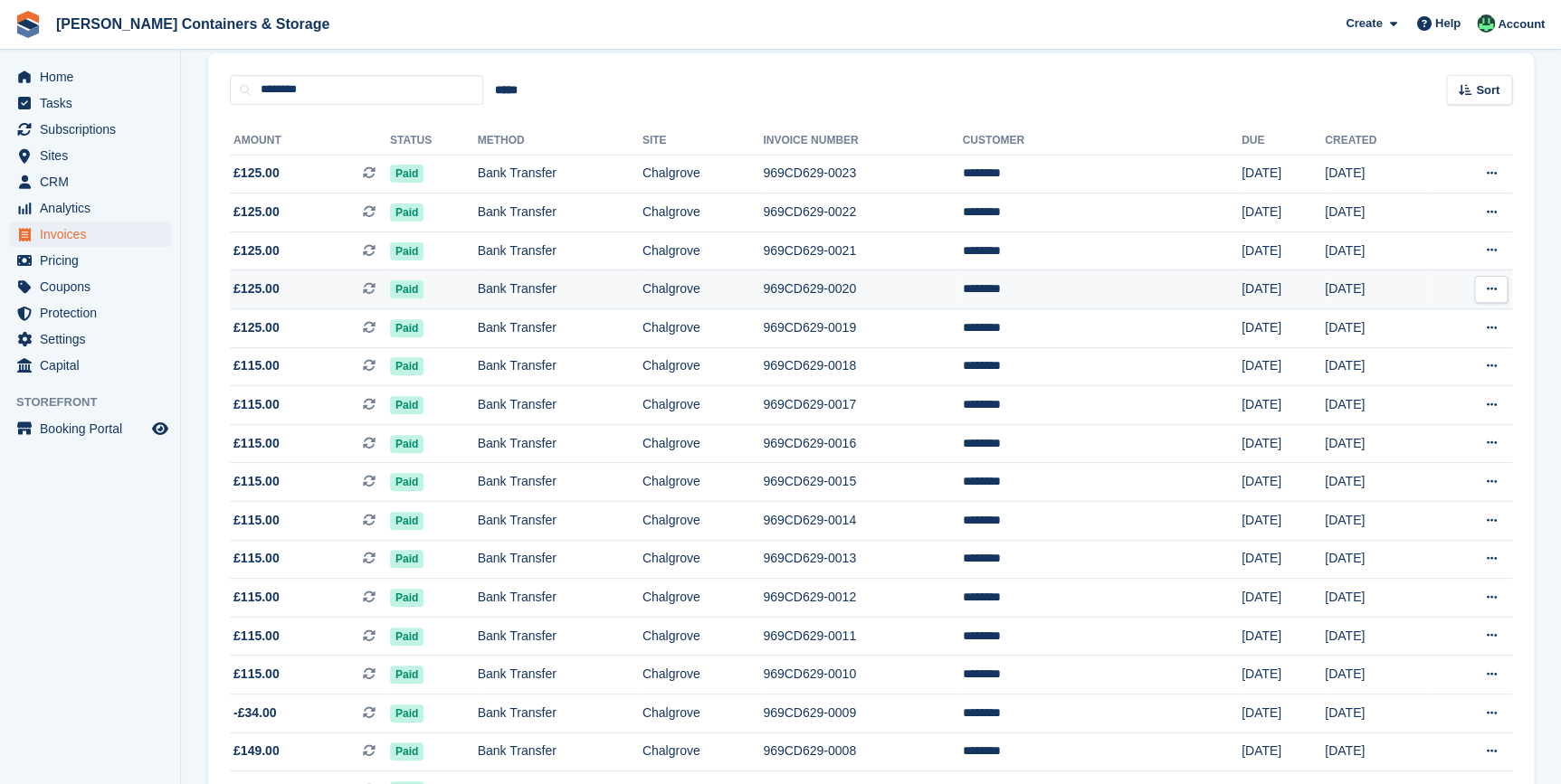
scroll to position [96, 0]
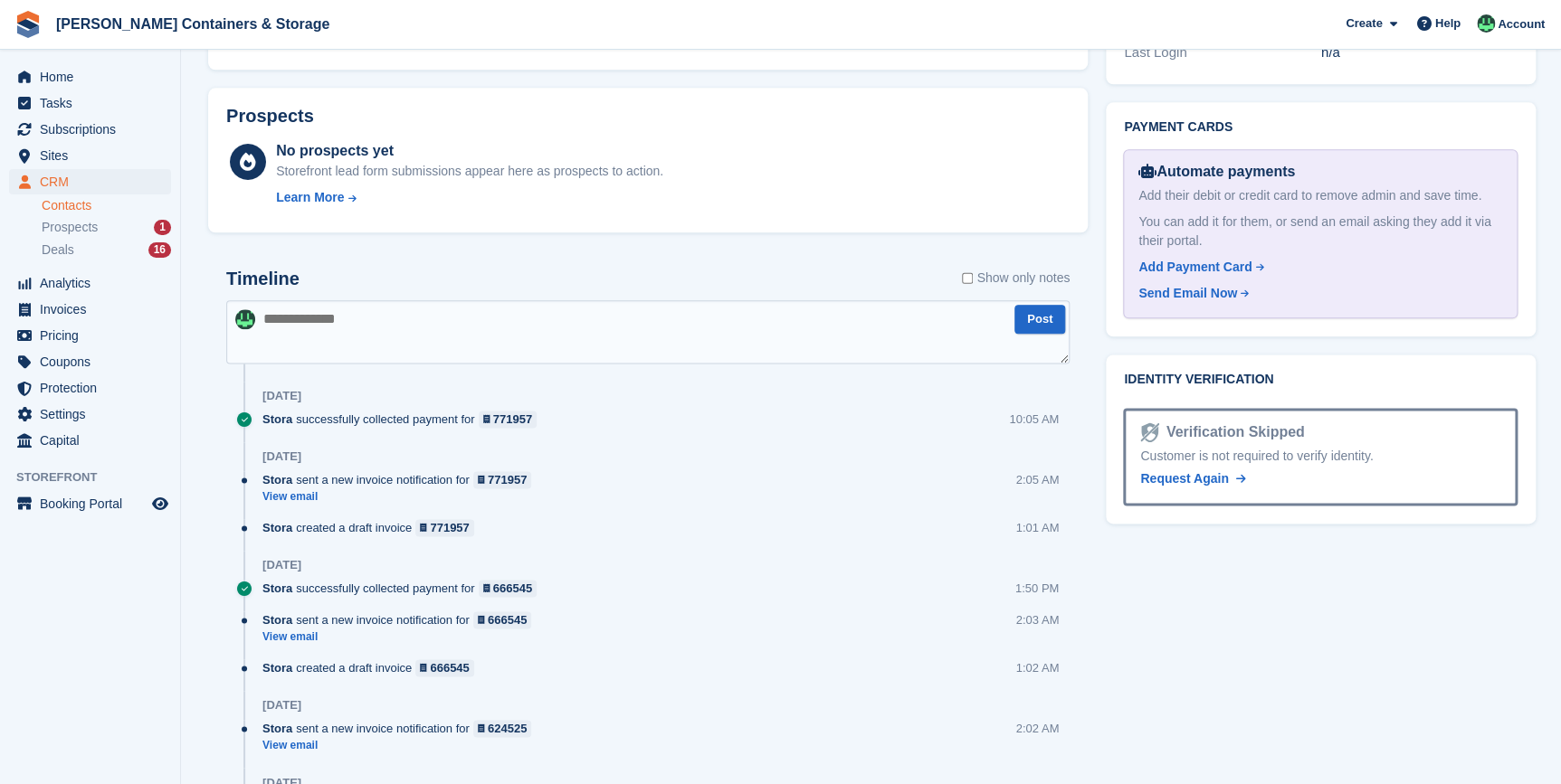
scroll to position [822, 0]
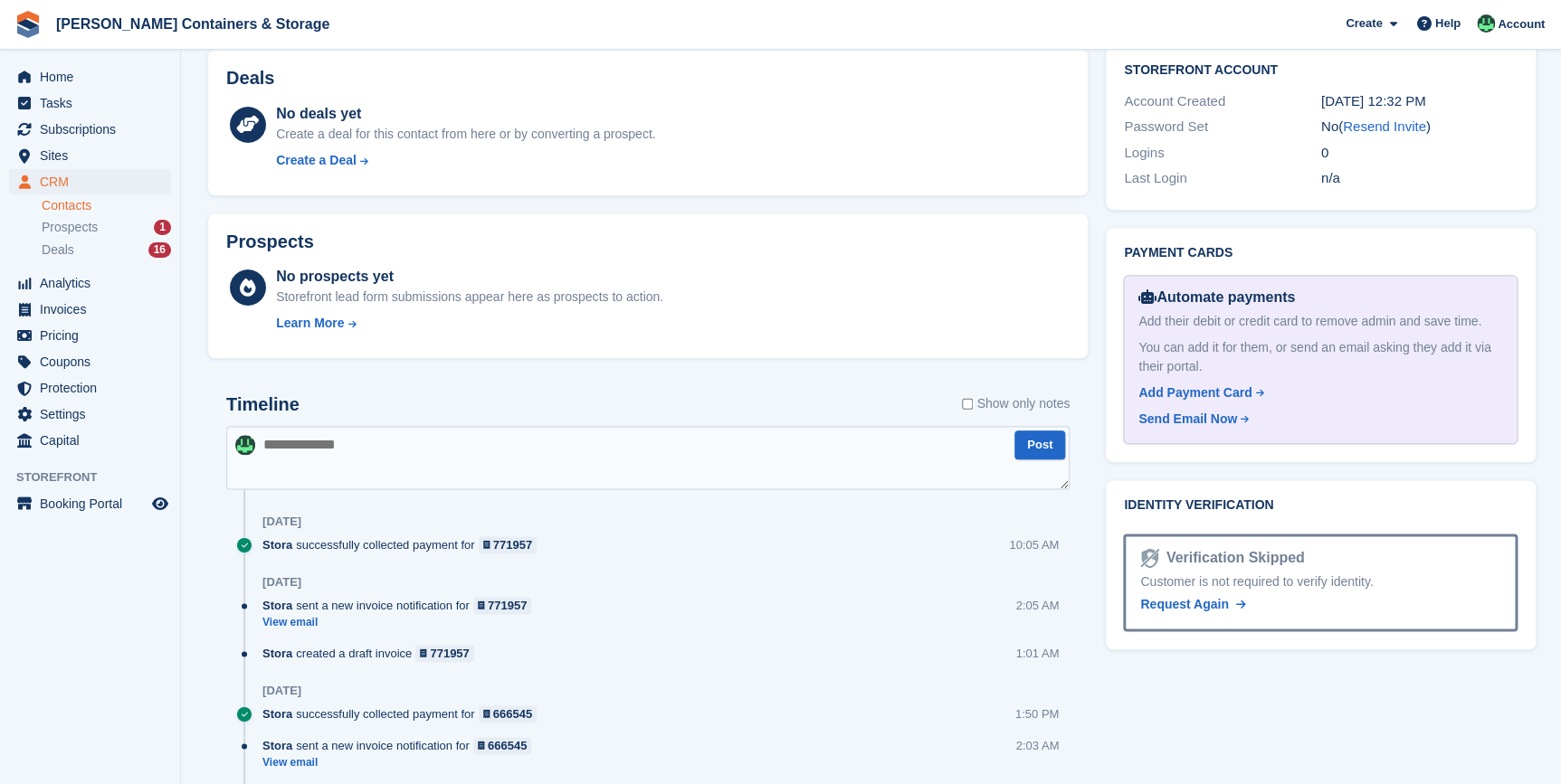
click at [371, 470] on textarea at bounding box center [647, 458] width 843 height 63
type textarea "**********"
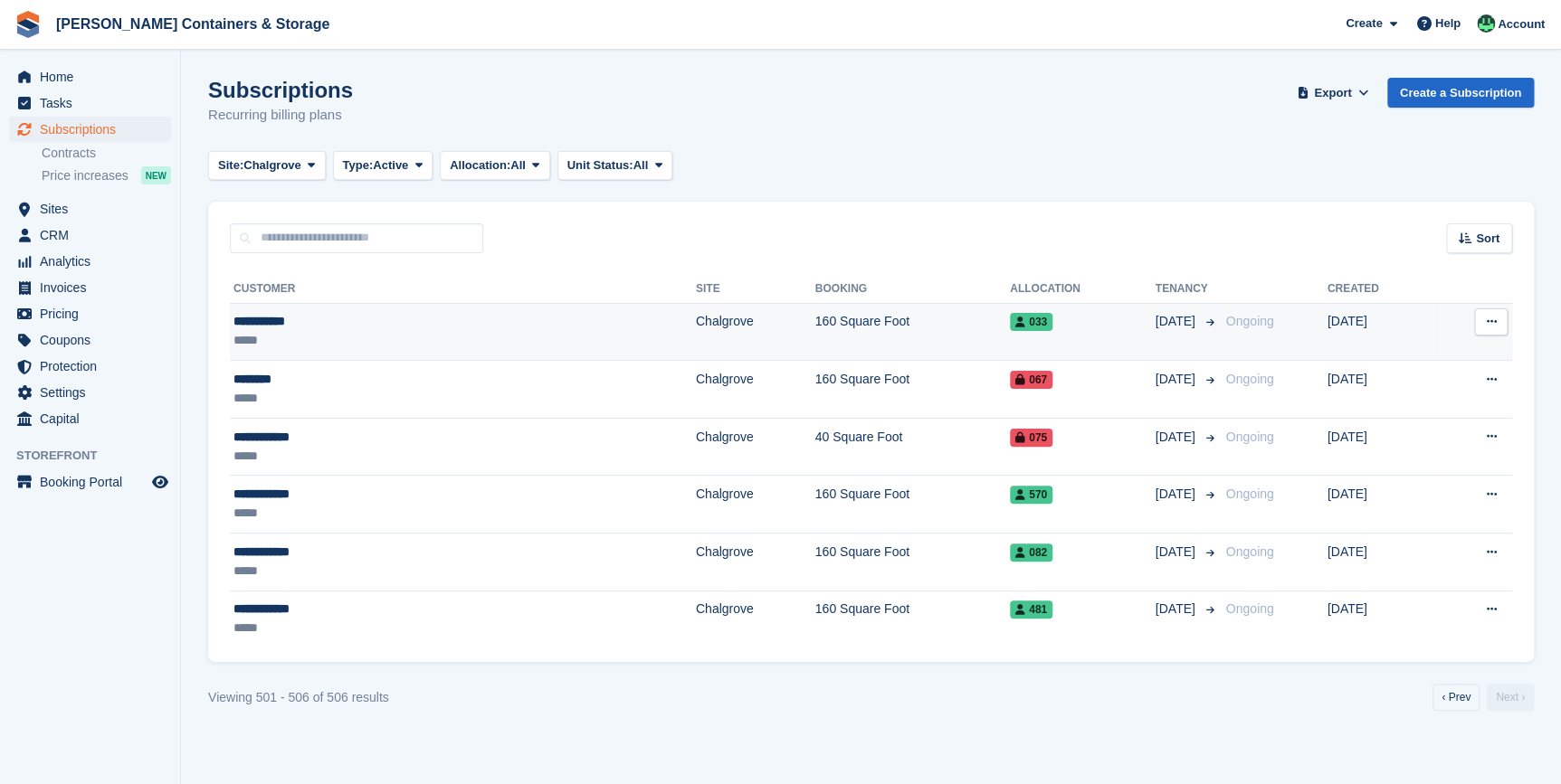
click at [284, 322] on div "**********" at bounding box center [344, 321] width 222 height 19
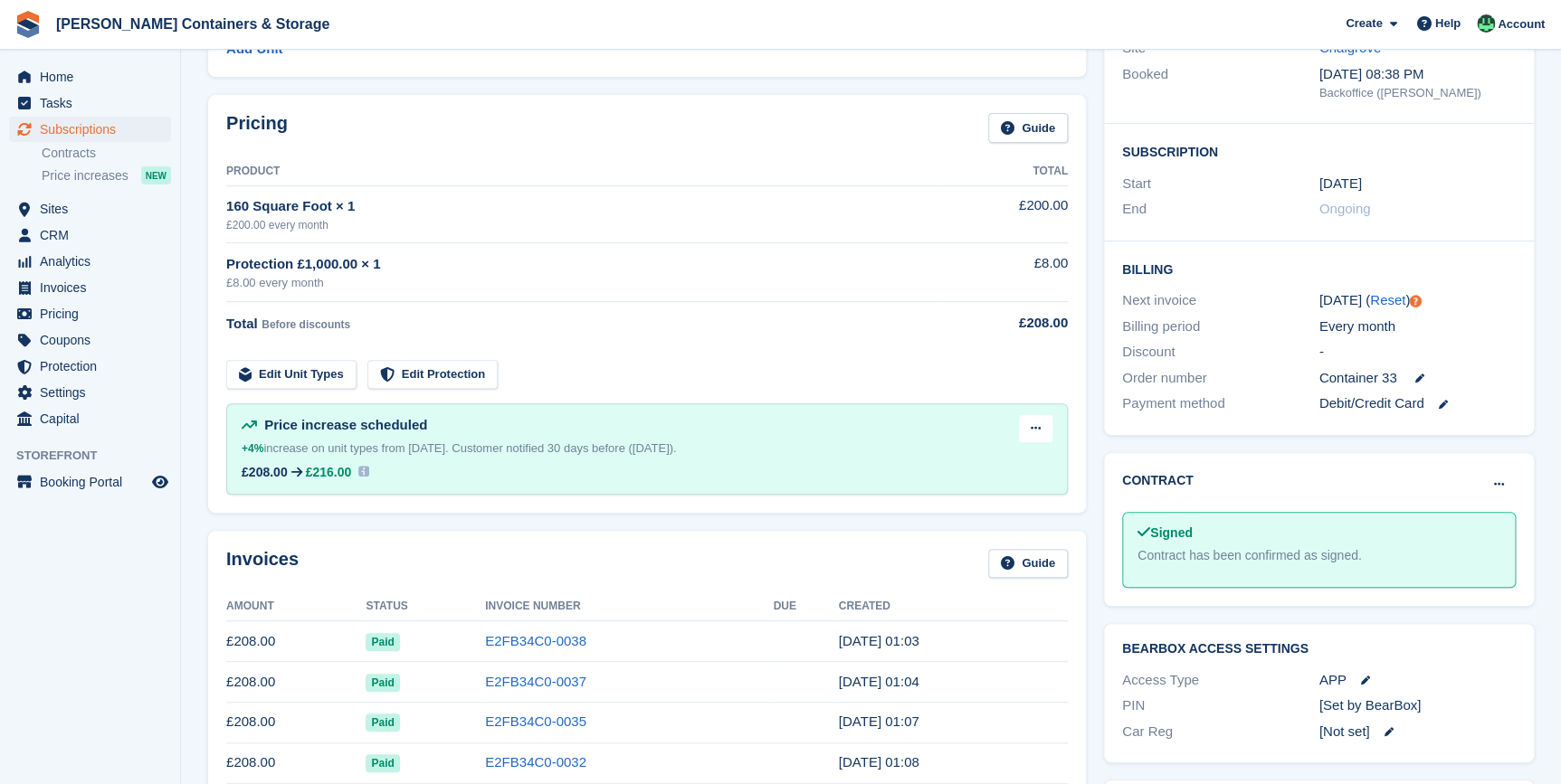
scroll to position [82, 0]
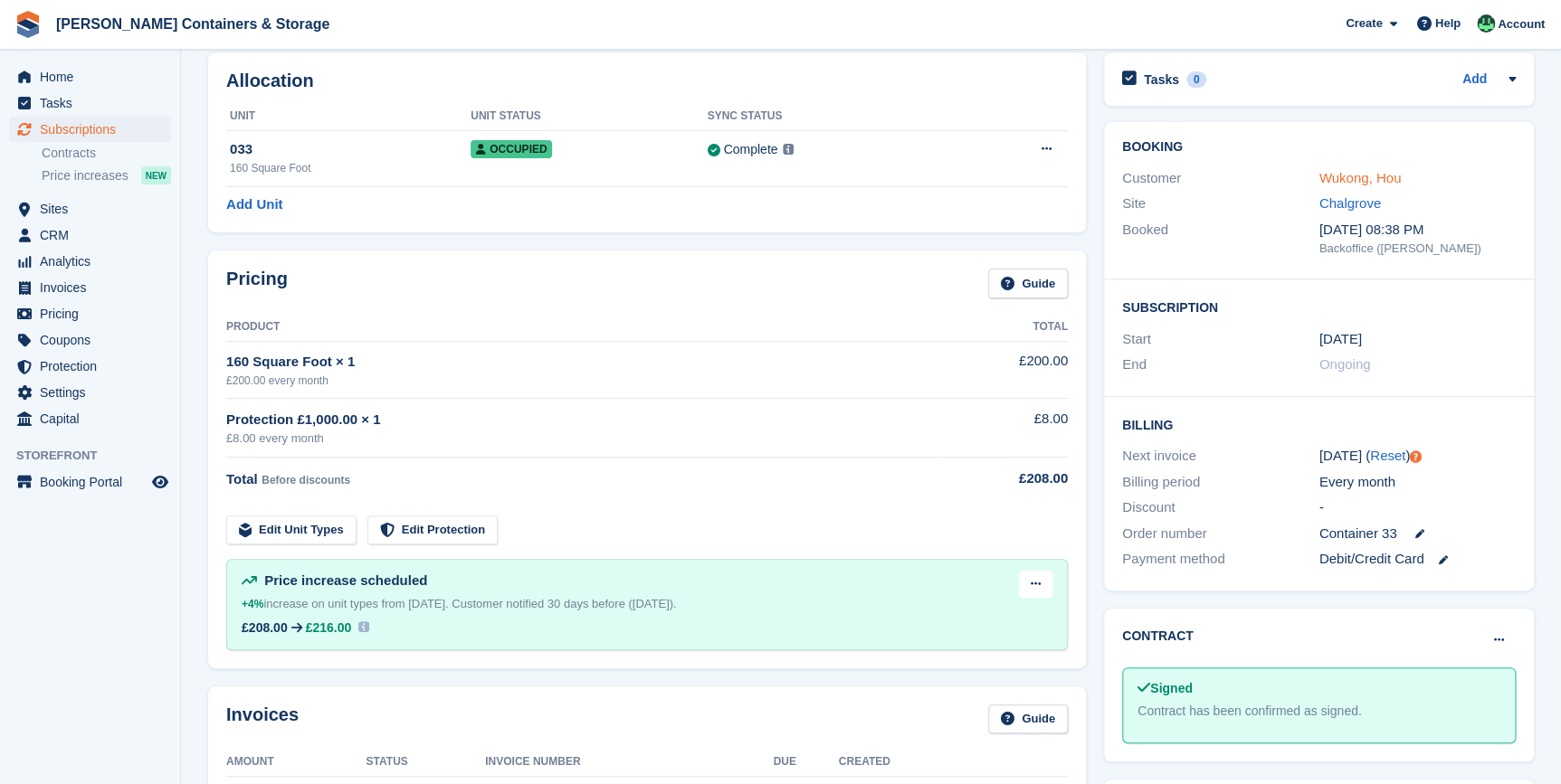
click at [1340, 184] on link "Wukong, Hou" at bounding box center [1360, 177] width 83 height 16
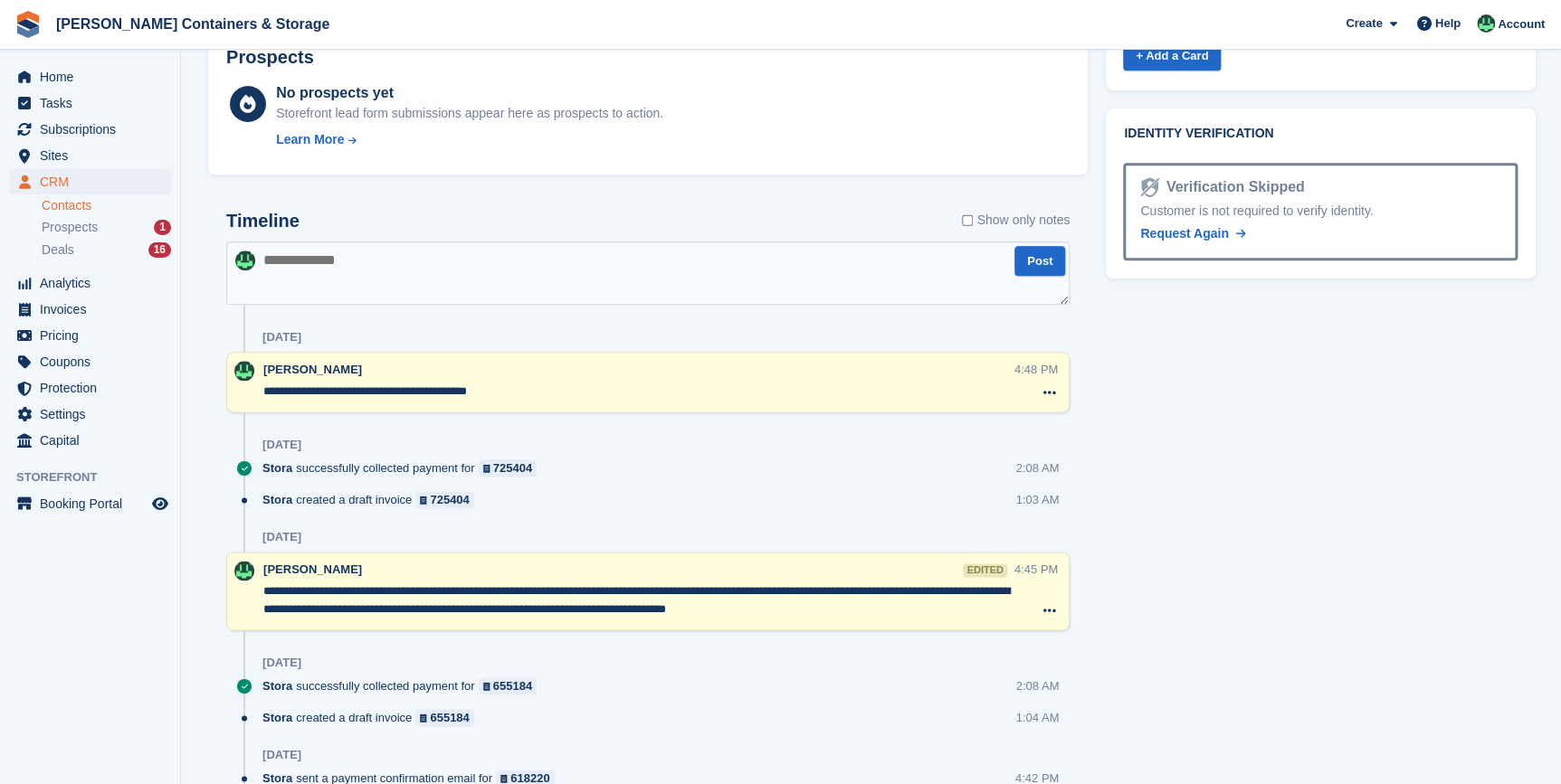
scroll to position [905, 0]
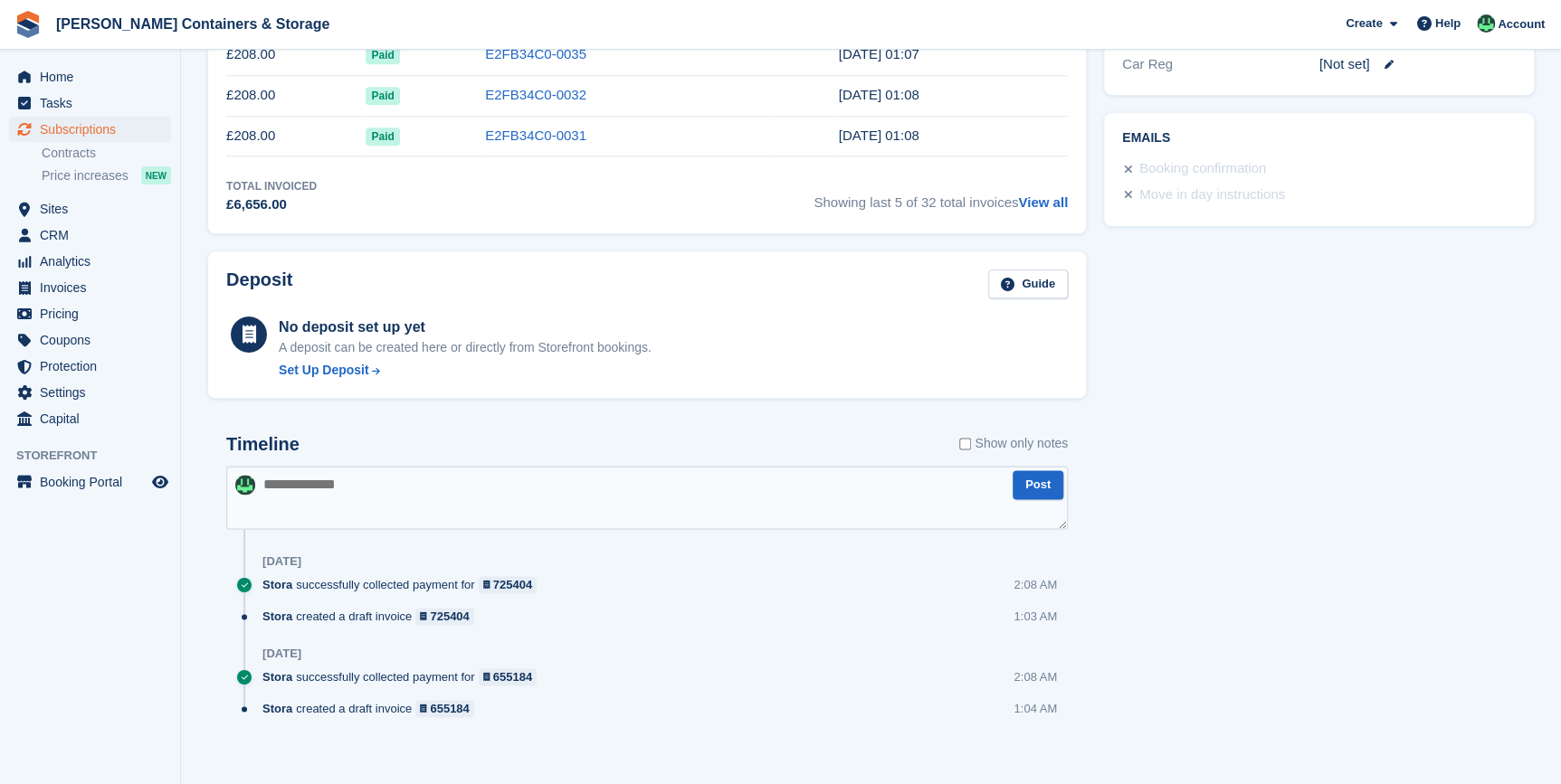
scroll to position [82, 0]
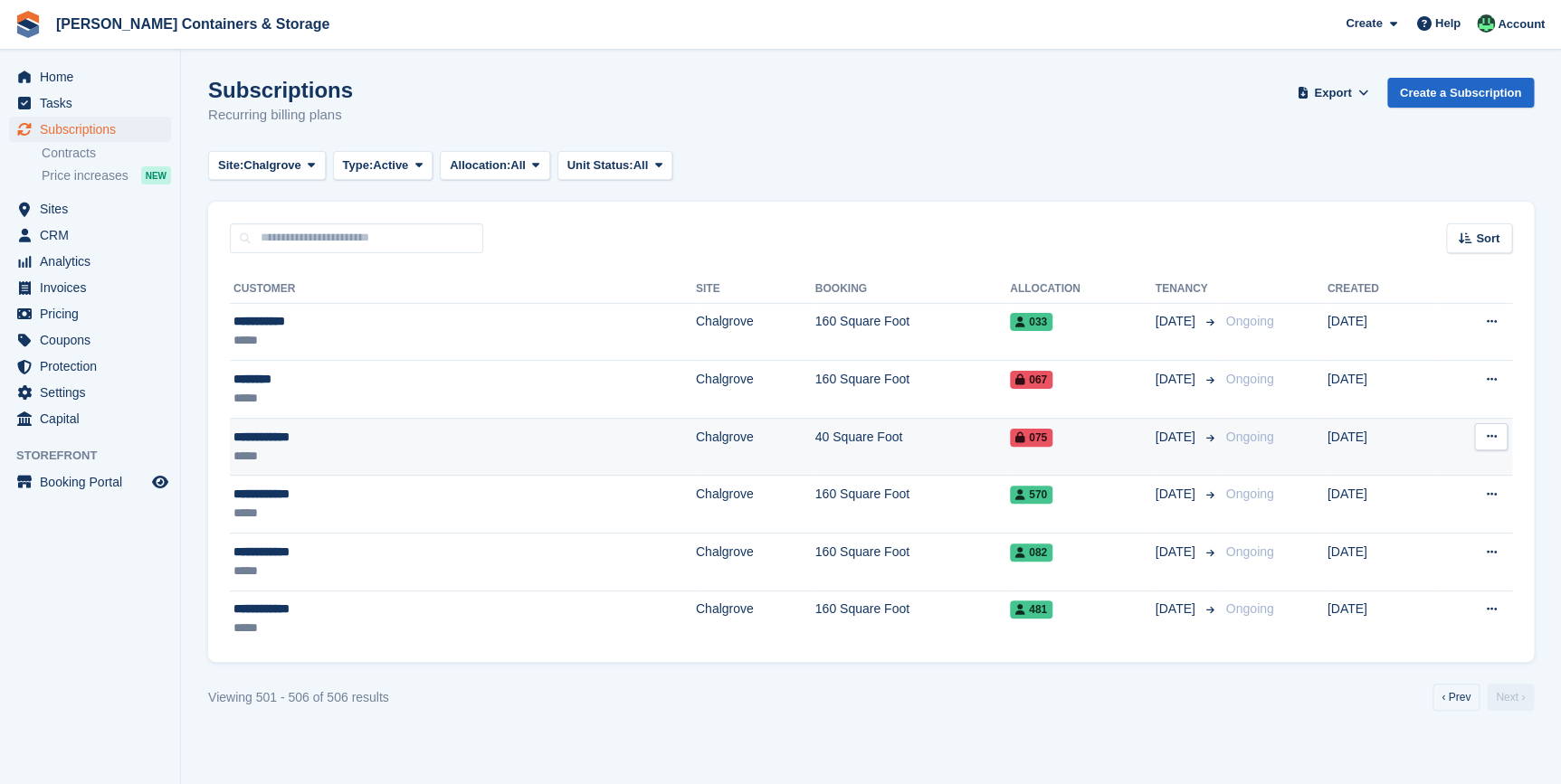
click at [286, 448] on div "*****" at bounding box center [344, 456] width 222 height 19
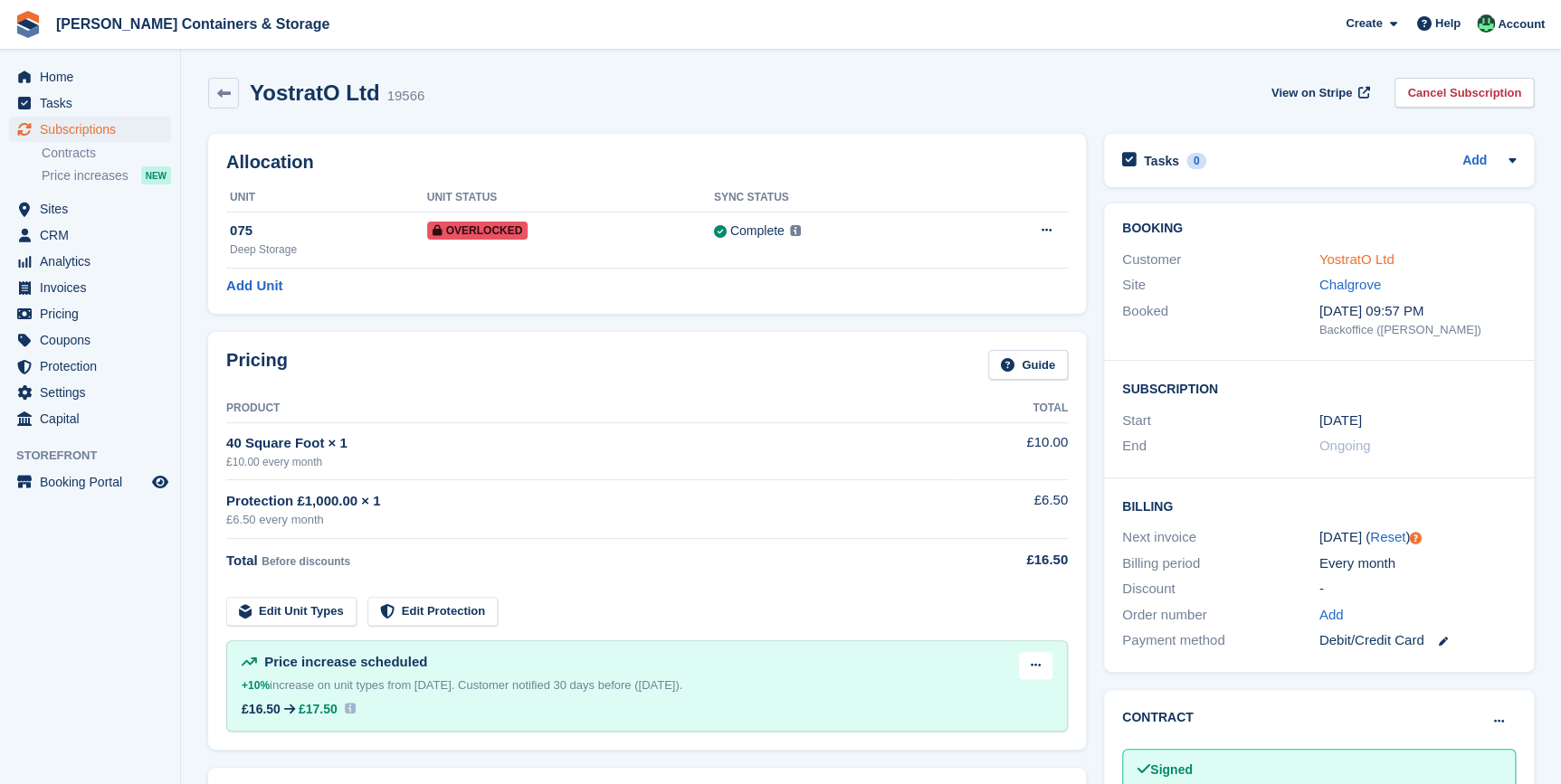
click at [1352, 255] on link "YostratO Ltd" at bounding box center [1357, 259] width 75 height 16
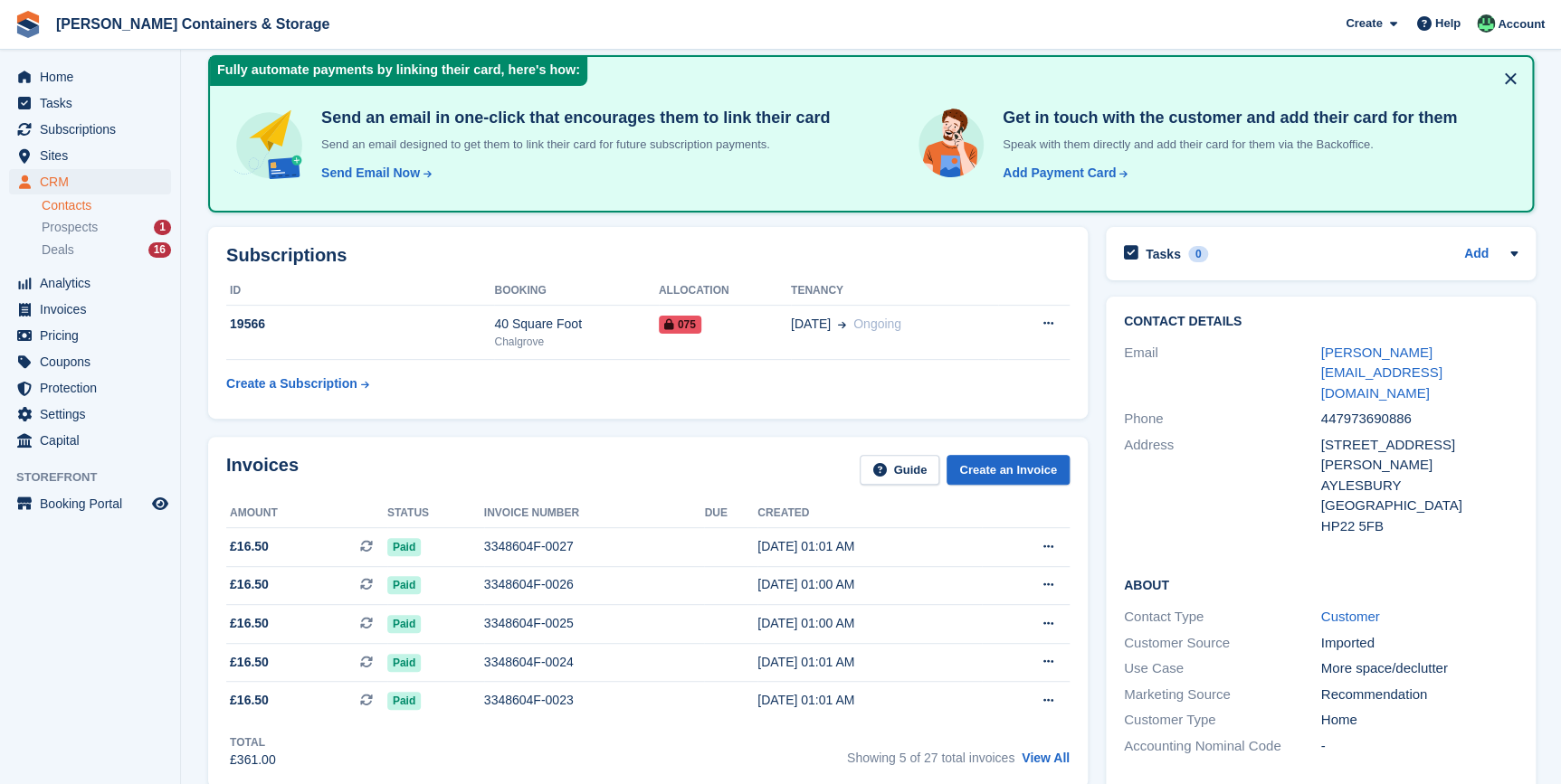
scroll to position [575, 0]
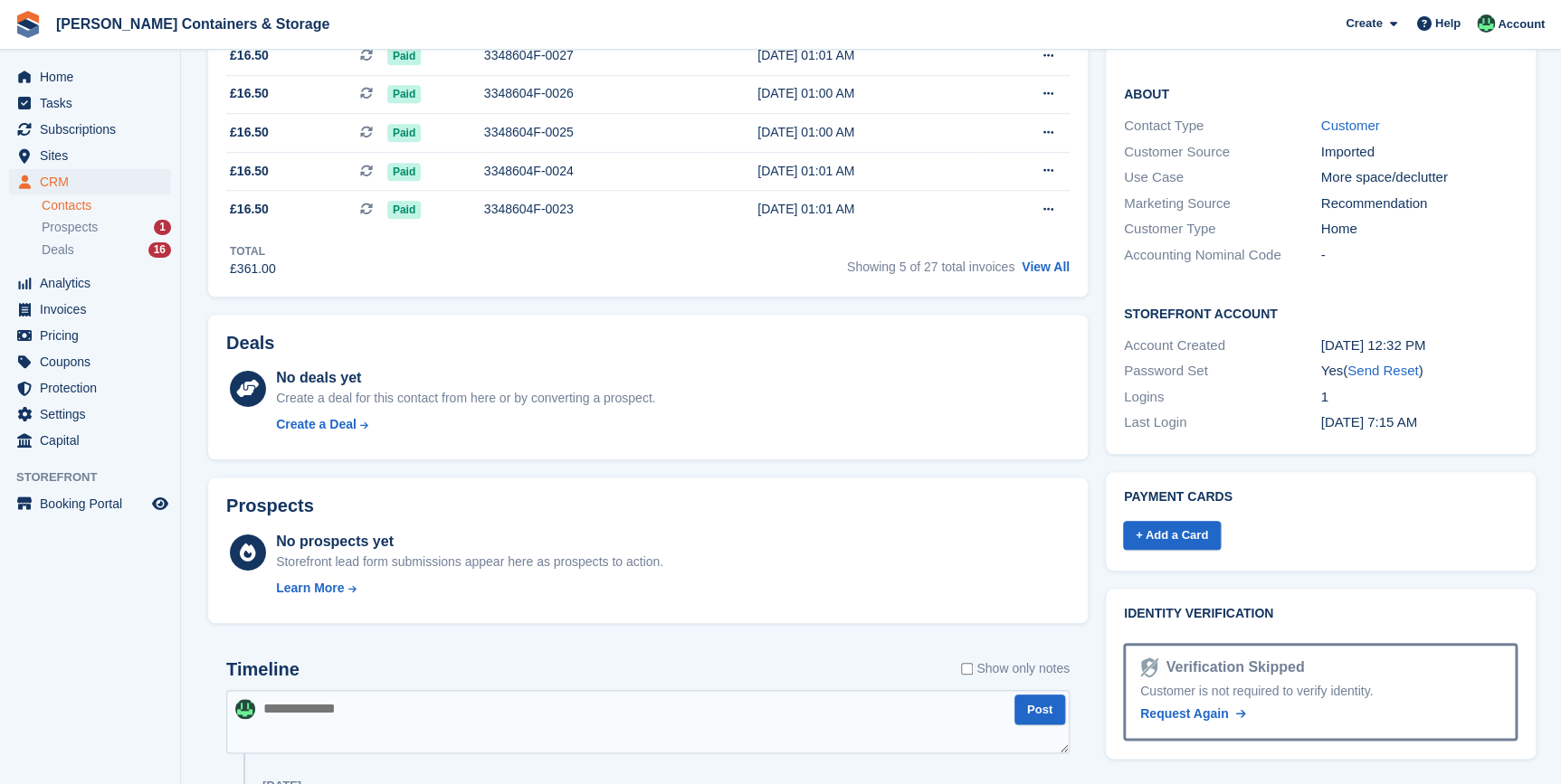
click at [1049, 257] on div "Showing 5 of 27 total invoices View All" at bounding box center [958, 265] width 223 height 28
click at [1049, 264] on link "View All" at bounding box center [1045, 267] width 48 height 15
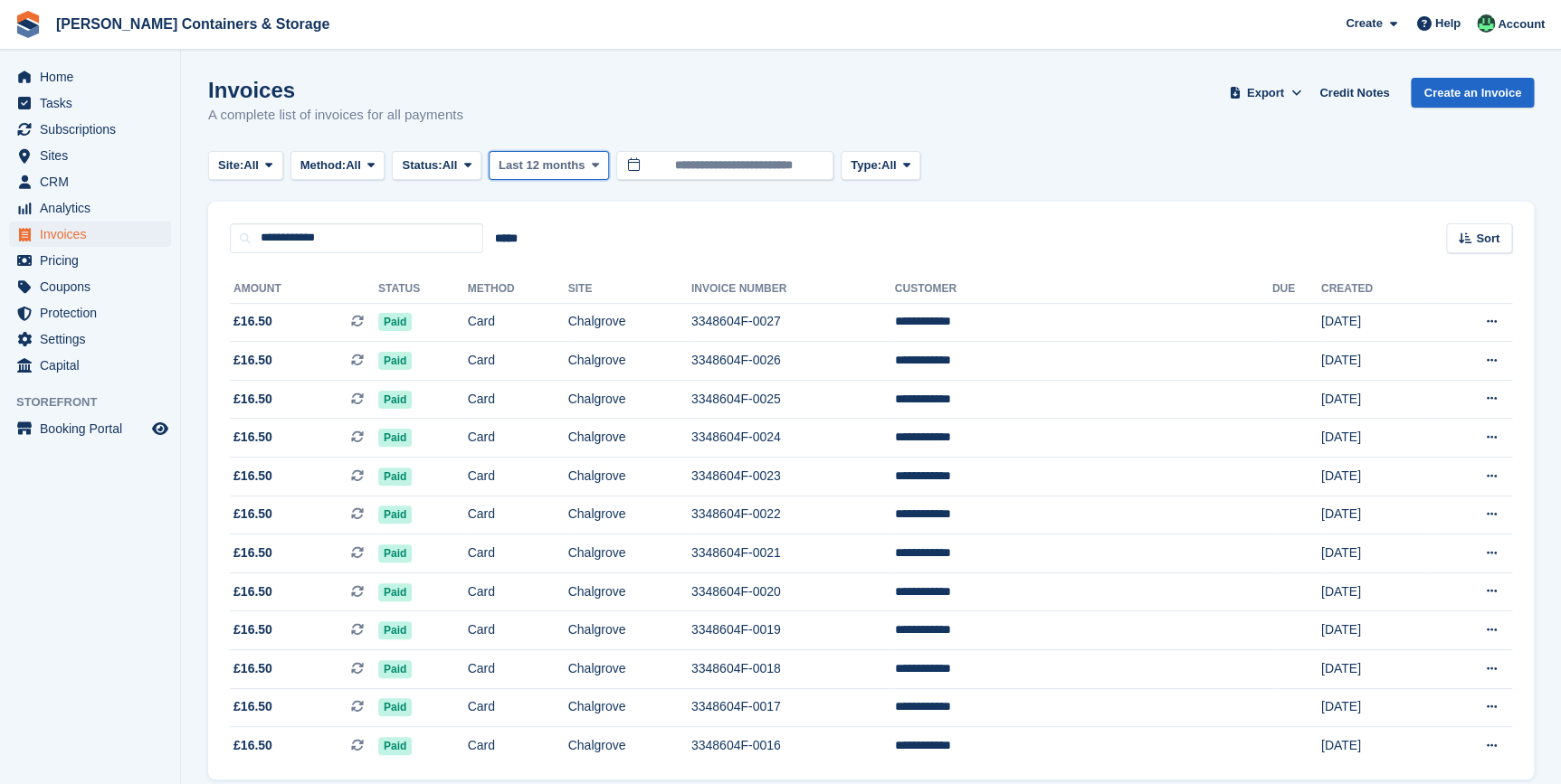
click at [578, 156] on span "Last 12 months" at bounding box center [541, 164] width 85 height 18
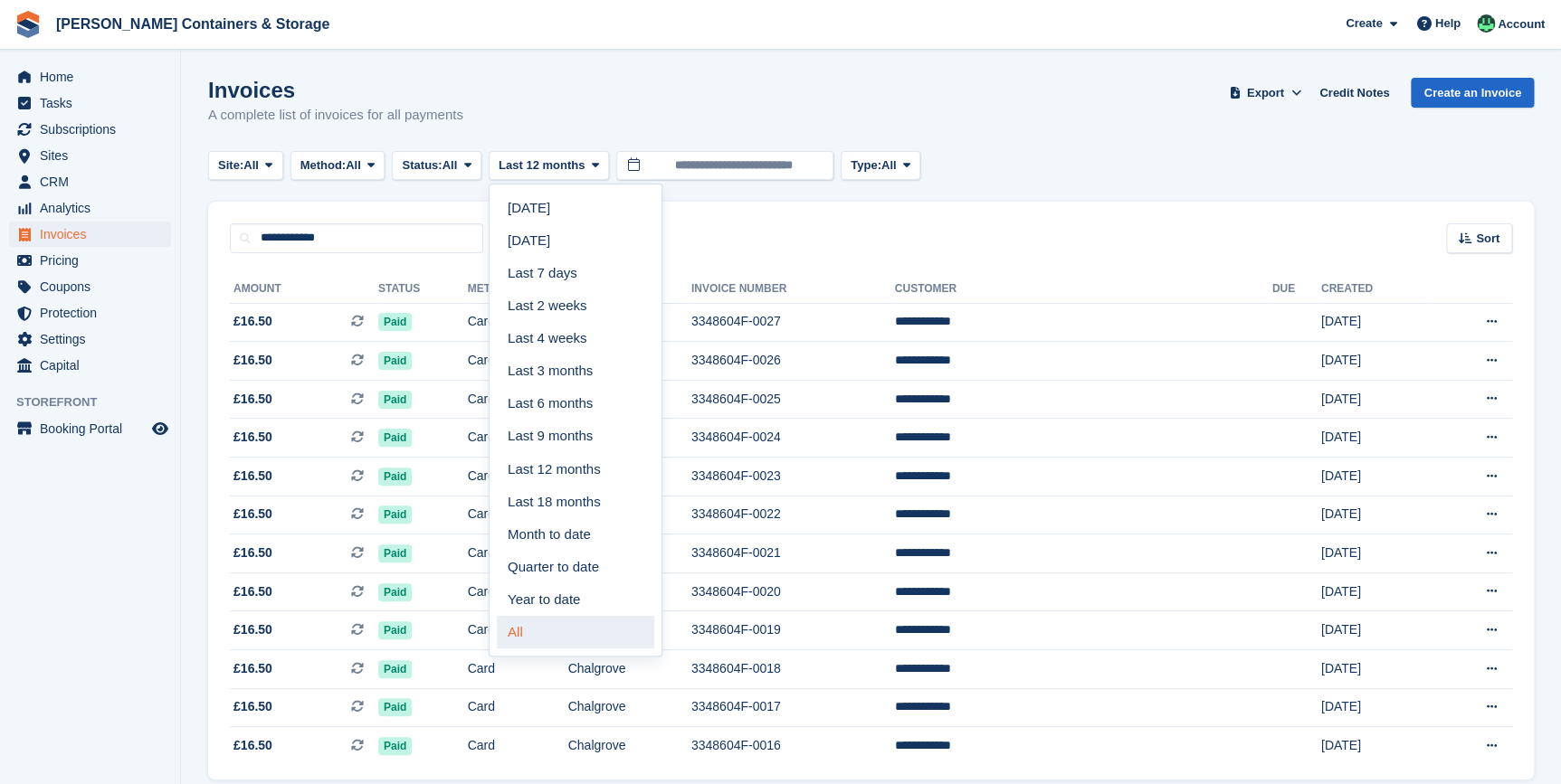
click at [547, 630] on link "All" at bounding box center [575, 632] width 157 height 33
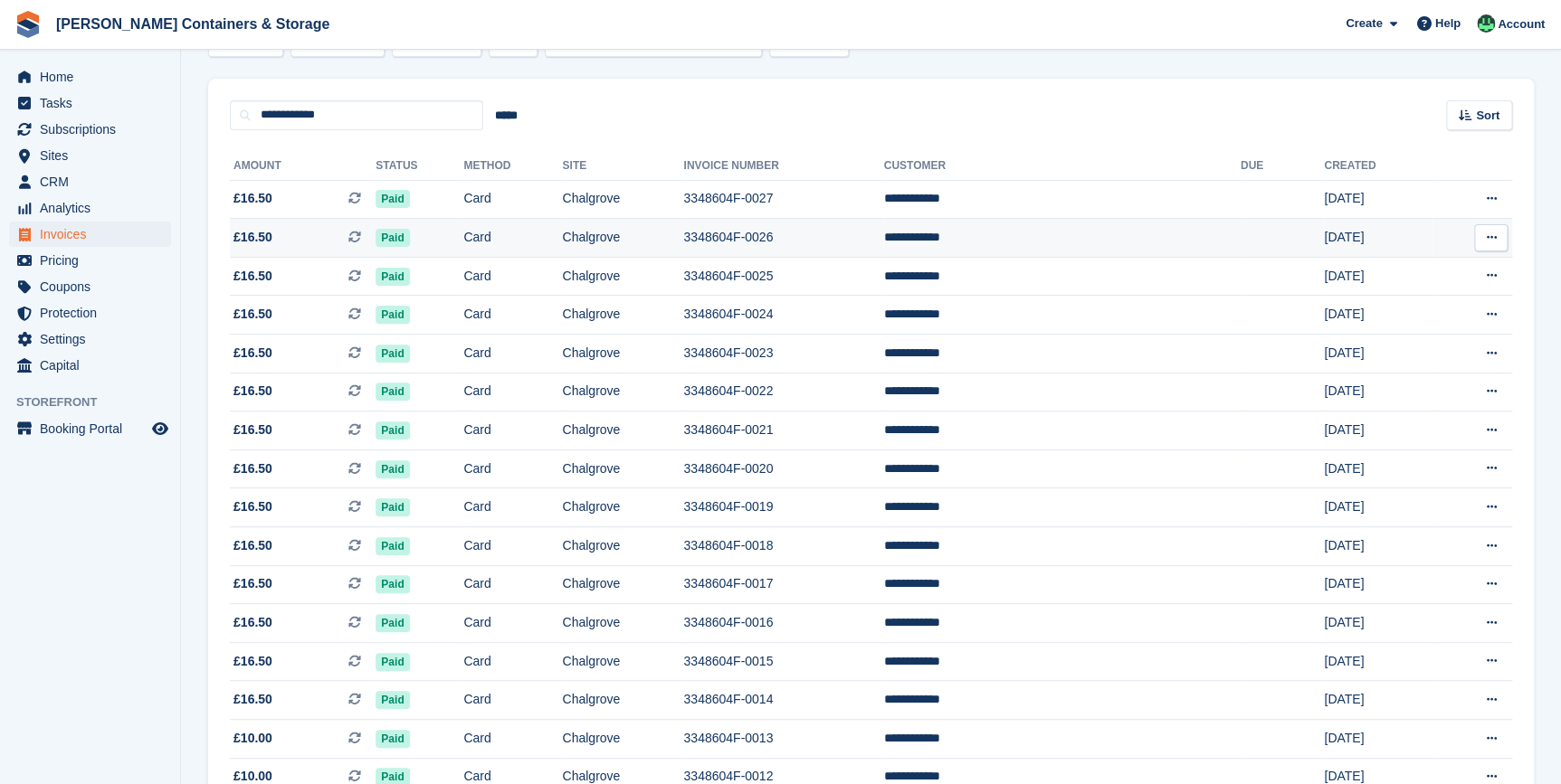
scroll to position [87, 0]
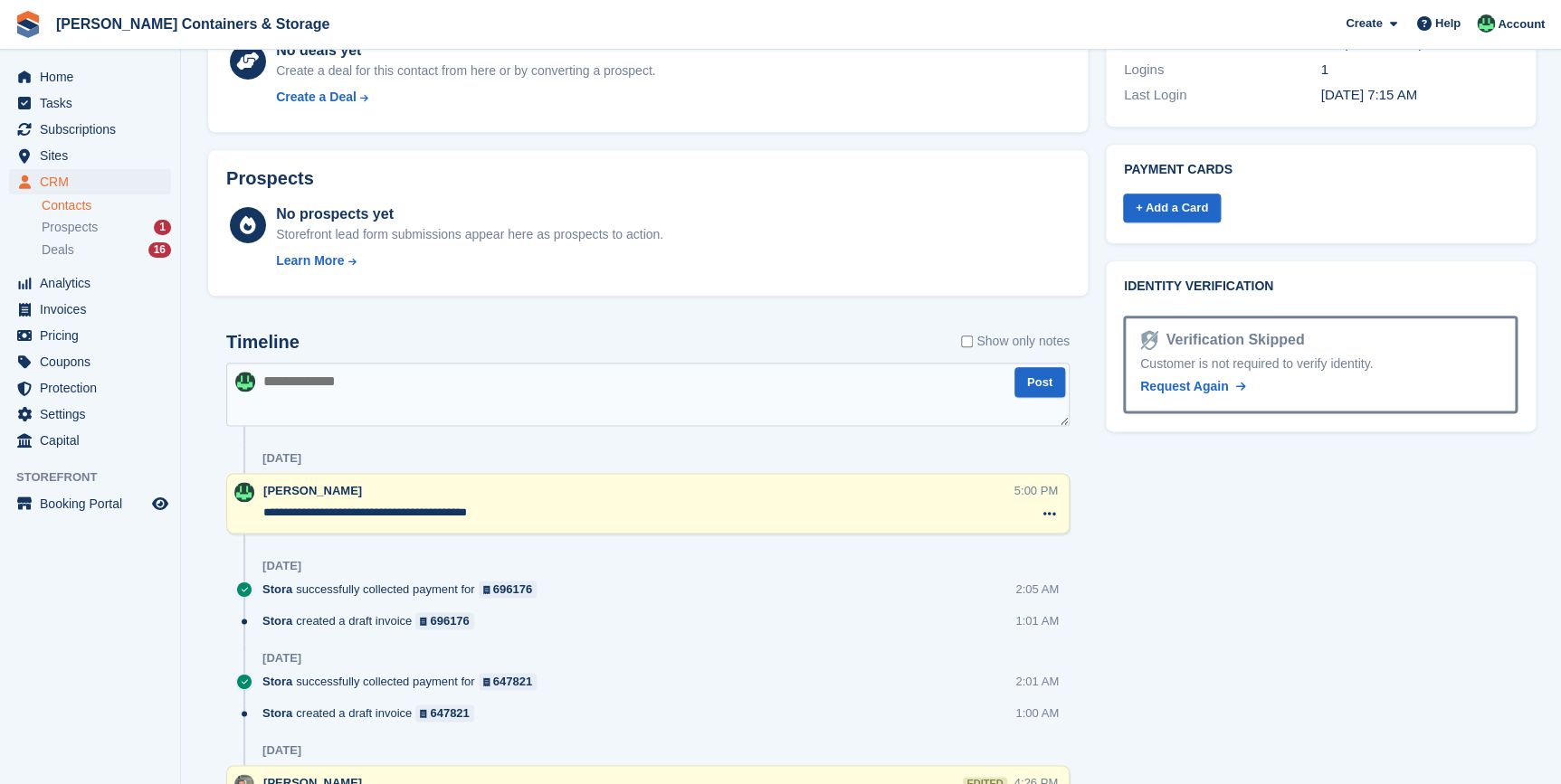
scroll to position [905, 0]
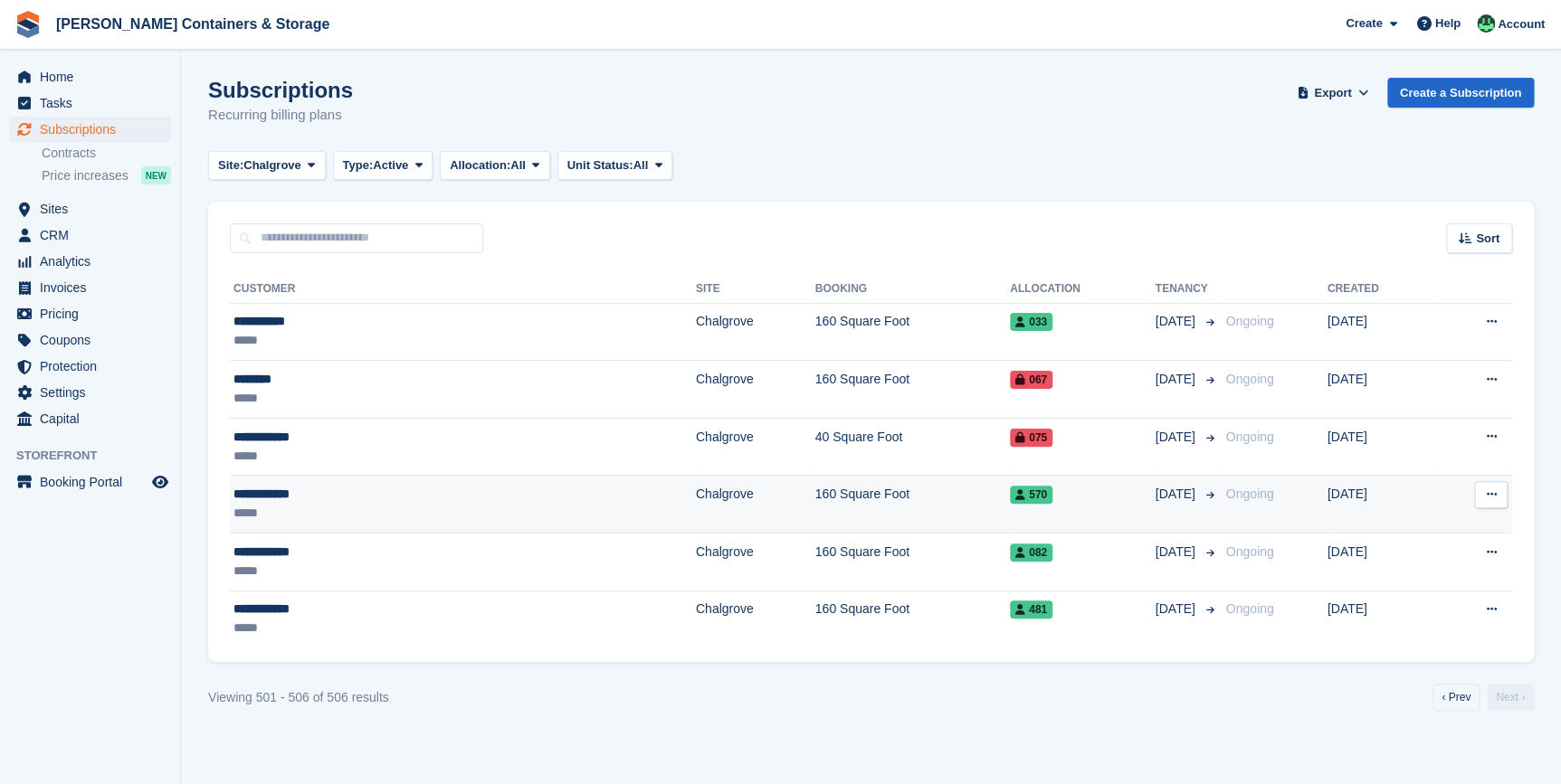
click at [269, 503] on div "**********" at bounding box center [344, 494] width 222 height 19
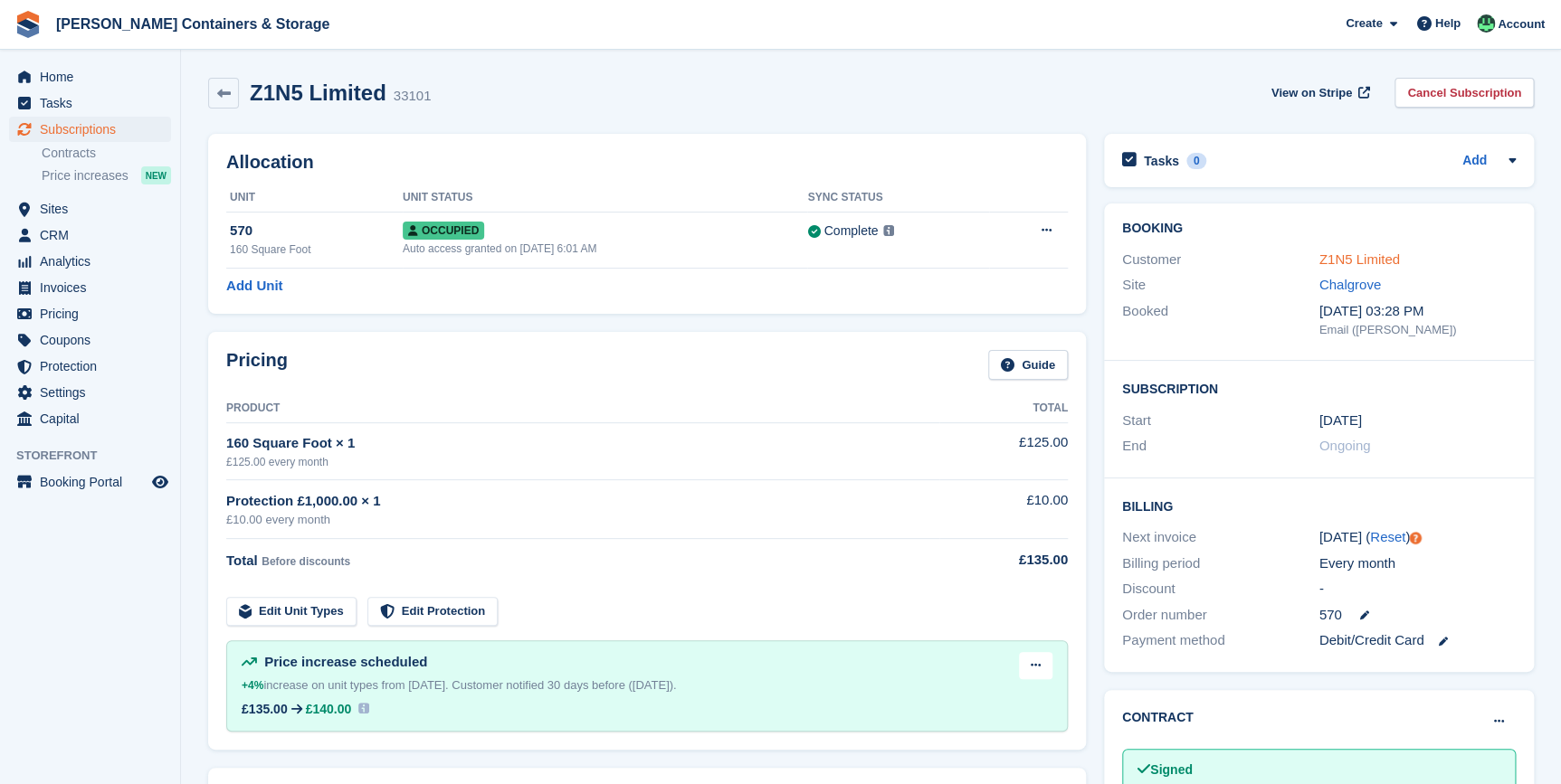
click at [1347, 258] on link "Z1N5 Limited" at bounding box center [1359, 259] width 81 height 16
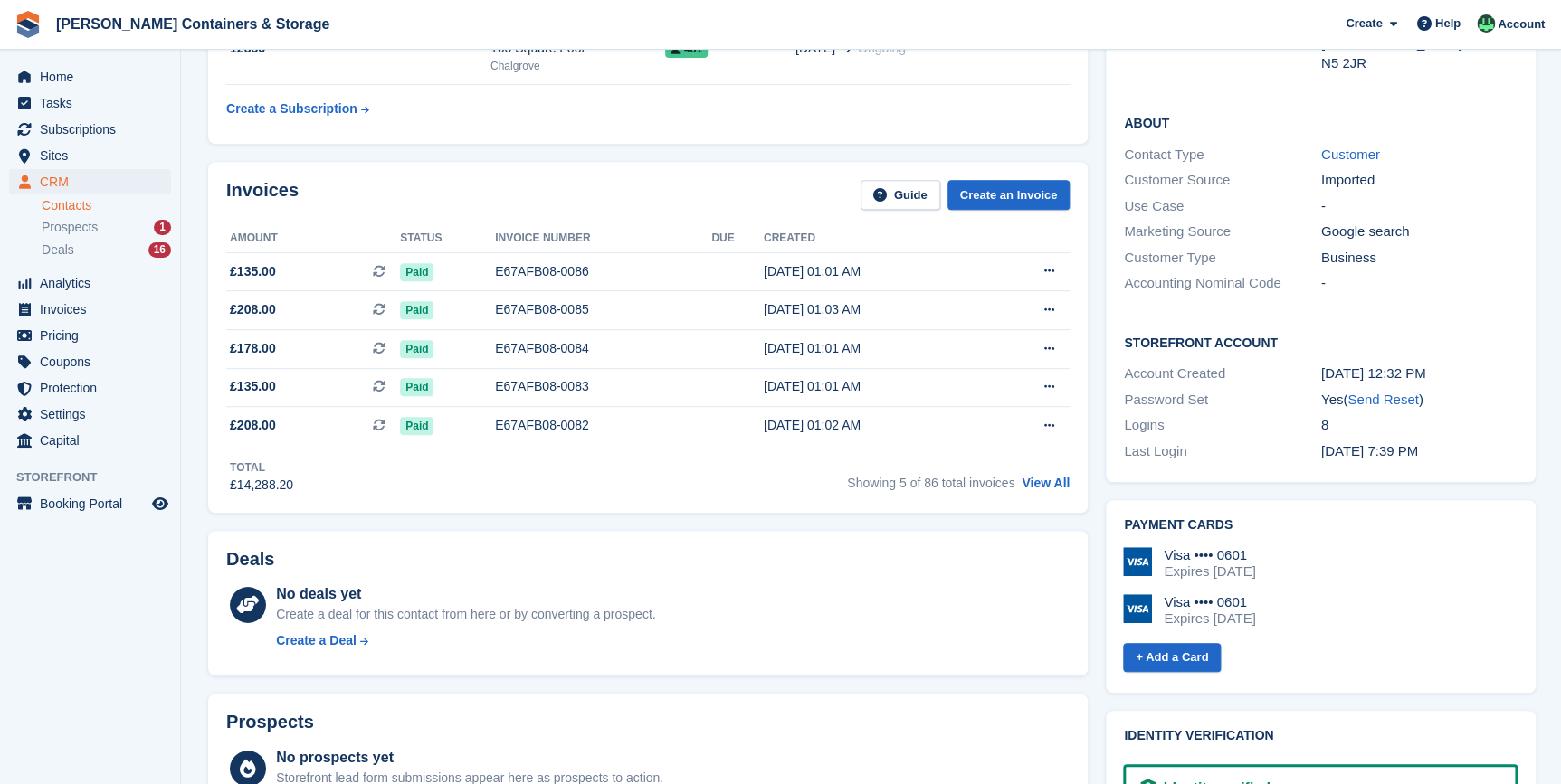
scroll to position [411, 0]
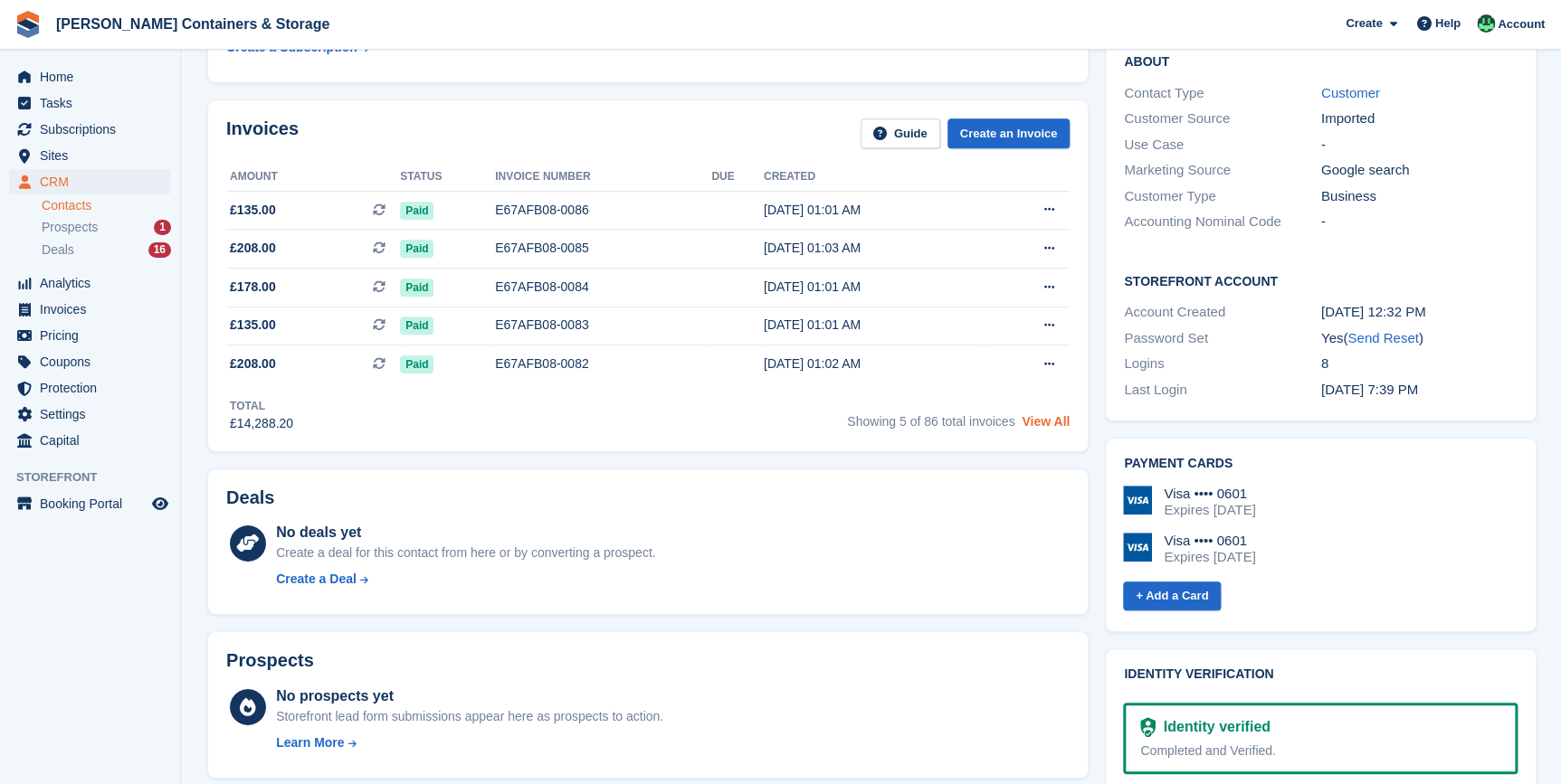
click at [1051, 418] on link "View All" at bounding box center [1045, 422] width 48 height 15
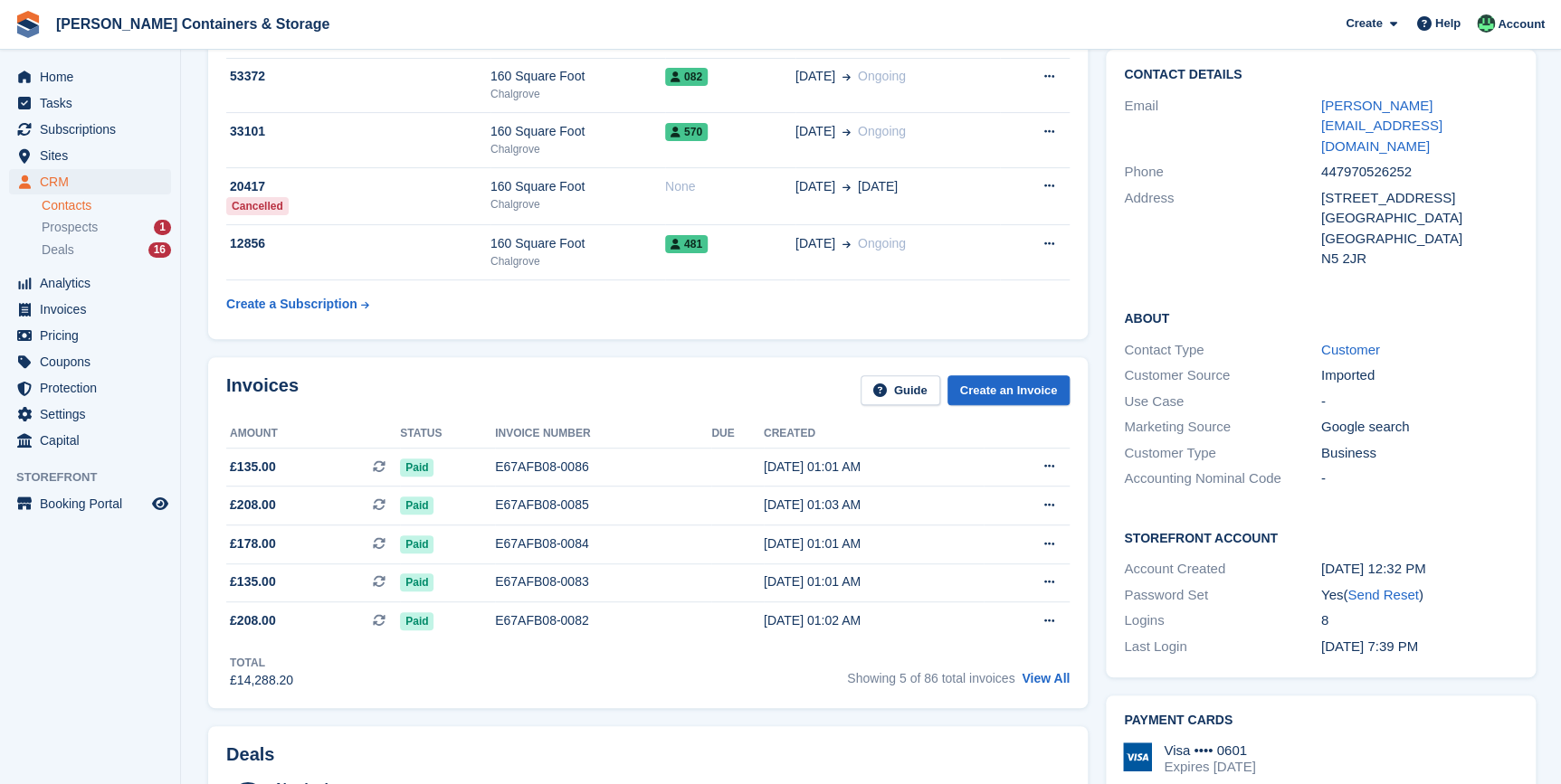
scroll to position [82, 0]
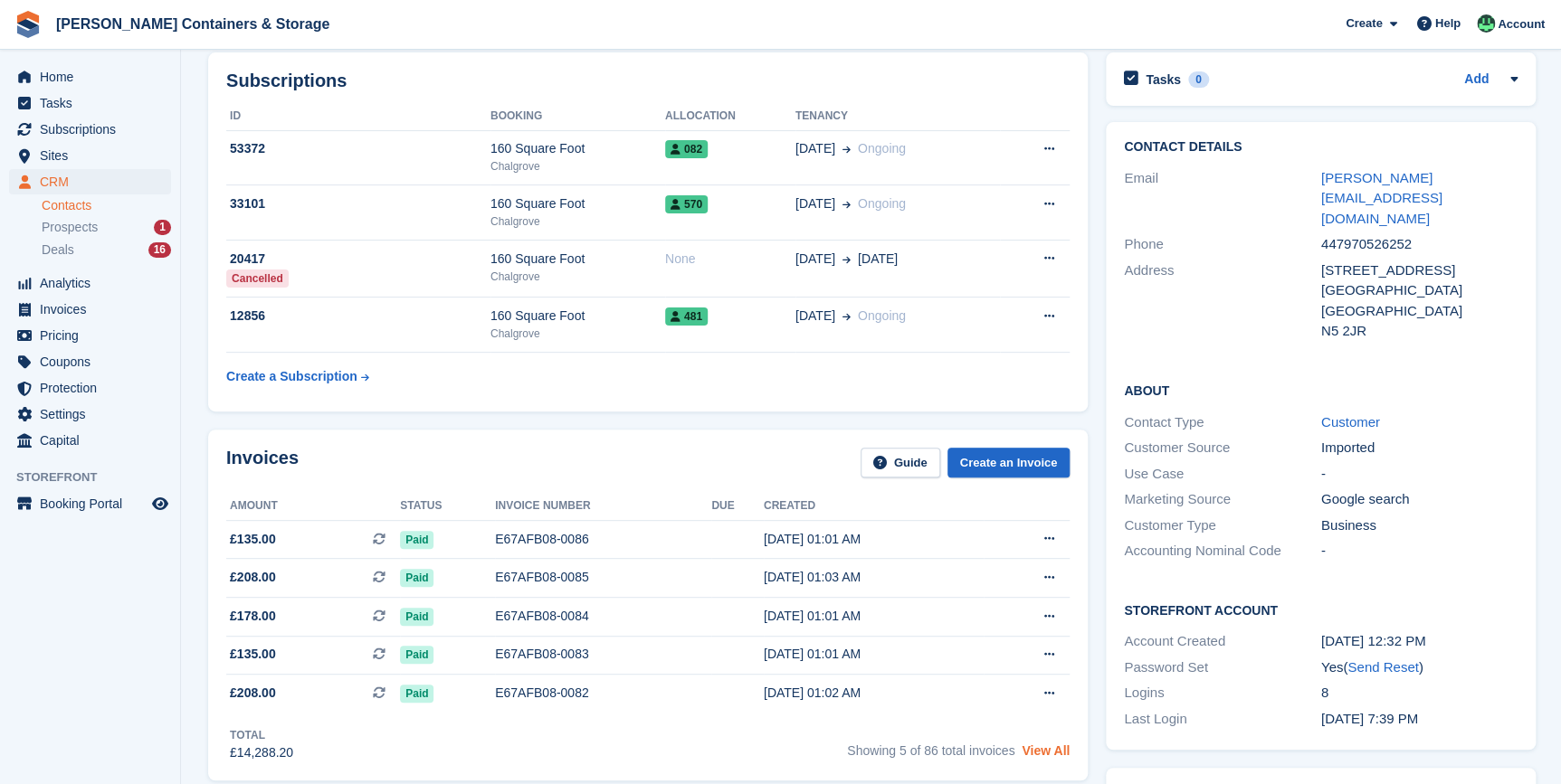
click at [1047, 751] on link "View All" at bounding box center [1045, 751] width 48 height 15
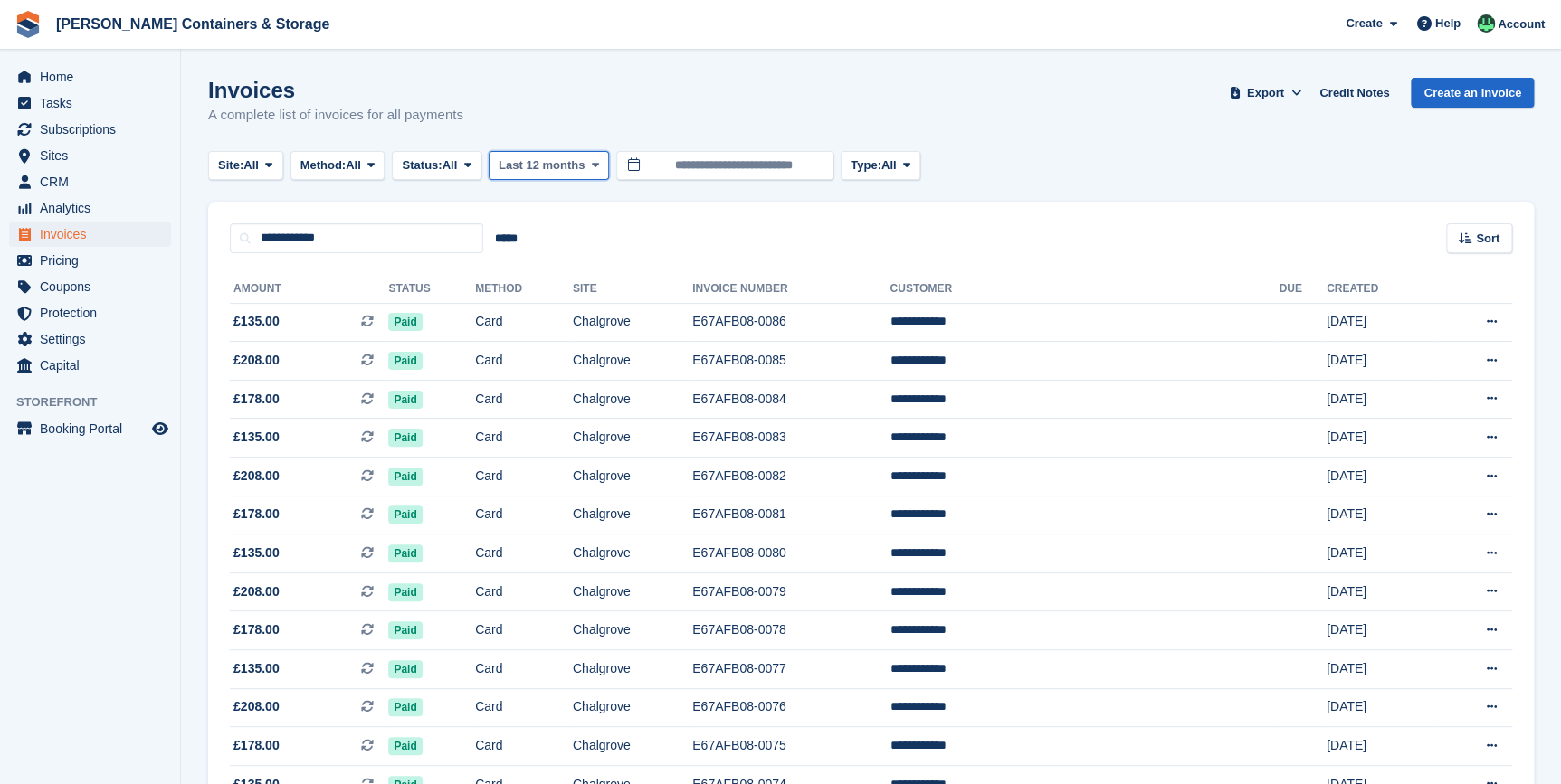
click at [573, 164] on span "Last 12 months" at bounding box center [541, 164] width 85 height 18
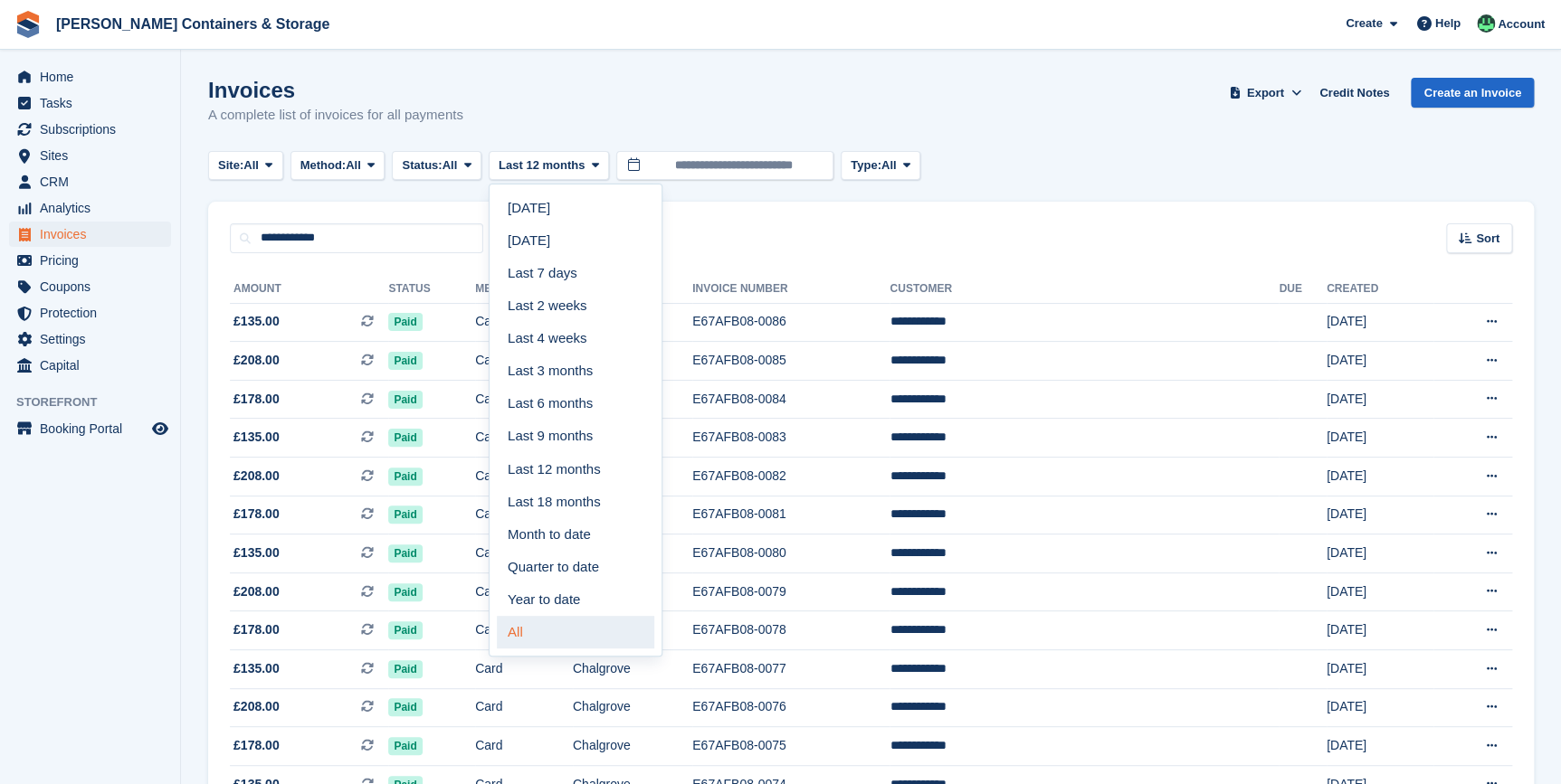
click at [559, 642] on link "All" at bounding box center [575, 632] width 157 height 33
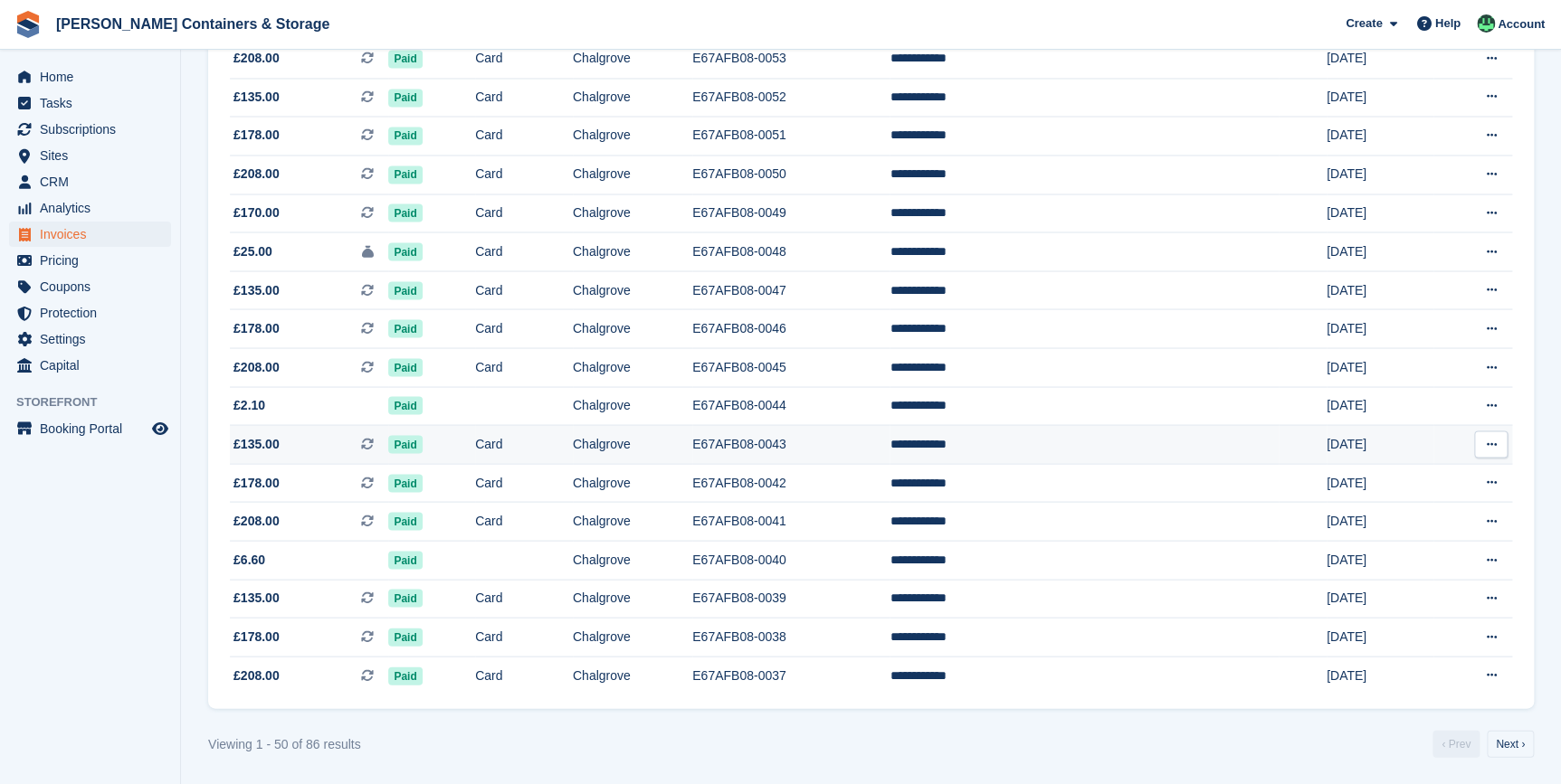
scroll to position [1562, 0]
click at [1511, 746] on link "Next ›" at bounding box center [1510, 743] width 47 height 27
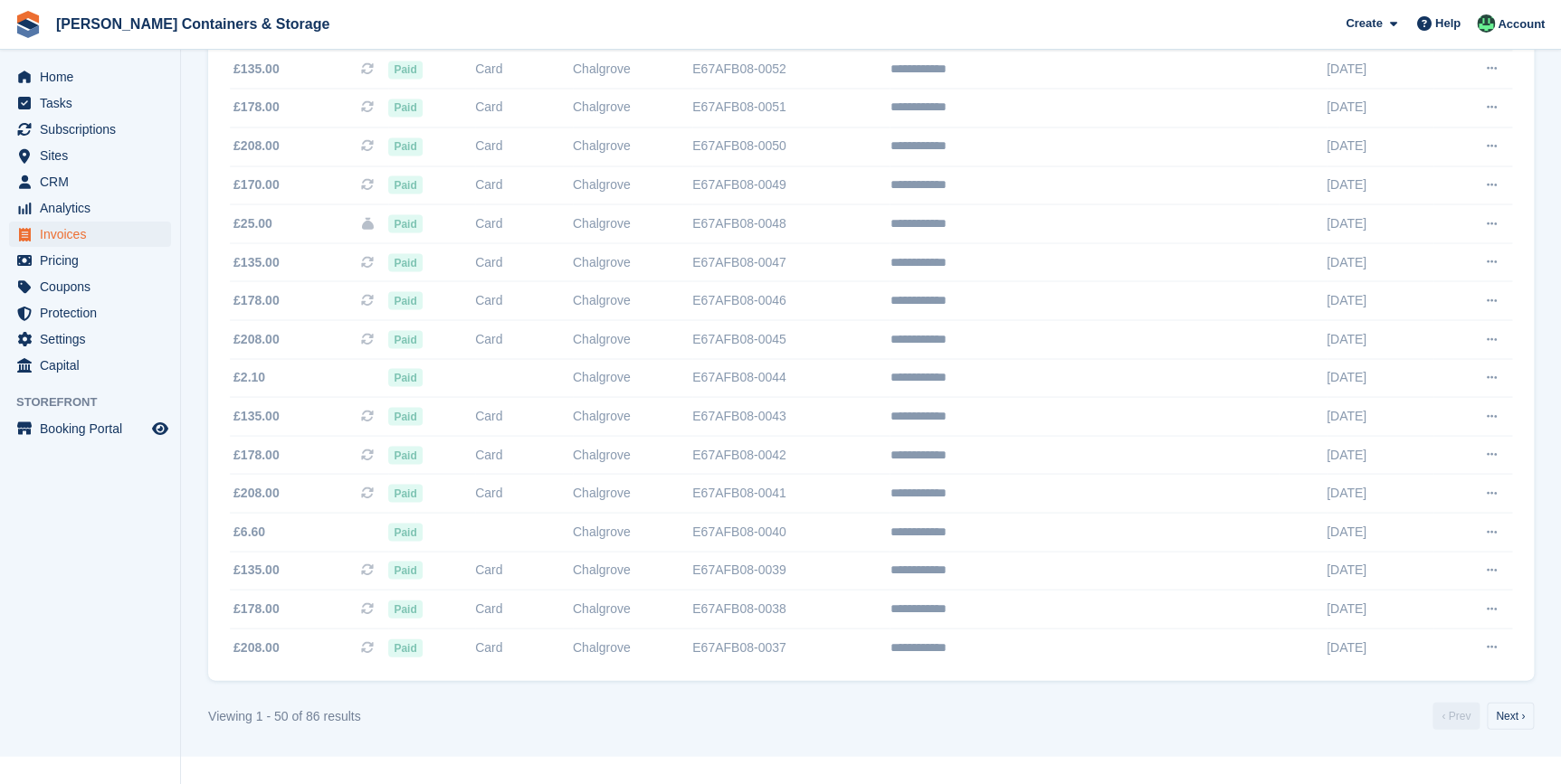
scroll to position [1014, 0]
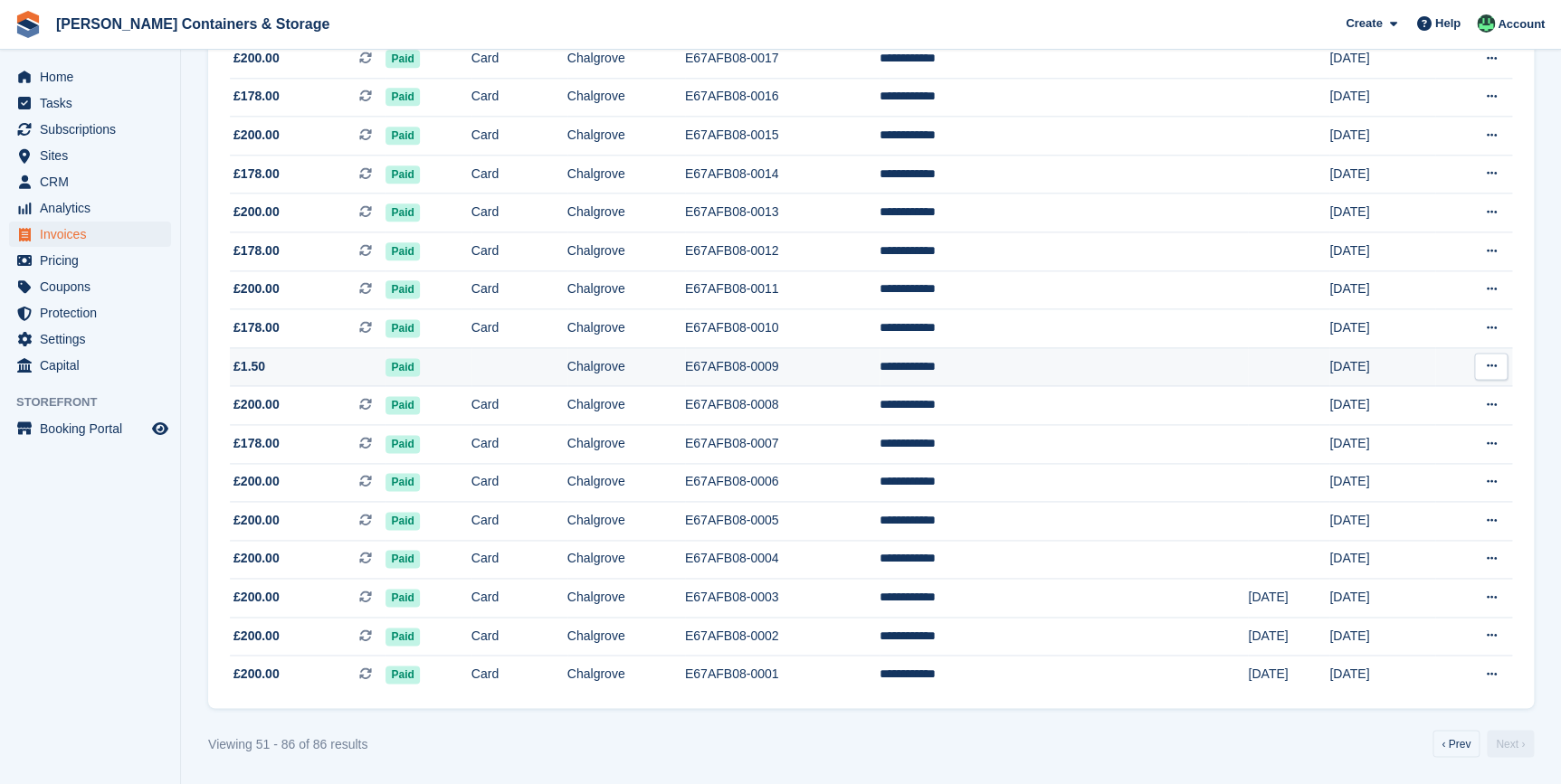
click at [1248, 361] on td at bounding box center [1289, 367] width 82 height 39
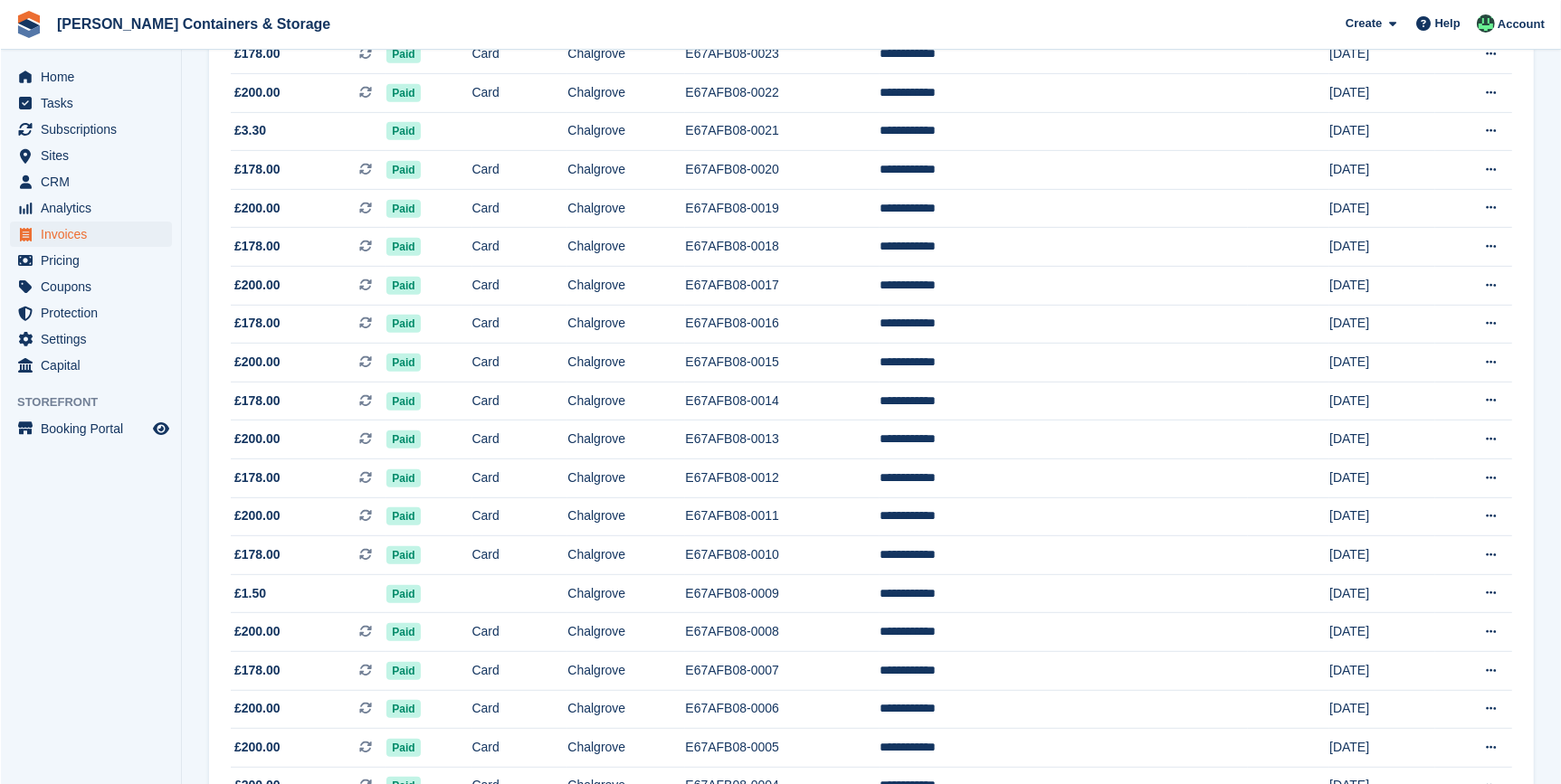
scroll to position [769, 0]
click at [65, 232] on span "Invoices" at bounding box center [94, 234] width 109 height 25
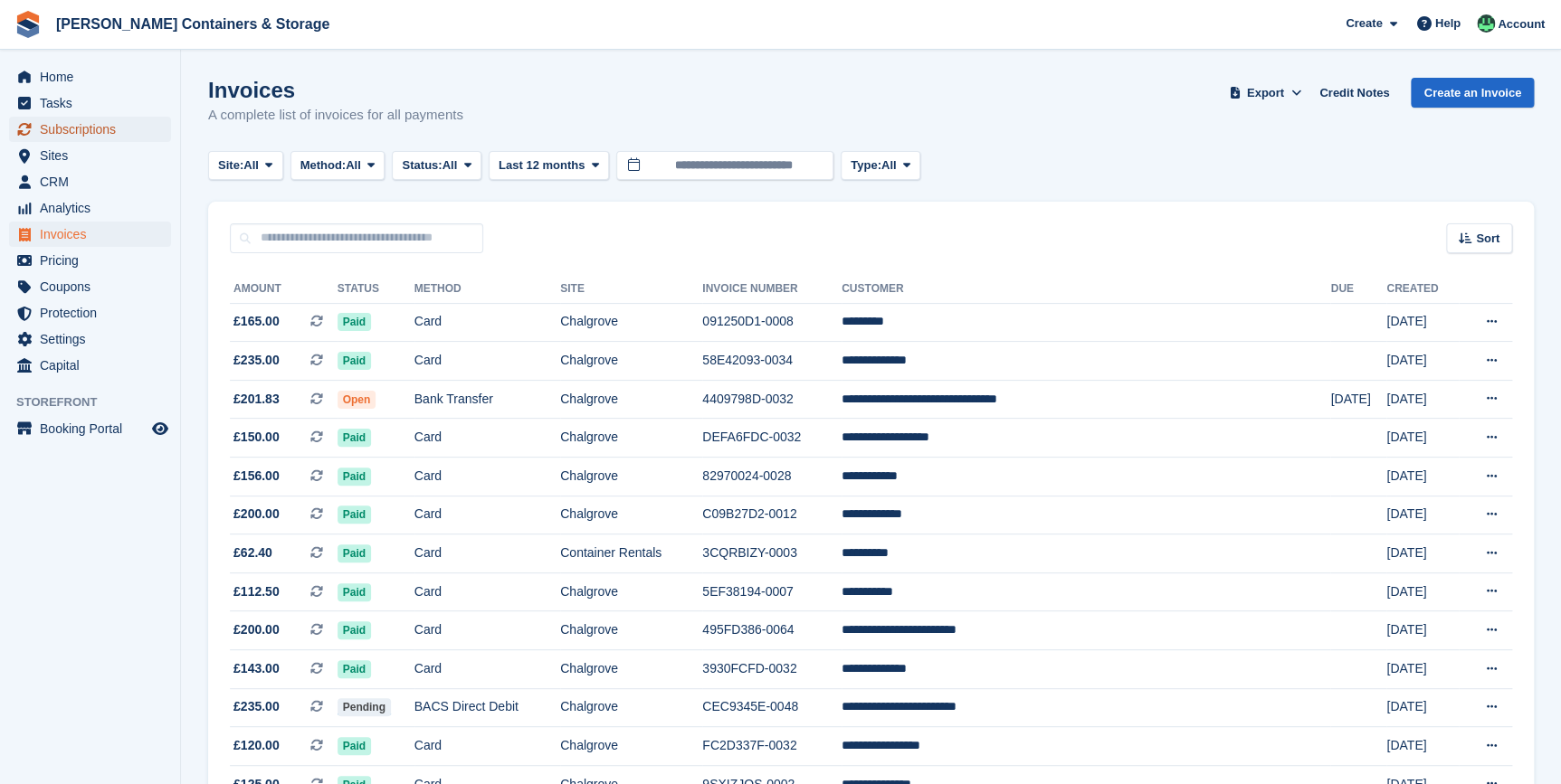
click at [60, 131] on span "Subscriptions" at bounding box center [94, 129] width 109 height 25
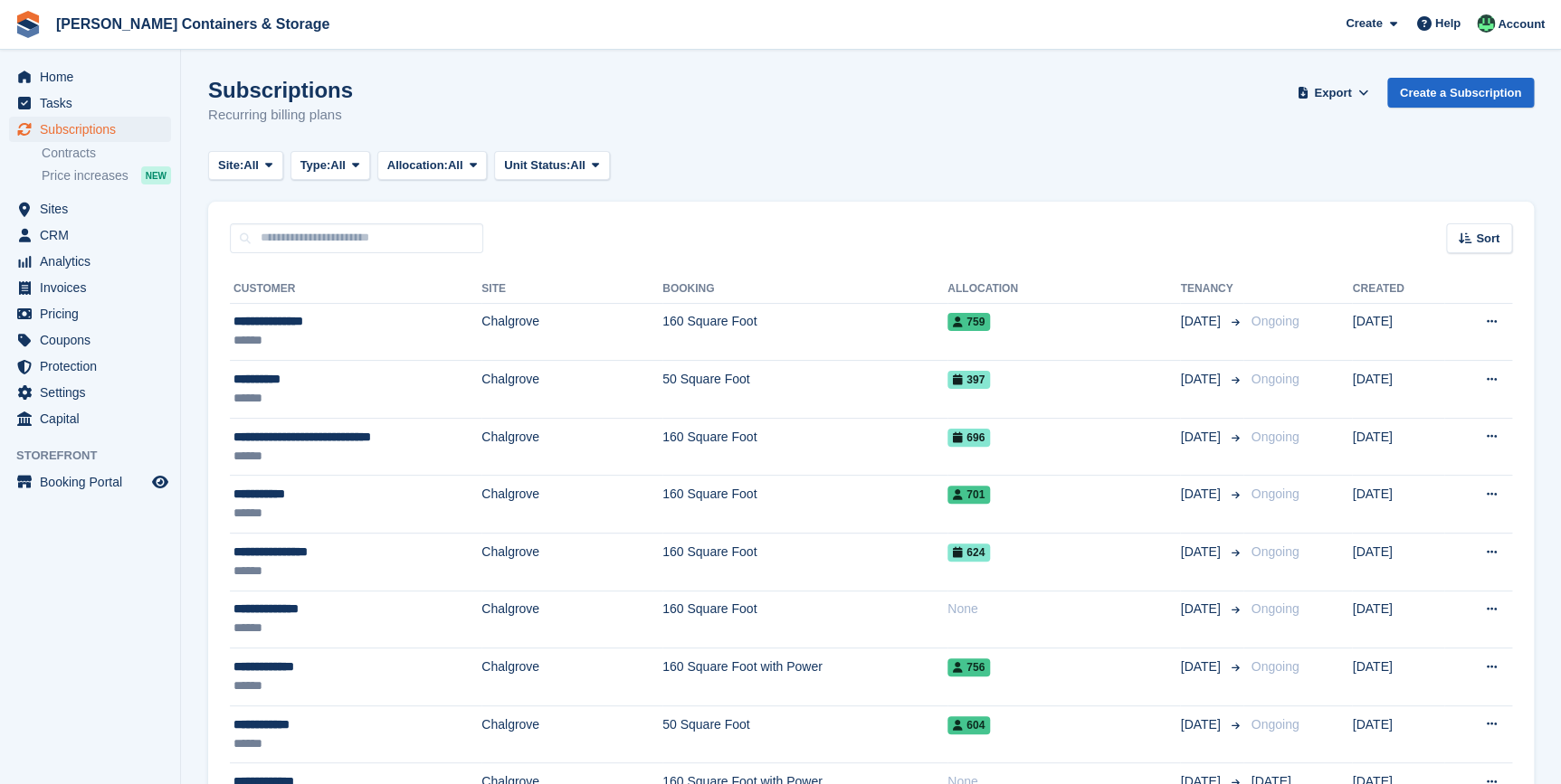
click at [59, 149] on link "Contracts" at bounding box center [106, 153] width 129 height 17
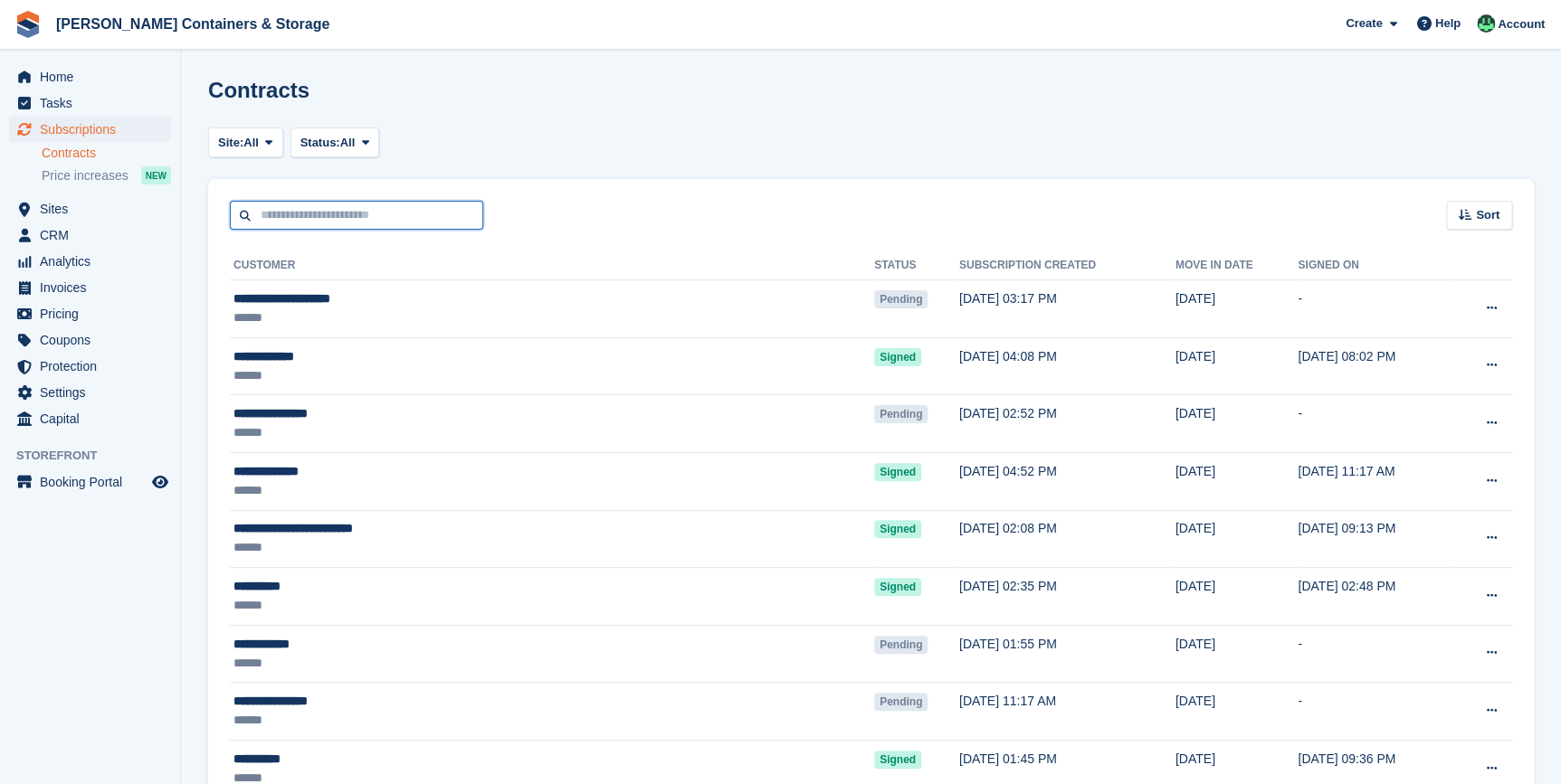
click at [278, 204] on input "text" at bounding box center [356, 216] width 254 height 30
click at [65, 212] on span "Sites" at bounding box center [94, 208] width 109 height 25
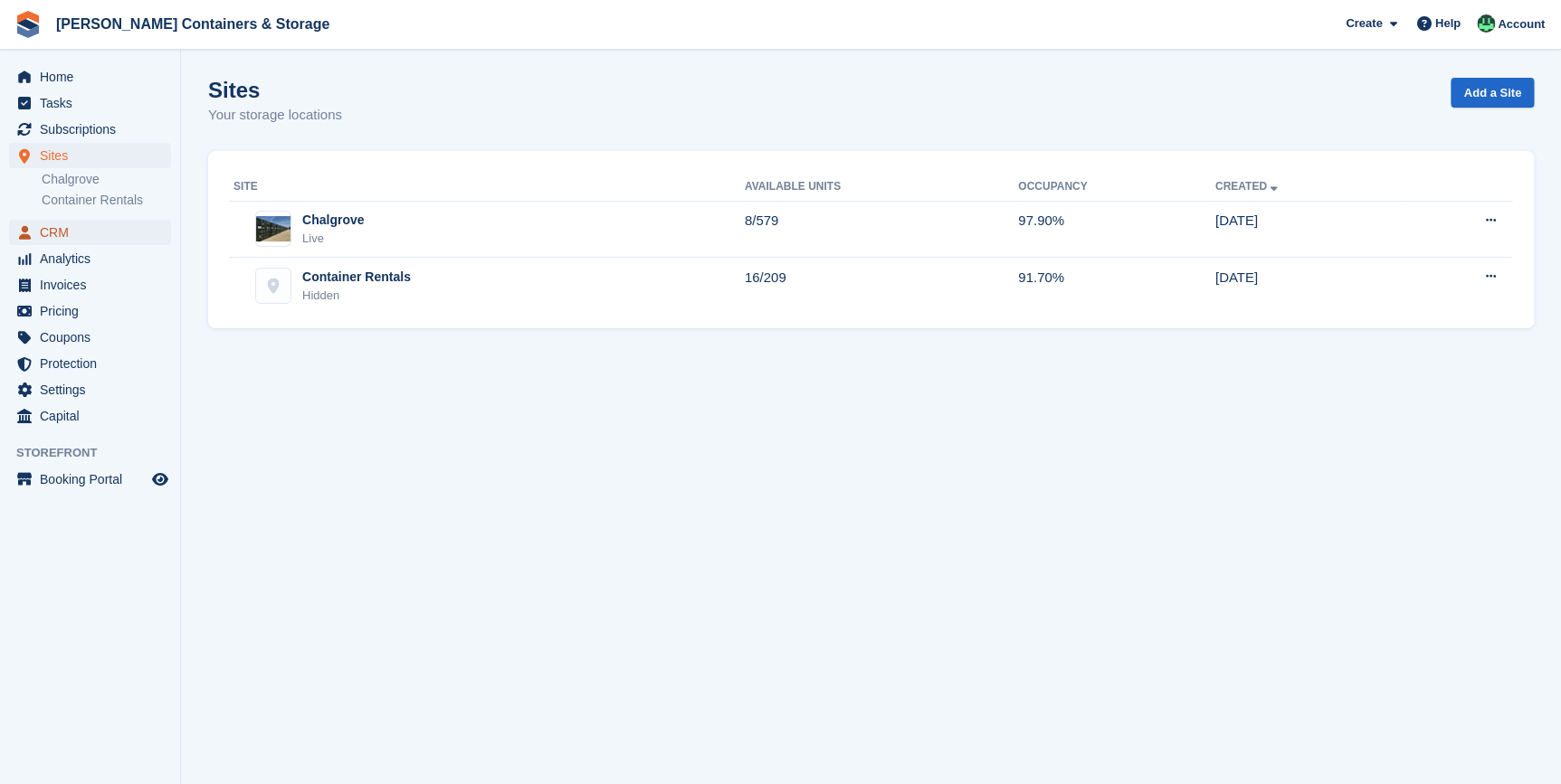
click at [40, 238] on span "CRM" at bounding box center [94, 232] width 109 height 25
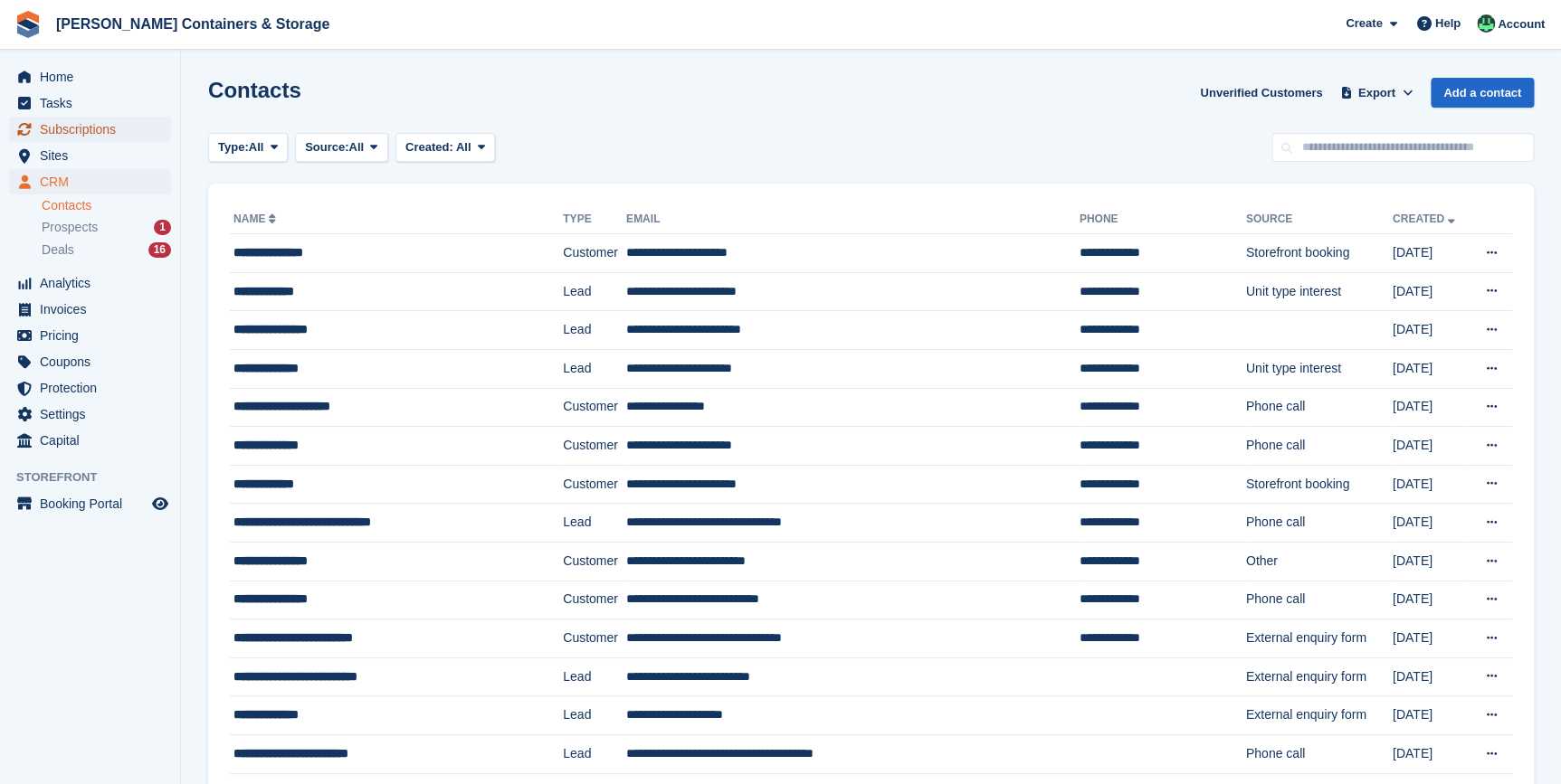
click at [78, 126] on span "Subscriptions" at bounding box center [94, 129] width 109 height 25
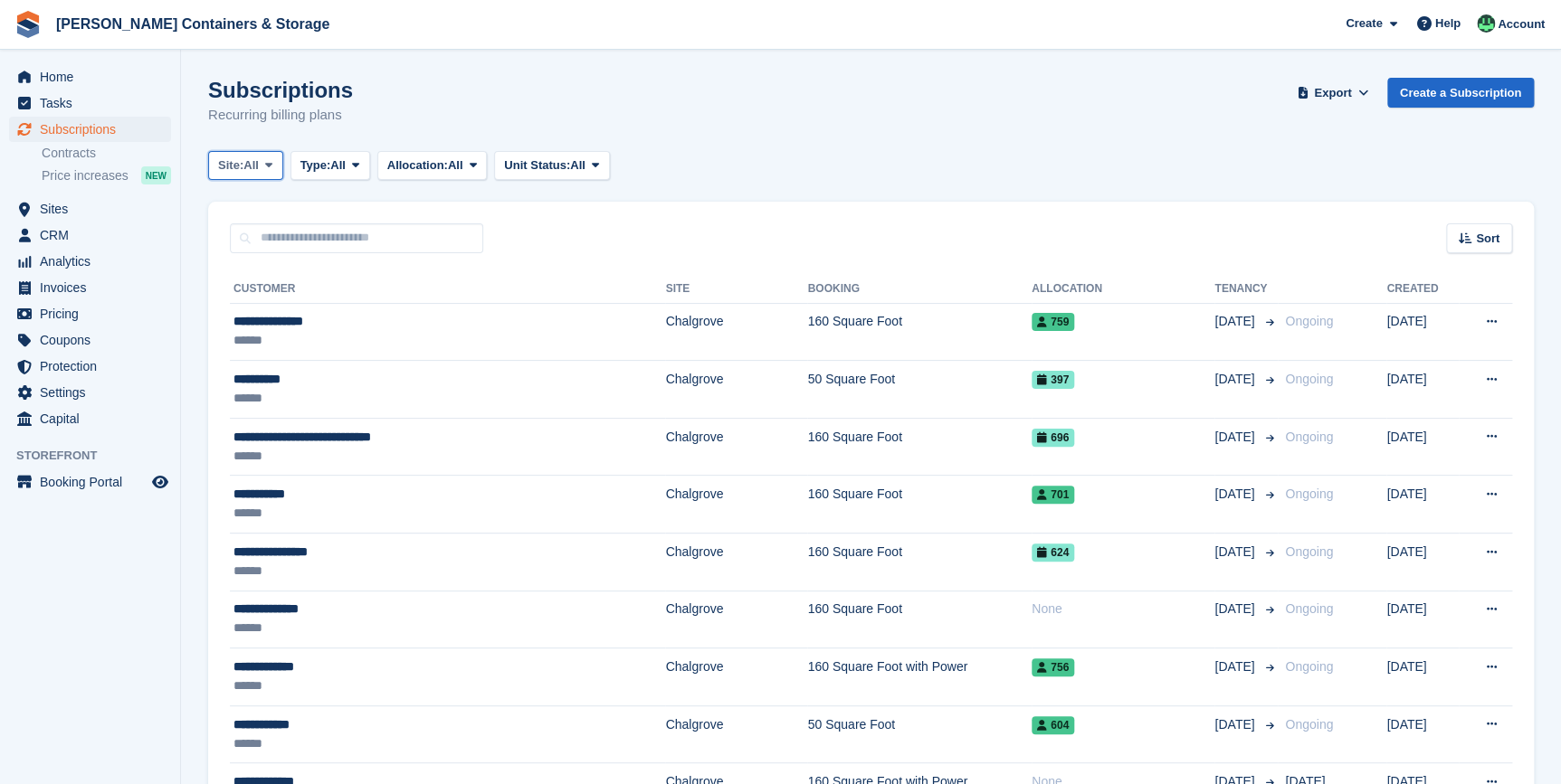
click at [270, 171] on icon at bounding box center [269, 164] width 7 height 12
click at [270, 251] on link "Chalgrove" at bounding box center [295, 240] width 157 height 33
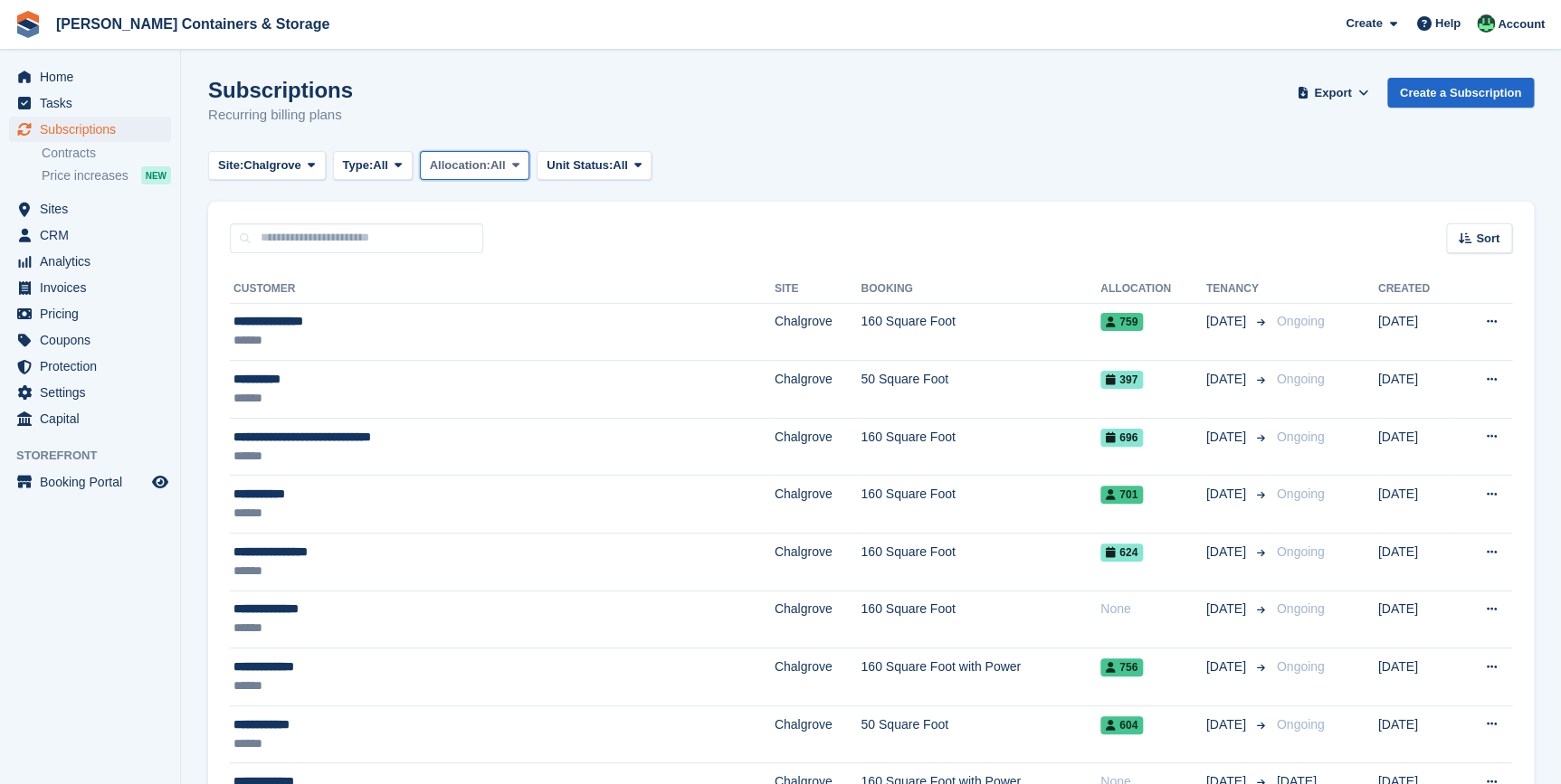
click at [505, 170] on span "All" at bounding box center [498, 164] width 16 height 18
click at [391, 179] on button "Type: All" at bounding box center [373, 166] width 80 height 30
click at [380, 315] on link "Active" at bounding box center [419, 306] width 157 height 33
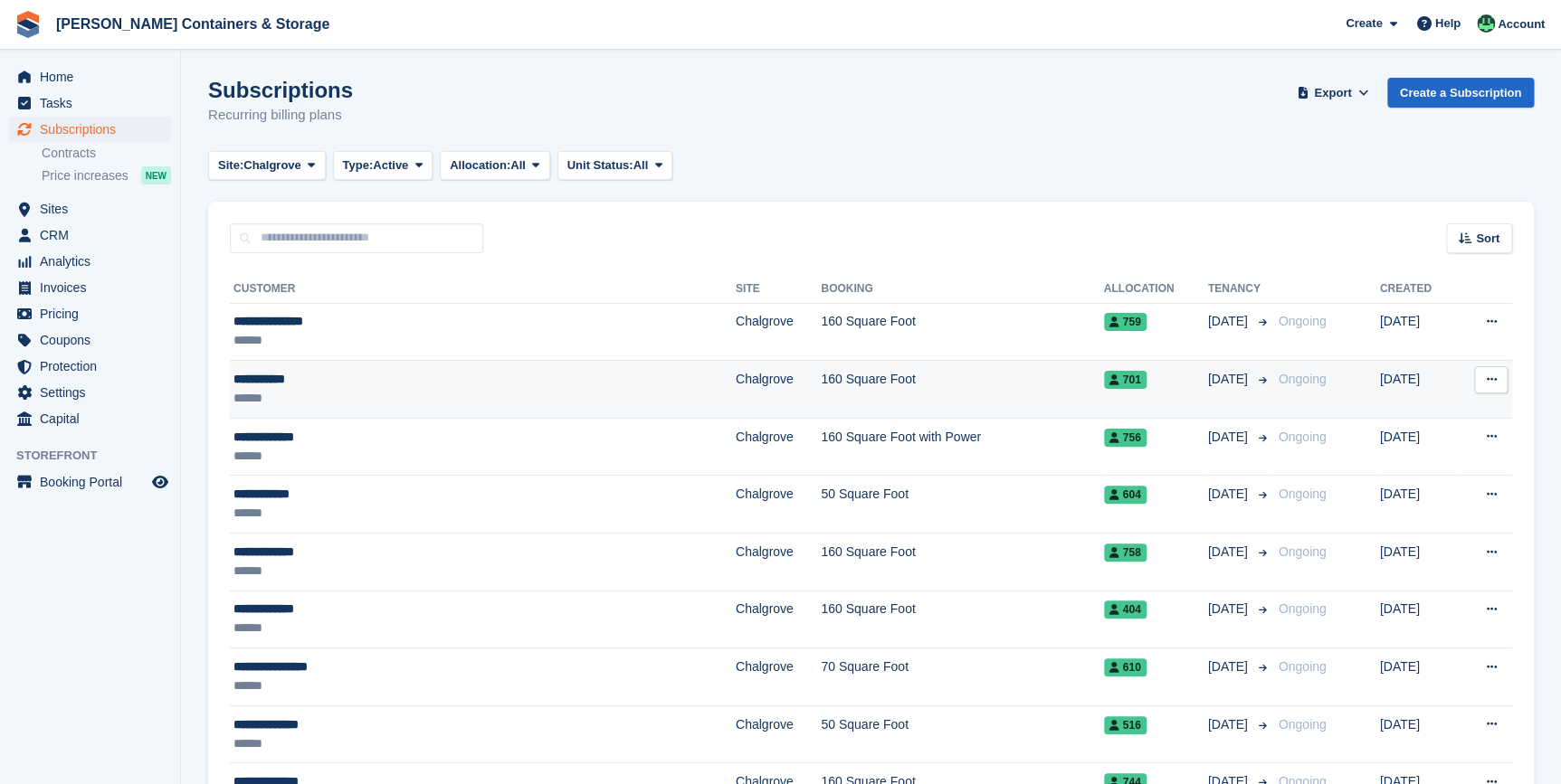
click at [260, 385] on div "**********" at bounding box center [402, 379] width 338 height 19
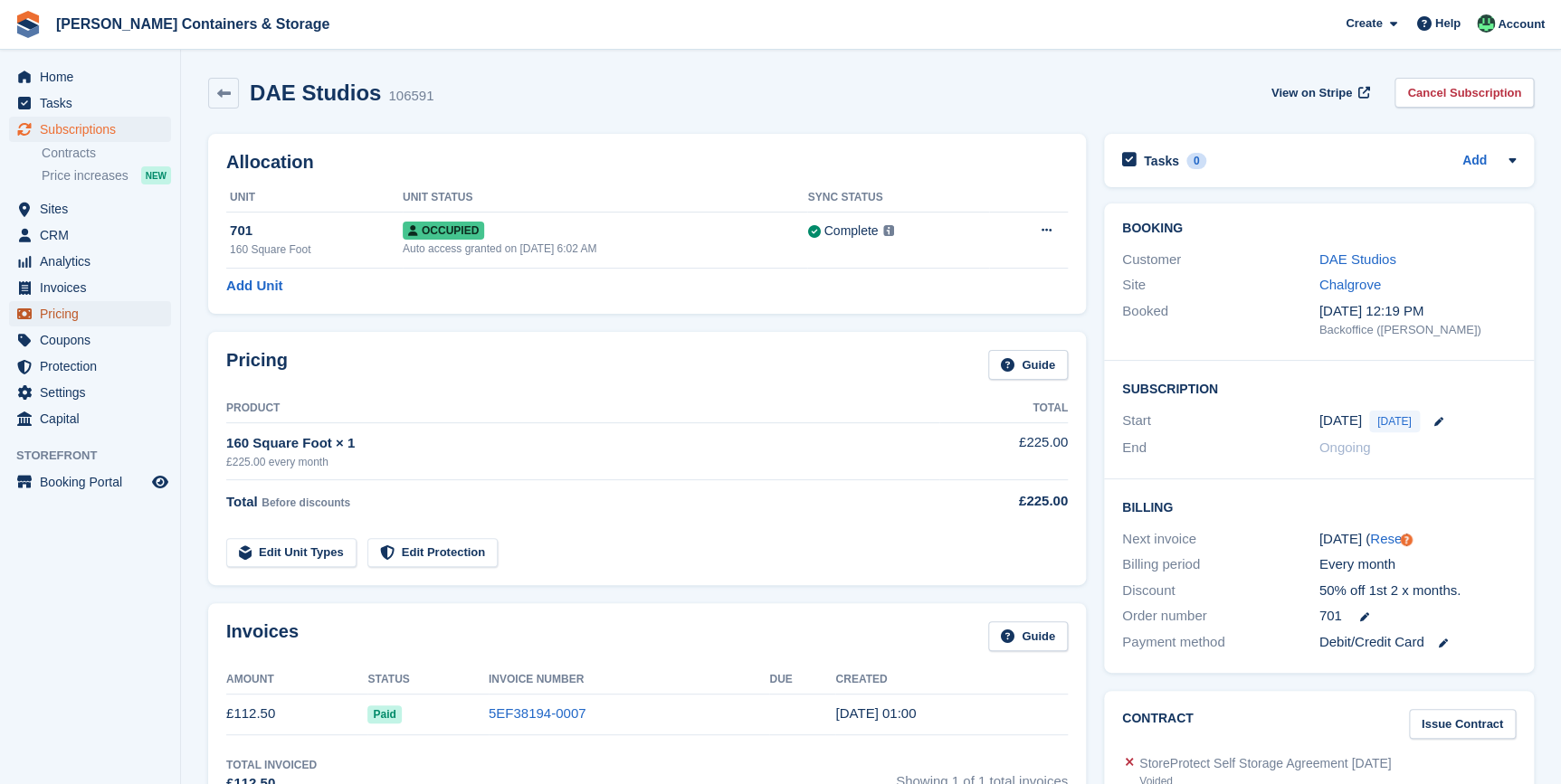
click at [60, 313] on span "Pricing" at bounding box center [94, 313] width 109 height 25
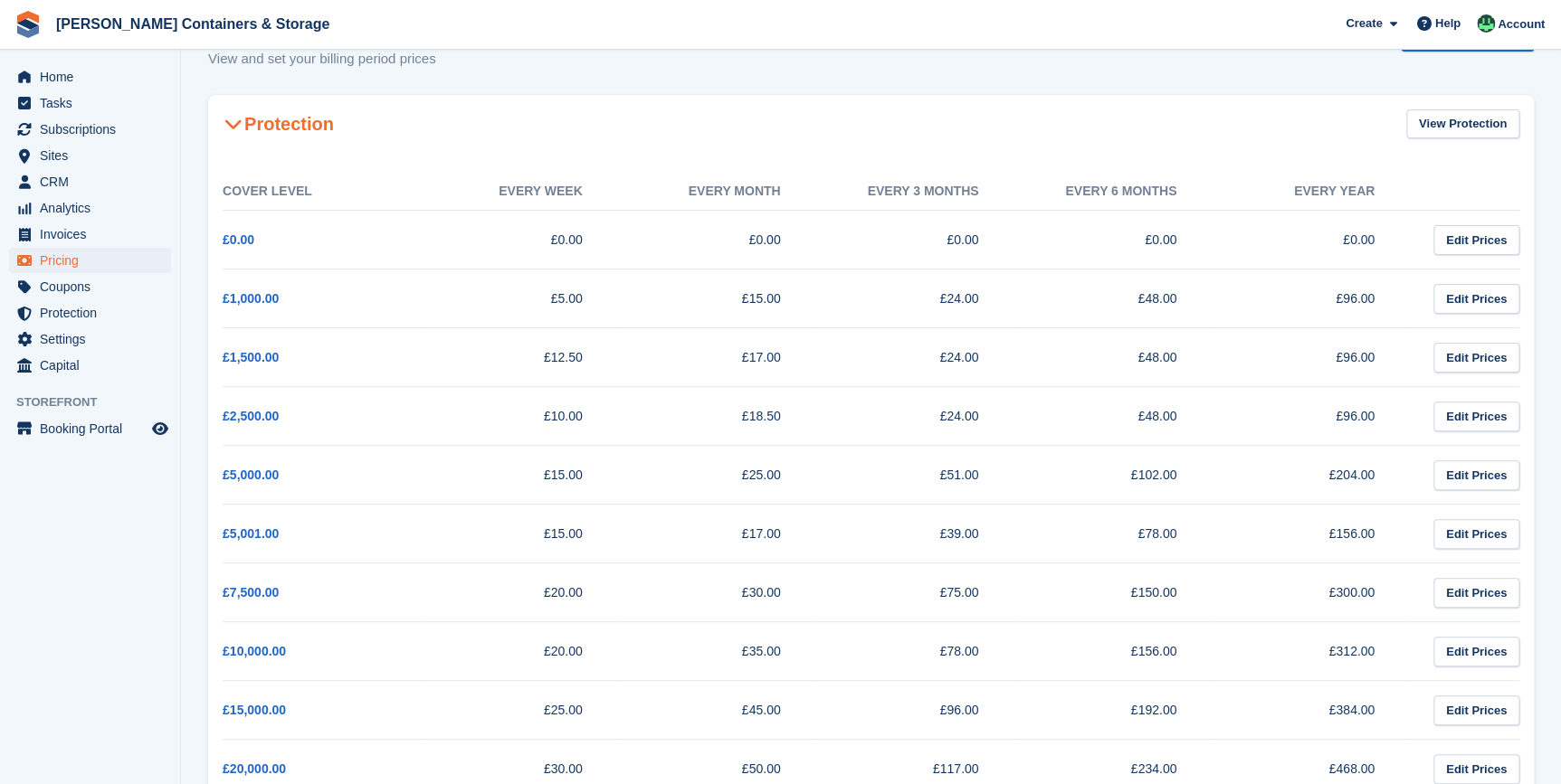
scroll to position [82, 0]
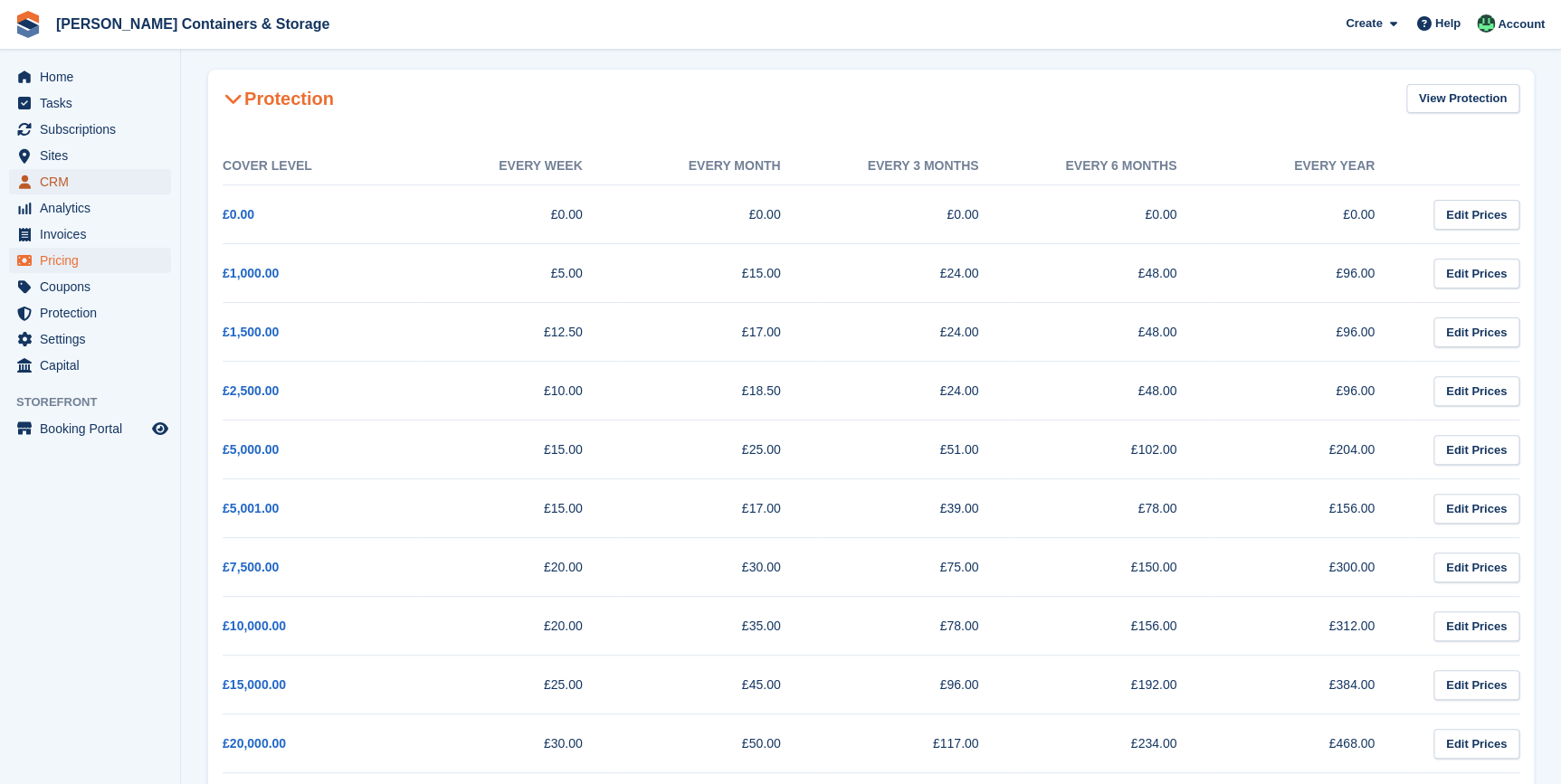
click at [67, 179] on span "CRM" at bounding box center [94, 181] width 109 height 25
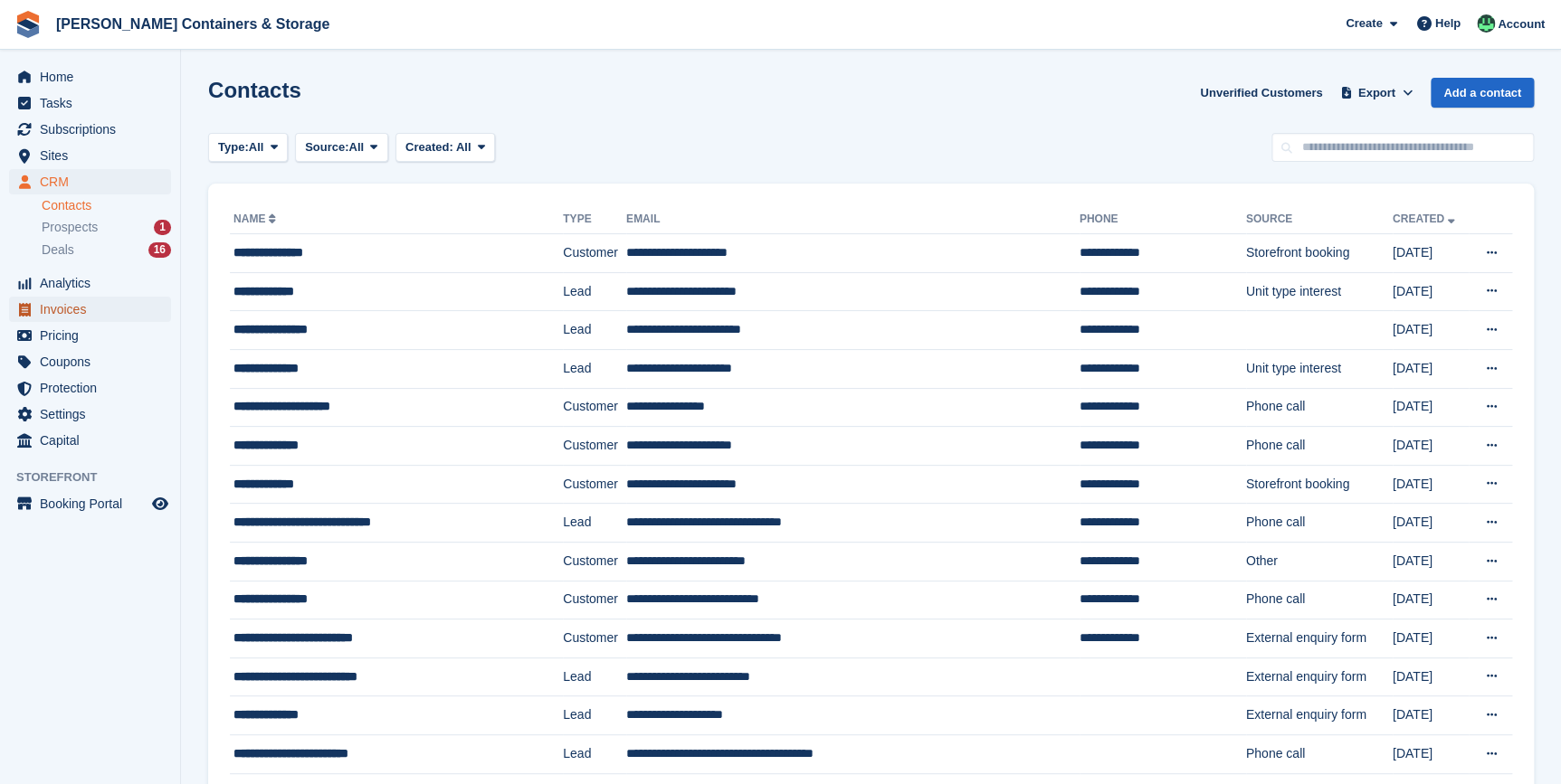
click at [54, 308] on span "Invoices" at bounding box center [94, 308] width 109 height 25
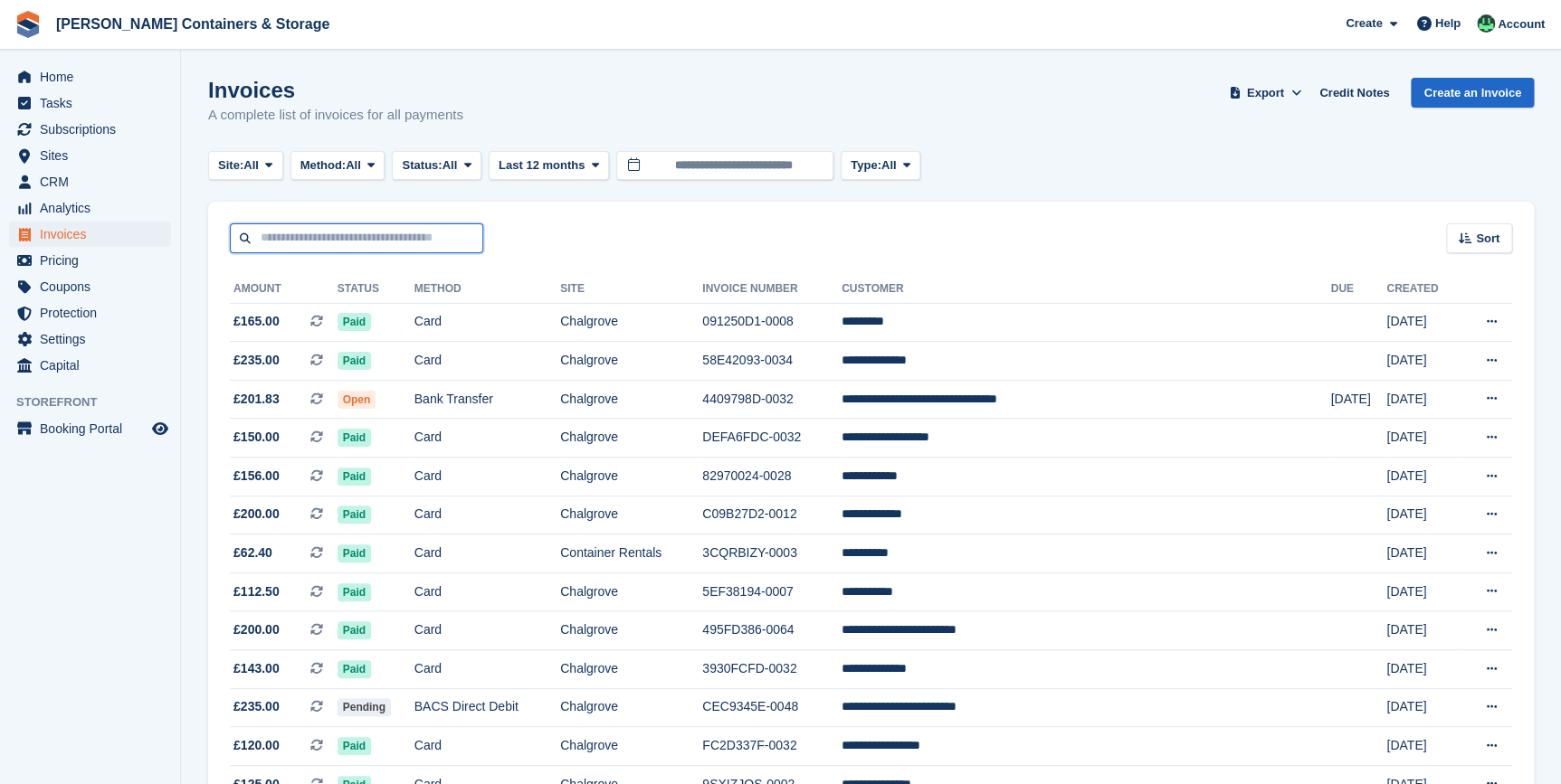
click at [303, 235] on input "text" at bounding box center [356, 238] width 254 height 30
click at [63, 175] on span "CRM" at bounding box center [94, 181] width 109 height 25
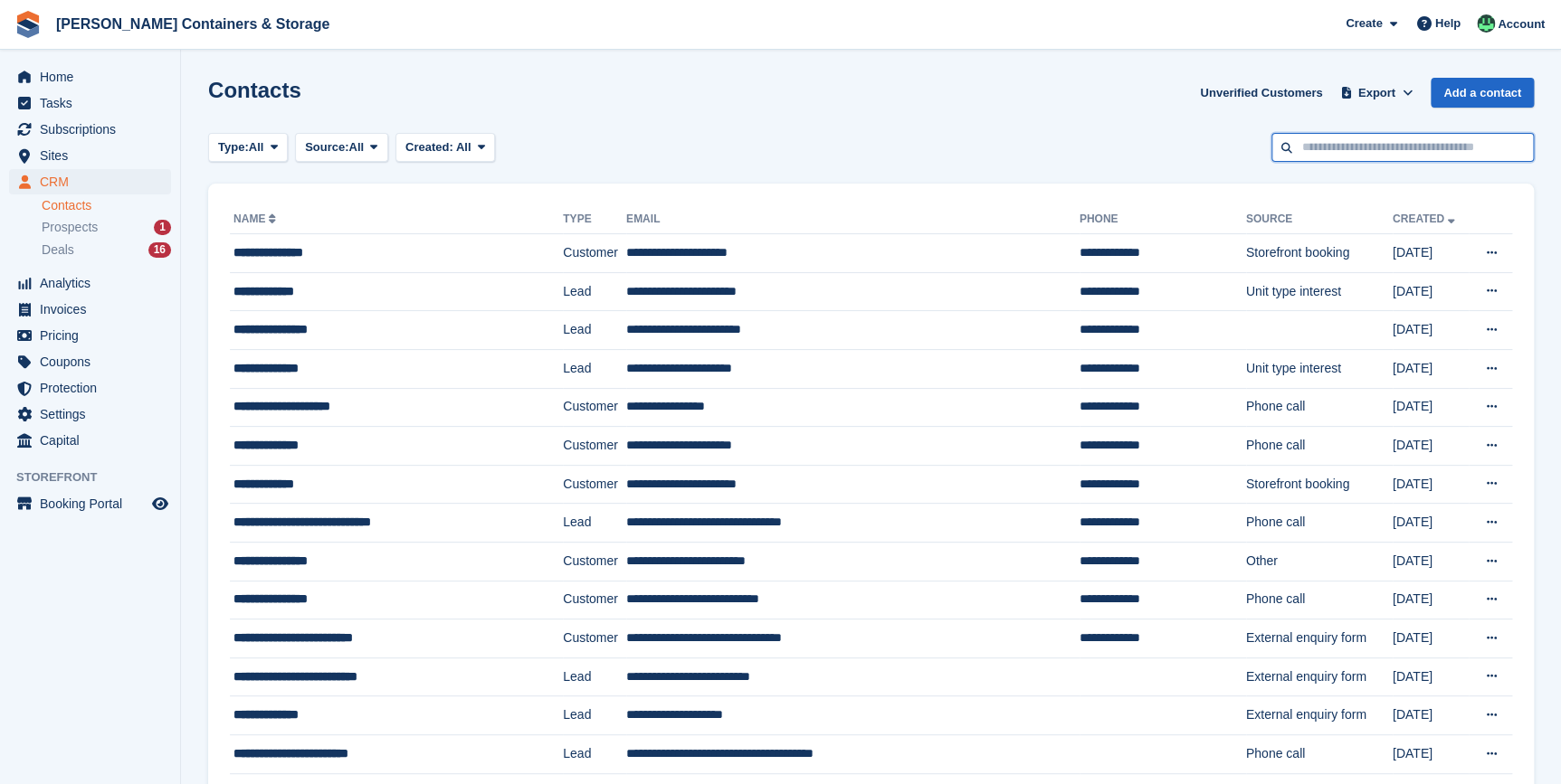
click at [1397, 150] on input "text" at bounding box center [1402, 148] width 262 height 30
type input "***"
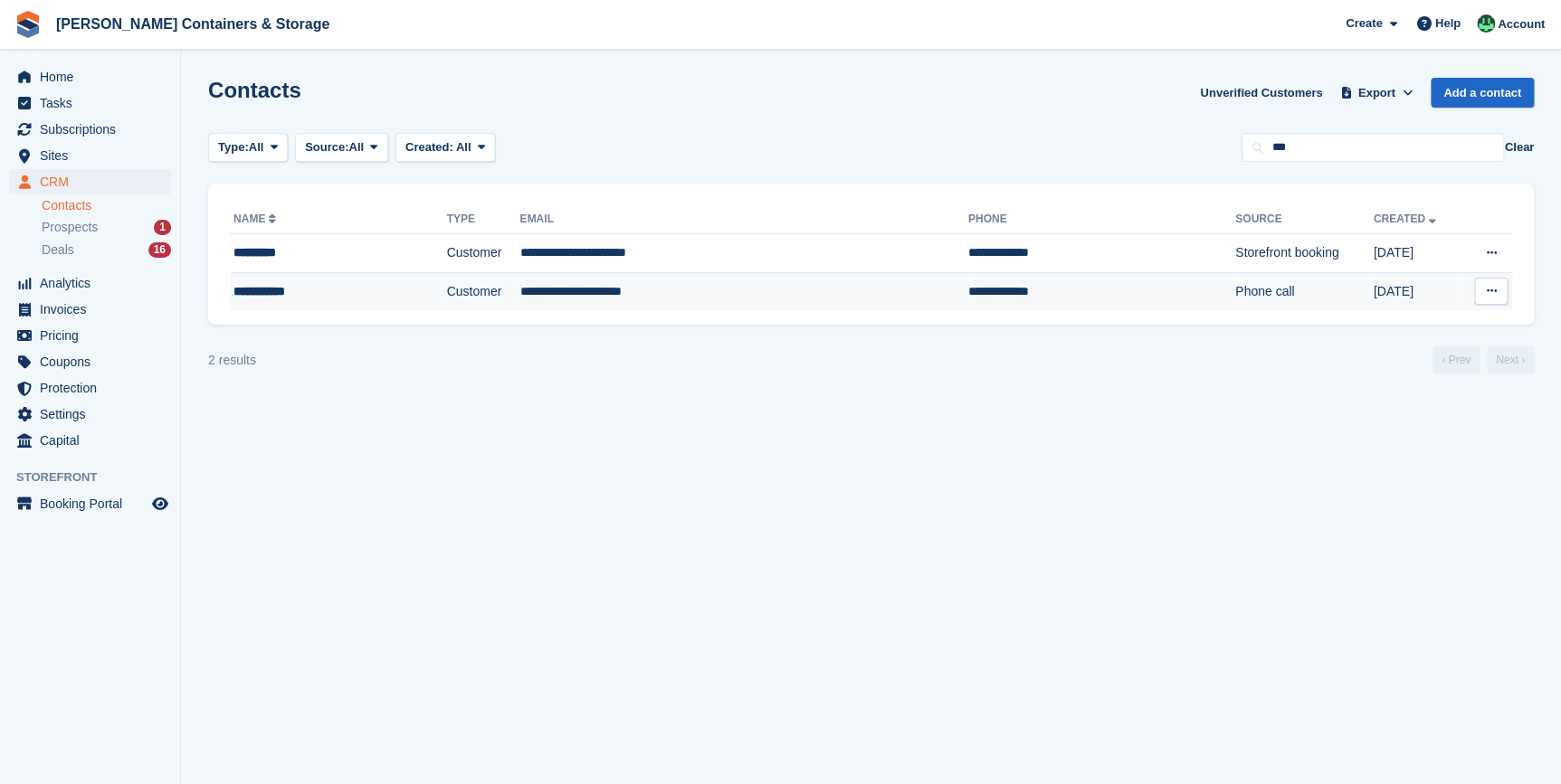
click at [322, 296] on div "**********" at bounding box center [312, 292] width 159 height 19
